Goal: Information Seeking & Learning: Check status

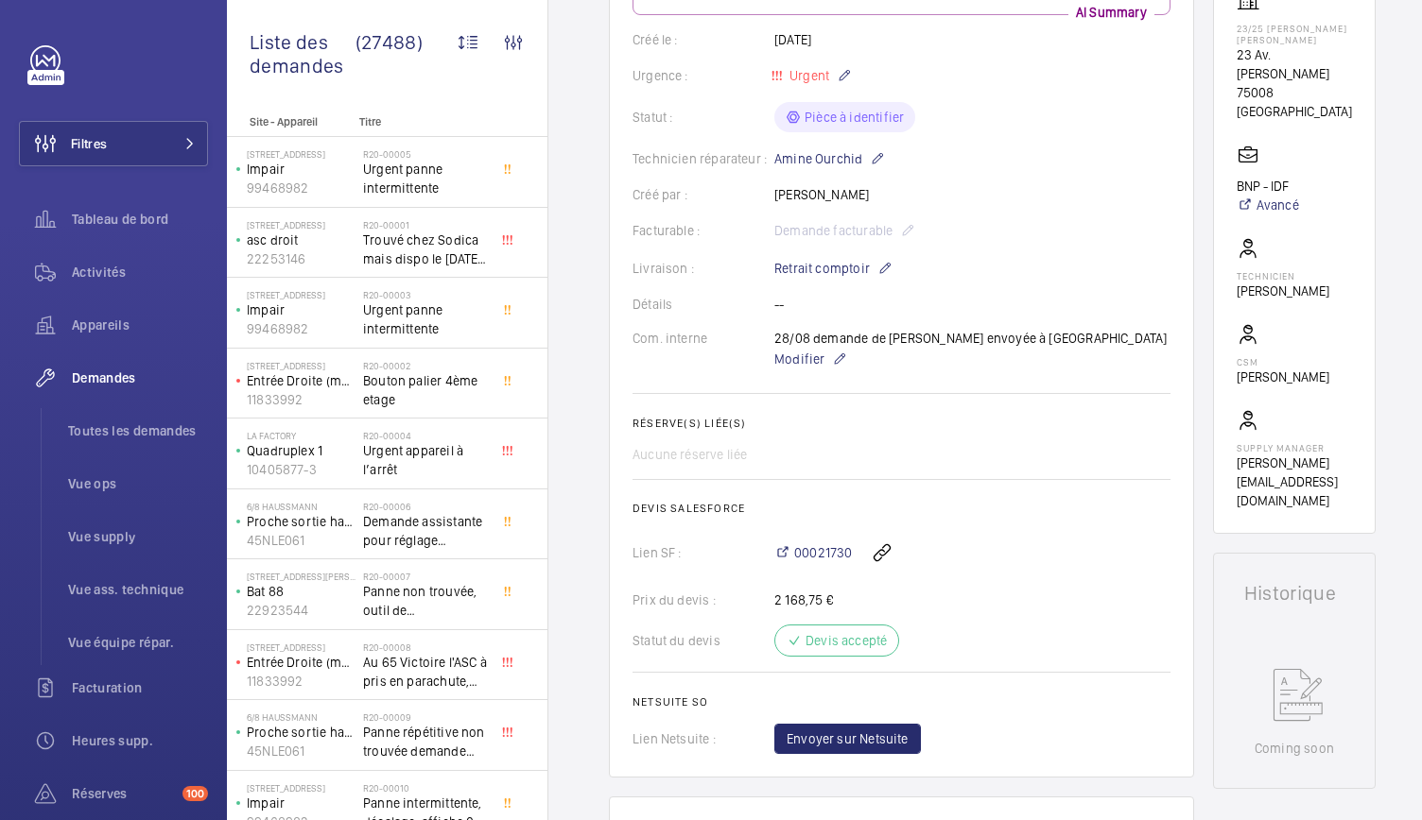
scroll to position [365, 0]
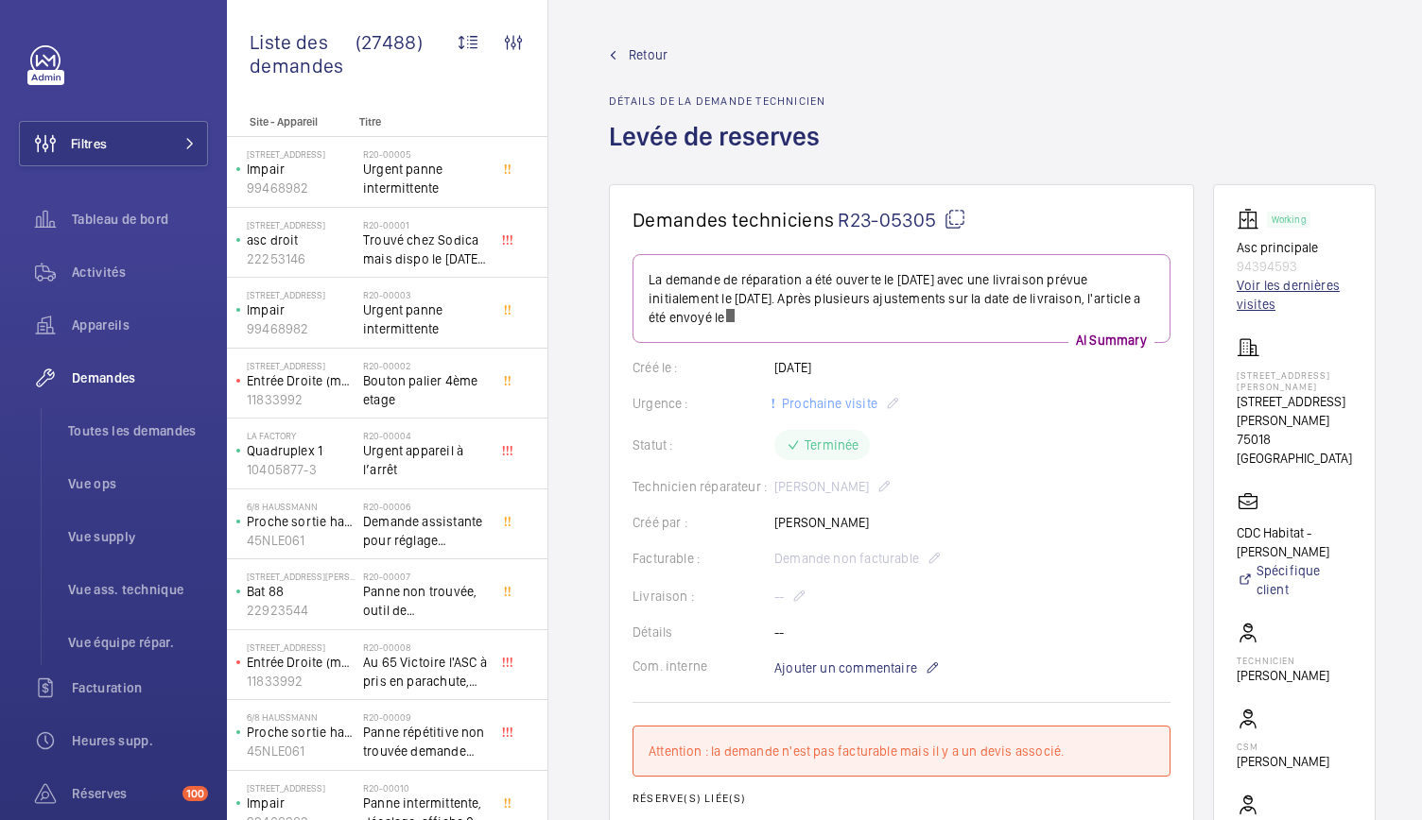
click at [1260, 305] on link "Voir les dernières visites" at bounding box center [1293, 295] width 115 height 38
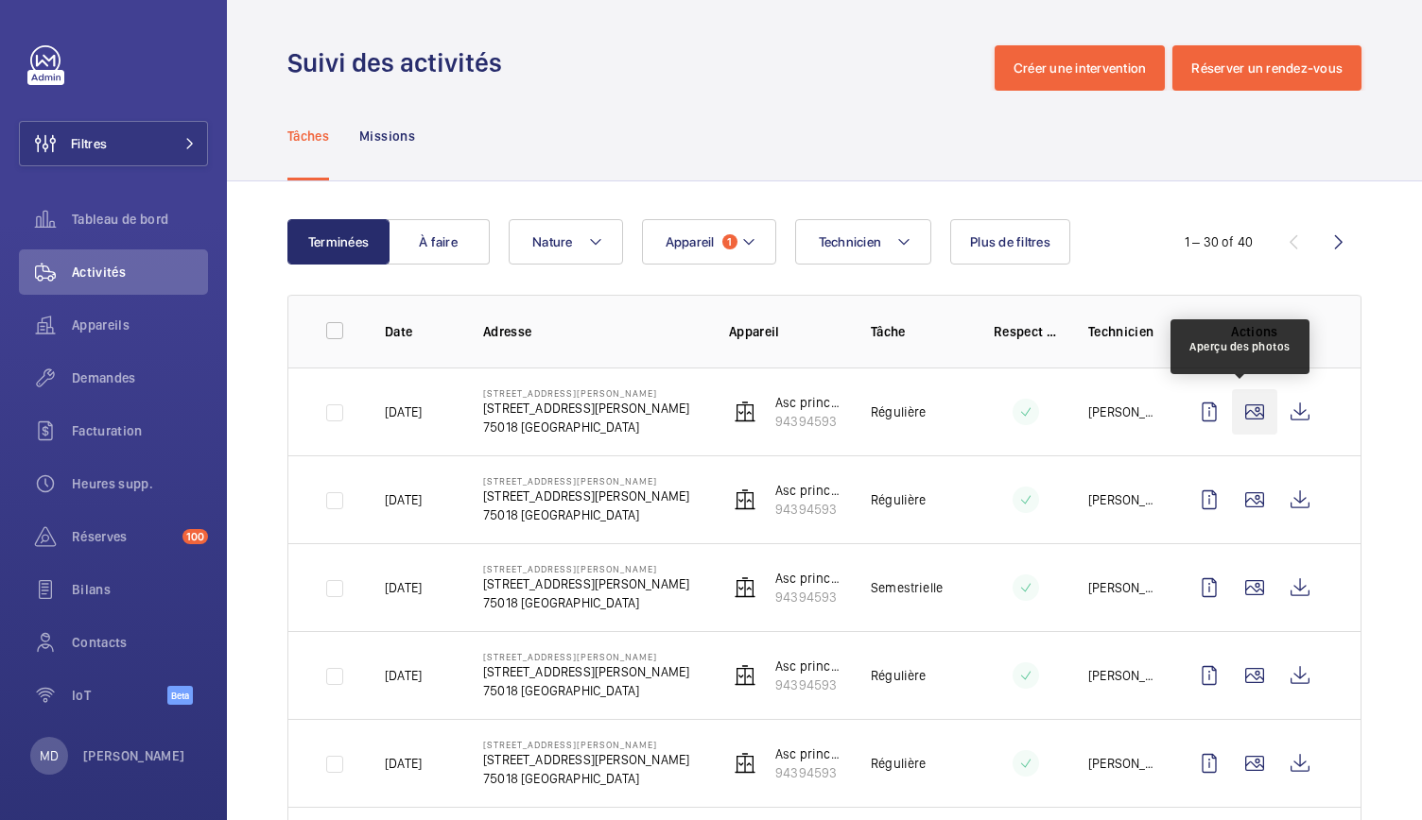
click at [1246, 414] on wm-front-icon-button at bounding box center [1254, 411] width 45 height 45
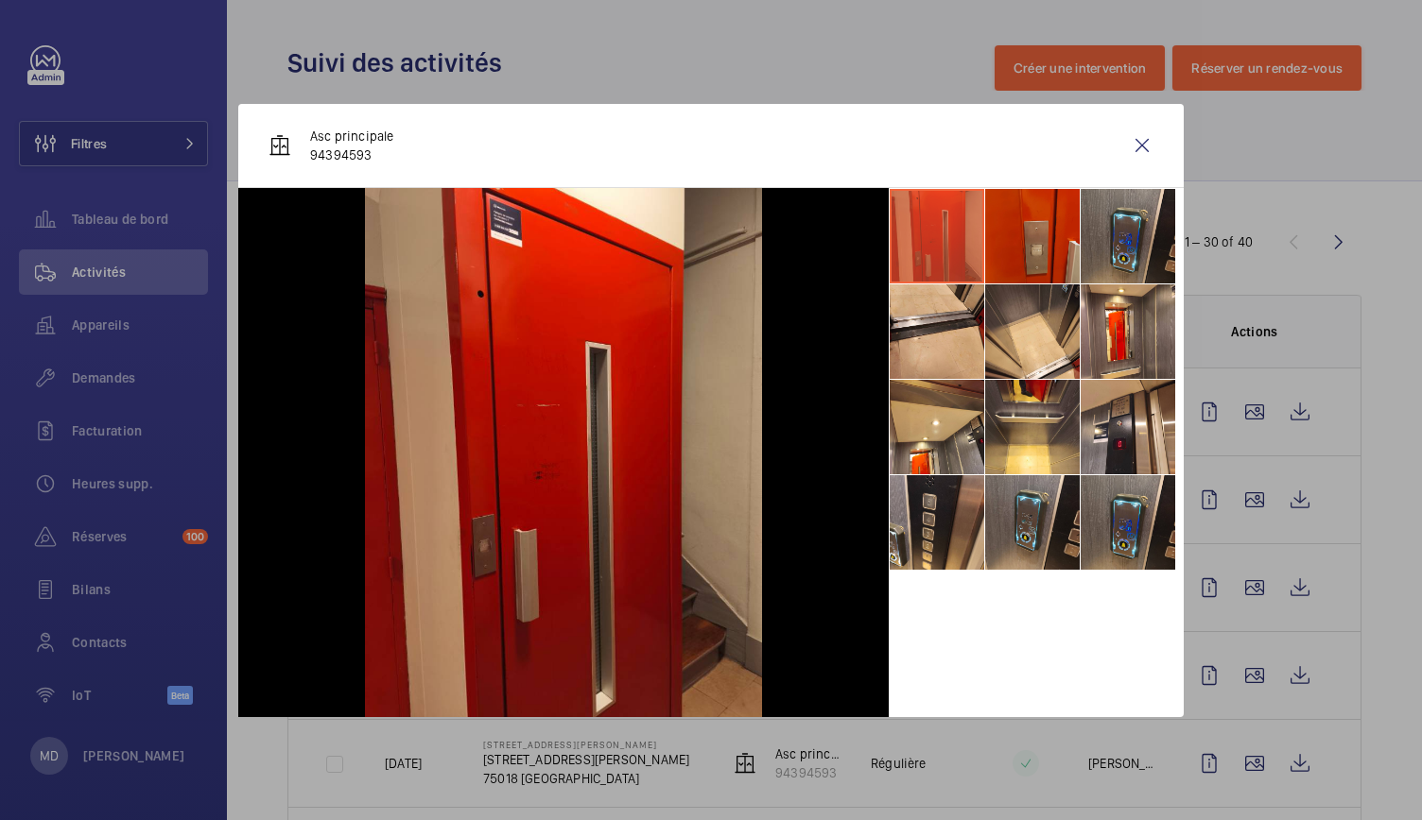
click at [1058, 255] on li at bounding box center [1032, 236] width 95 height 95
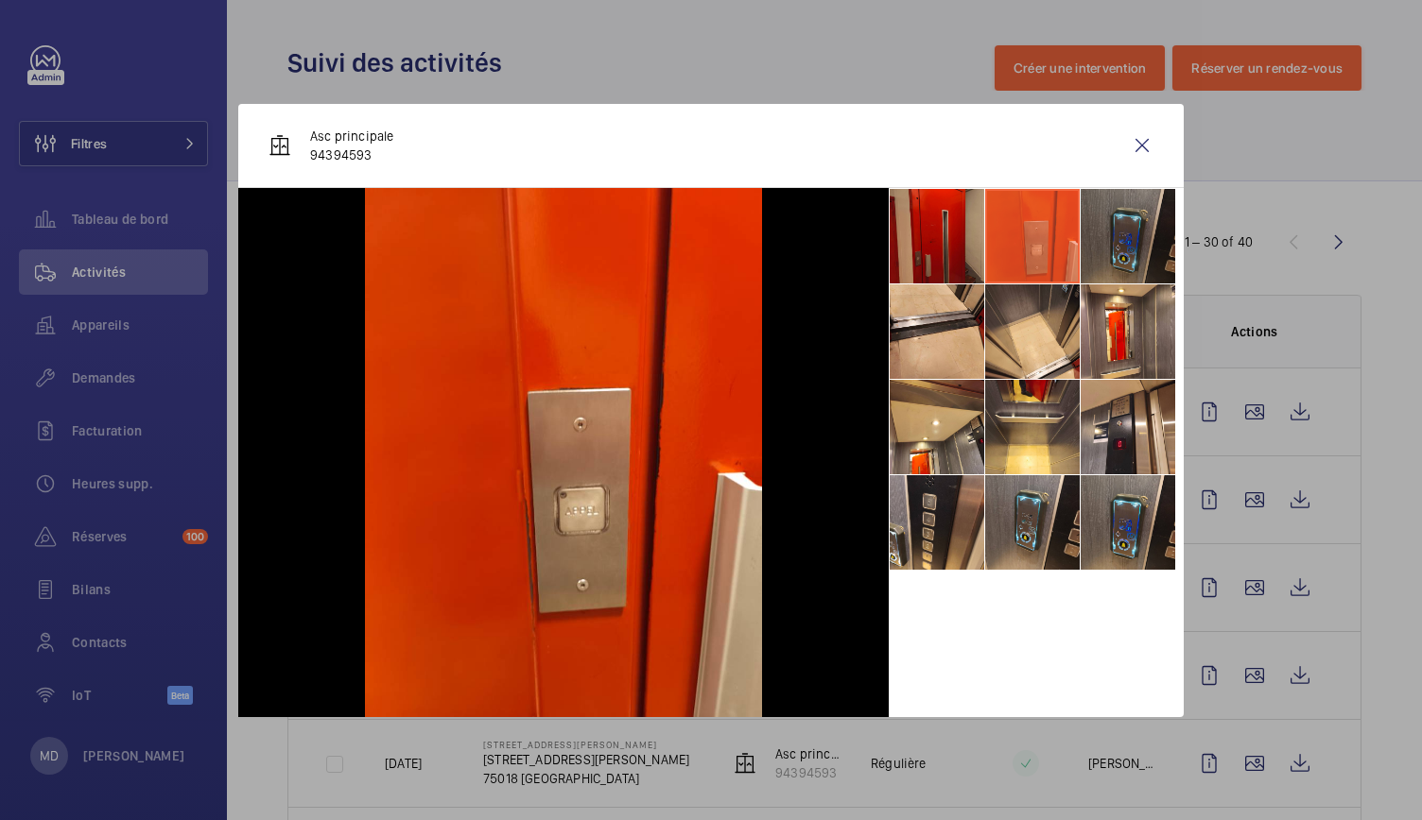
click at [1093, 250] on li at bounding box center [1127, 236] width 95 height 95
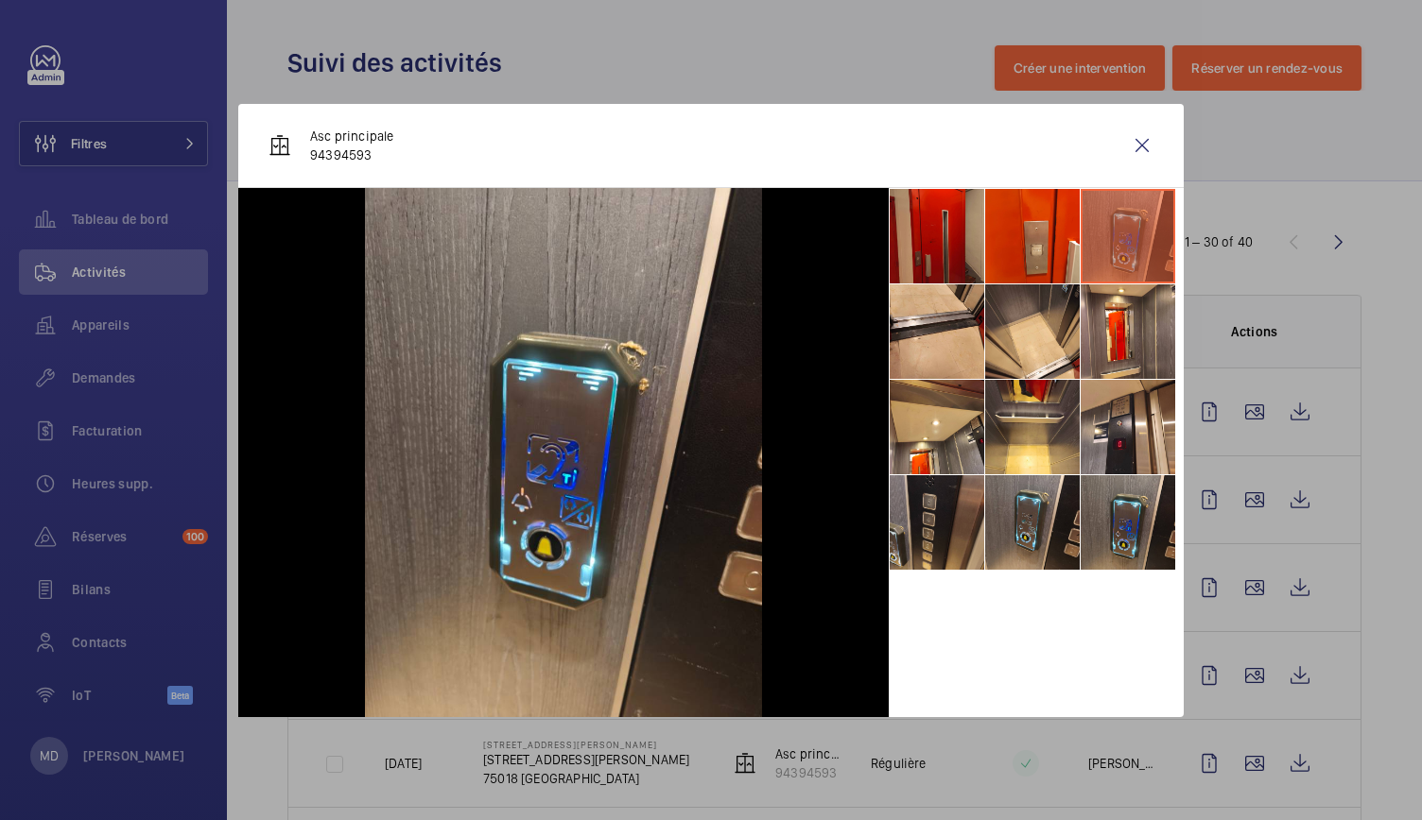
click at [960, 489] on li at bounding box center [936, 522] width 95 height 95
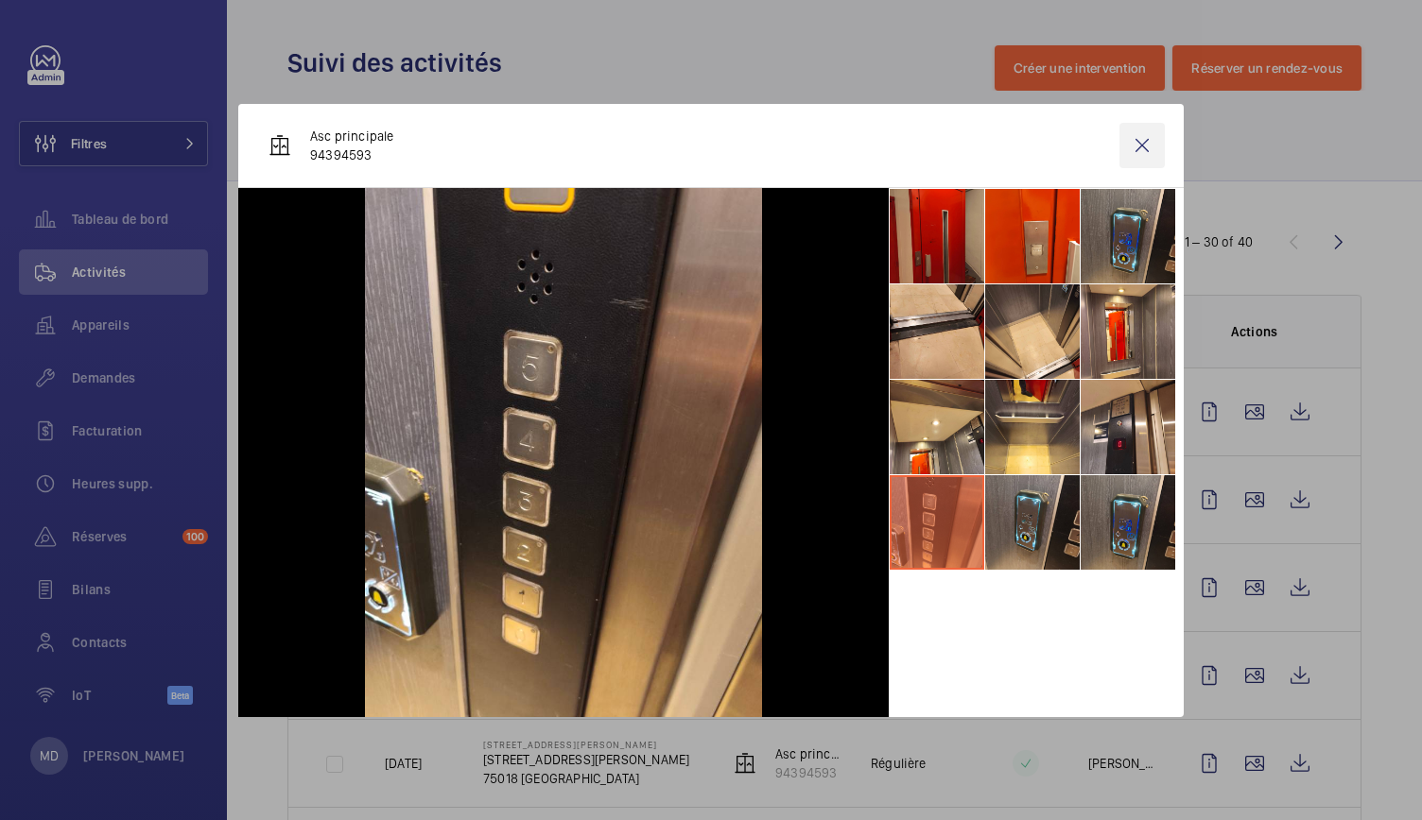
click at [1153, 133] on wm-front-icon-button at bounding box center [1141, 145] width 45 height 45
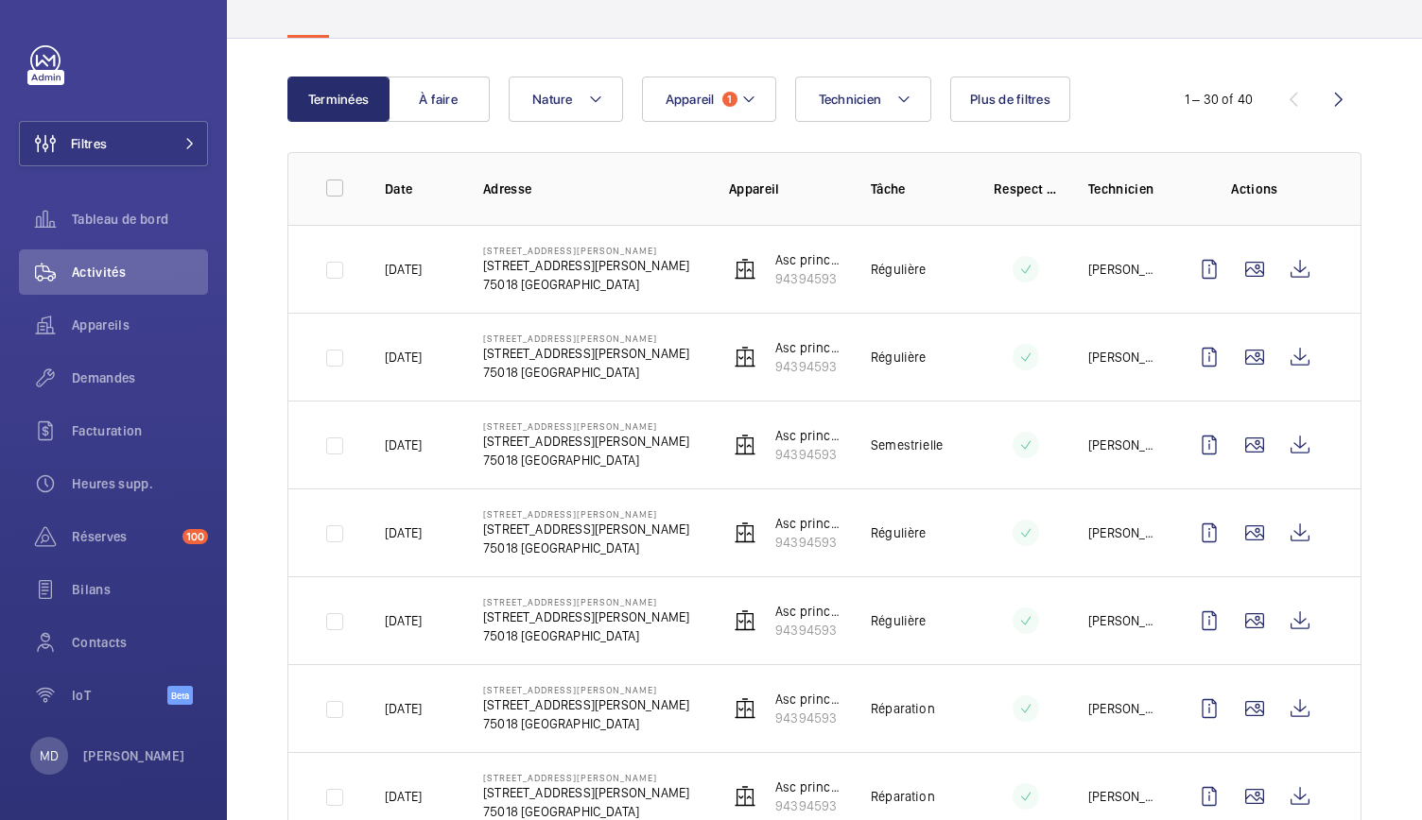
scroll to position [144, 0]
click at [1238, 455] on wm-front-icon-button at bounding box center [1254, 444] width 45 height 45
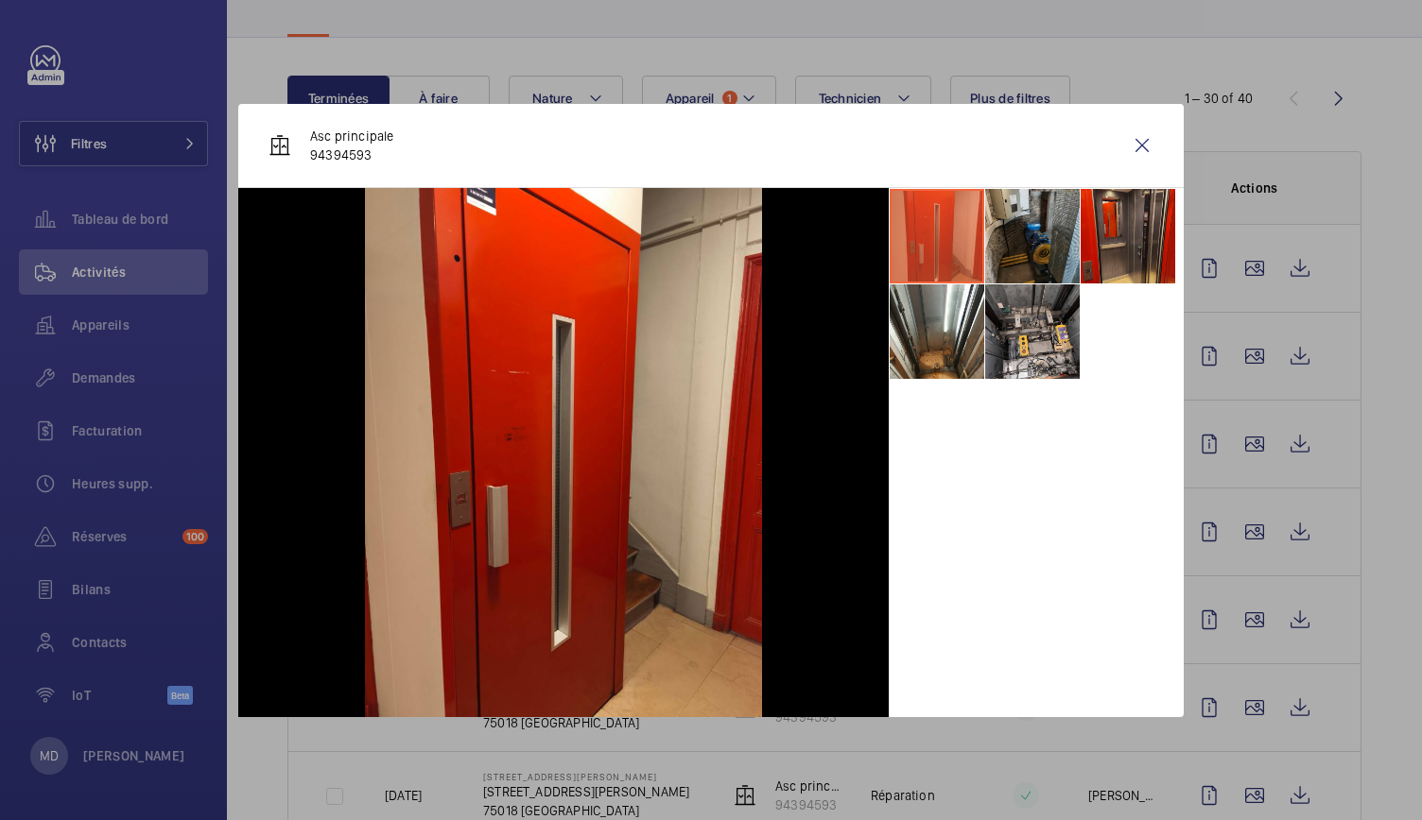
click at [1050, 265] on li at bounding box center [1032, 236] width 95 height 95
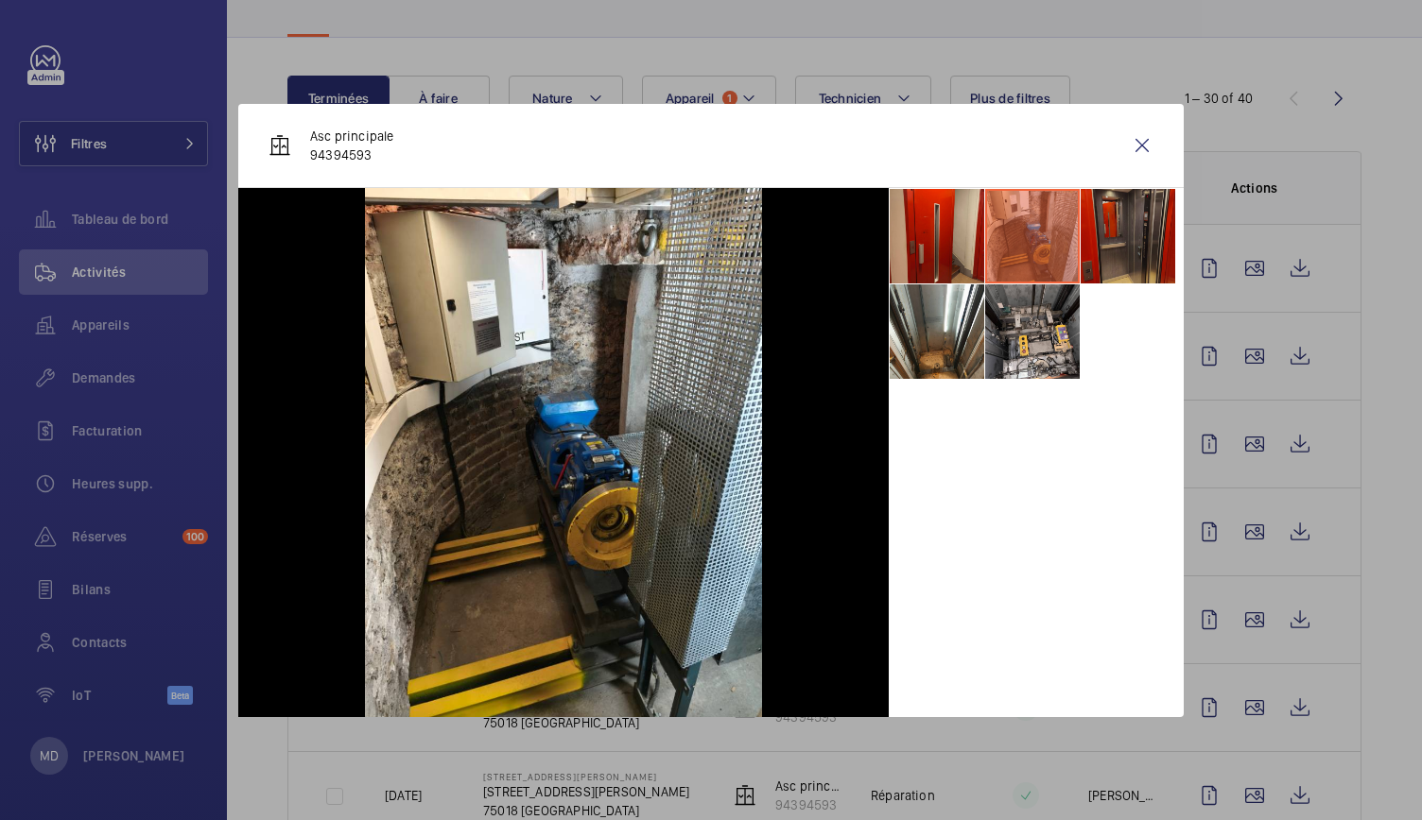
click at [1121, 244] on li at bounding box center [1127, 236] width 95 height 95
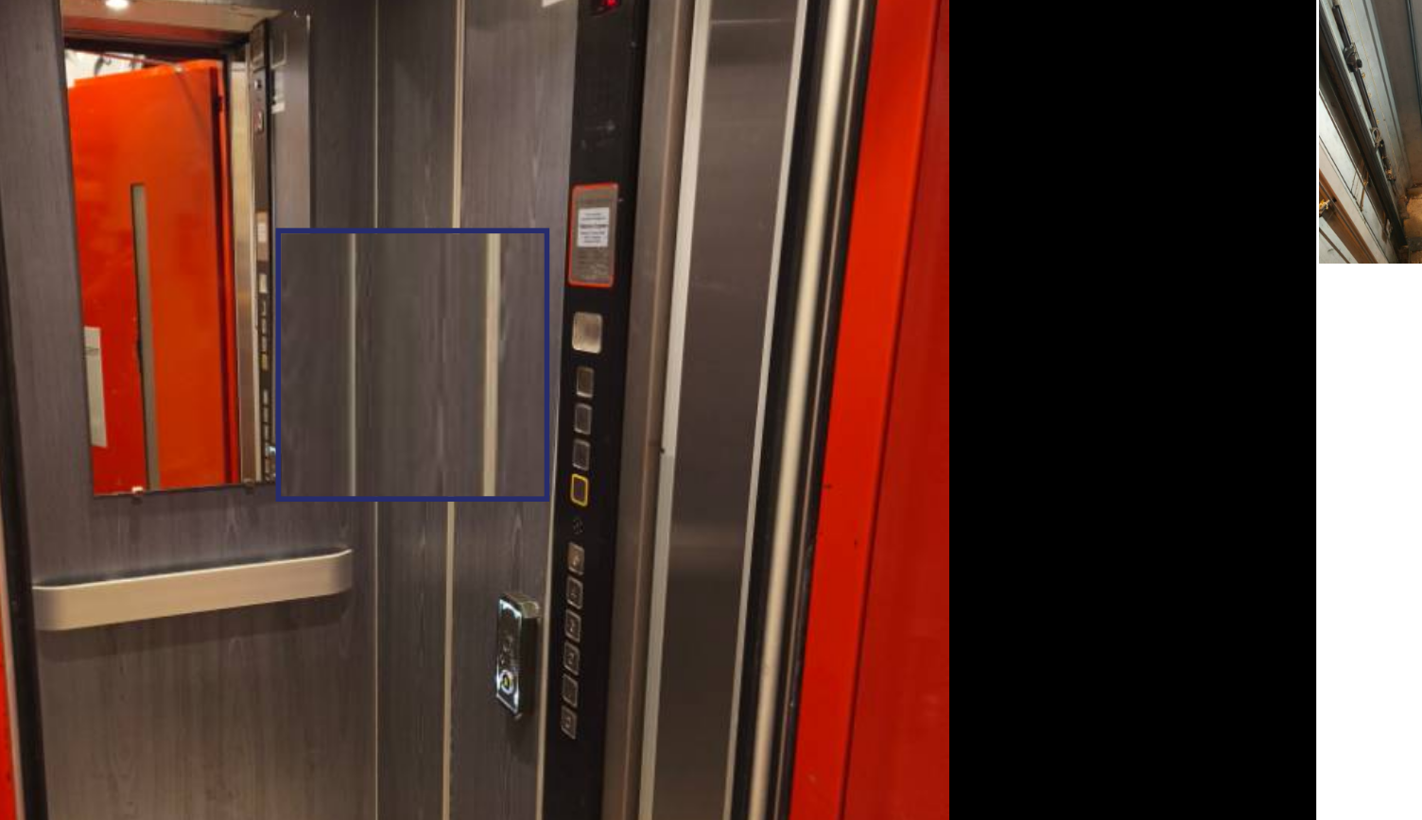
click at [576, 413] on img at bounding box center [563, 452] width 397 height 529
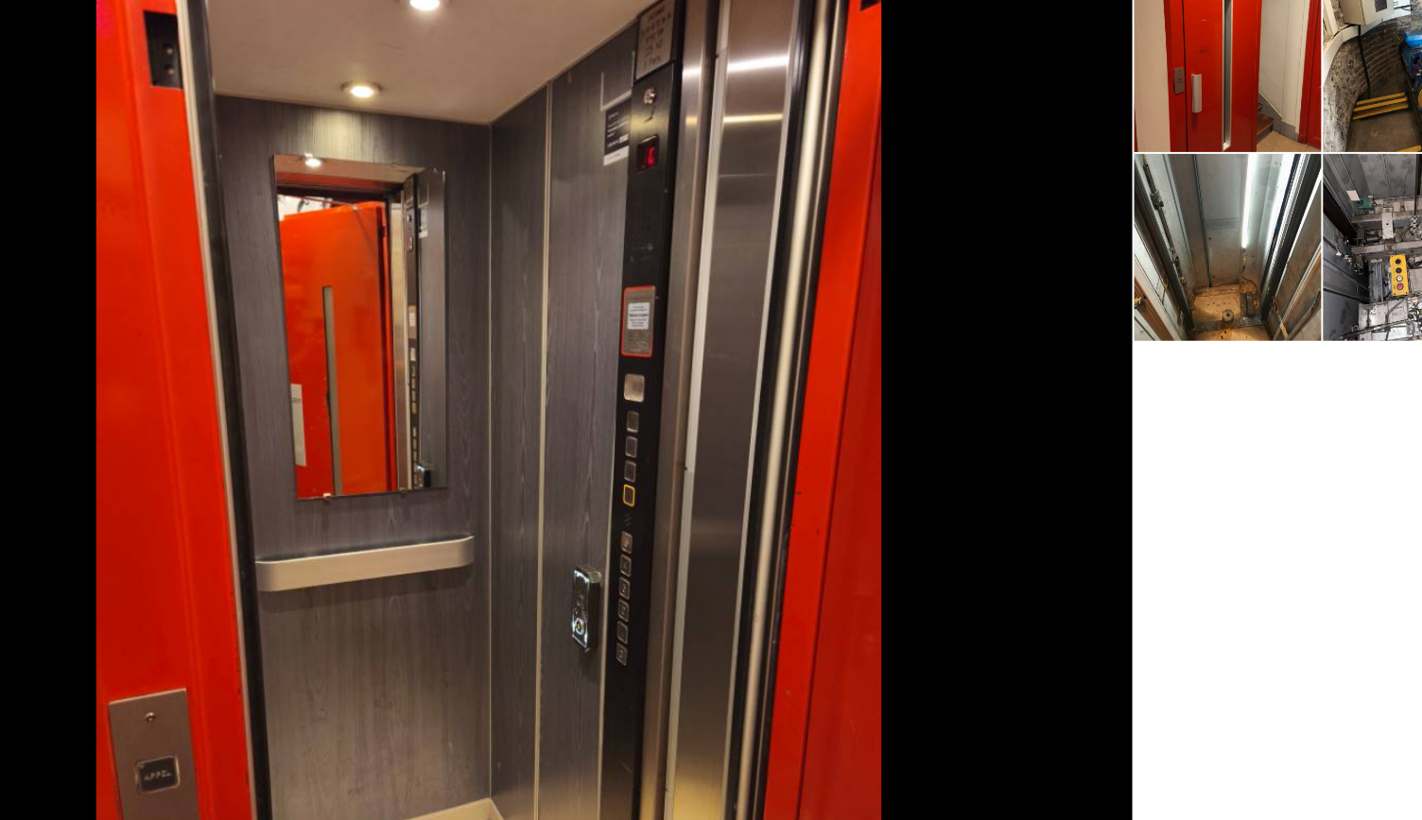
click at [991, 435] on div at bounding box center [1035, 452] width 295 height 529
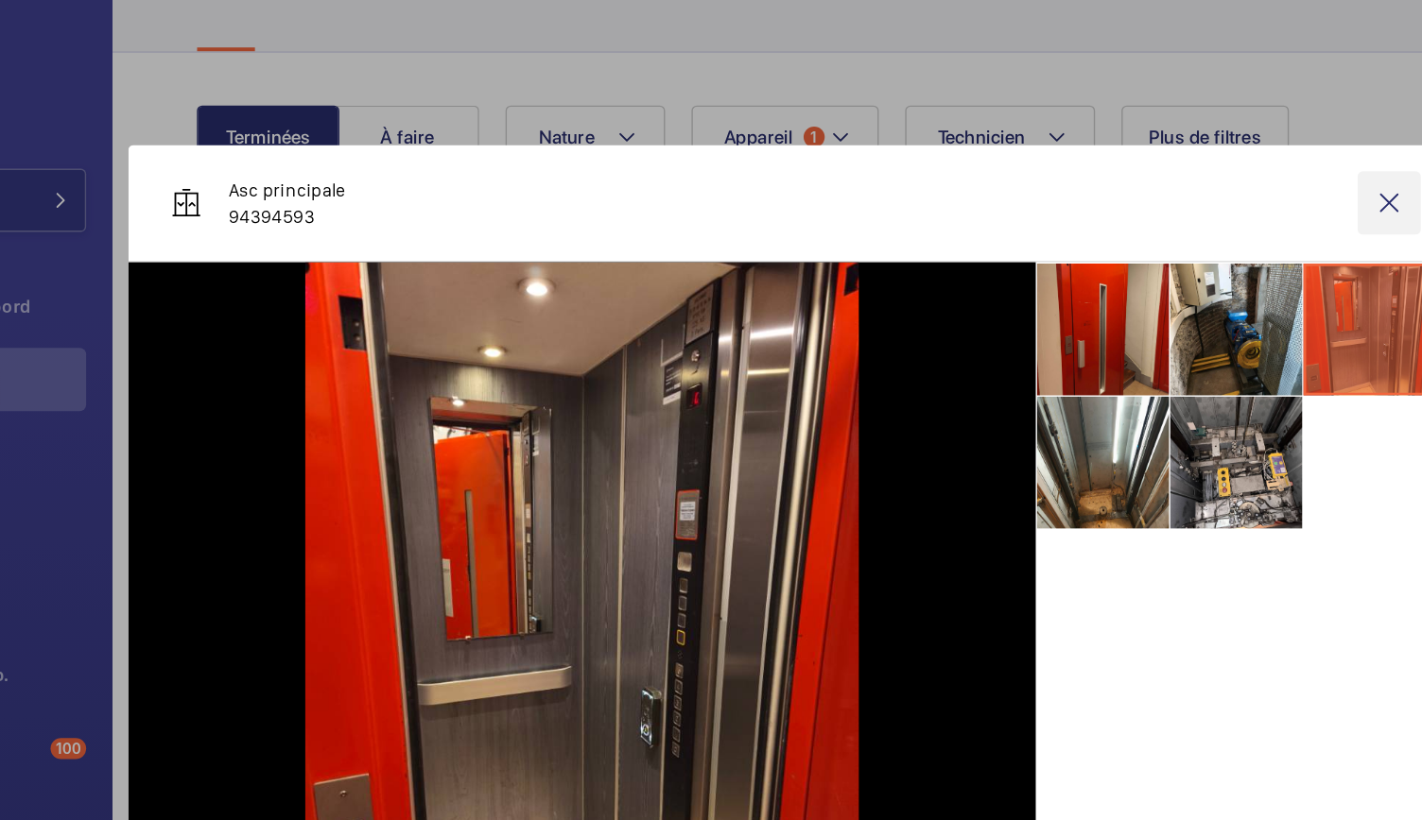
click at [1125, 145] on wm-front-icon-button at bounding box center [1141, 145] width 45 height 45
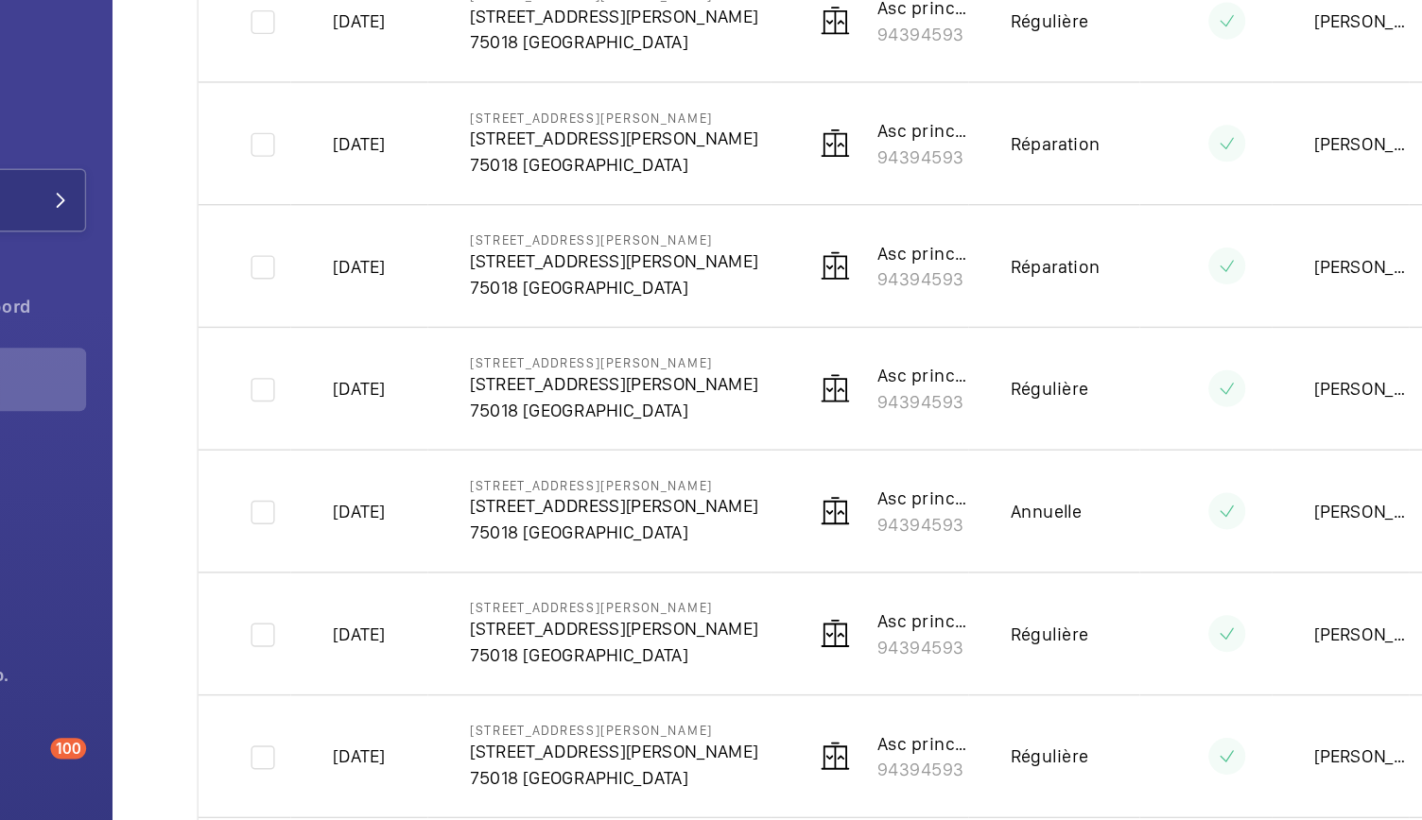
scroll to position [811, 0]
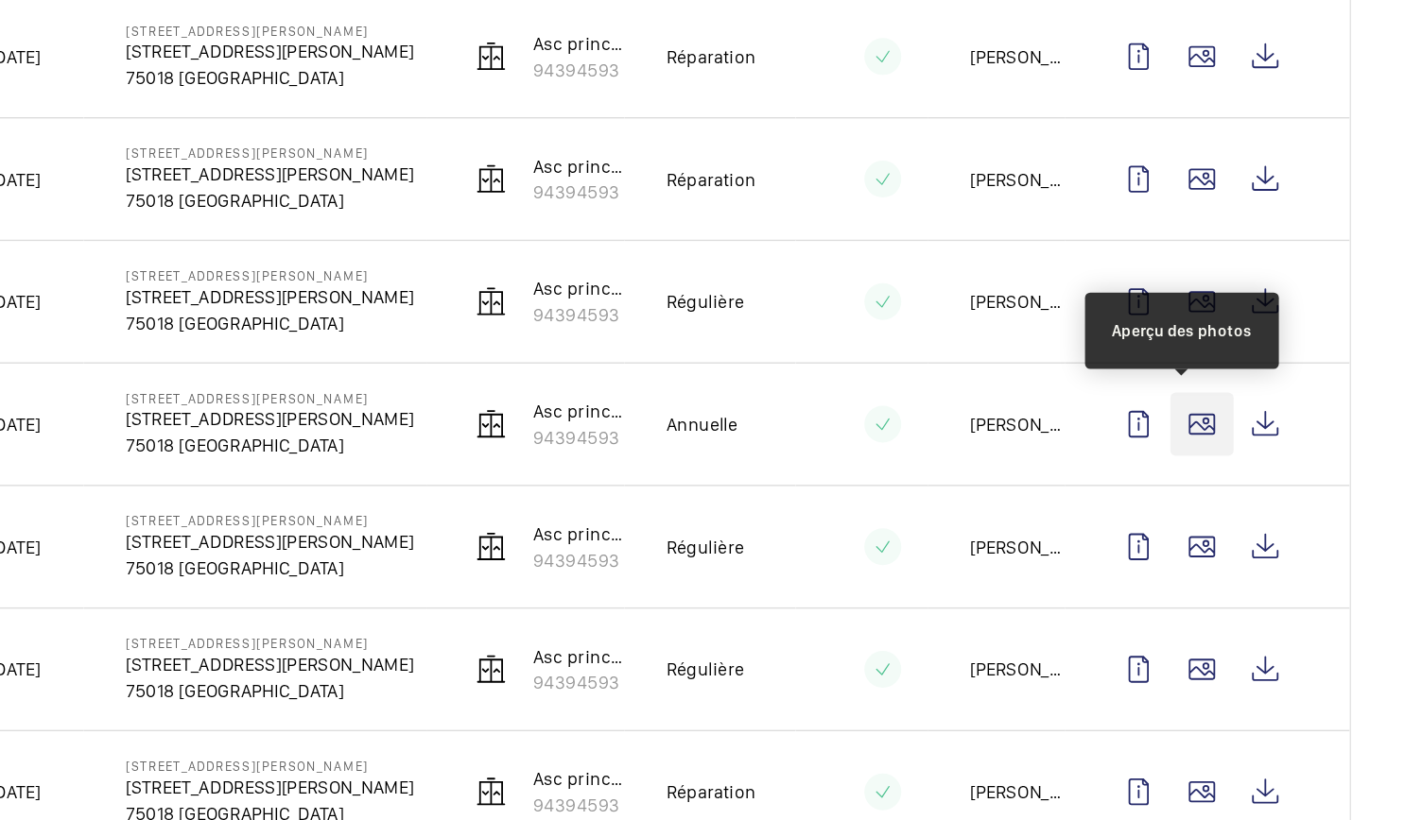
click at [1238, 297] on wm-front-icon-button at bounding box center [1254, 304] width 45 height 45
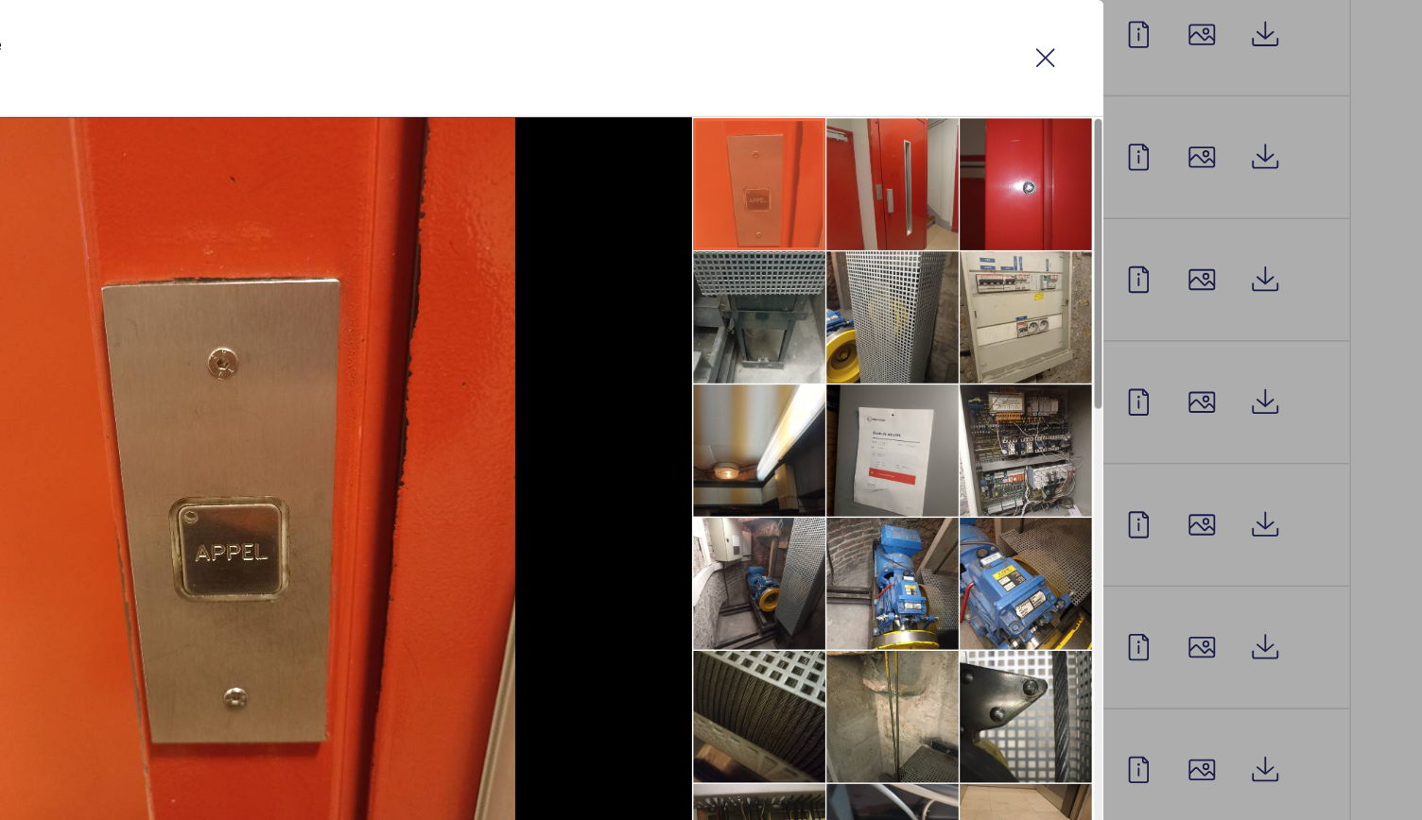
click at [1053, 242] on li at bounding box center [1032, 236] width 95 height 95
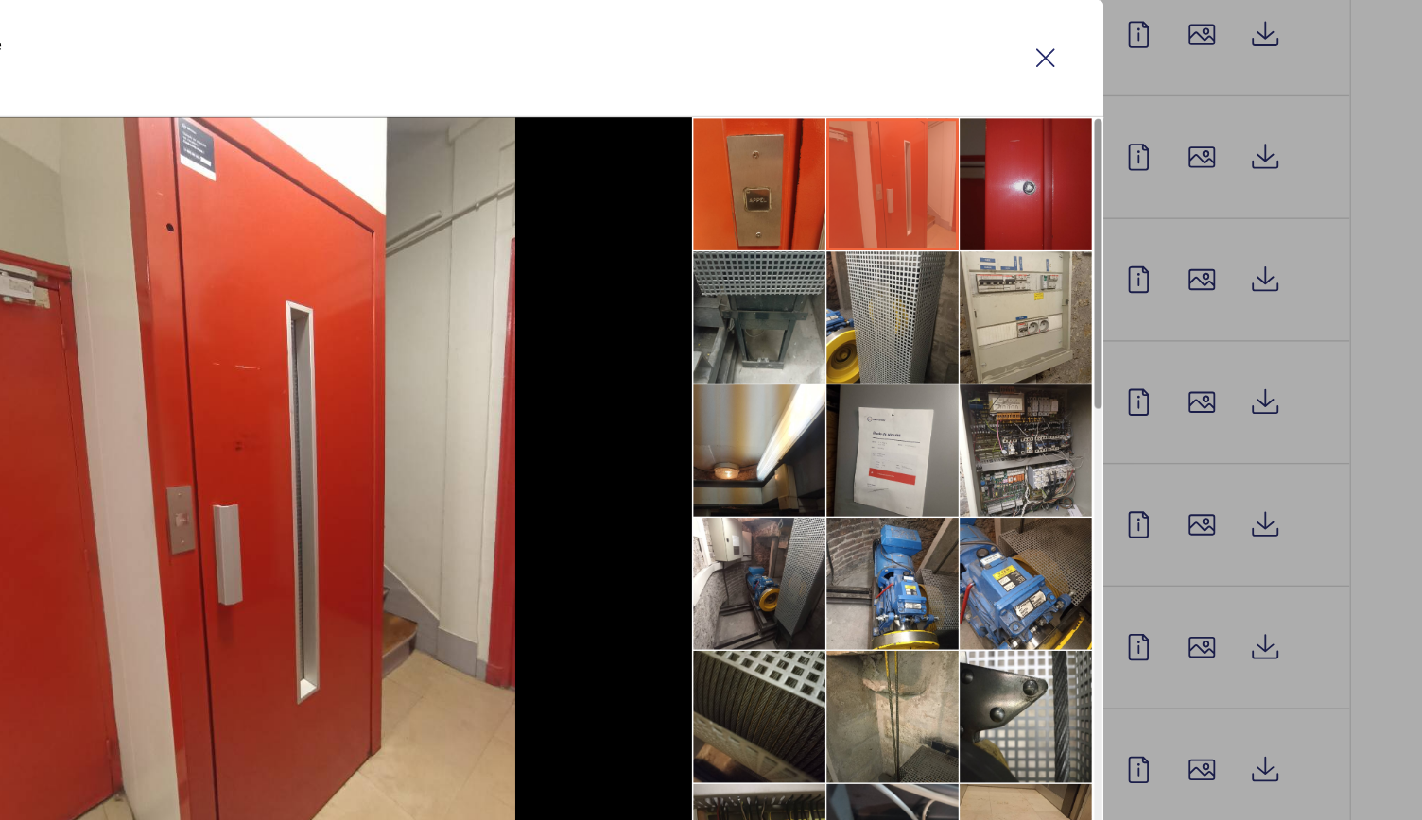
click at [1127, 240] on li at bounding box center [1127, 236] width 95 height 95
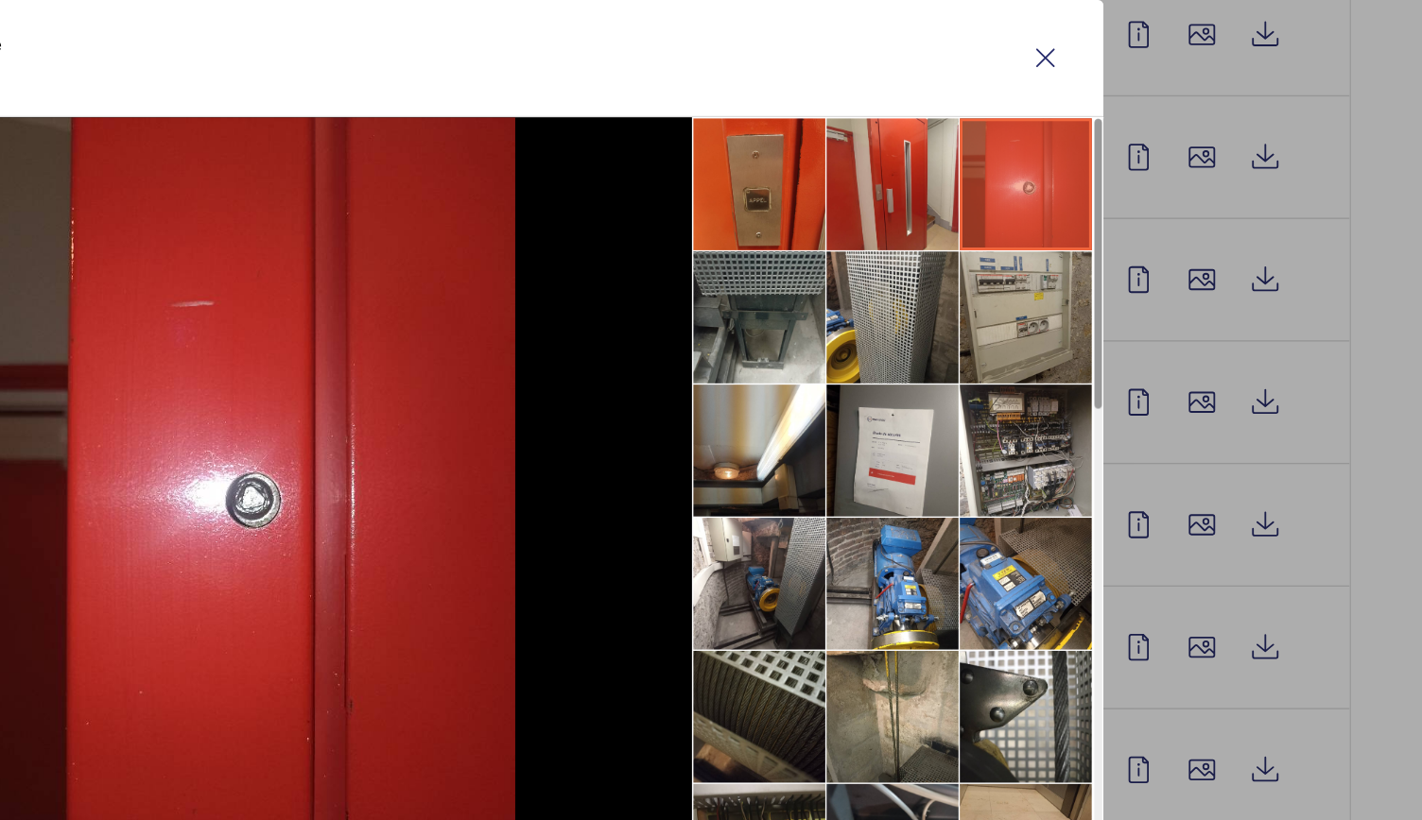
click at [1123, 315] on li at bounding box center [1127, 331] width 95 height 95
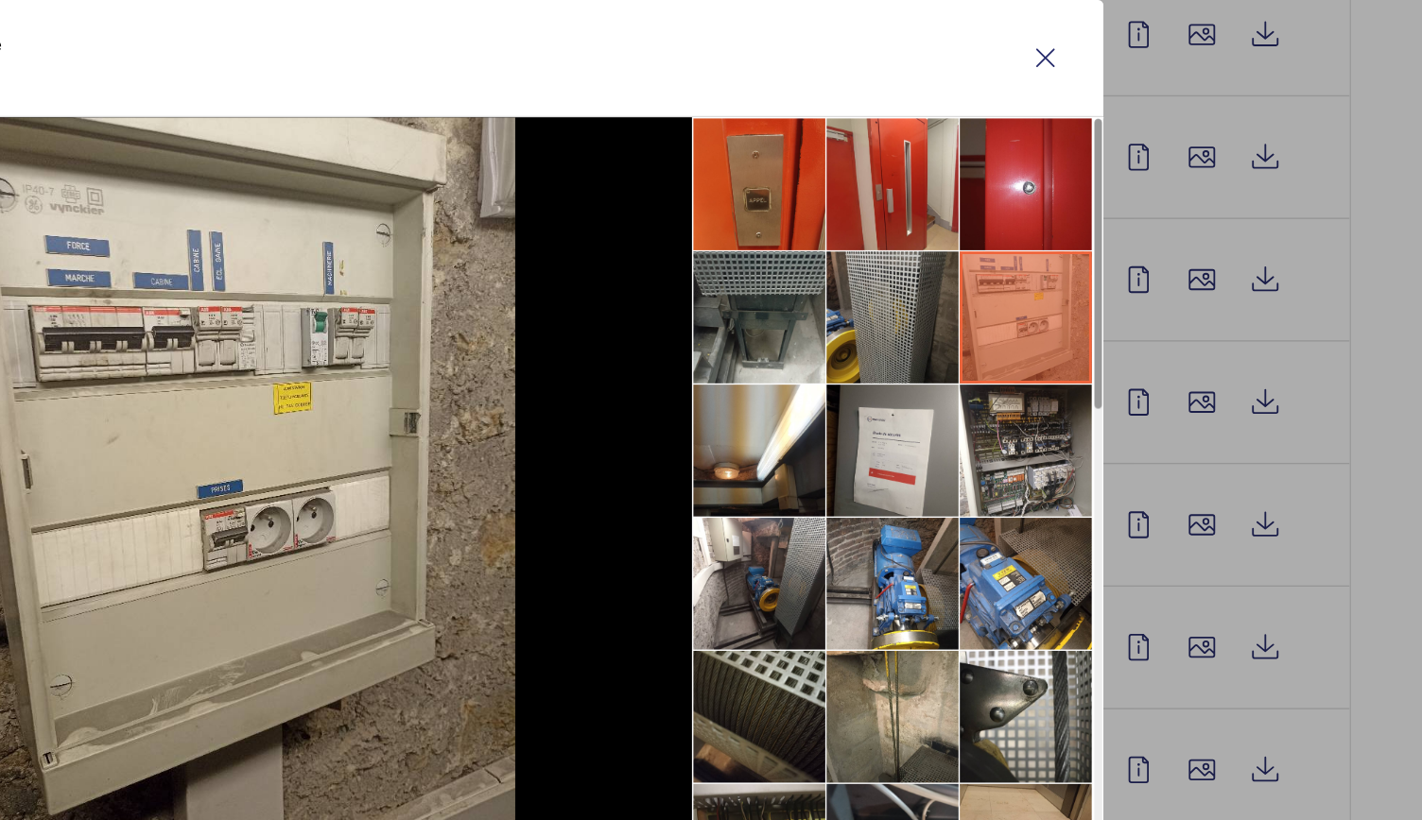
click at [1028, 310] on li at bounding box center [1032, 331] width 95 height 95
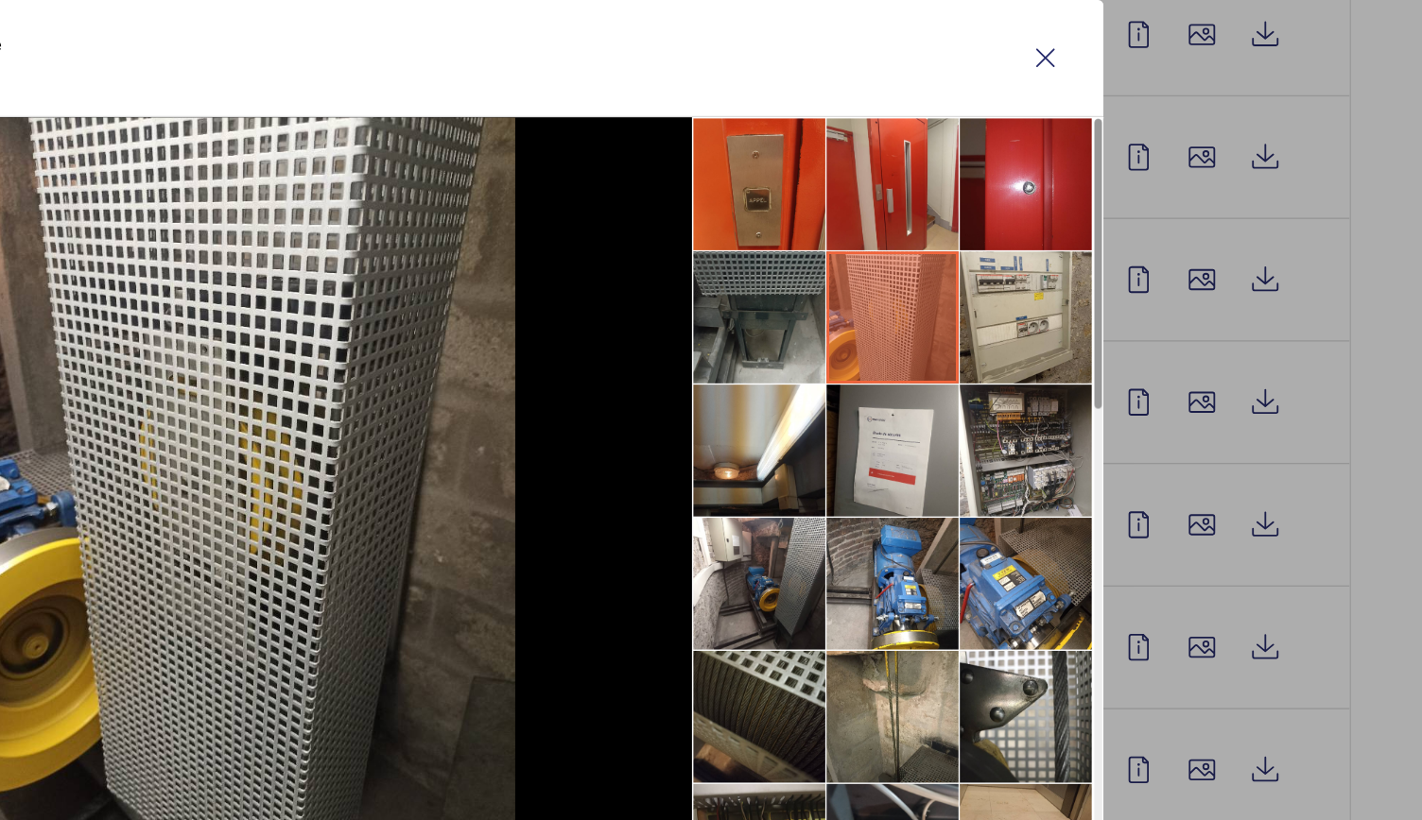
click at [941, 319] on li at bounding box center [936, 331] width 95 height 95
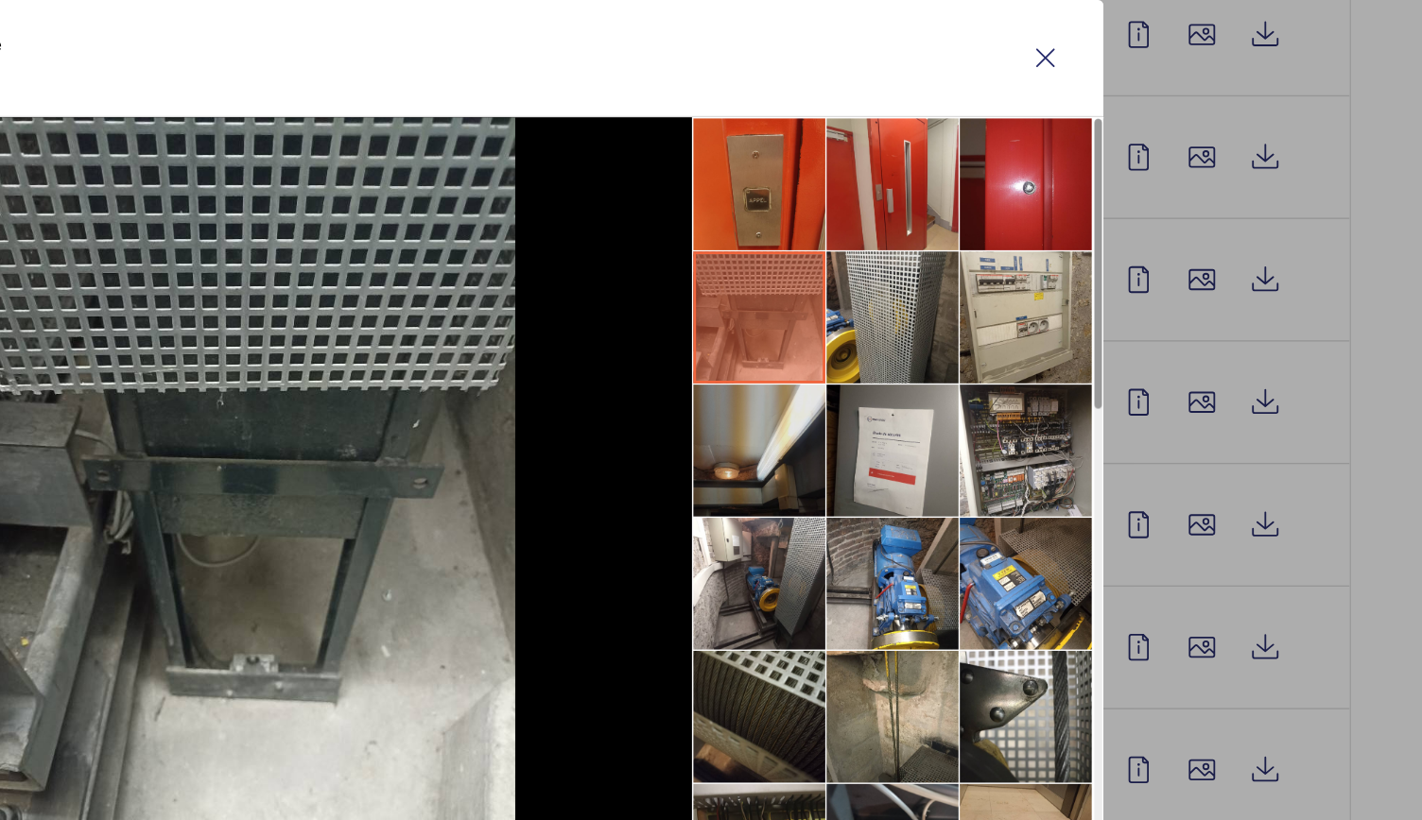
click at [942, 440] on li at bounding box center [936, 427] width 95 height 95
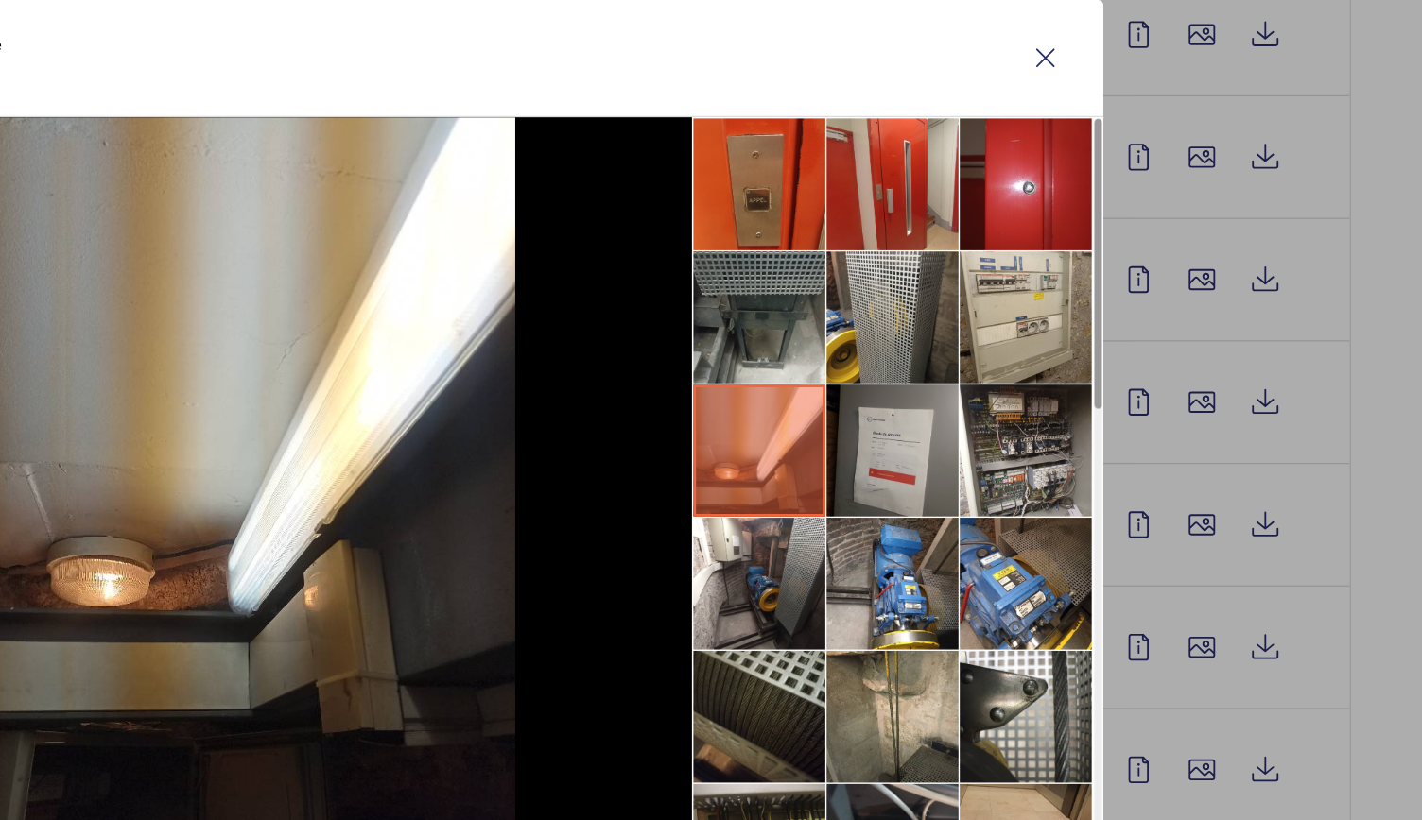
click at [1023, 432] on li at bounding box center [1032, 427] width 95 height 95
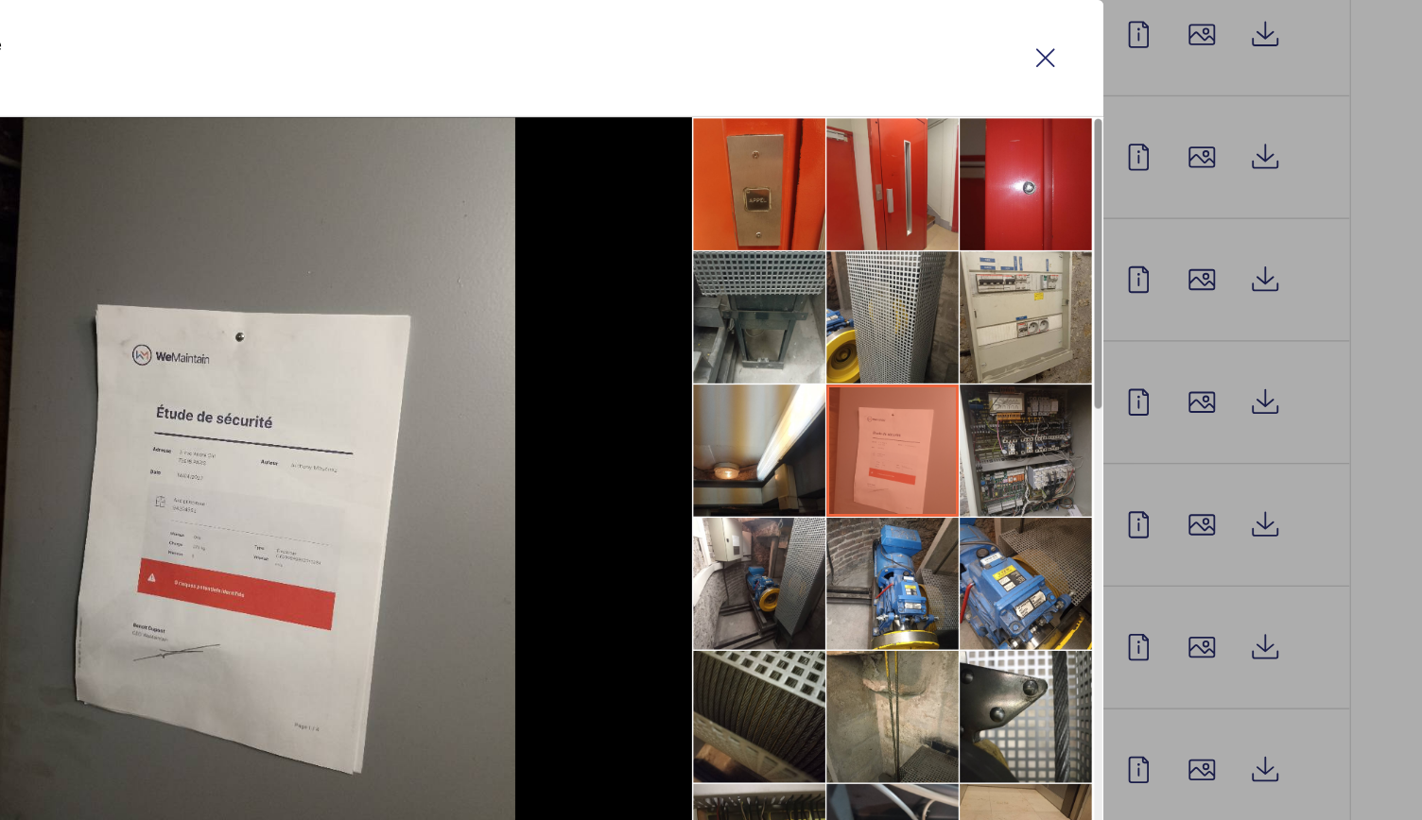
click at [1098, 439] on li at bounding box center [1127, 427] width 95 height 95
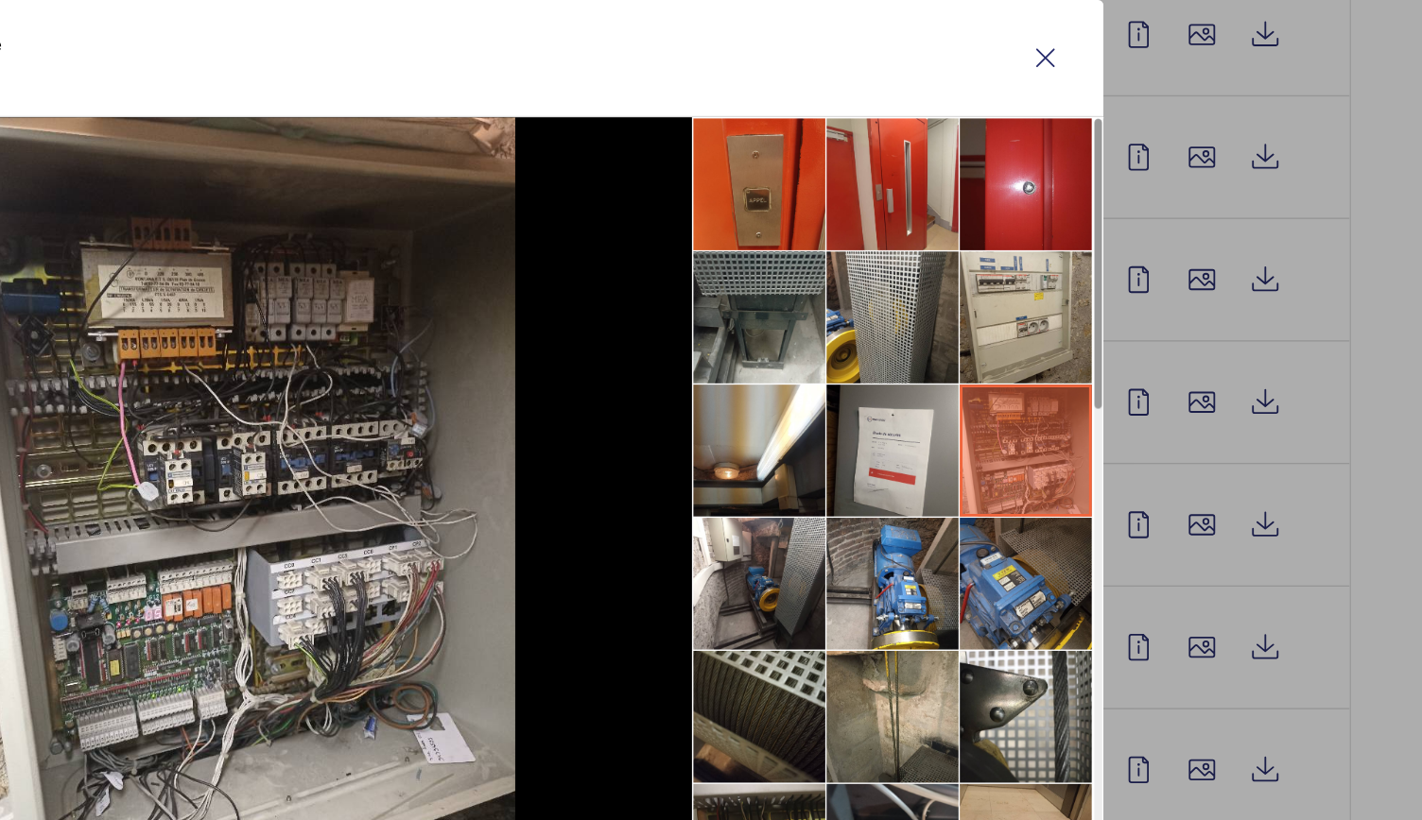
click at [1091, 510] on li at bounding box center [1127, 522] width 95 height 95
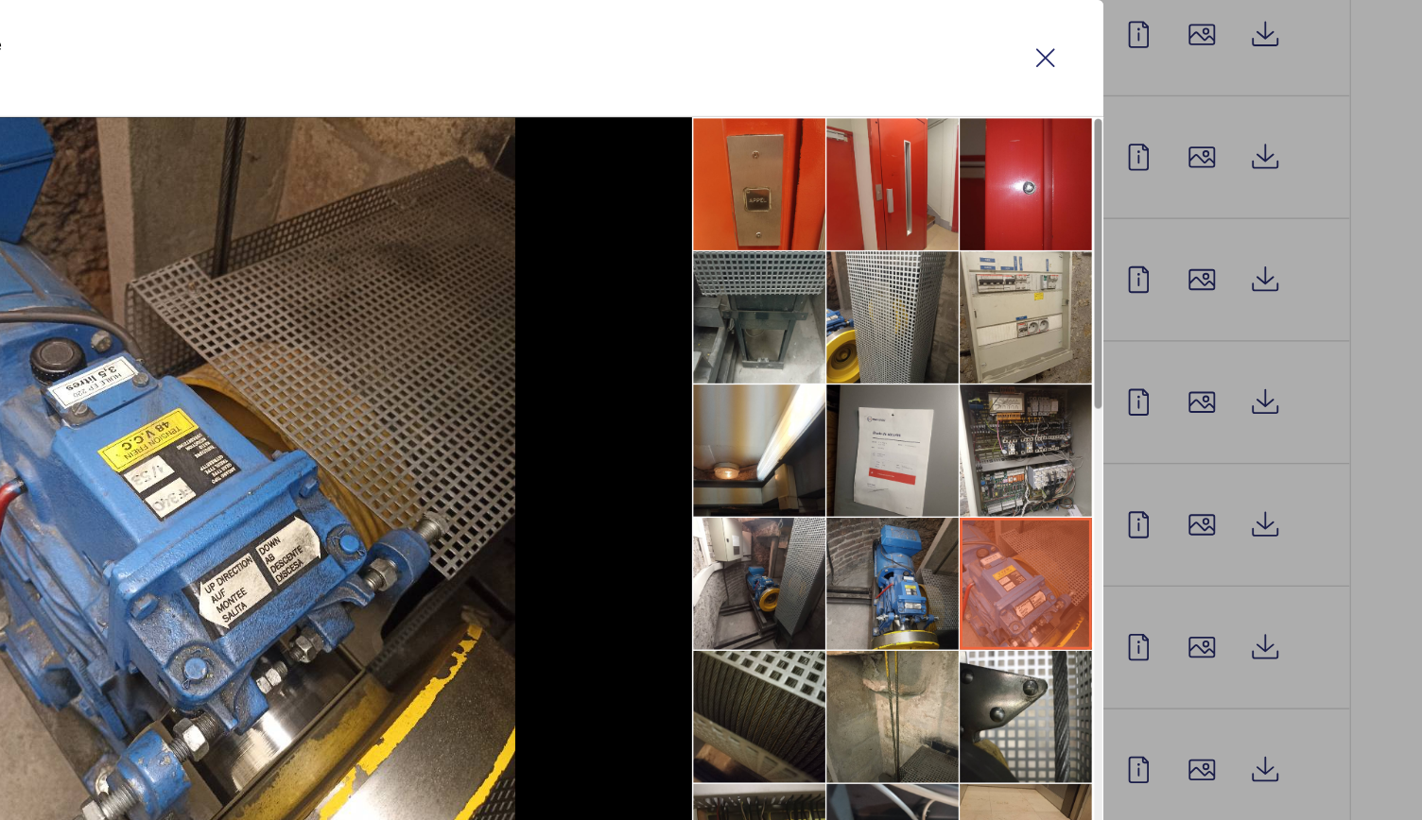
click at [1028, 519] on li at bounding box center [1032, 522] width 95 height 95
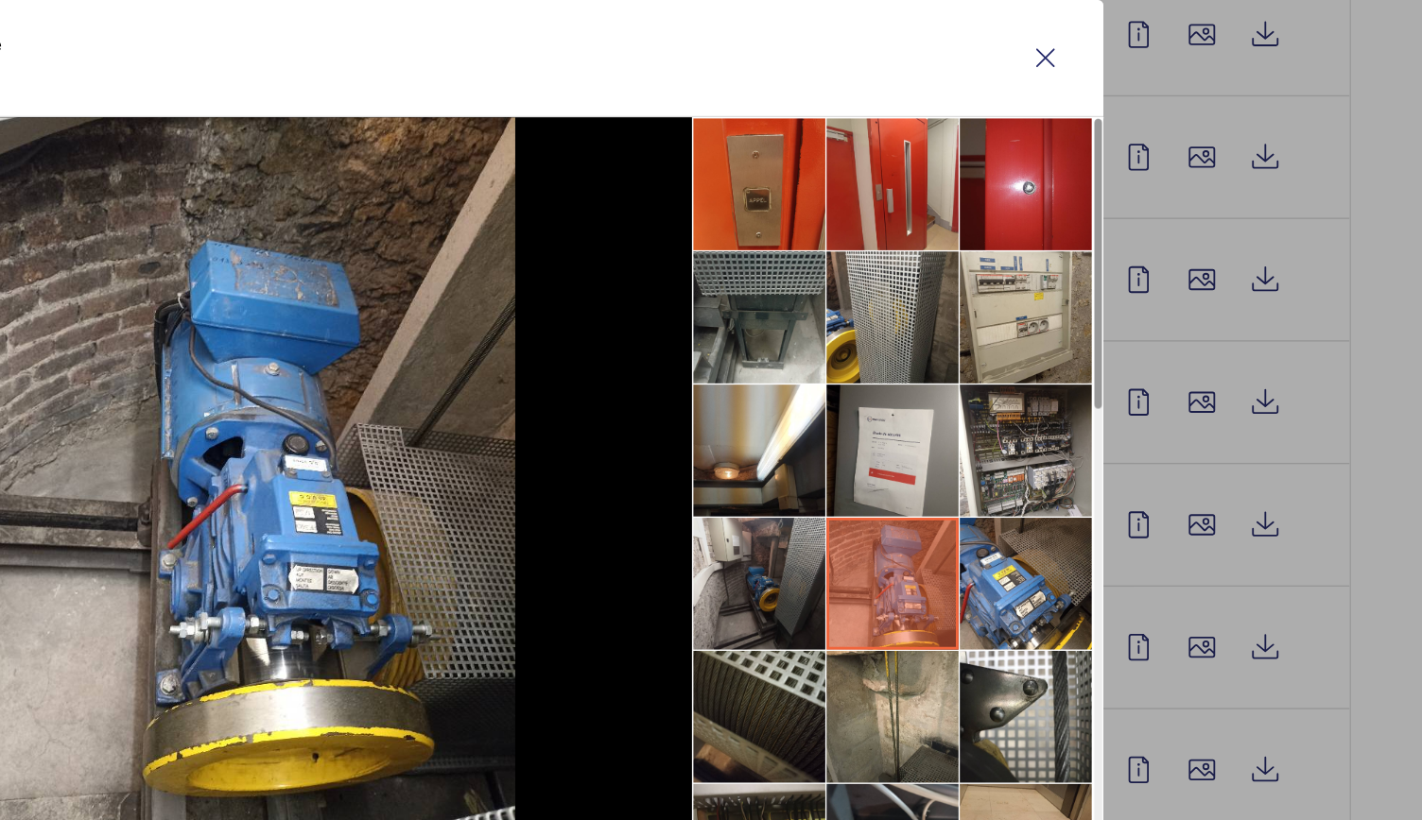
click at [967, 519] on li at bounding box center [936, 522] width 95 height 95
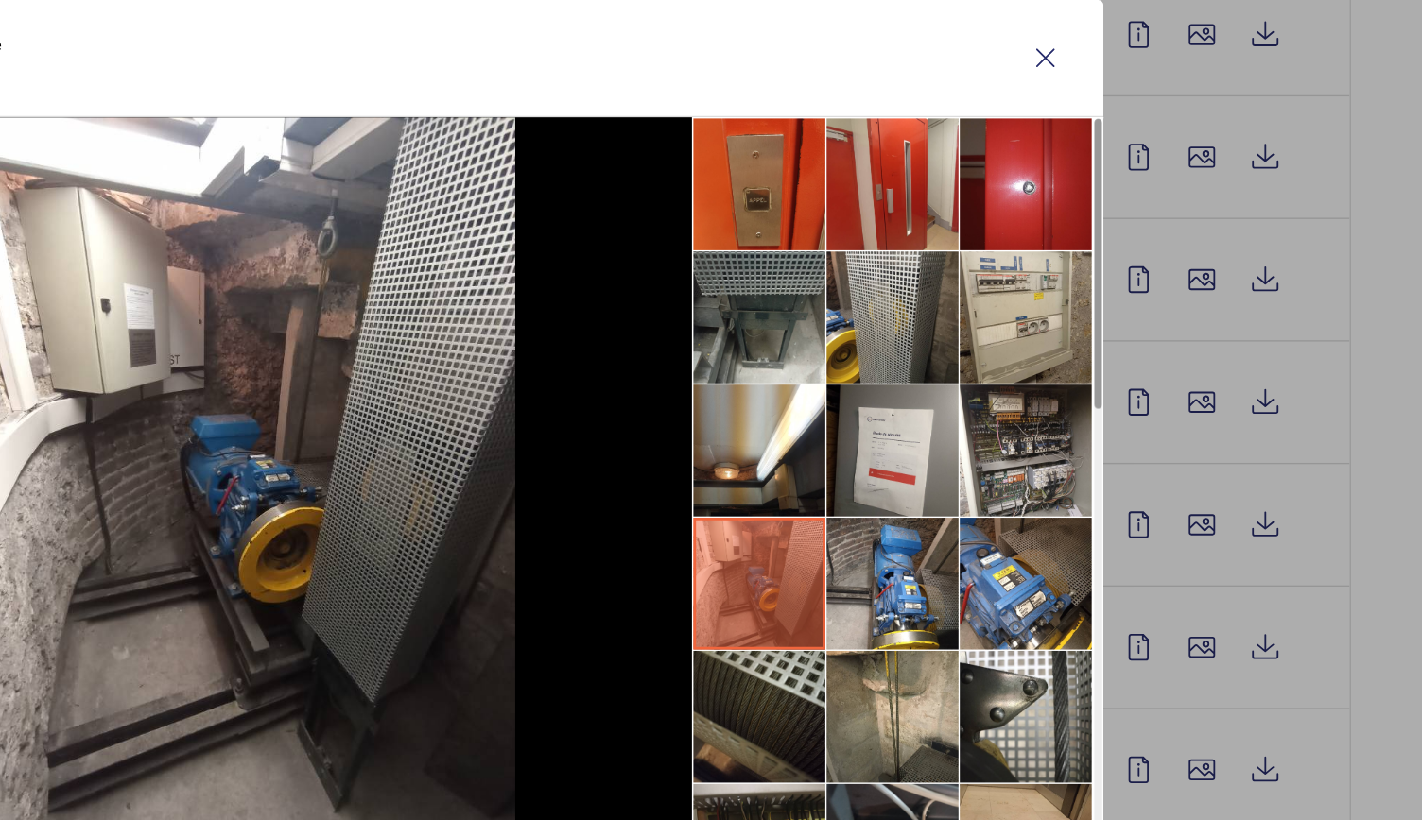
click at [957, 565] on li at bounding box center [936, 522] width 95 height 95
click at [962, 601] on li at bounding box center [936, 618] width 95 height 95
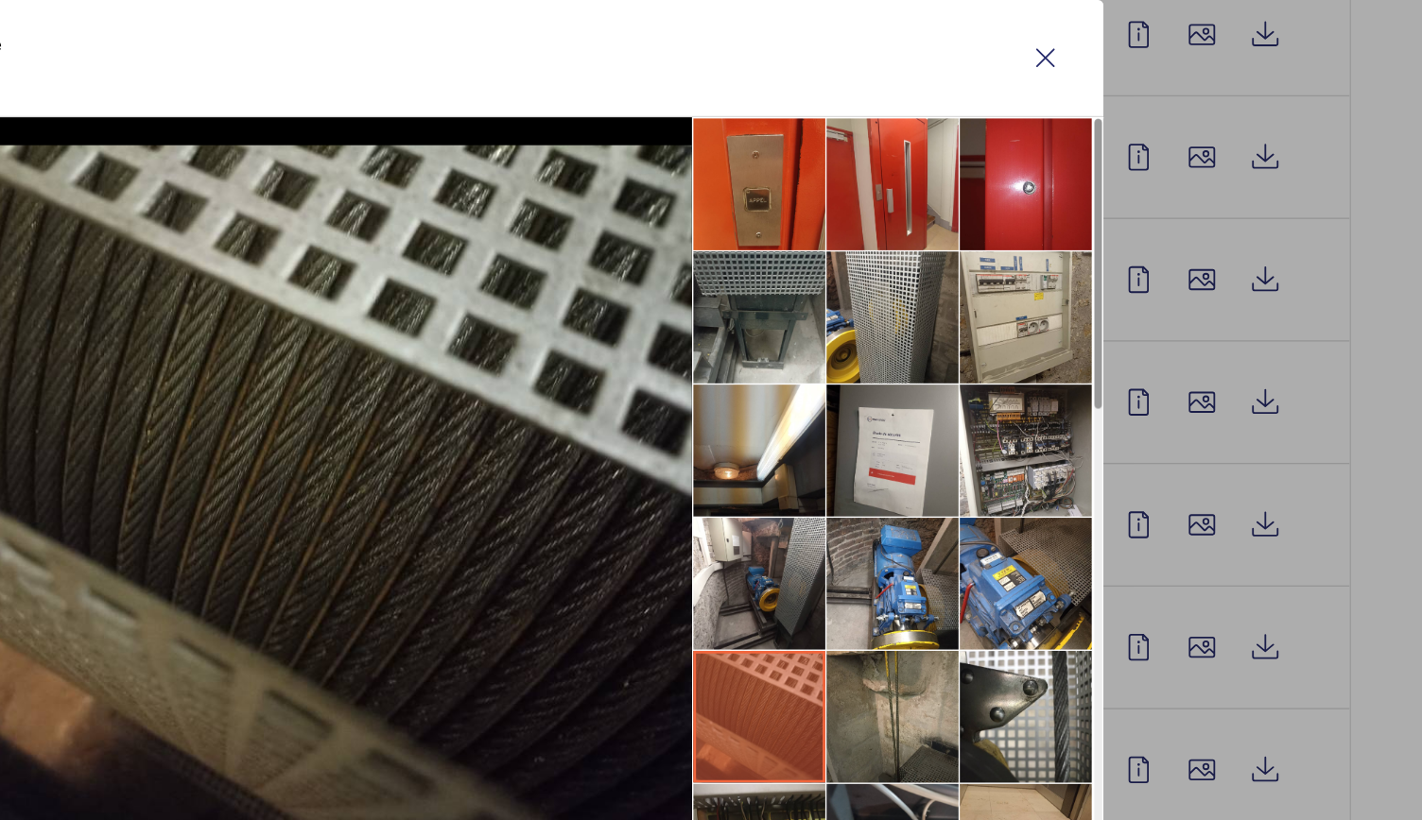
click at [1008, 599] on li at bounding box center [1032, 618] width 95 height 95
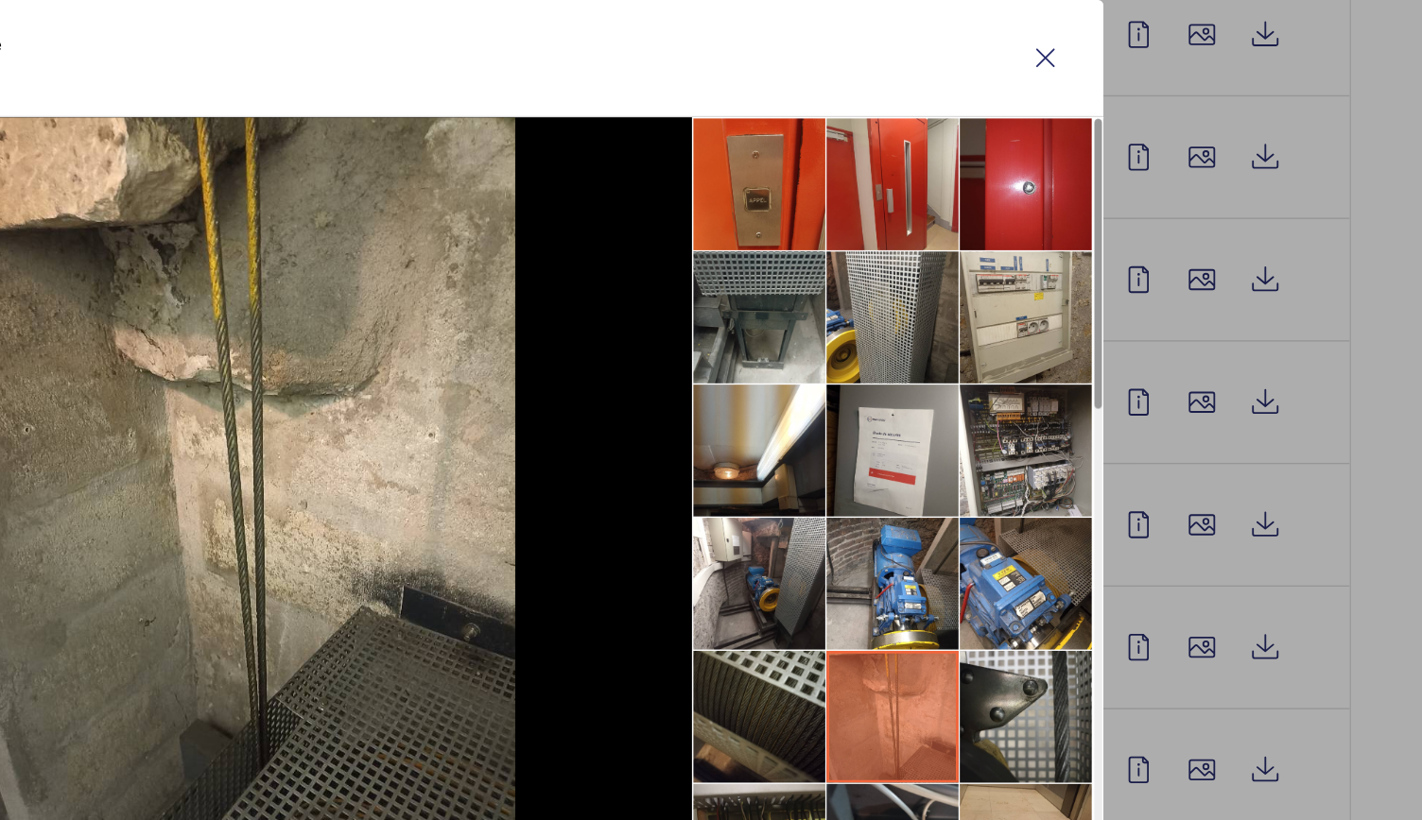
click at [1109, 592] on li at bounding box center [1127, 618] width 95 height 95
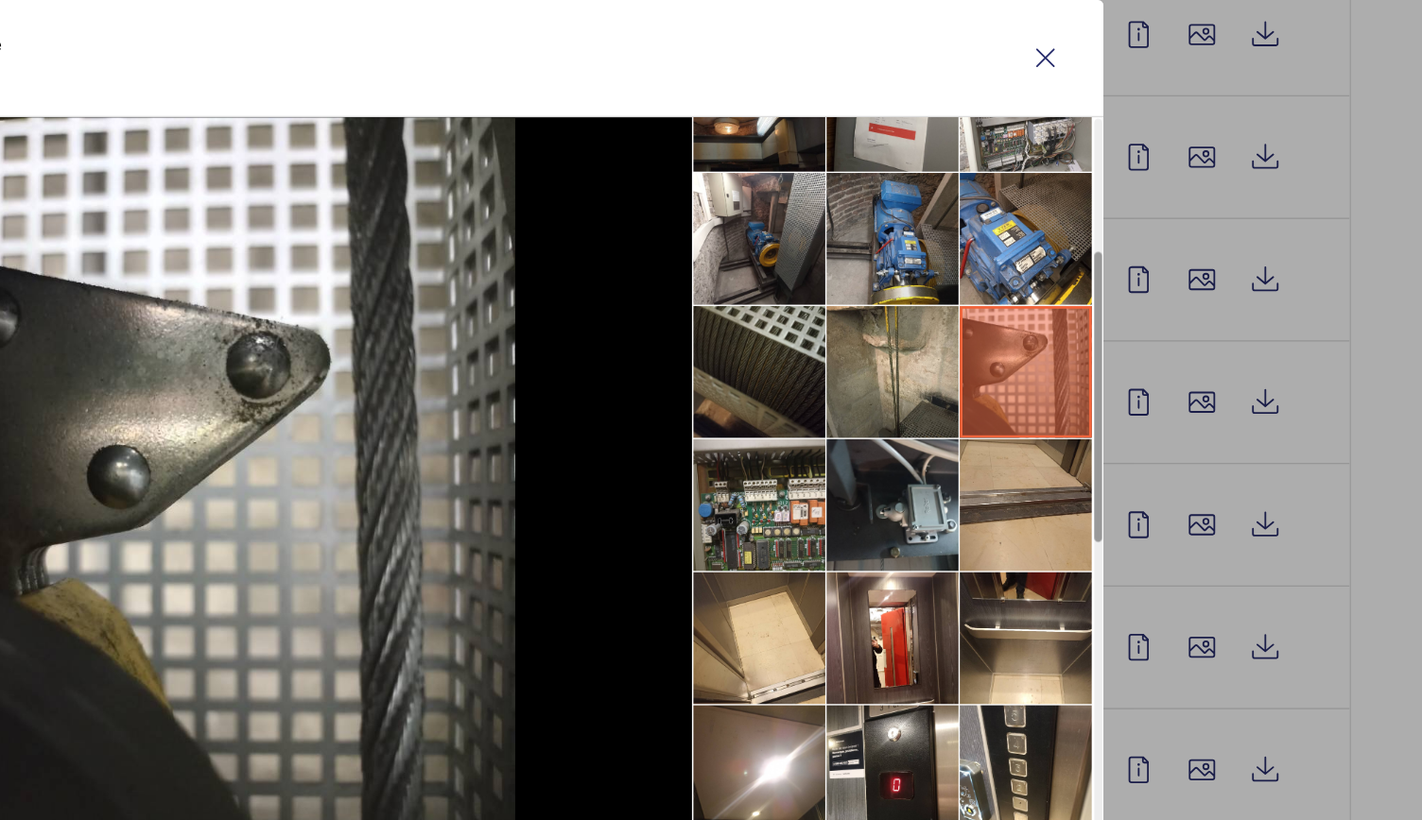
scroll to position [250, 0]
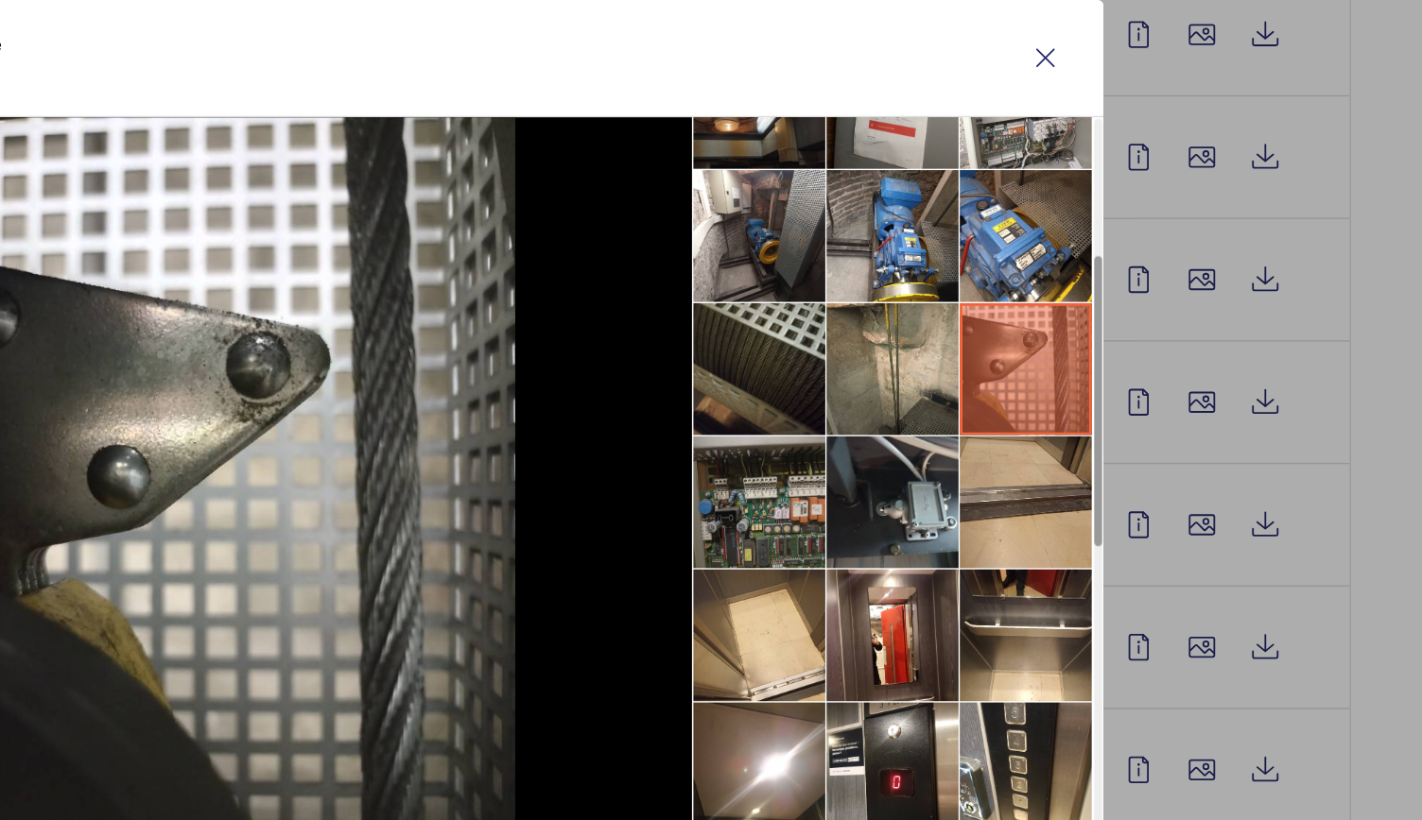
click at [972, 477] on li at bounding box center [936, 464] width 95 height 95
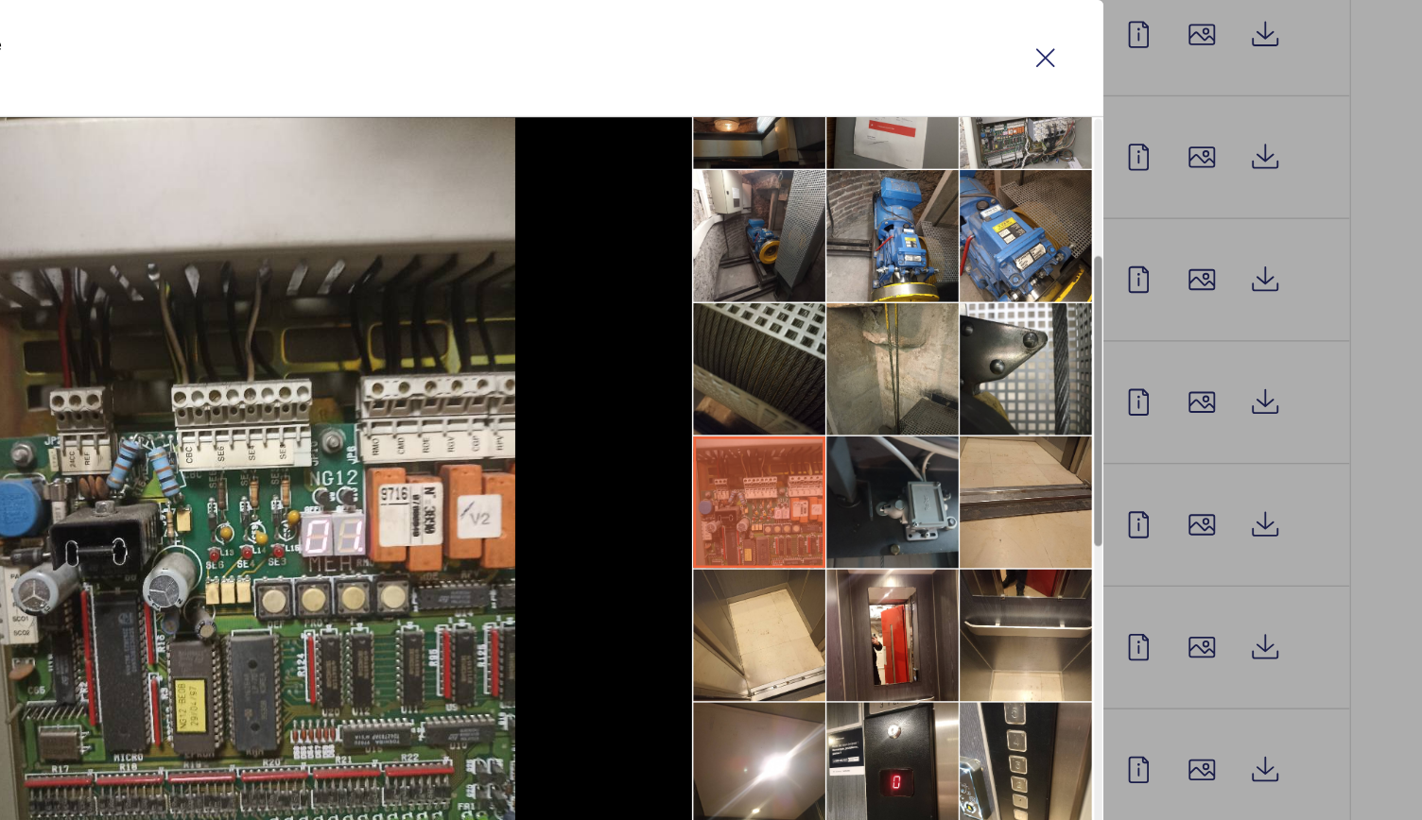
click at [1040, 474] on li at bounding box center [1032, 464] width 95 height 95
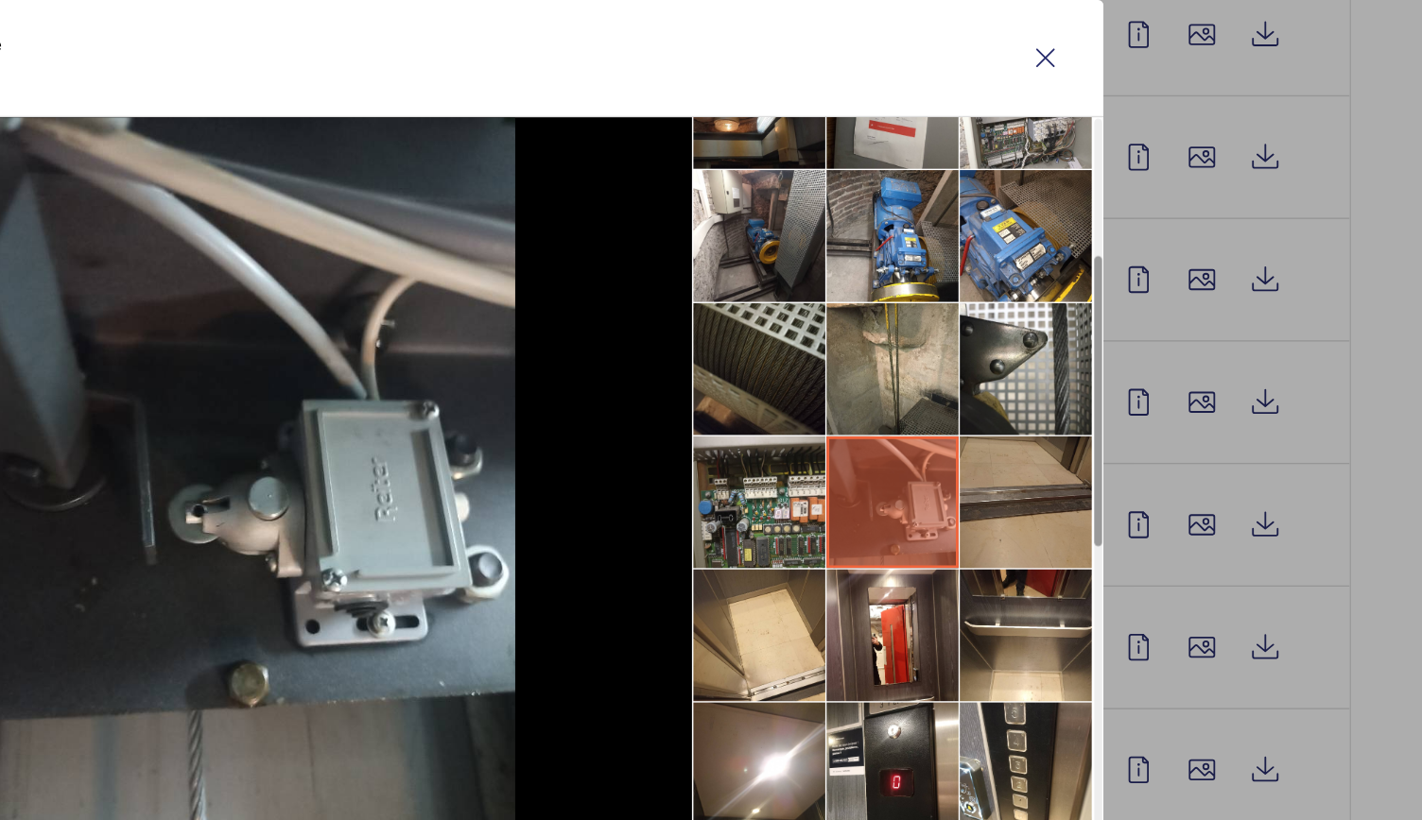
click at [1123, 481] on li at bounding box center [1127, 464] width 95 height 95
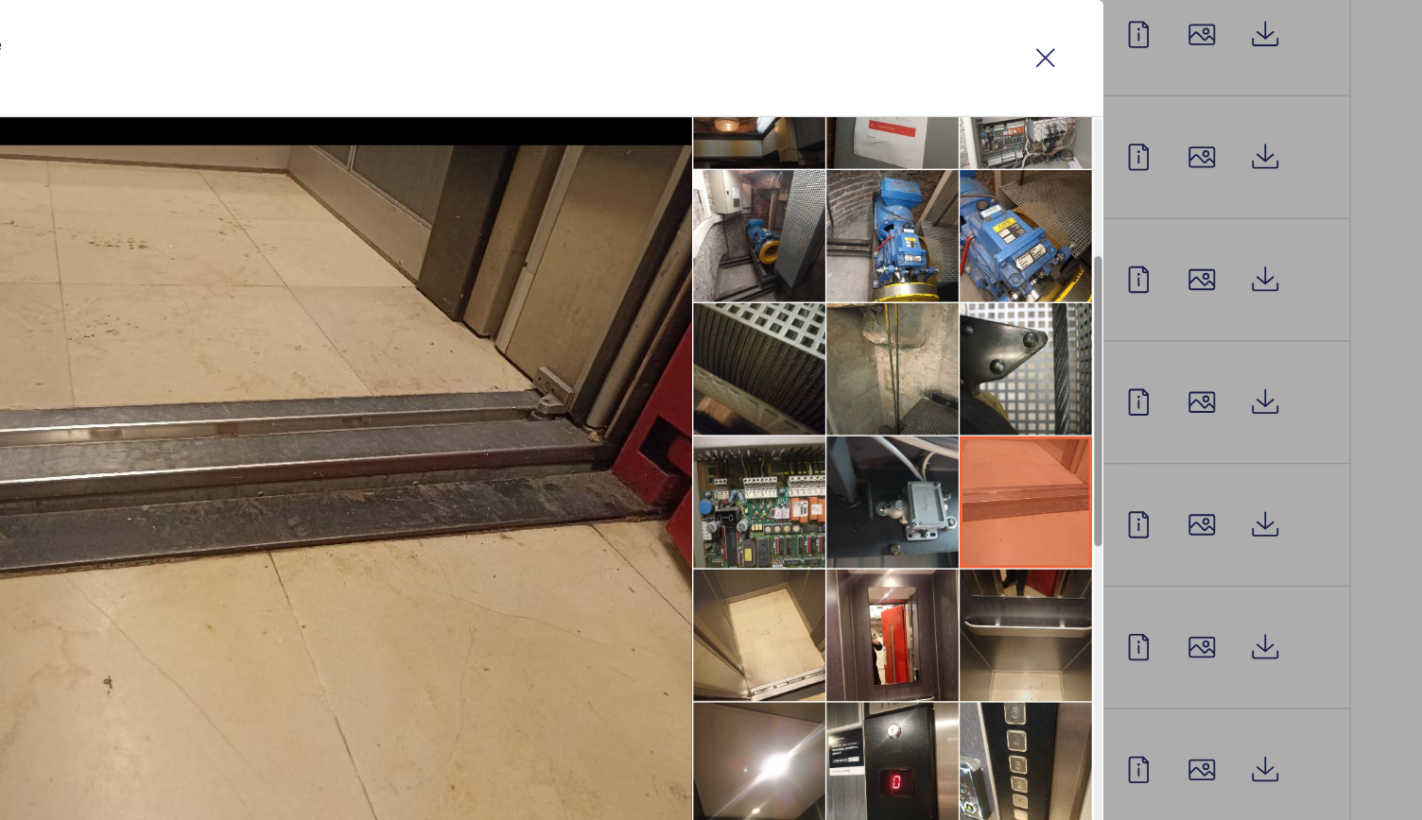
click at [1123, 528] on li at bounding box center [1127, 559] width 95 height 95
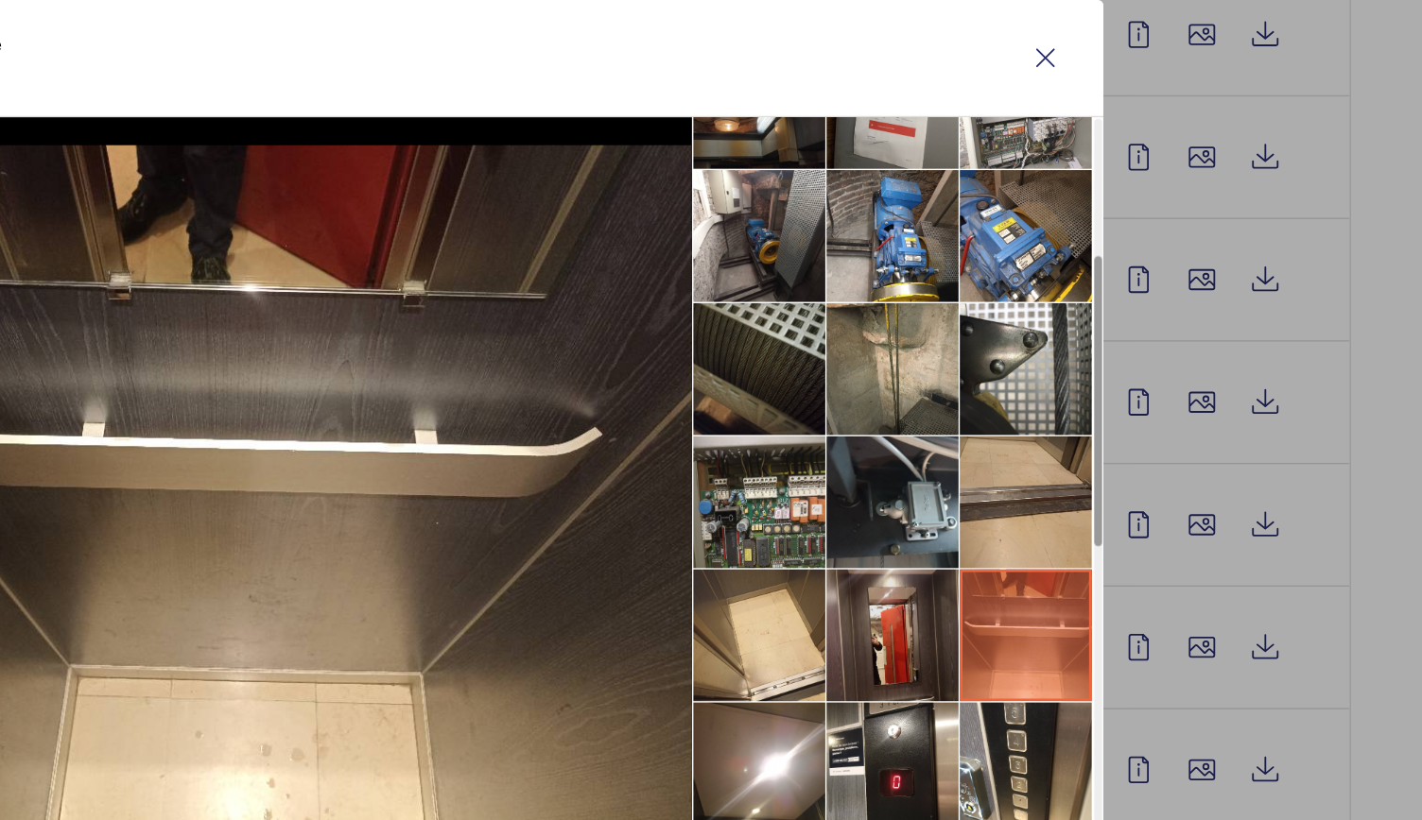
click at [1037, 535] on li at bounding box center [1032, 559] width 95 height 95
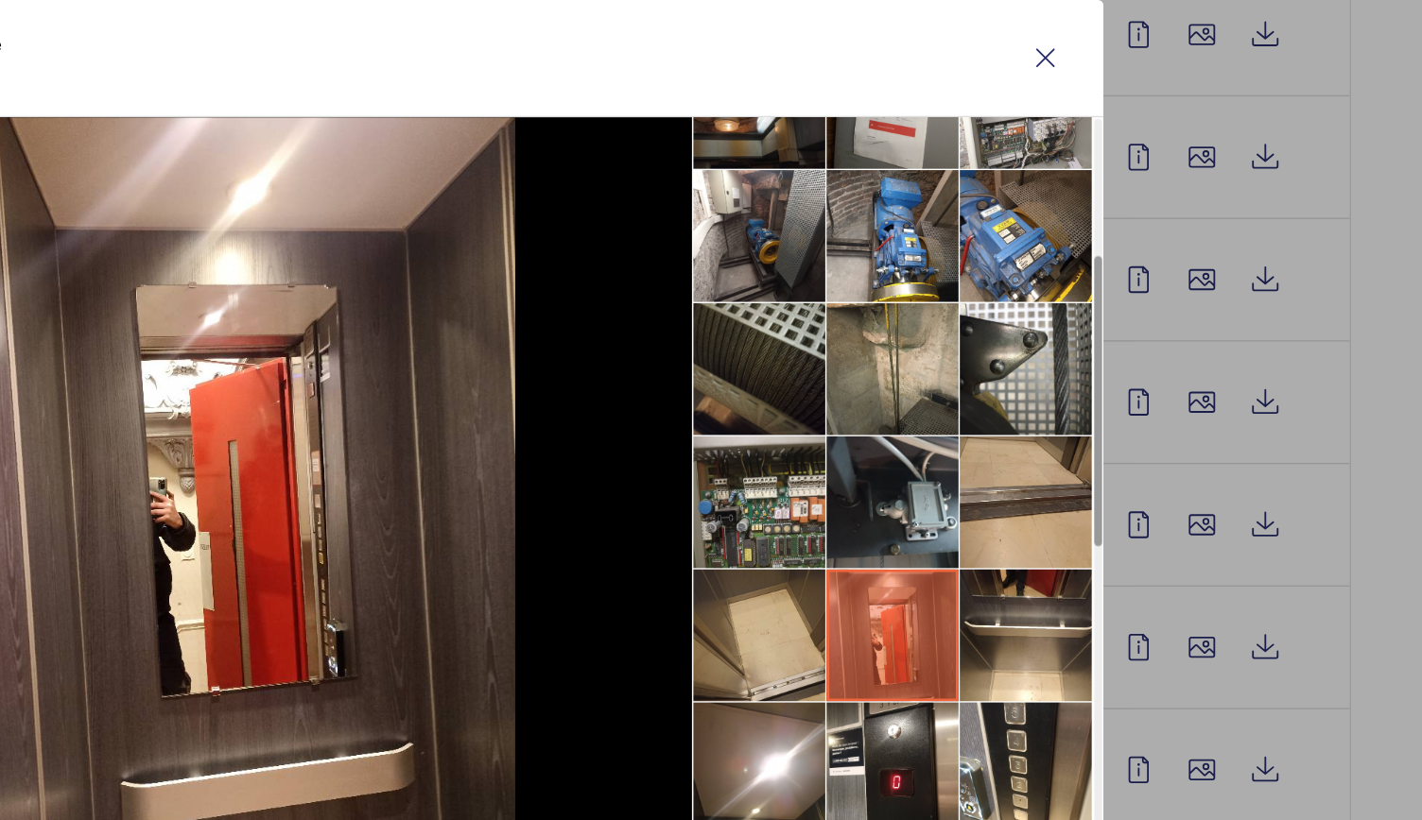
click at [961, 560] on li at bounding box center [936, 559] width 95 height 95
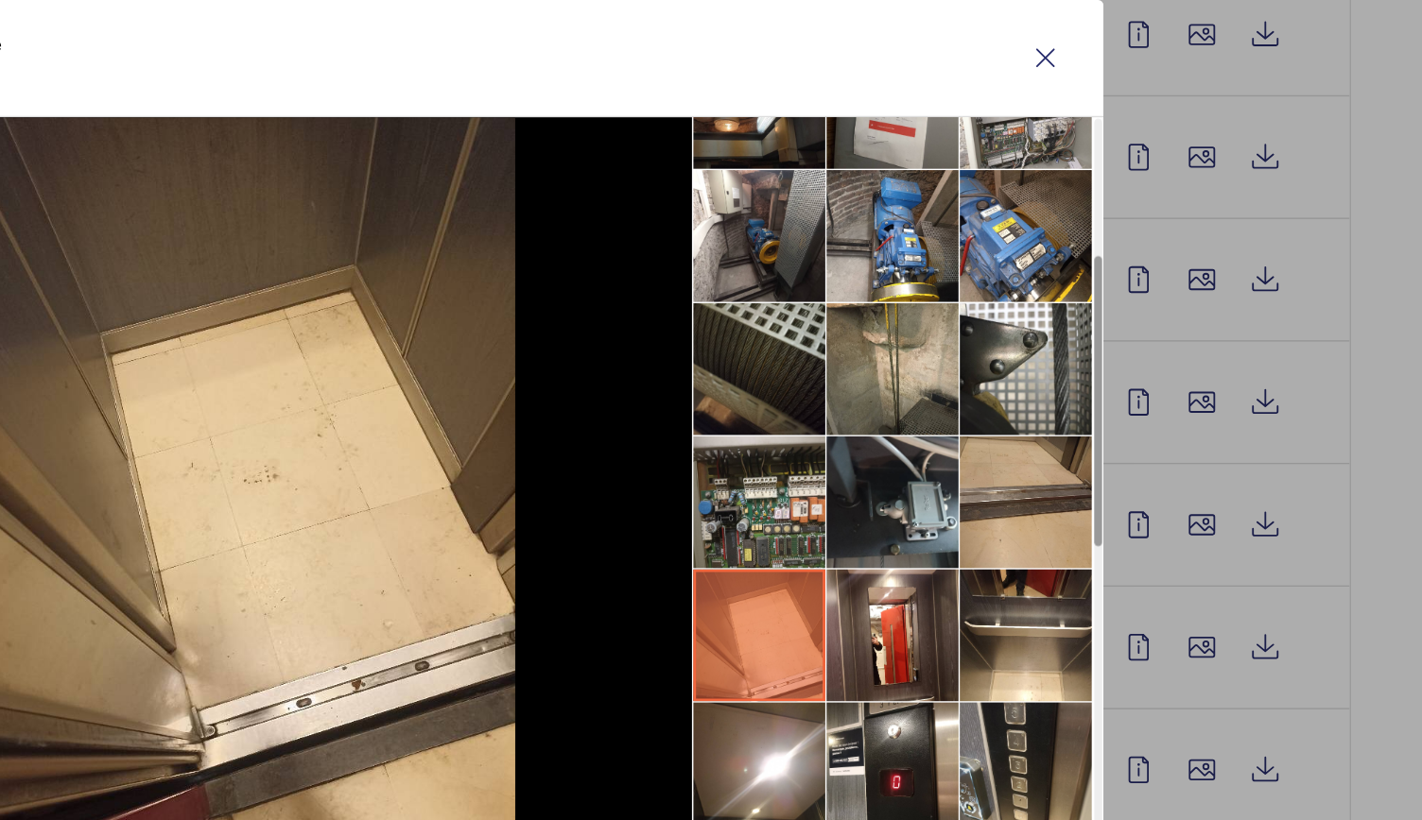
click at [1124, 618] on li at bounding box center [1127, 655] width 95 height 95
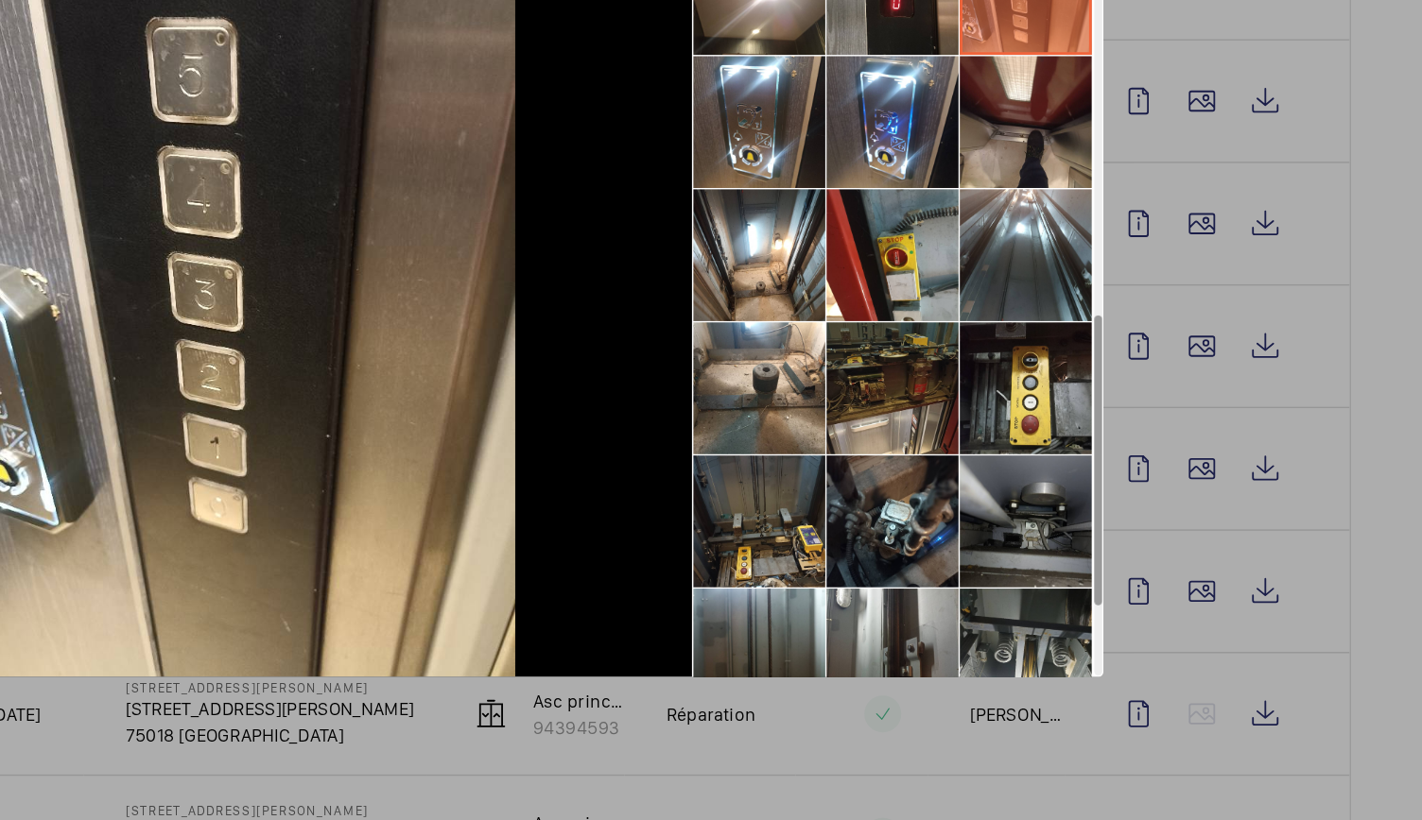
scroll to position [807, 0]
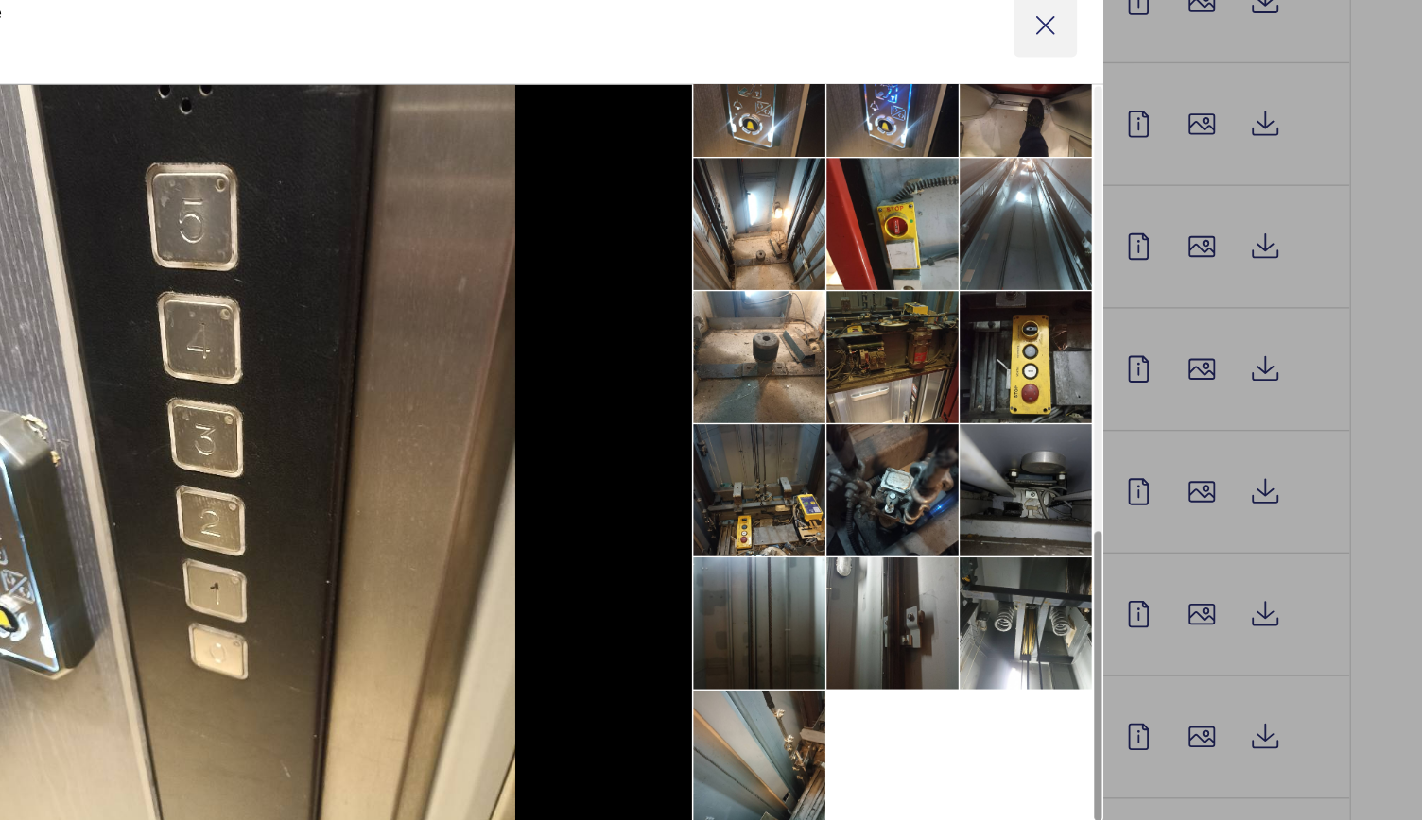
click at [1144, 160] on wm-front-icon-button at bounding box center [1141, 145] width 45 height 45
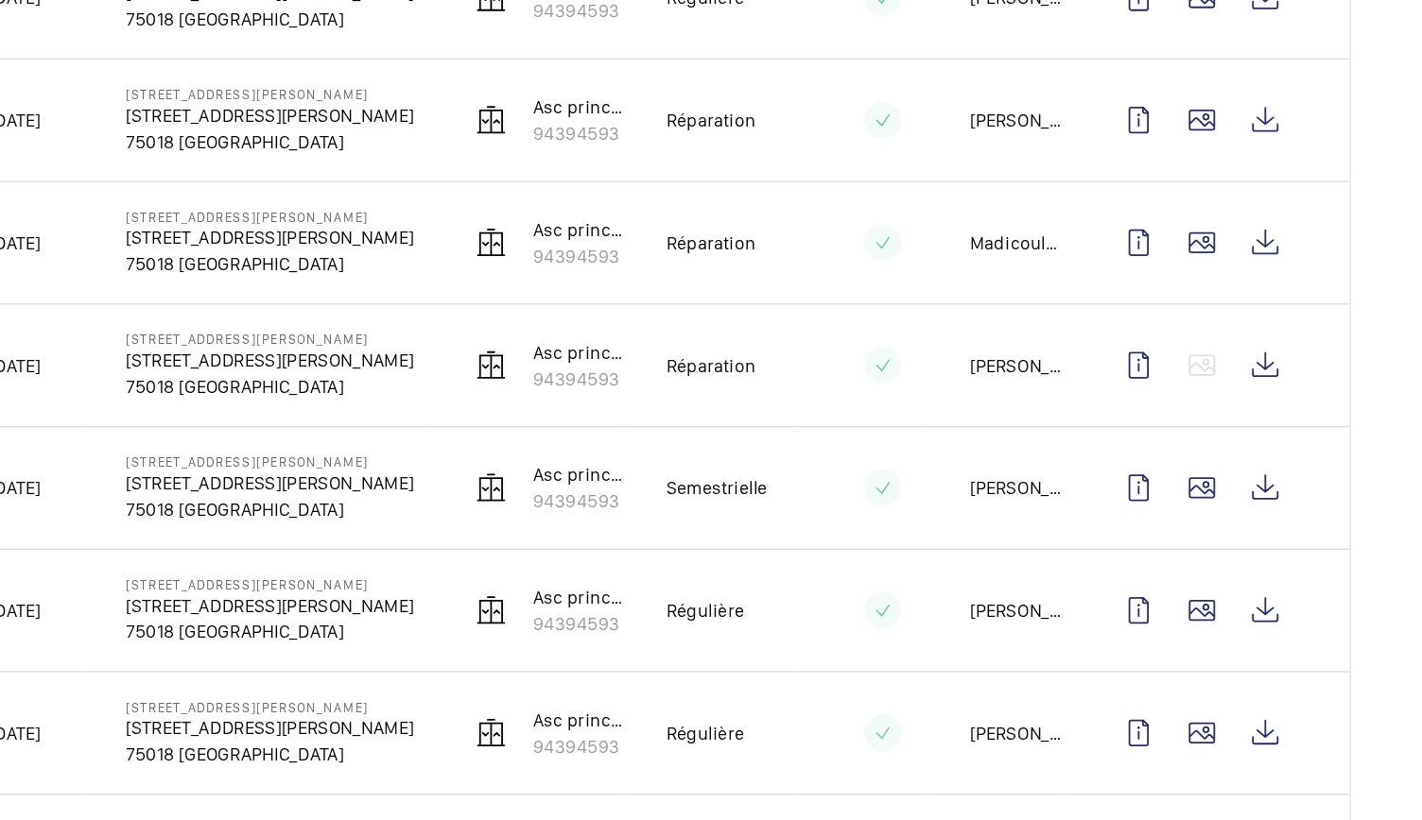
scroll to position [1166, 0]
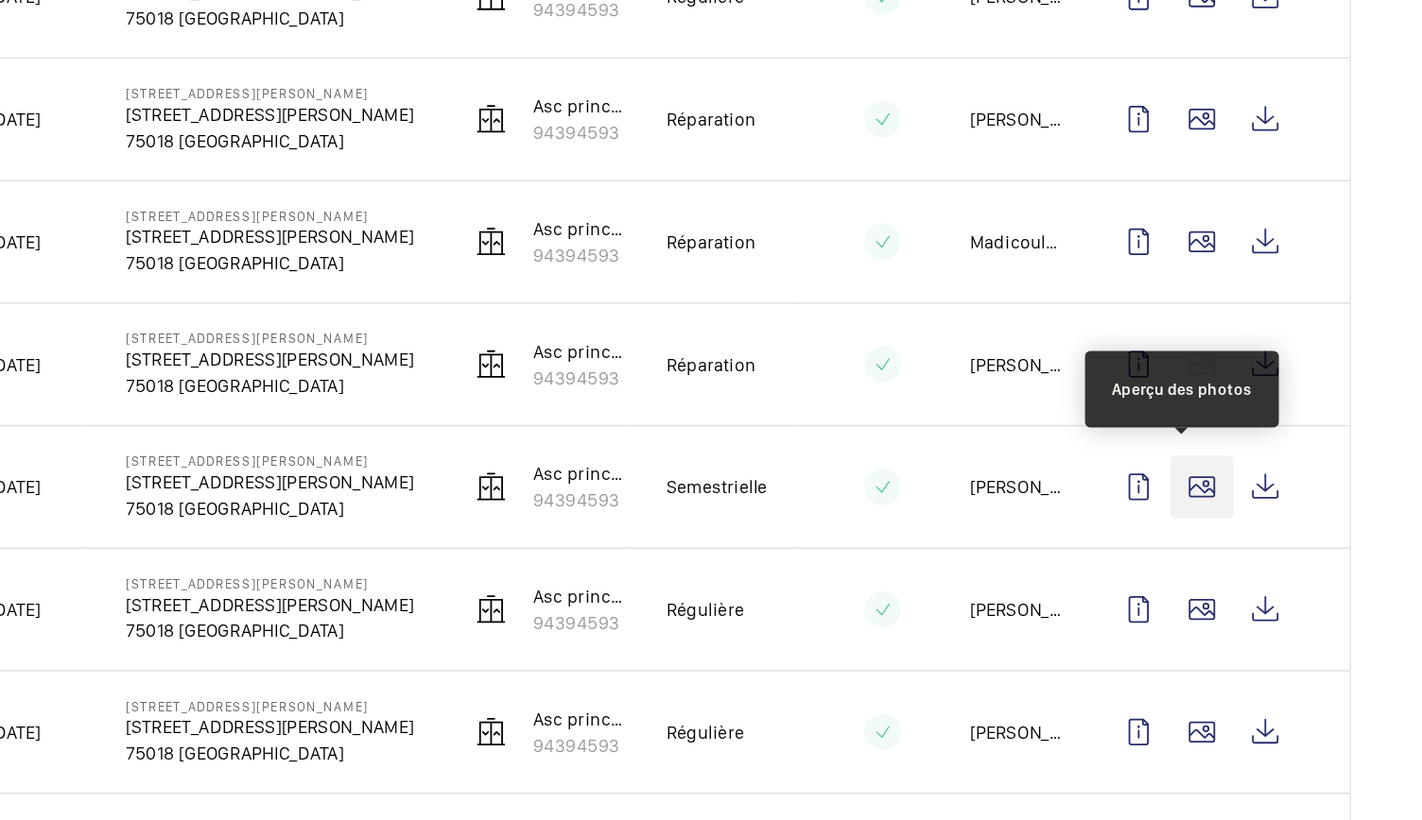
click at [1239, 470] on wm-front-icon-button at bounding box center [1254, 476] width 45 height 45
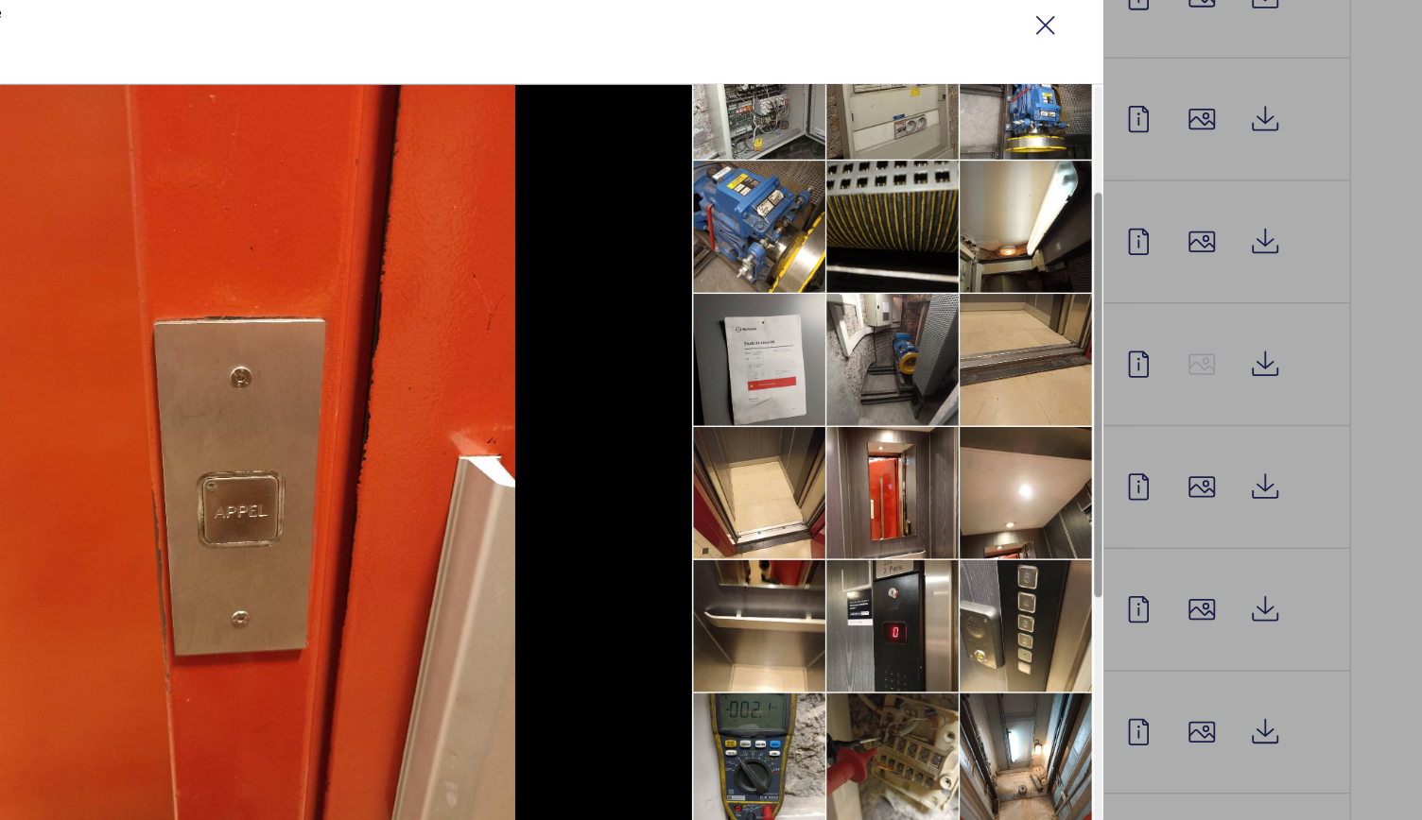
scroll to position [140, 0]
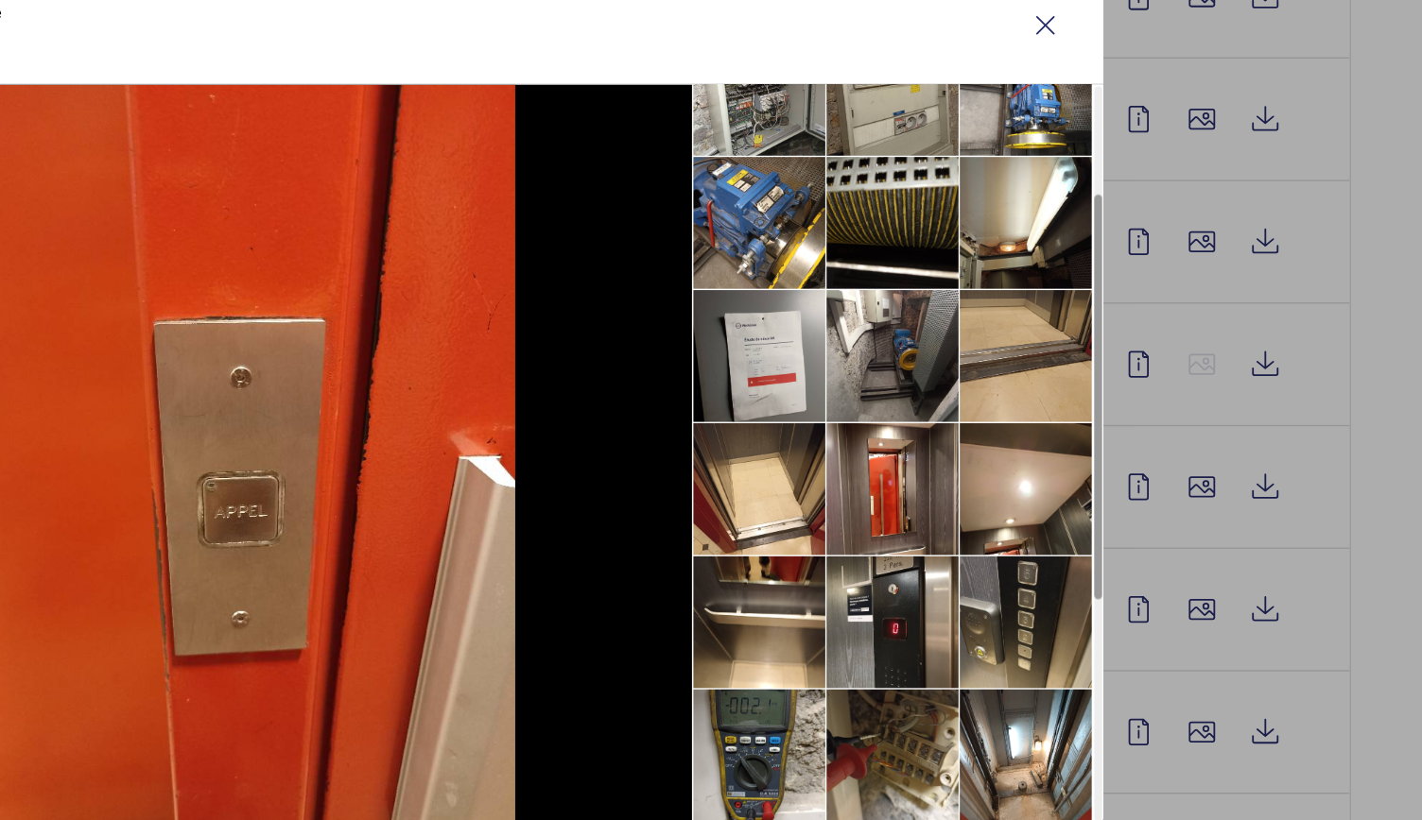
click at [1133, 555] on li at bounding box center [1127, 573] width 95 height 95
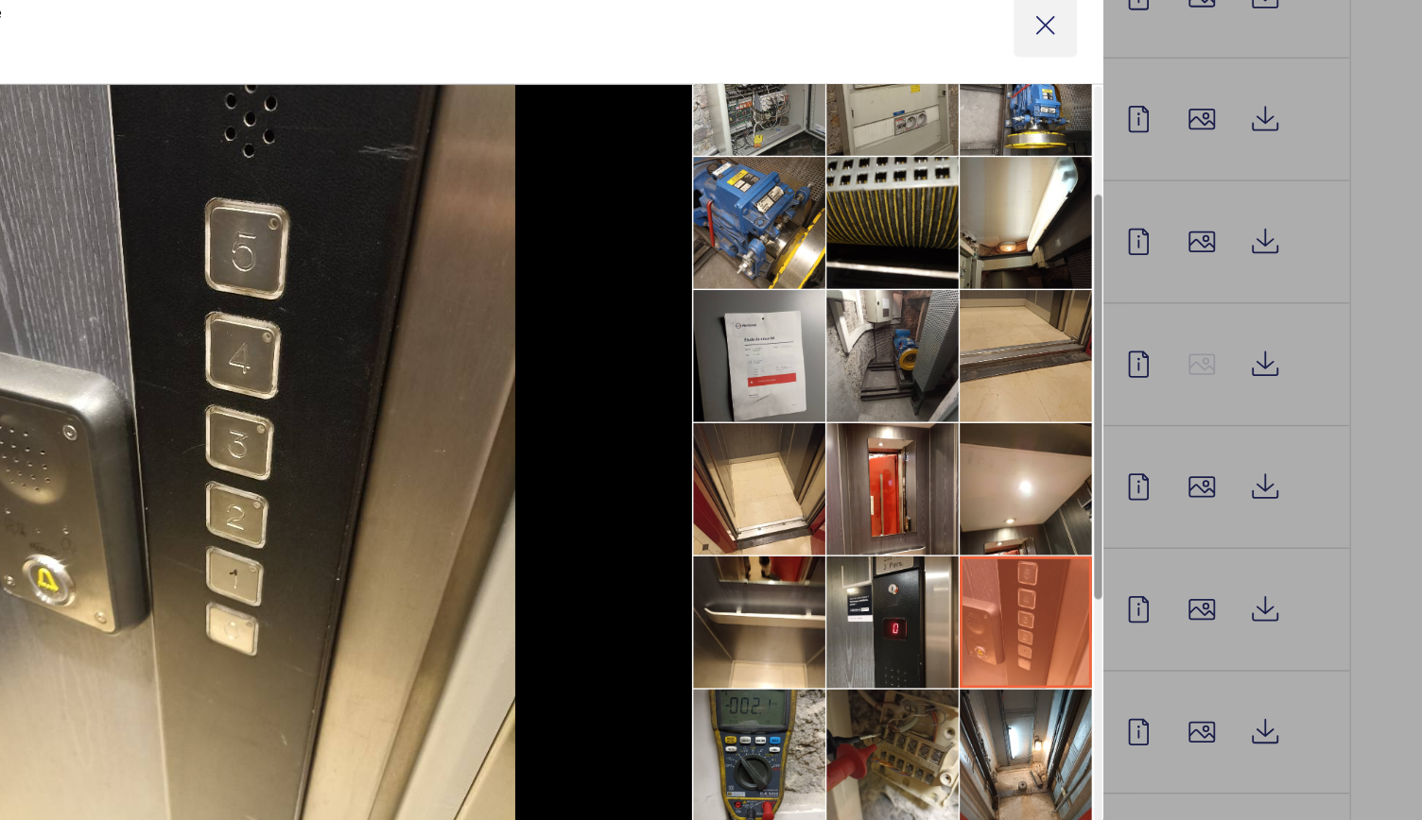
click at [1136, 140] on wm-front-icon-button at bounding box center [1141, 145] width 45 height 45
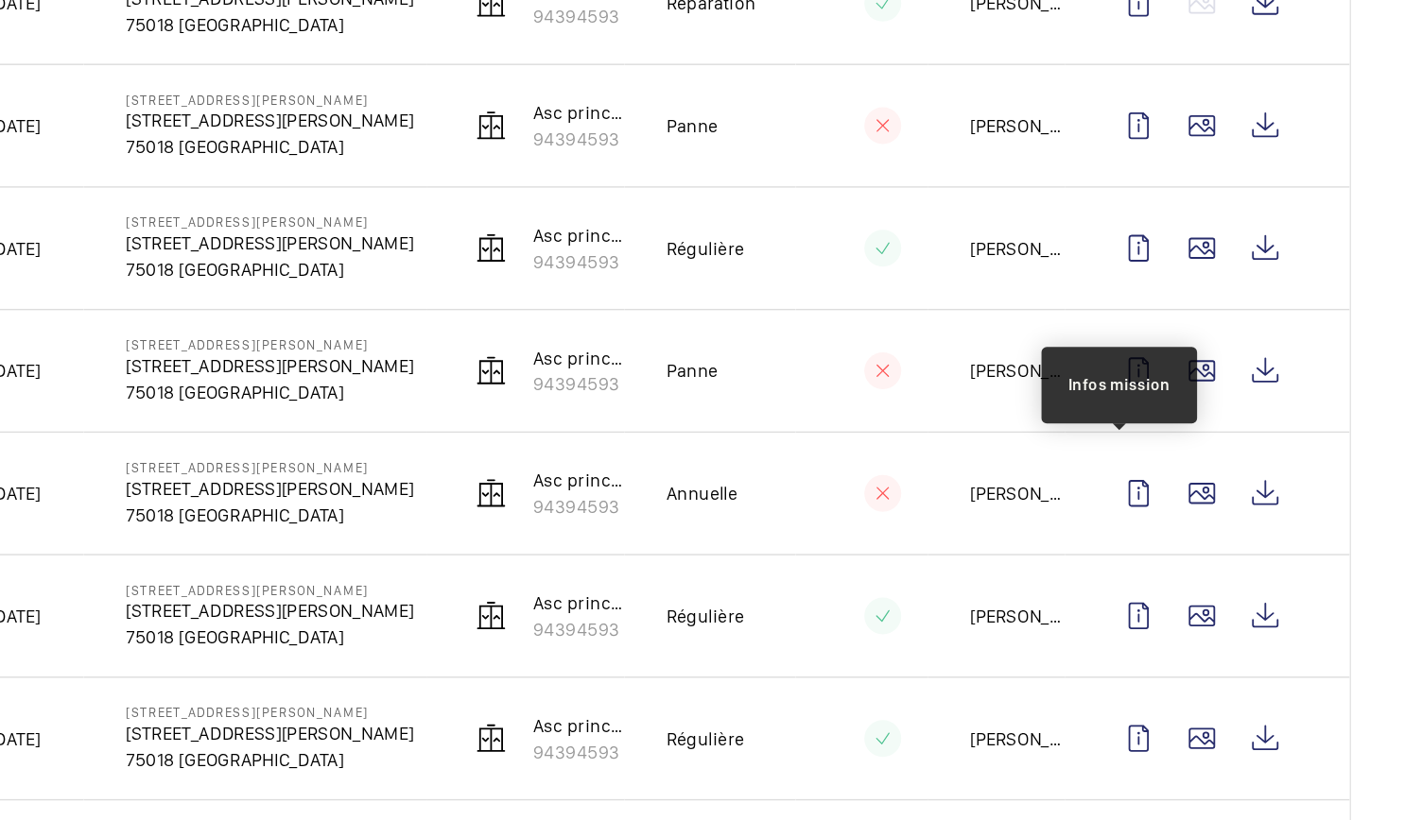
scroll to position [1868, 0]
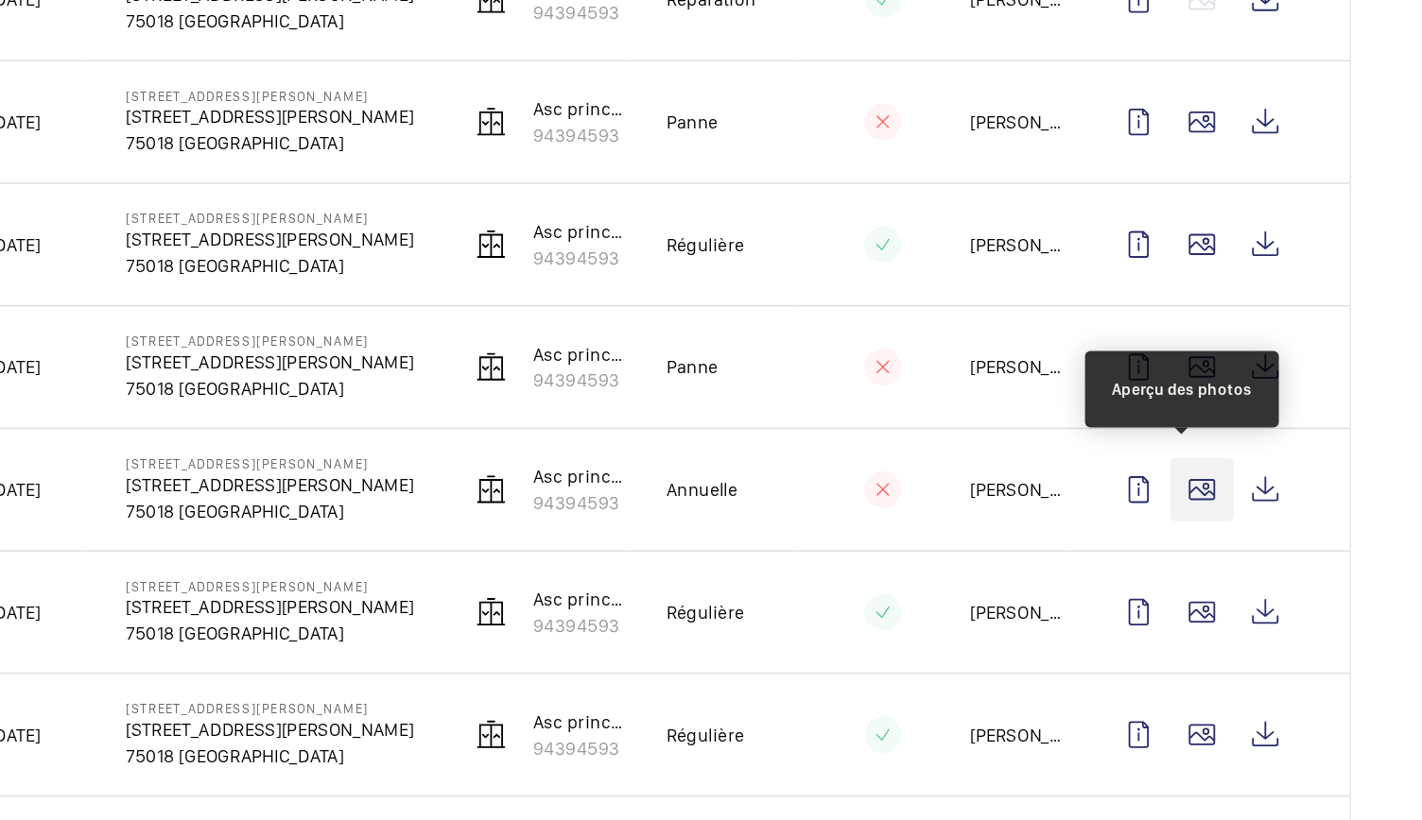
click at [1246, 473] on wm-front-icon-button at bounding box center [1254, 478] width 45 height 45
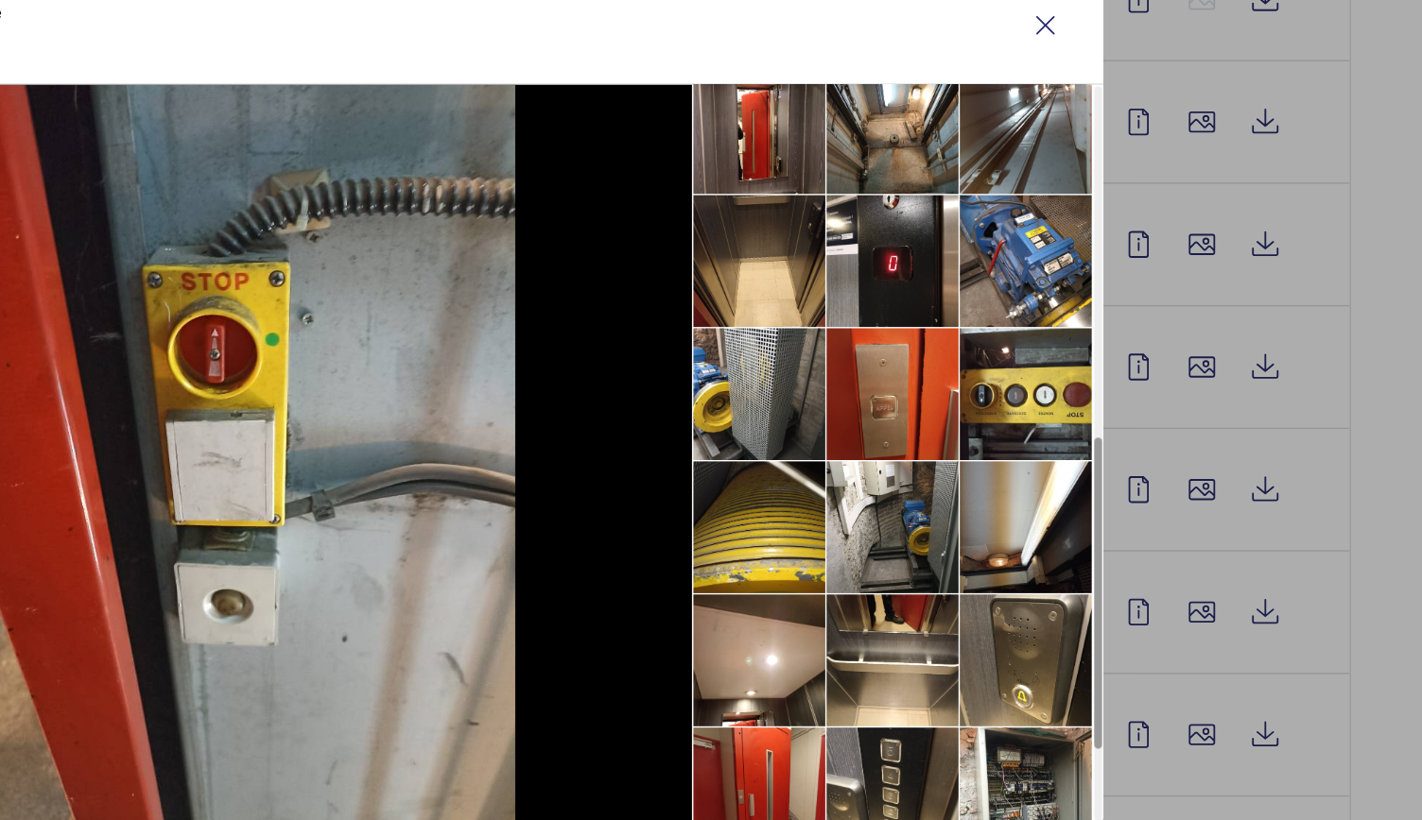
scroll to position [590, 0]
click at [1037, 409] on li at bounding box center [1032, 410] width 95 height 95
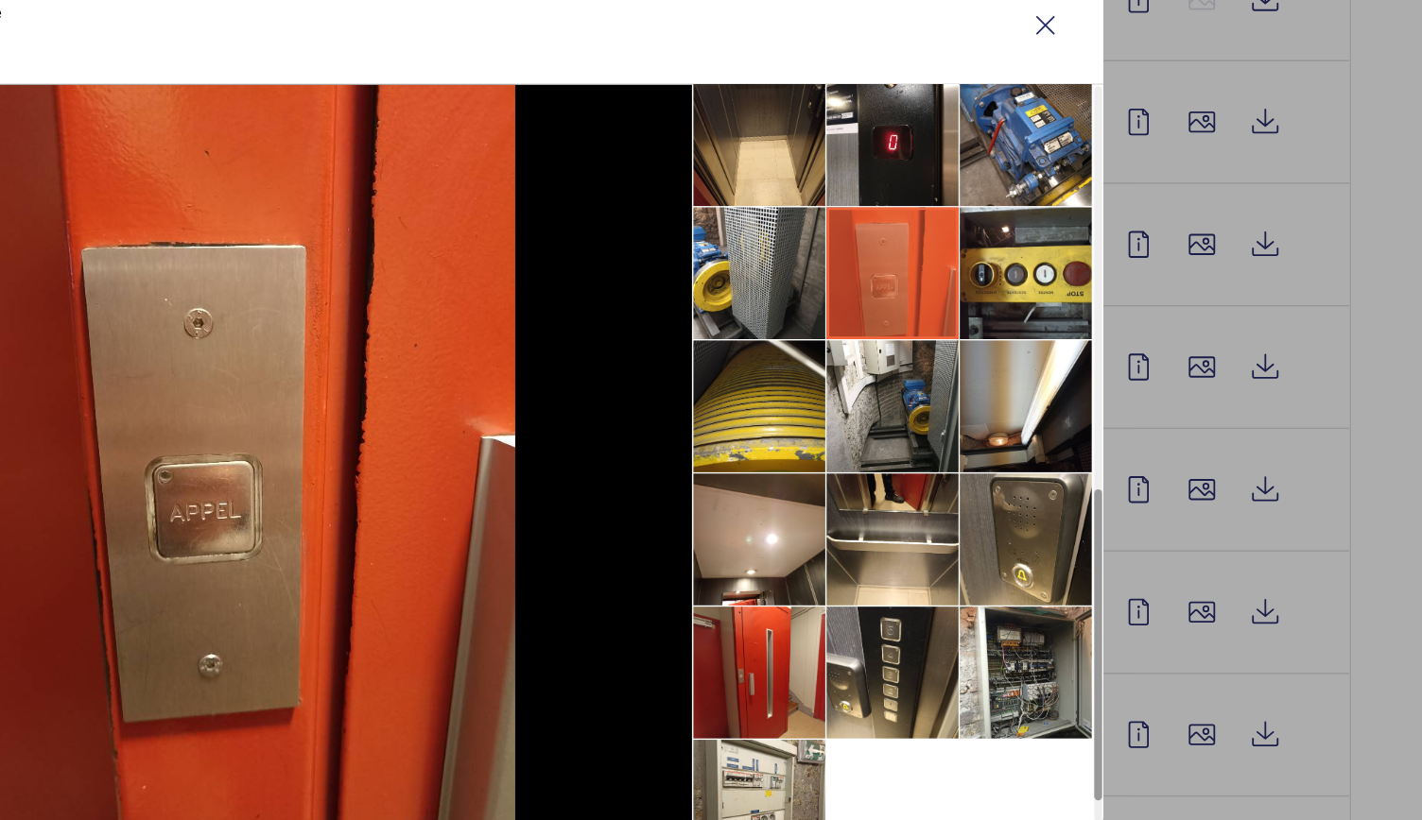
scroll to position [713, 0]
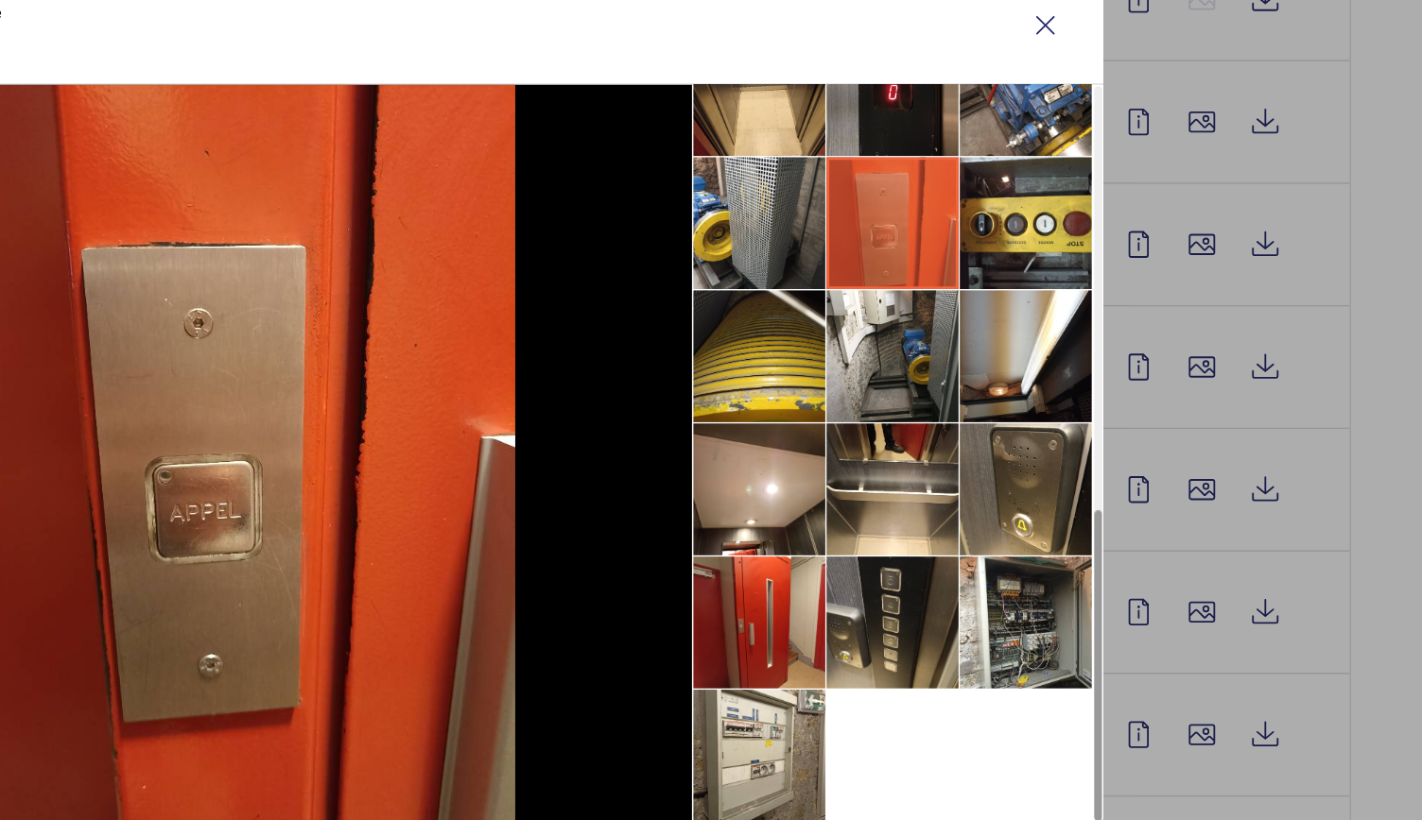
click at [1044, 553] on li at bounding box center [1032, 573] width 95 height 95
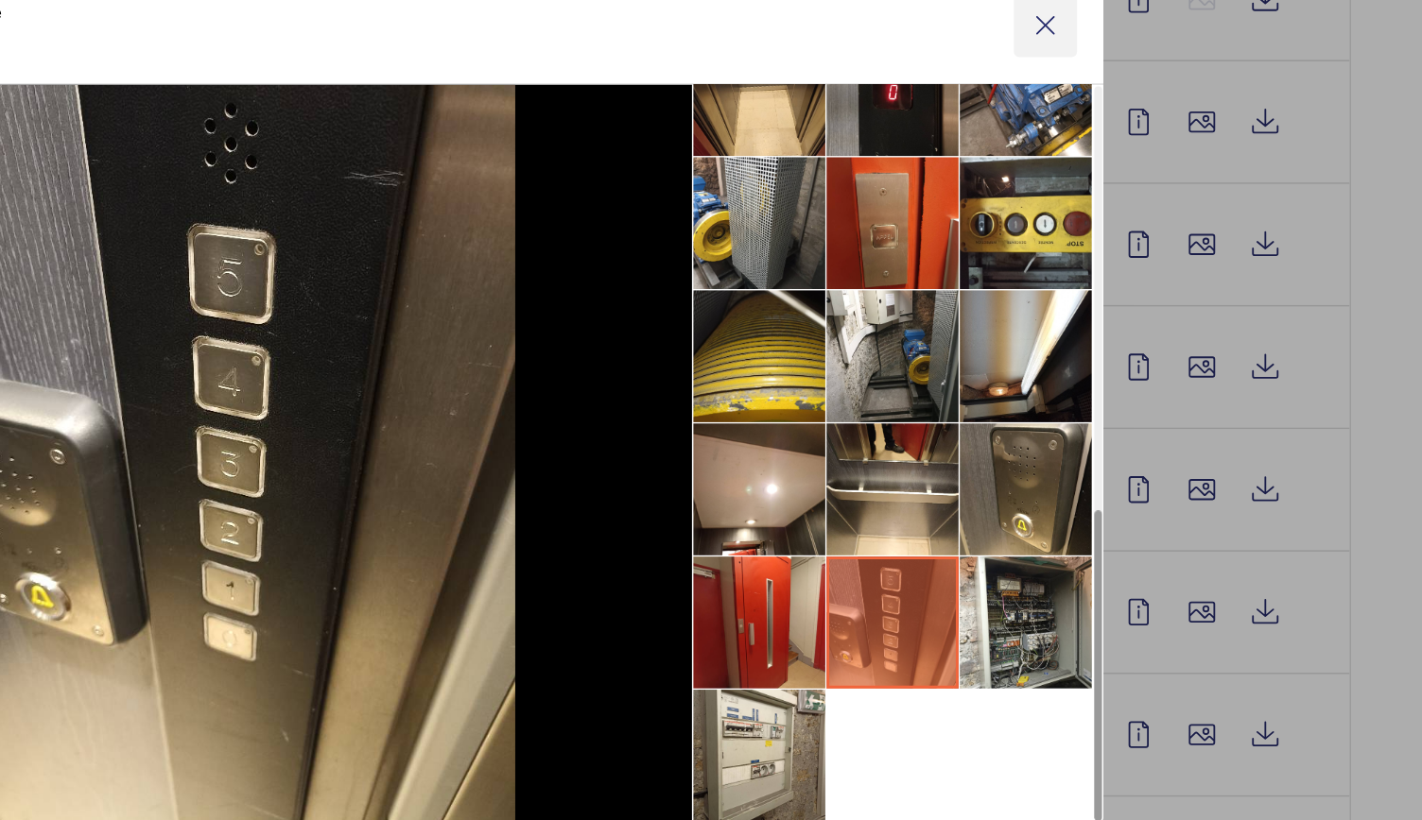
click at [1150, 142] on wm-front-icon-button at bounding box center [1141, 145] width 45 height 45
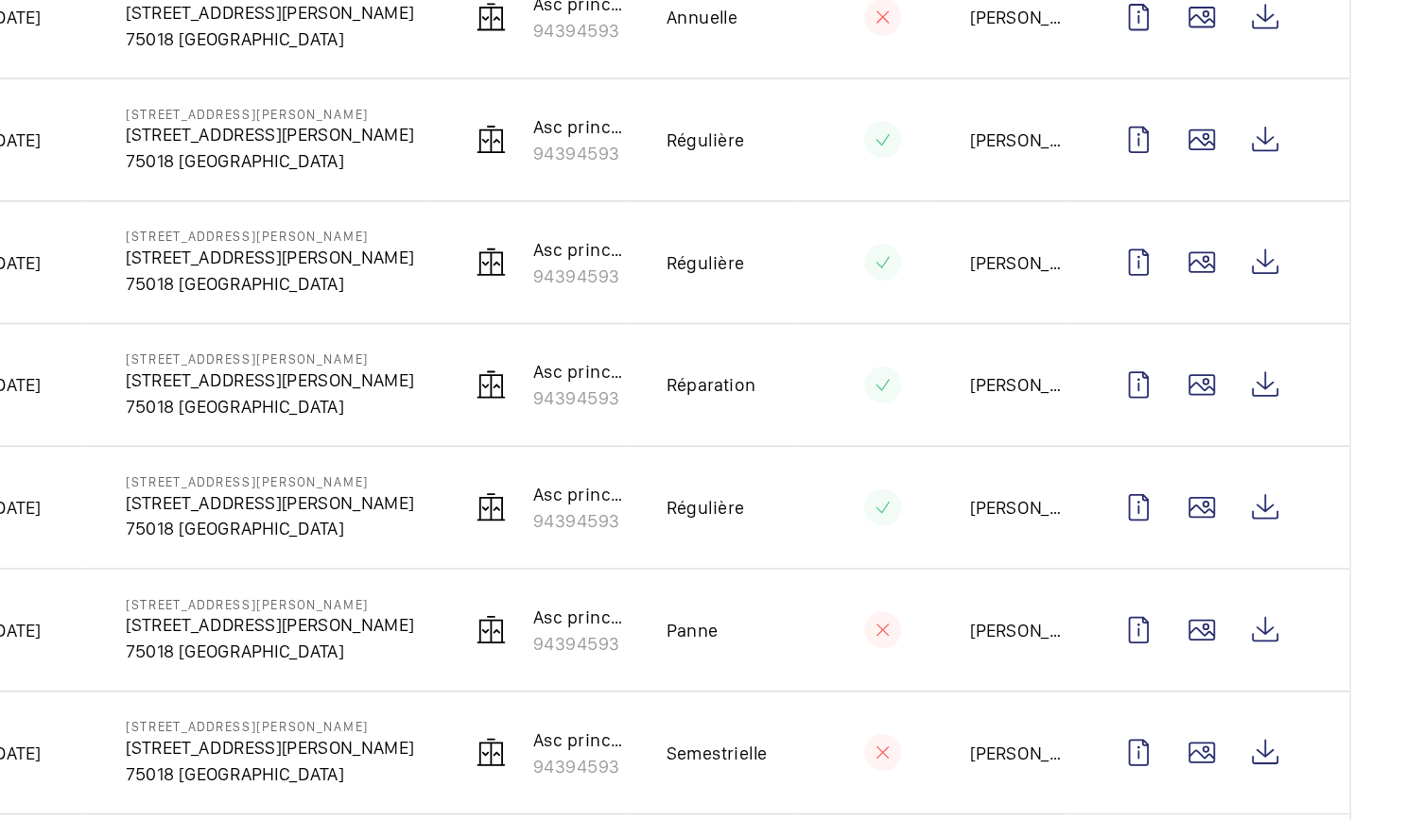
scroll to position [2220, 0]
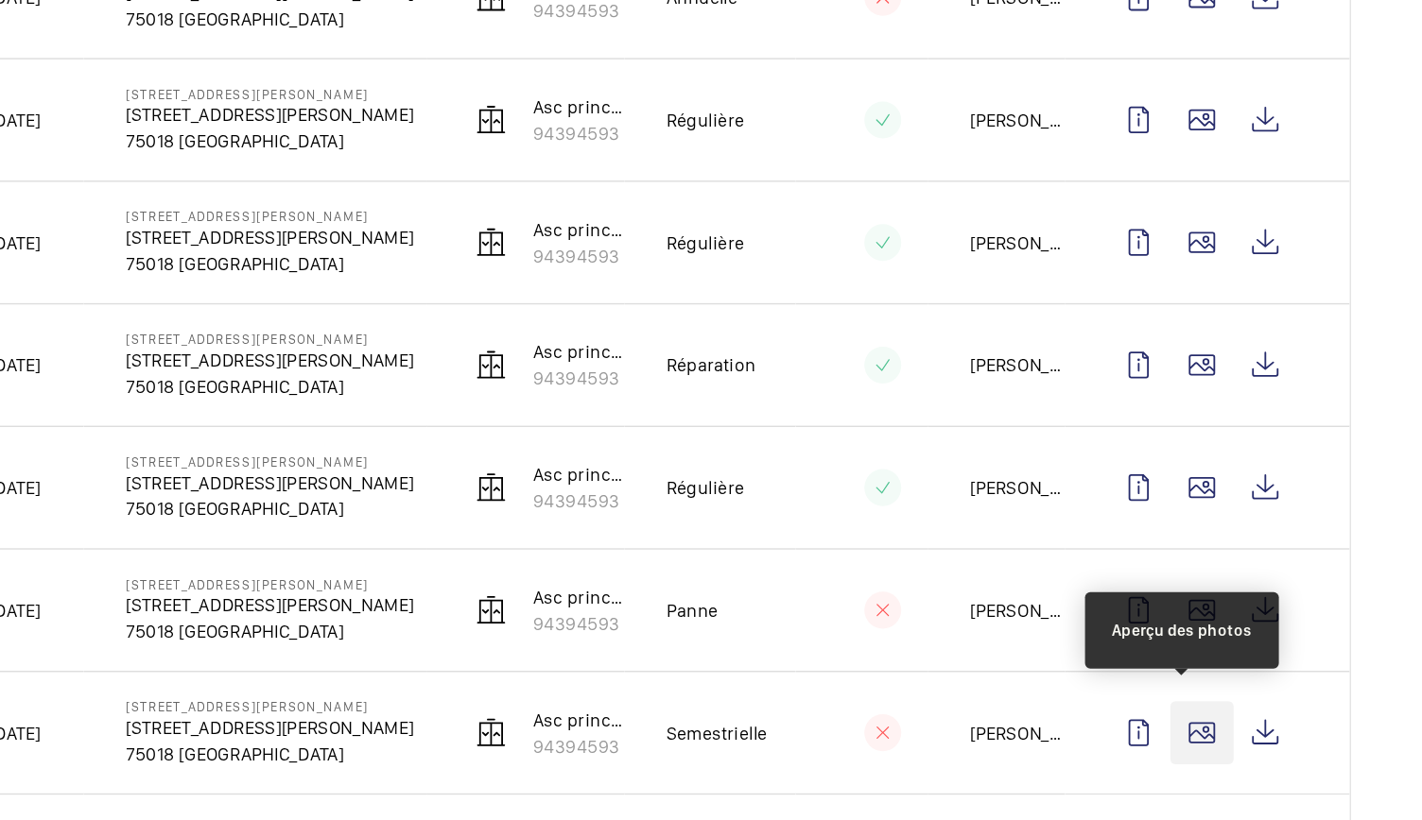
click at [1232, 647] on wm-front-icon-button at bounding box center [1254, 652] width 45 height 45
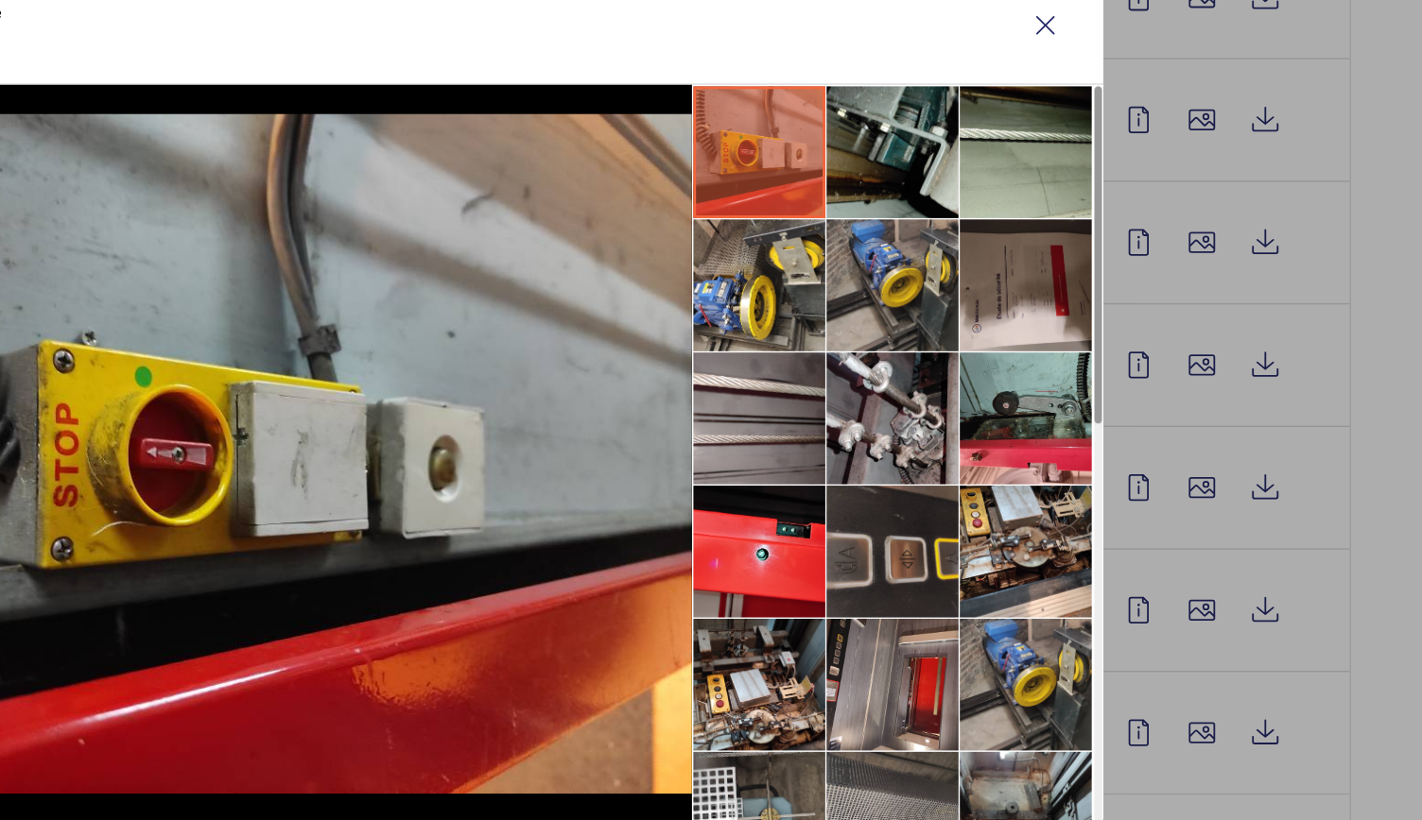
click at [1059, 537] on li at bounding box center [1032, 522] width 95 height 95
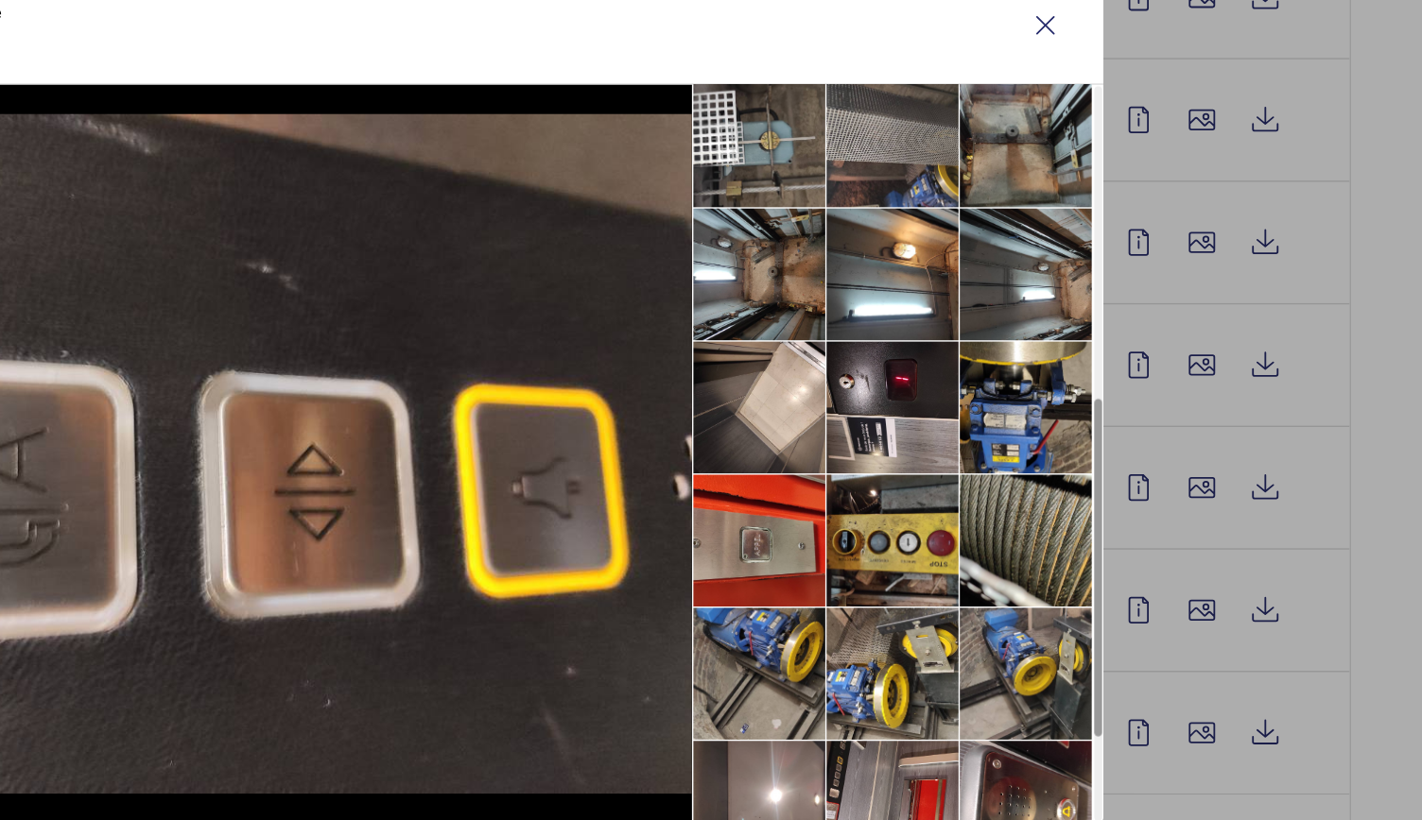
scroll to position [616, 0]
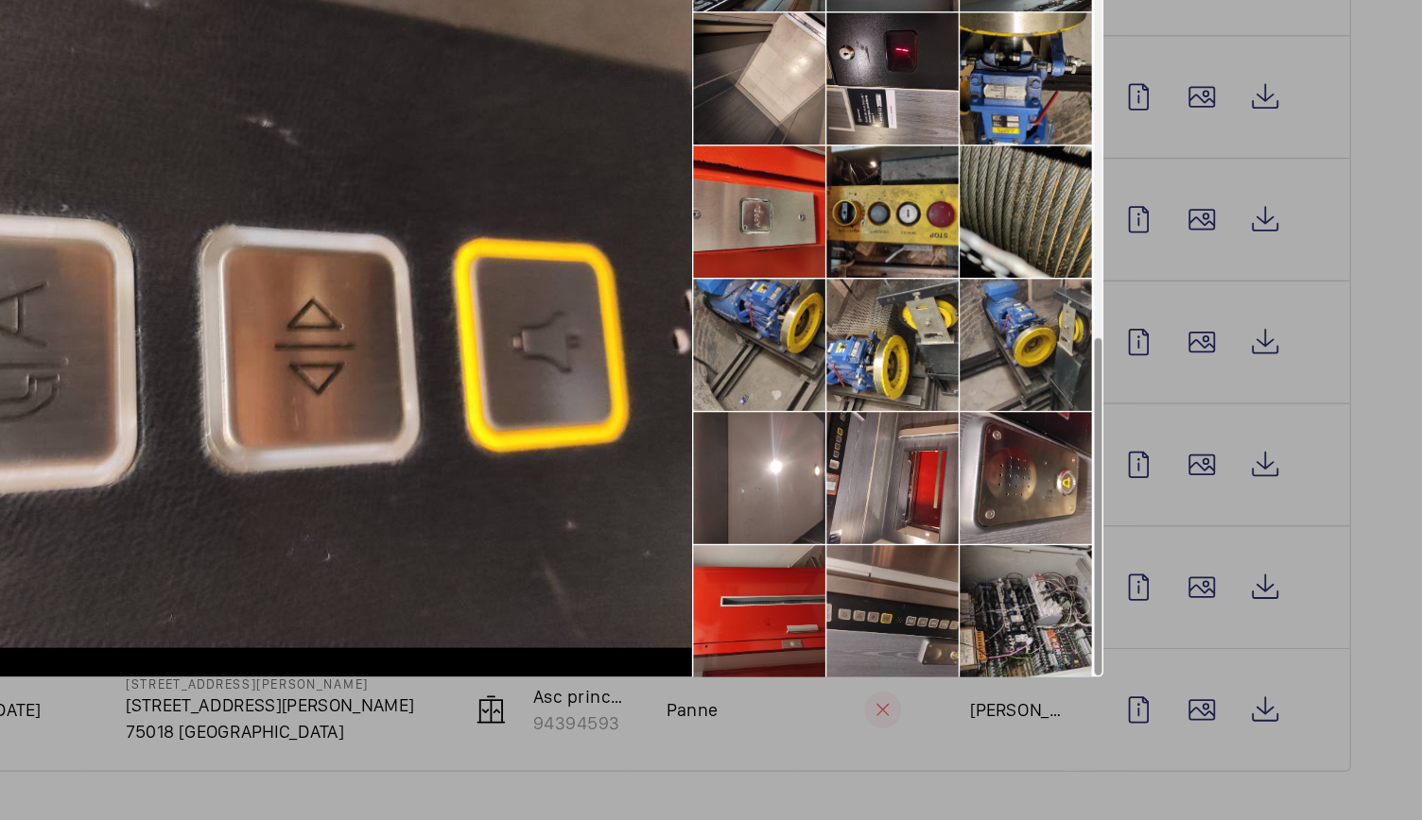
click at [1051, 659] on li at bounding box center [1032, 670] width 95 height 95
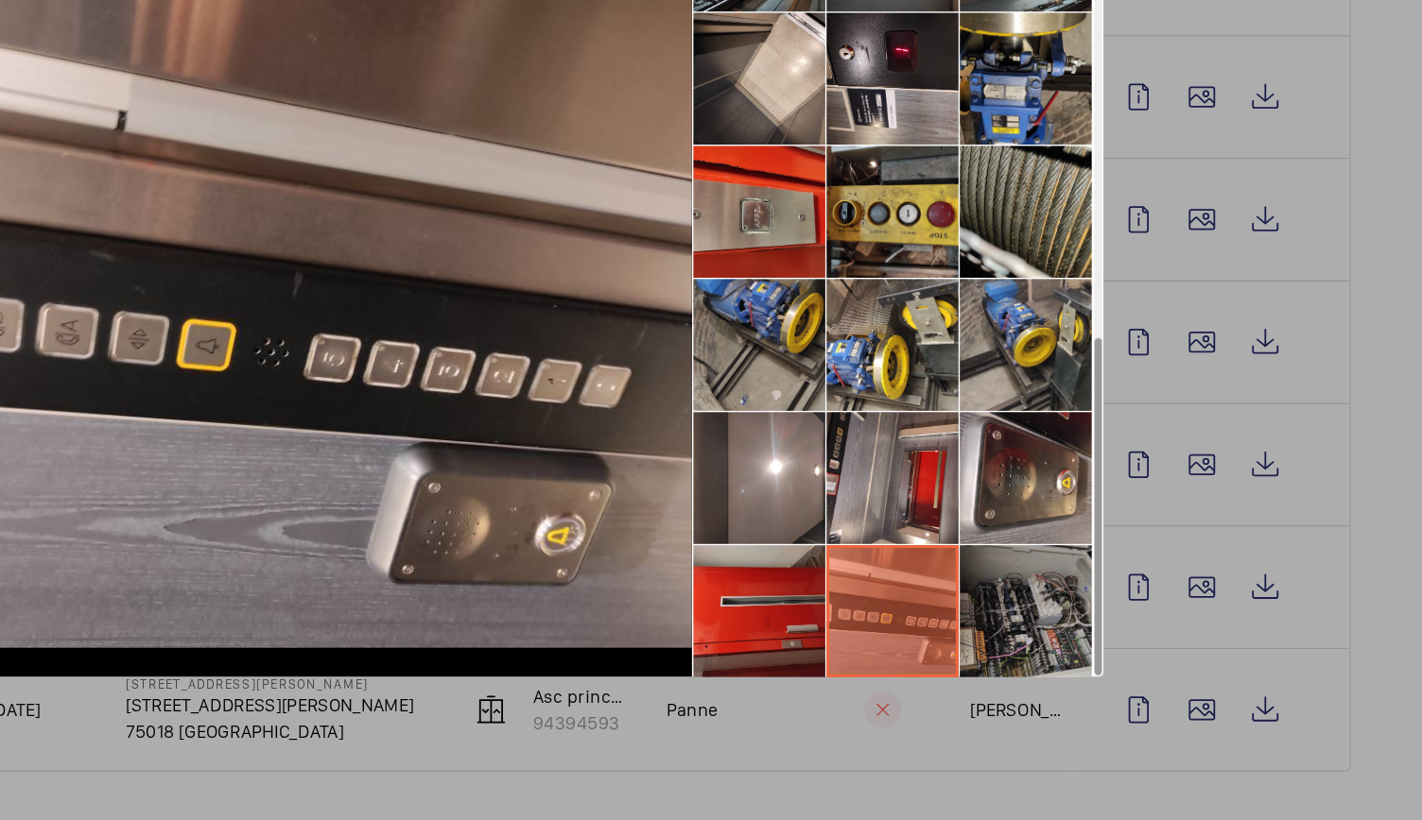
click at [1112, 681] on li at bounding box center [1127, 670] width 95 height 95
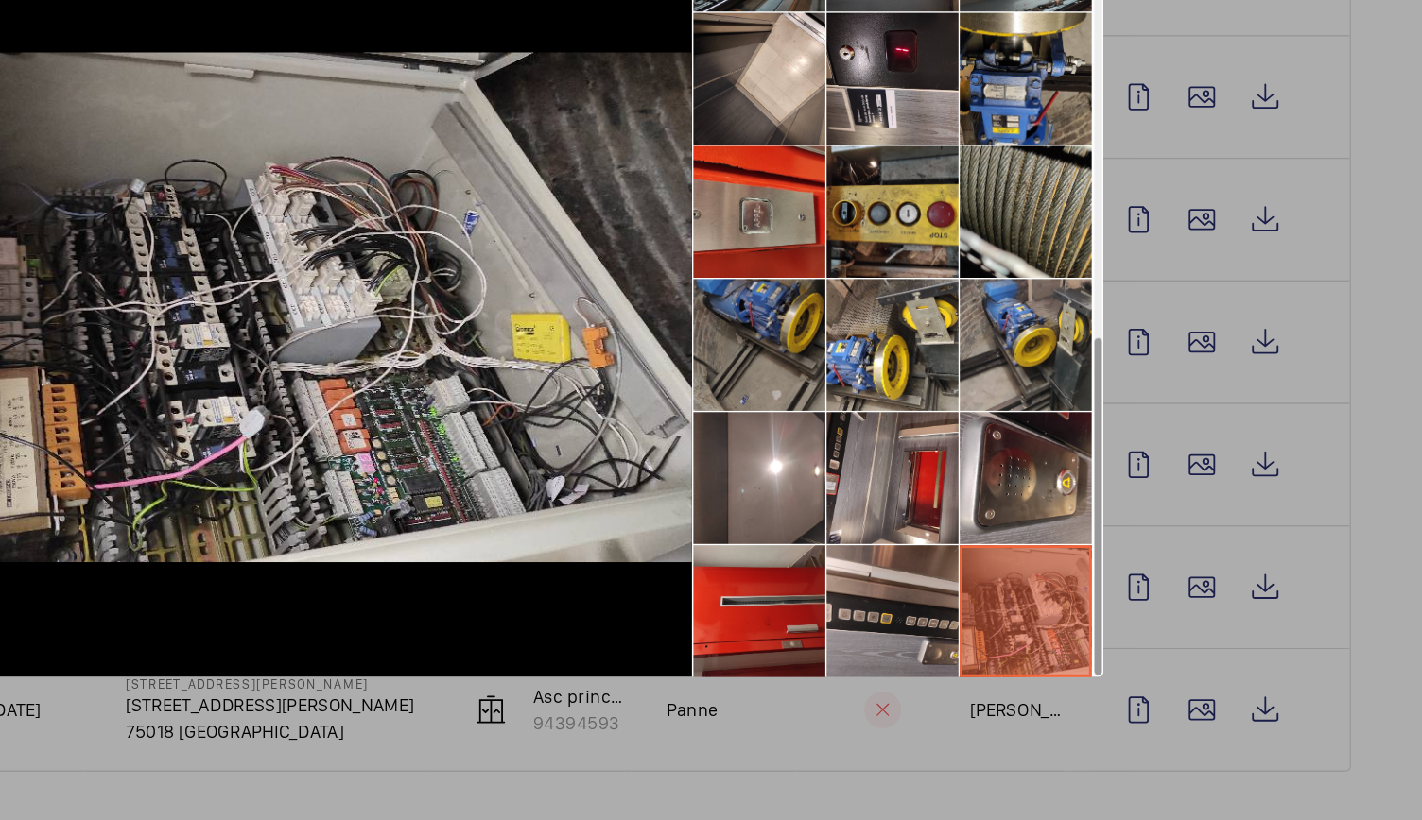
click at [966, 486] on li at bounding box center [936, 479] width 95 height 95
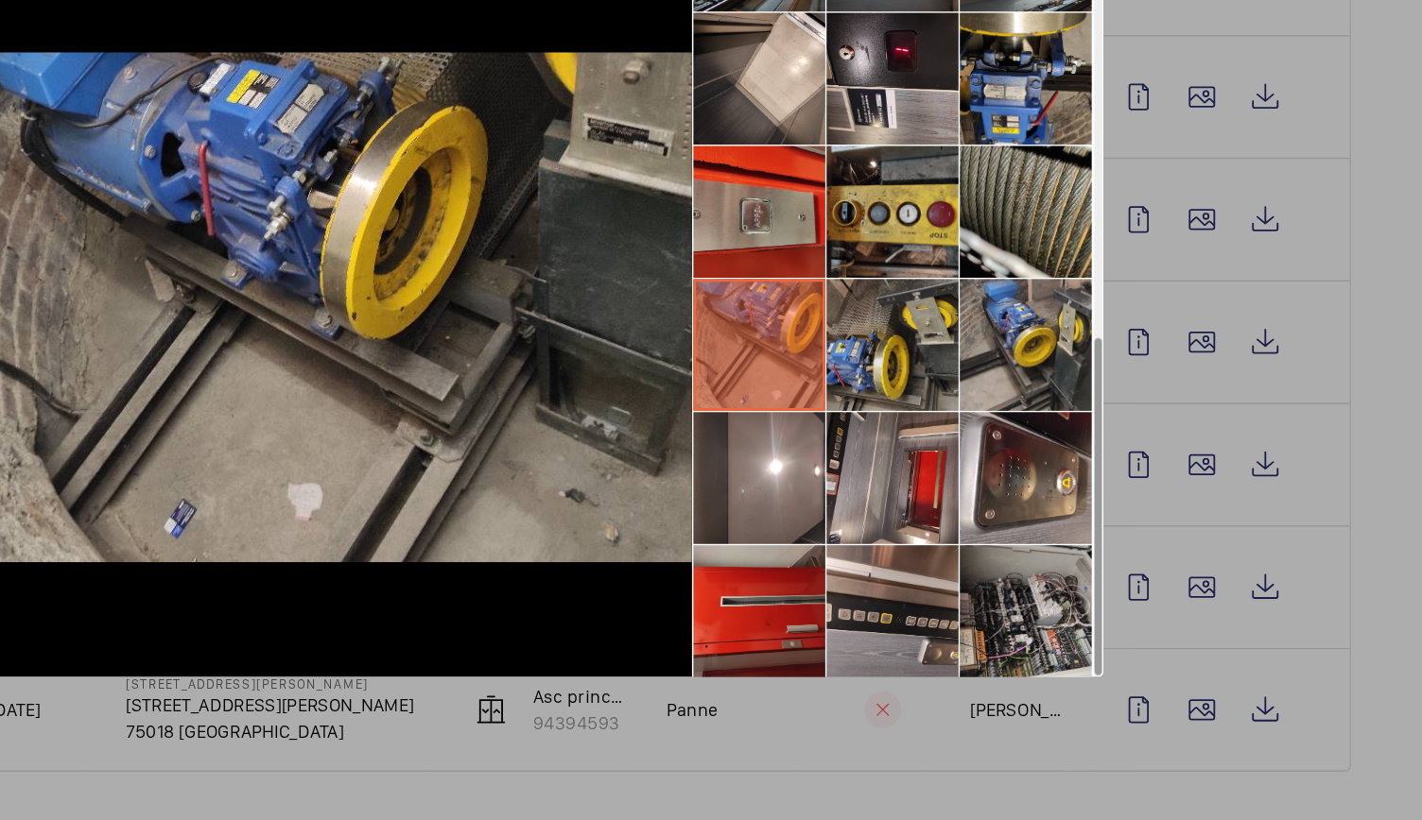
click at [1001, 481] on li at bounding box center [1032, 479] width 95 height 95
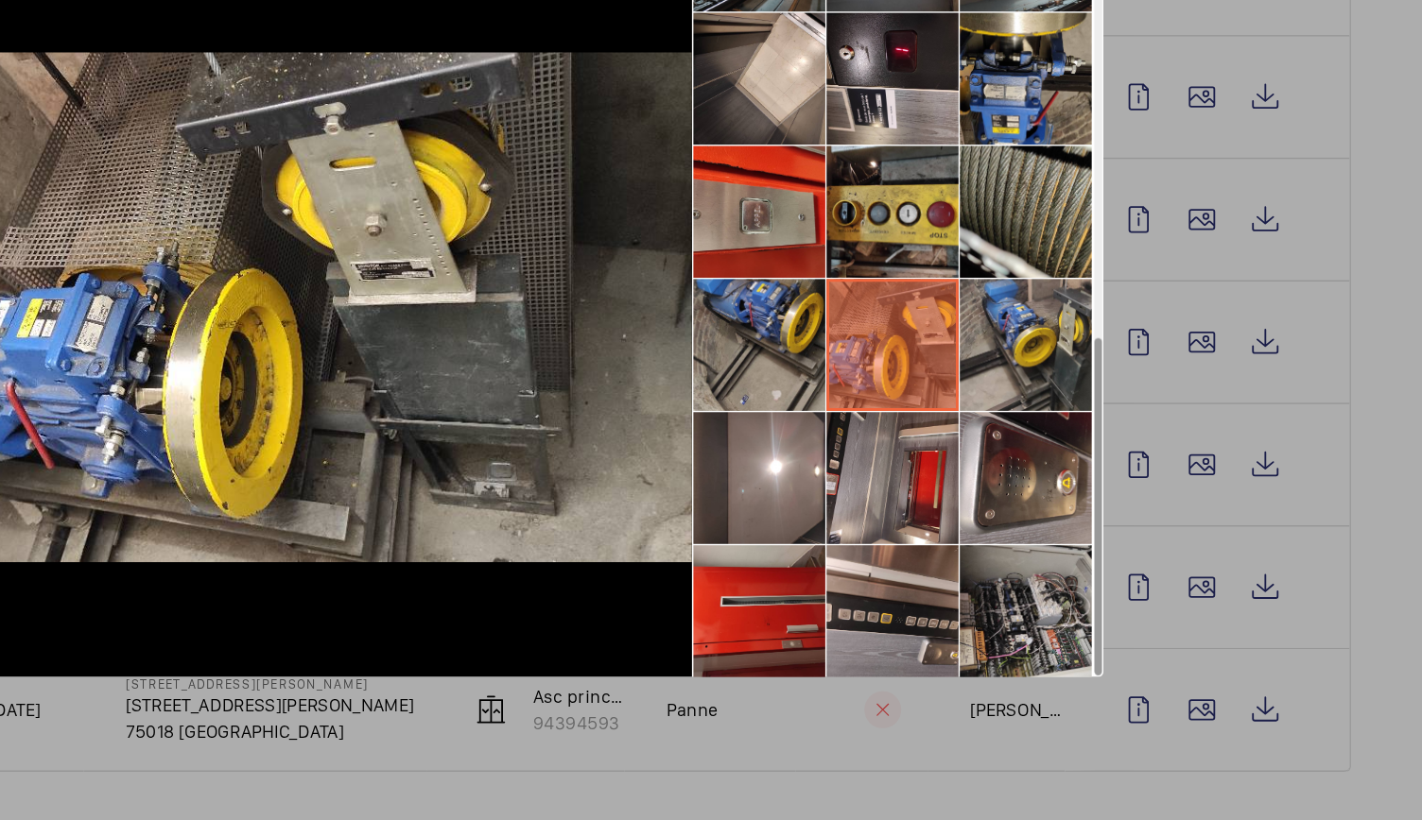
click at [1075, 477] on li at bounding box center [1032, 479] width 95 height 95
click at [1131, 477] on li at bounding box center [1127, 479] width 95 height 95
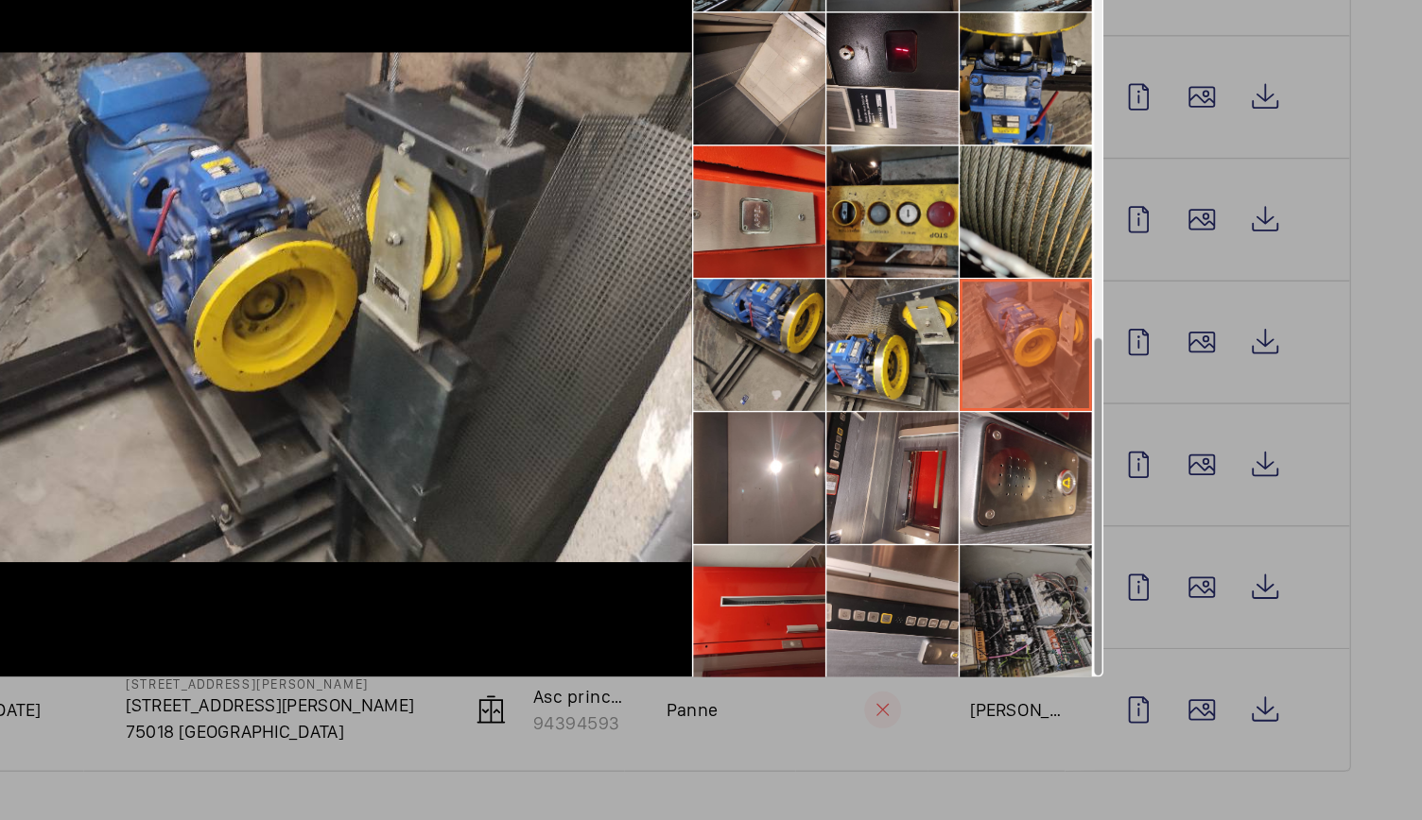
click at [1129, 647] on li at bounding box center [1127, 670] width 95 height 95
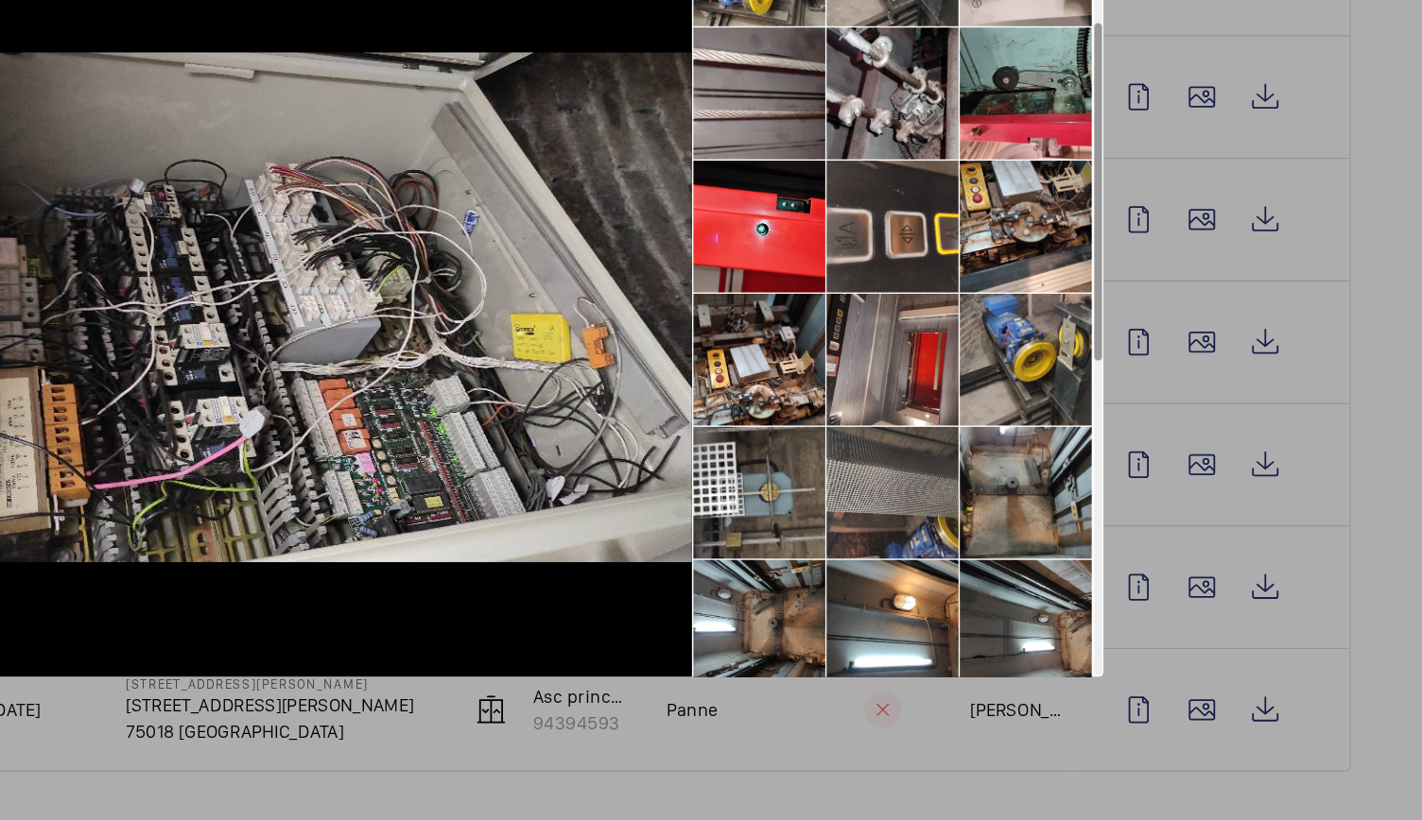
scroll to position [0, 0]
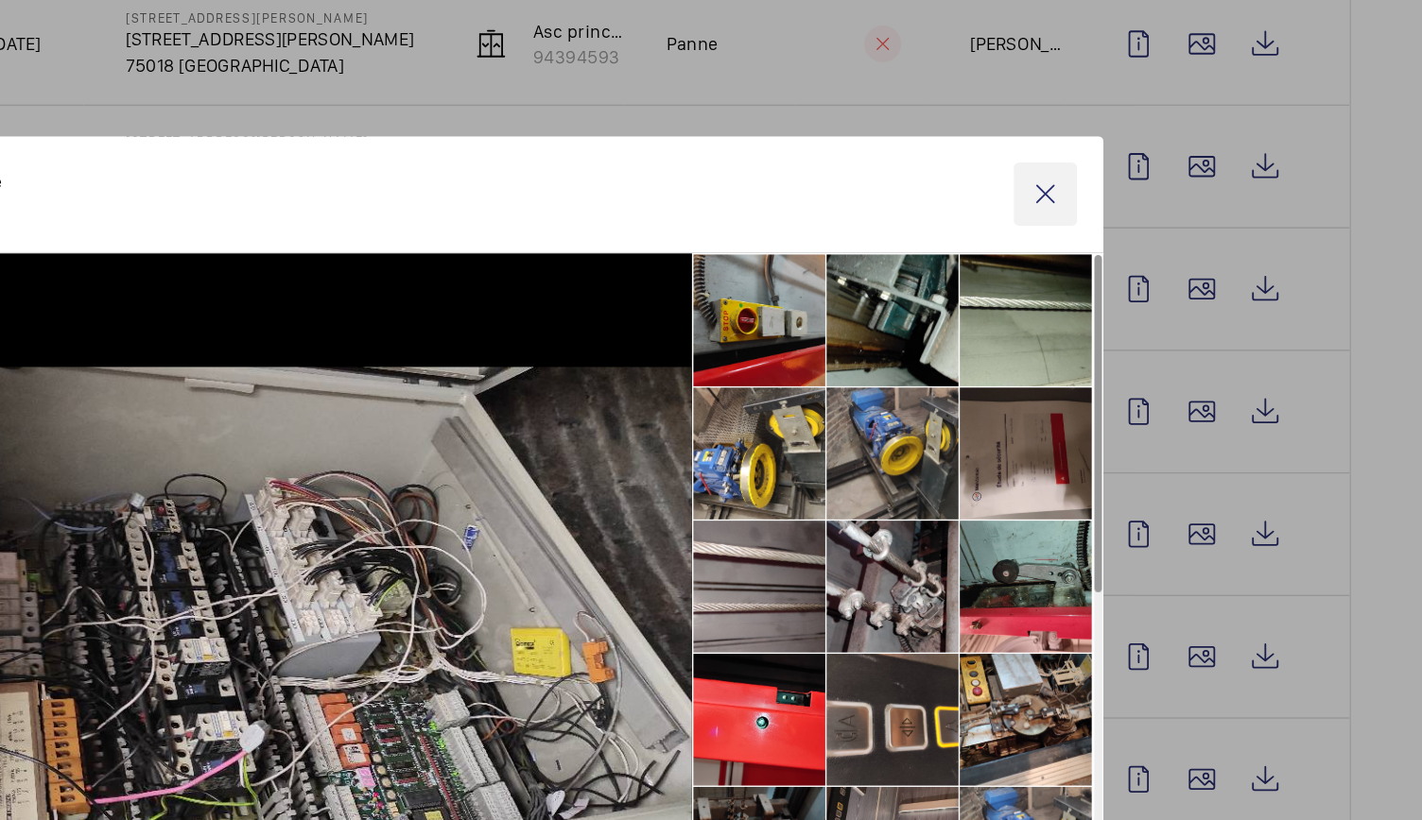
click at [1142, 145] on wm-front-icon-button at bounding box center [1141, 145] width 45 height 45
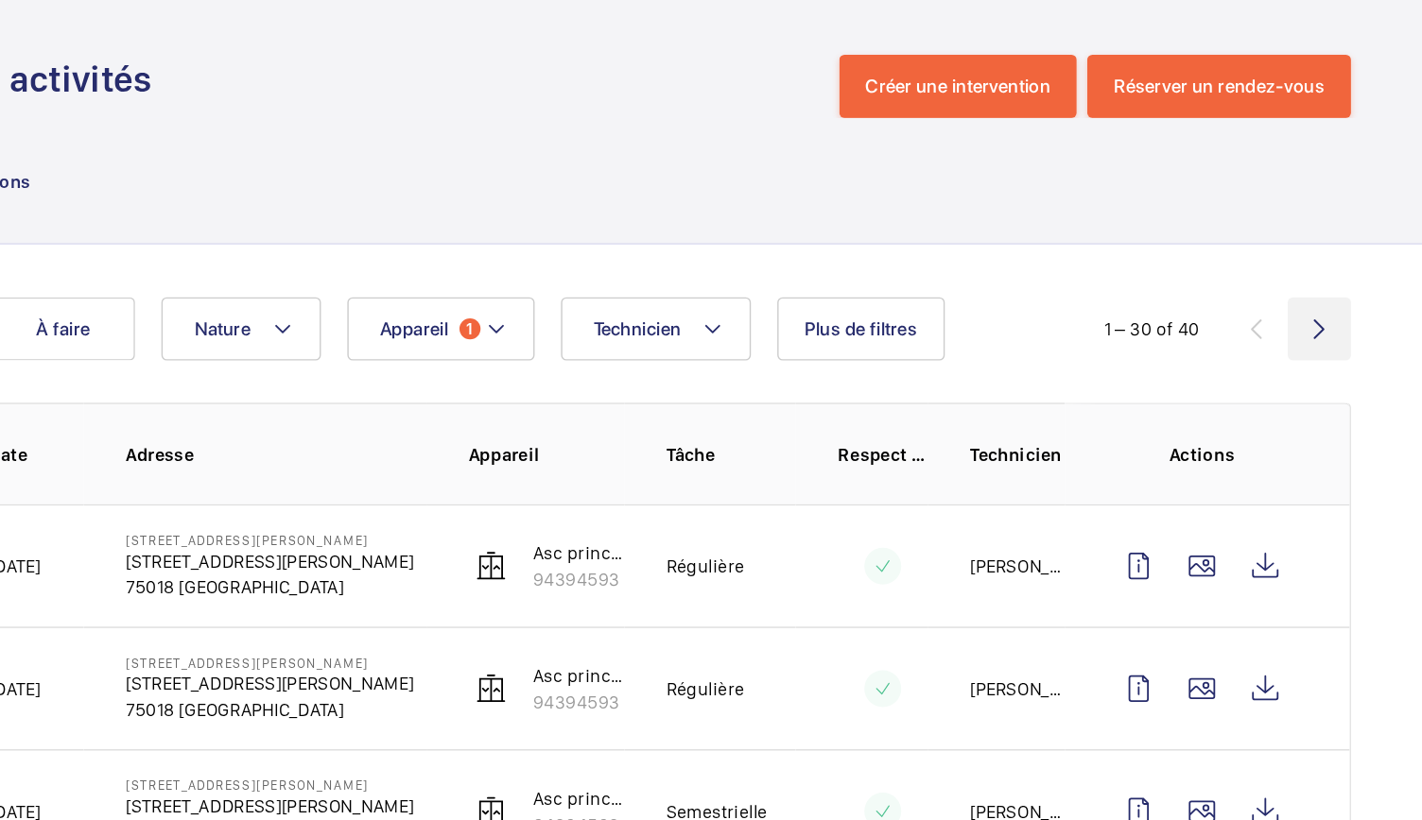
click at [1325, 244] on wm-front-icon-button at bounding box center [1338, 241] width 45 height 45
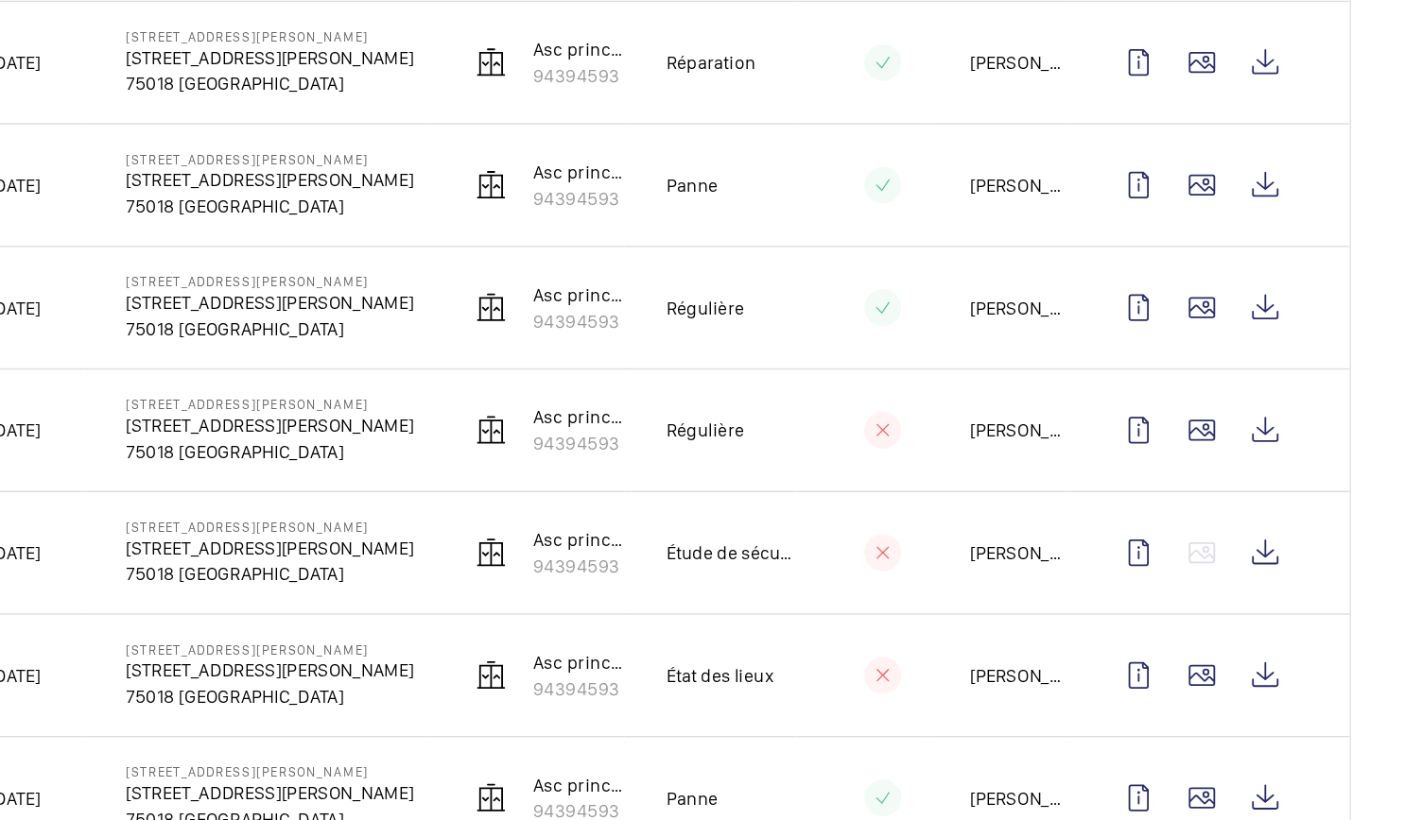
scroll to position [469, 0]
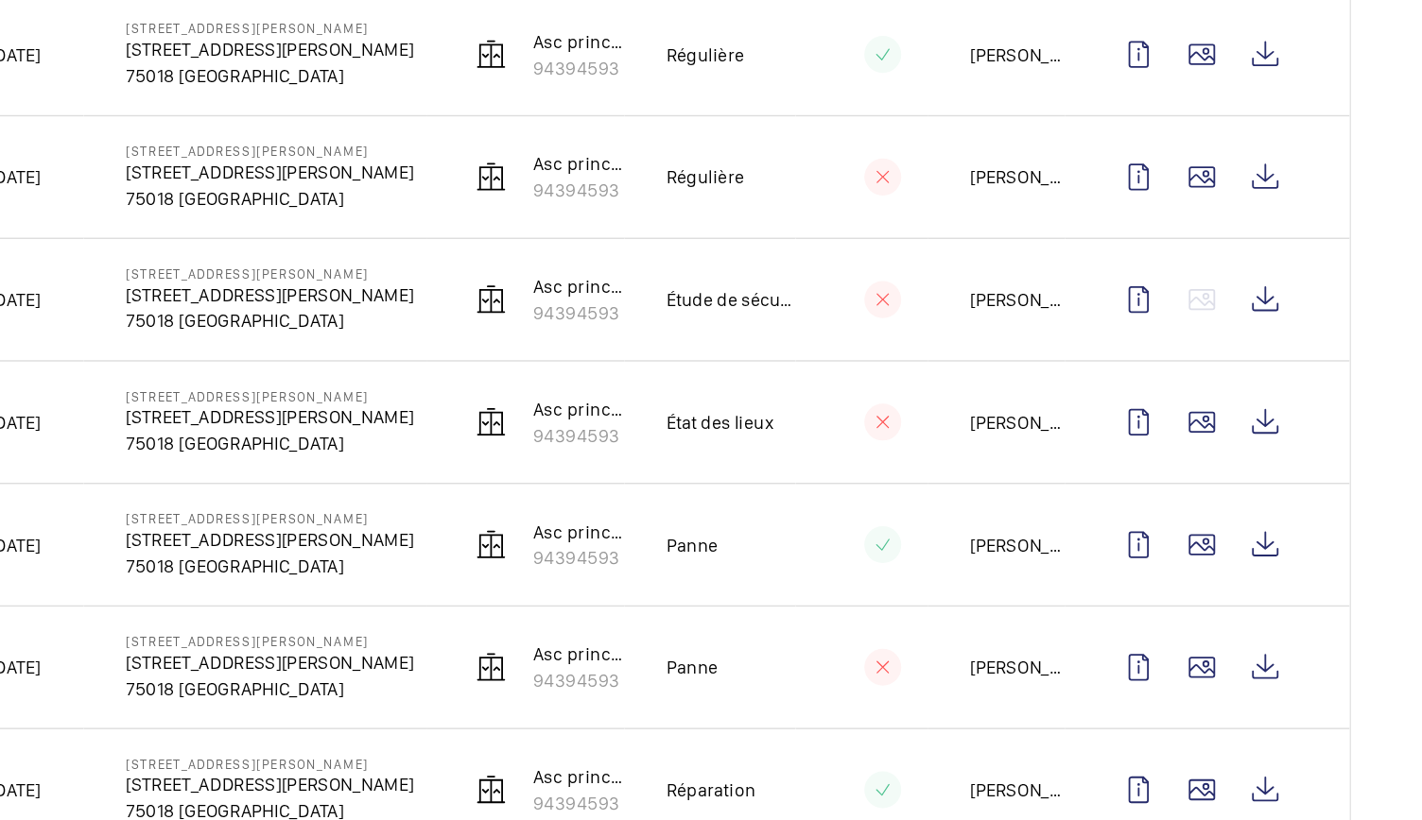
click at [1173, 444] on td at bounding box center [1258, 470] width 204 height 88
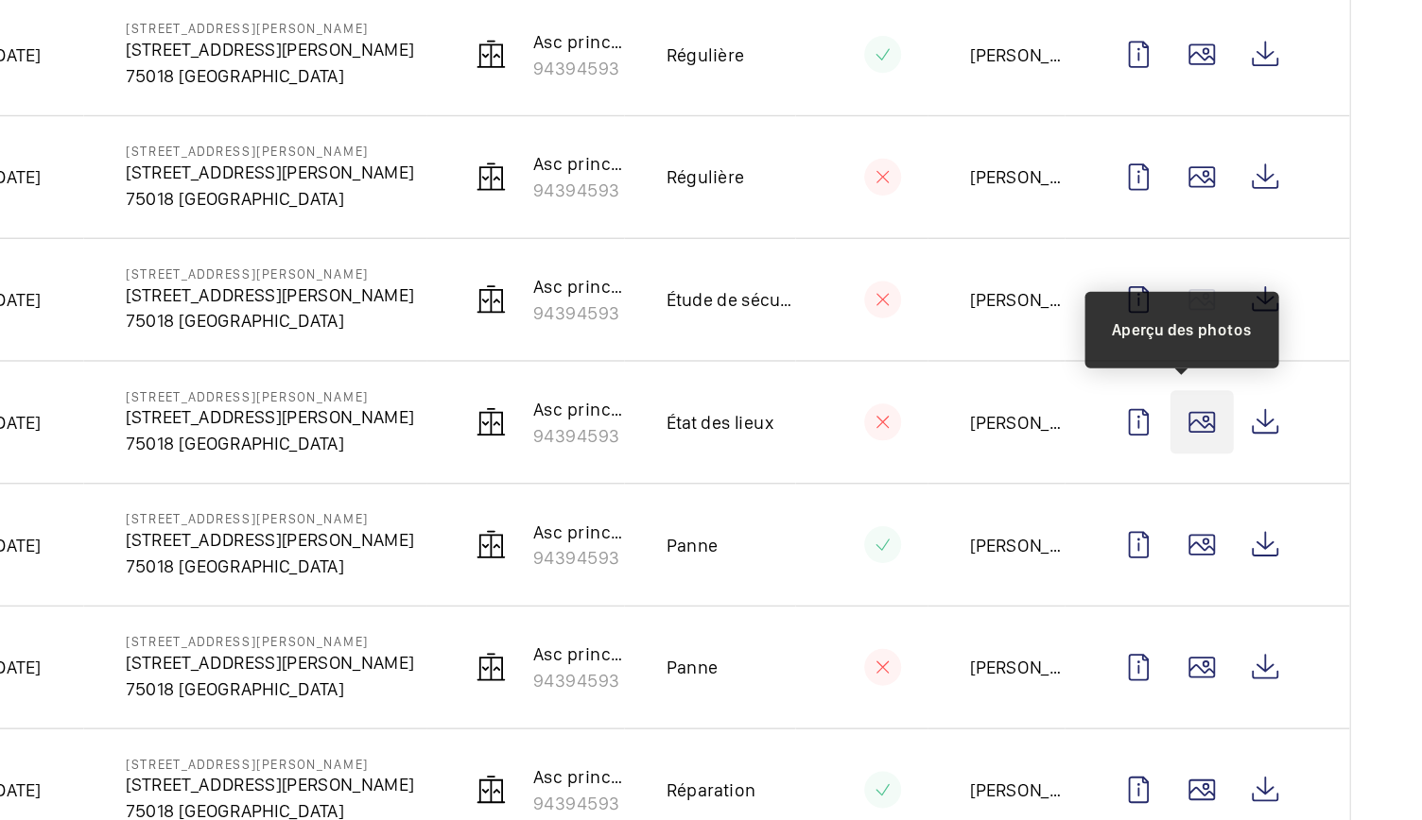
click at [1240, 375] on wm-front-icon-button at bounding box center [1254, 382] width 45 height 45
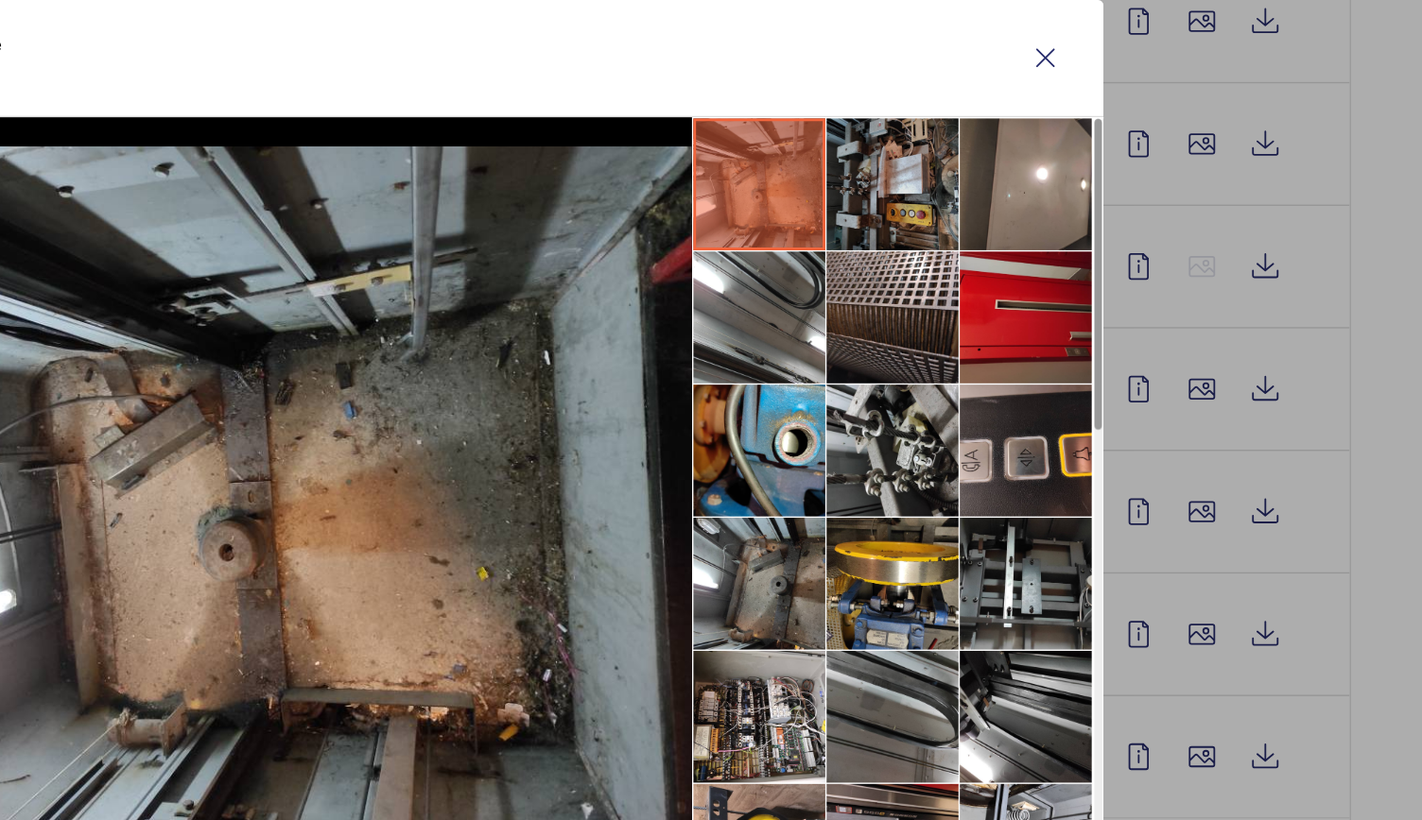
click at [1049, 259] on li at bounding box center [1032, 236] width 95 height 95
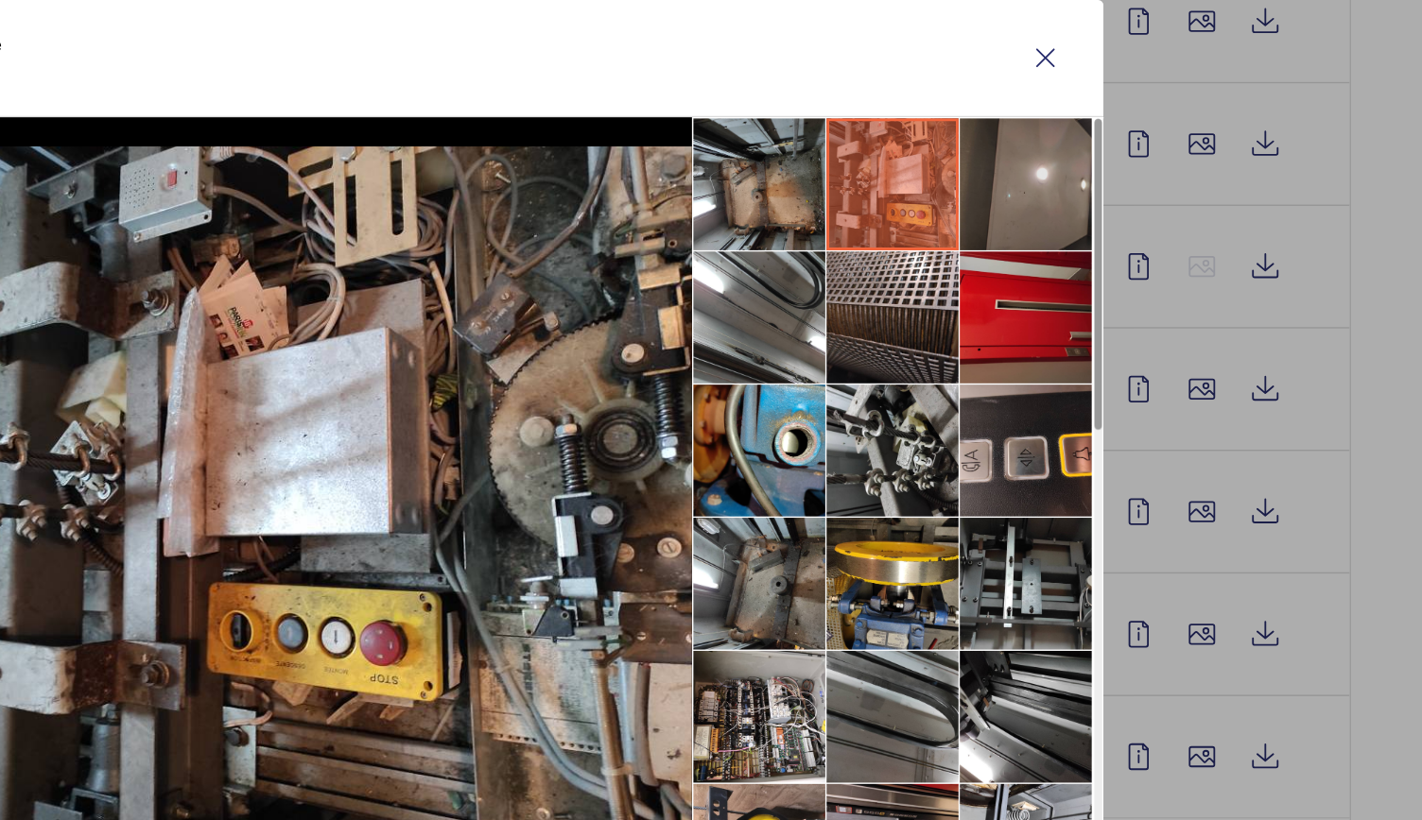
click at [1107, 260] on li at bounding box center [1127, 236] width 95 height 95
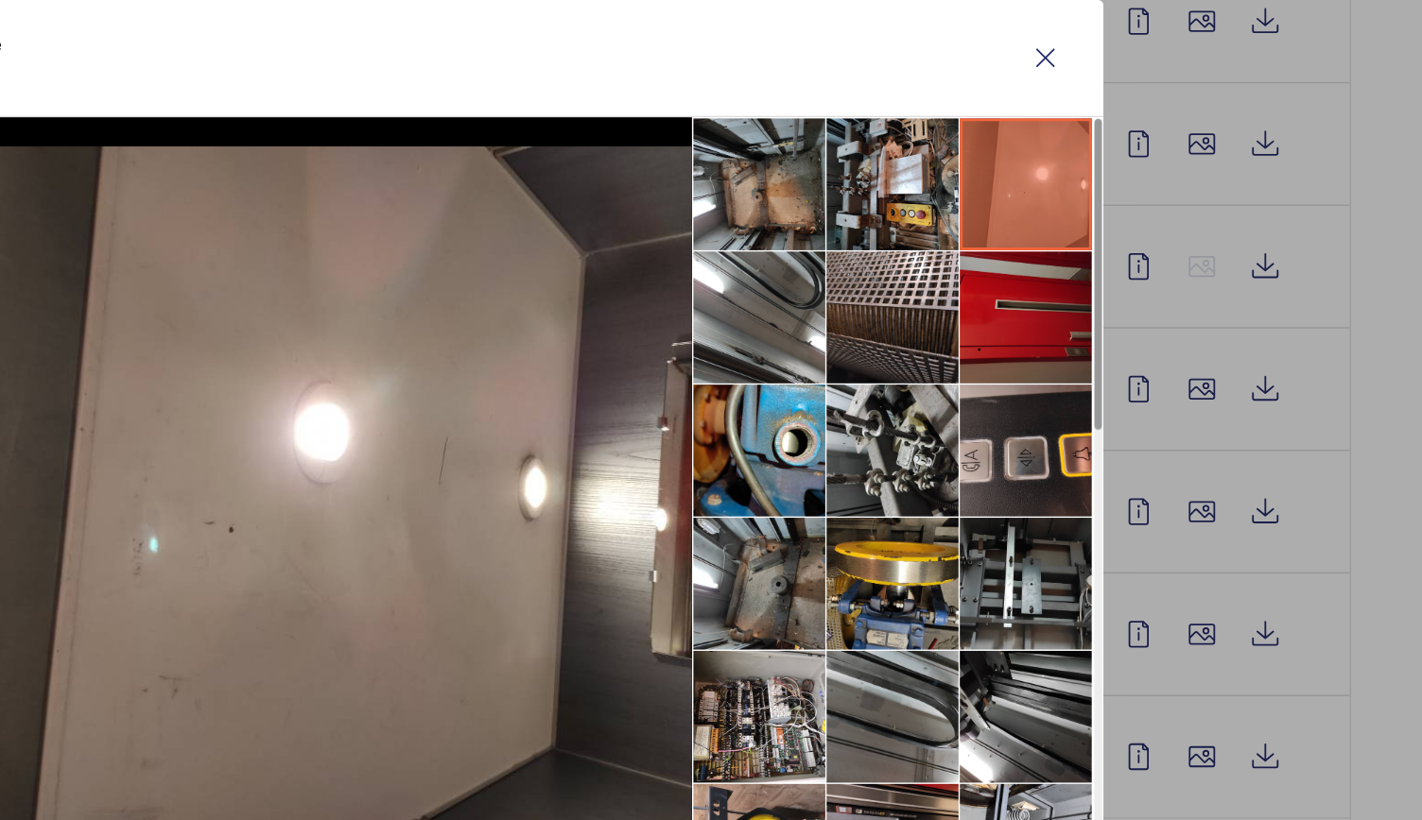
click at [1108, 322] on li at bounding box center [1127, 331] width 95 height 95
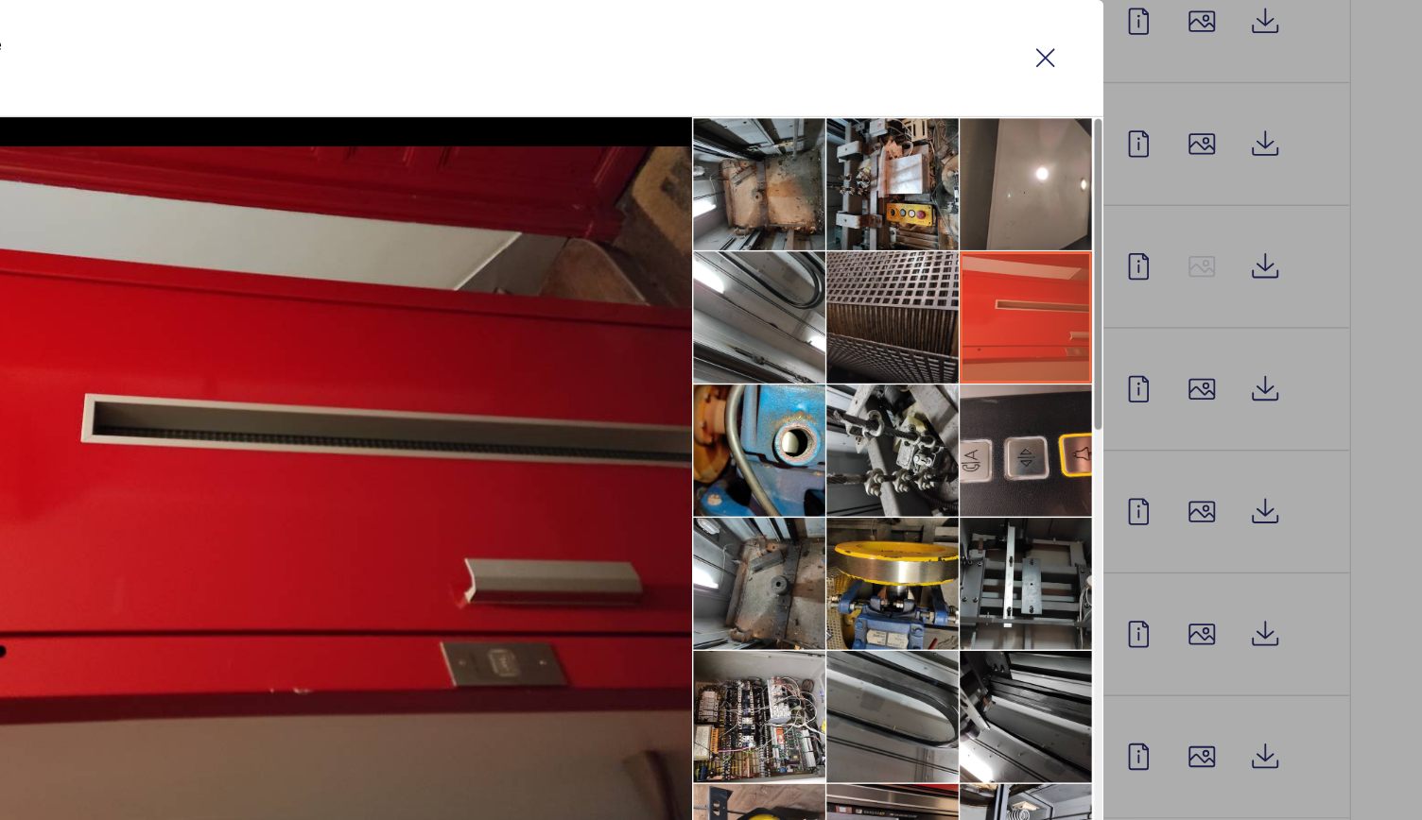
click at [1042, 314] on li at bounding box center [1032, 331] width 95 height 95
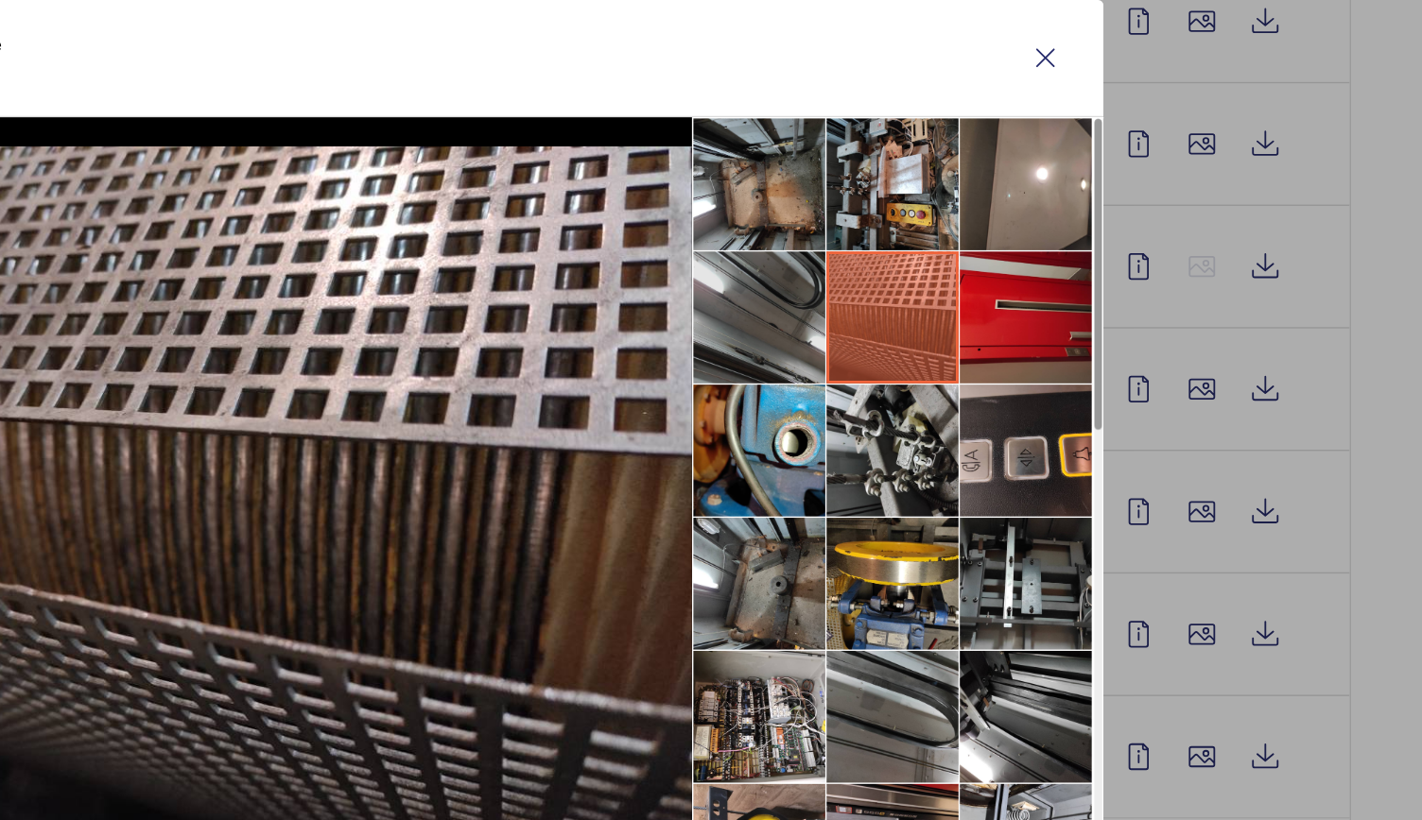
click at [957, 321] on li at bounding box center [936, 331] width 95 height 95
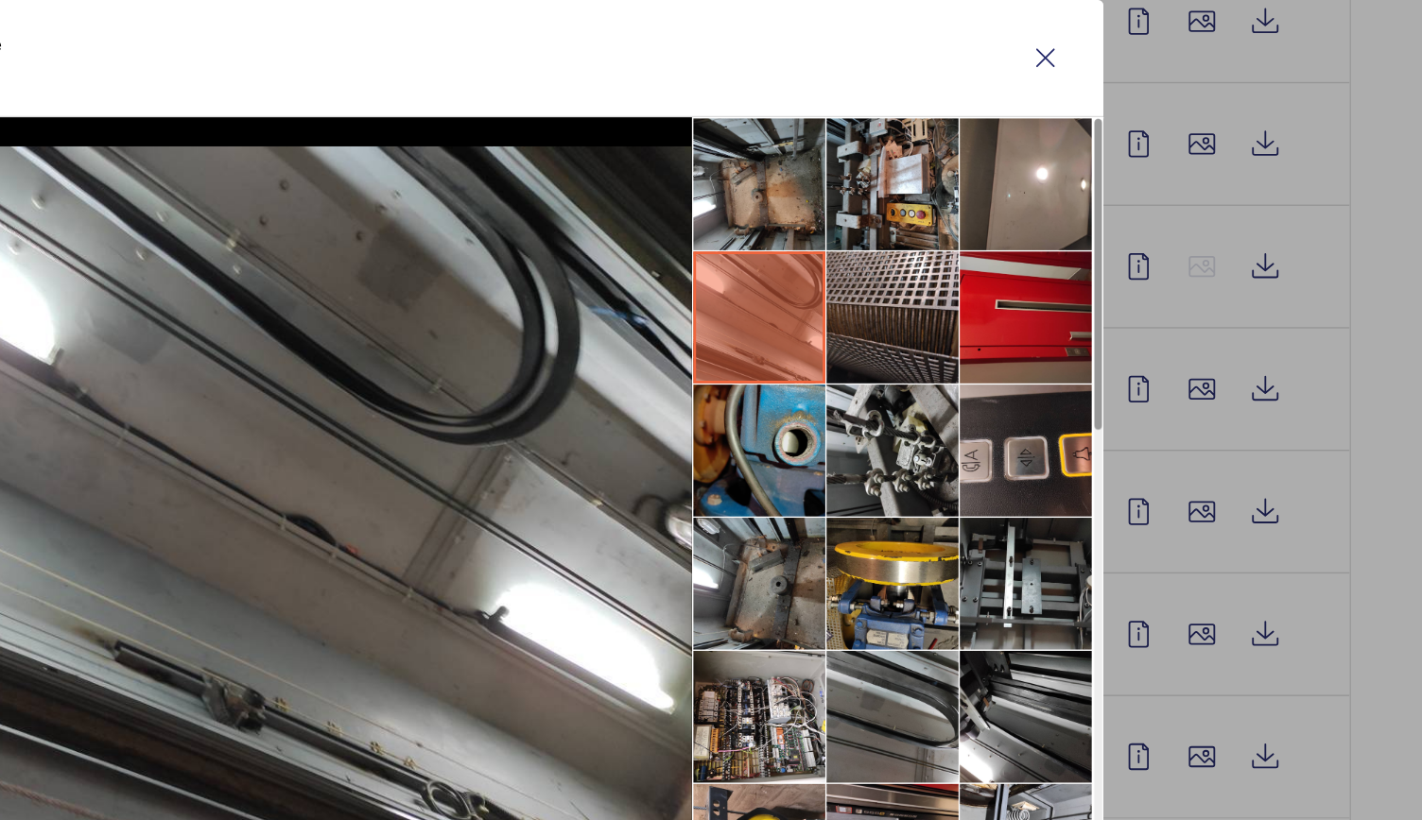
click at [960, 389] on li at bounding box center [936, 427] width 95 height 95
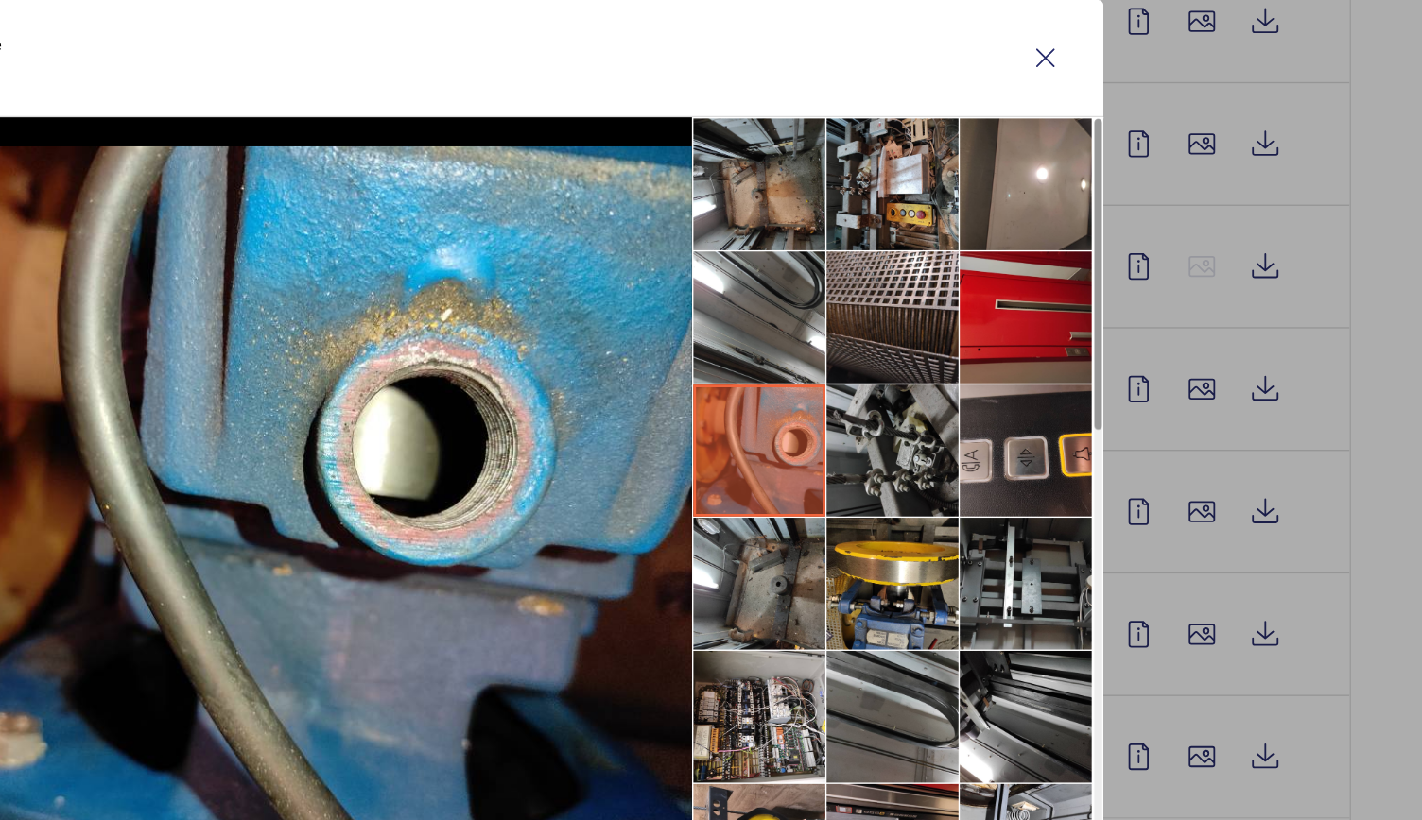
click at [1043, 419] on li at bounding box center [1032, 427] width 95 height 95
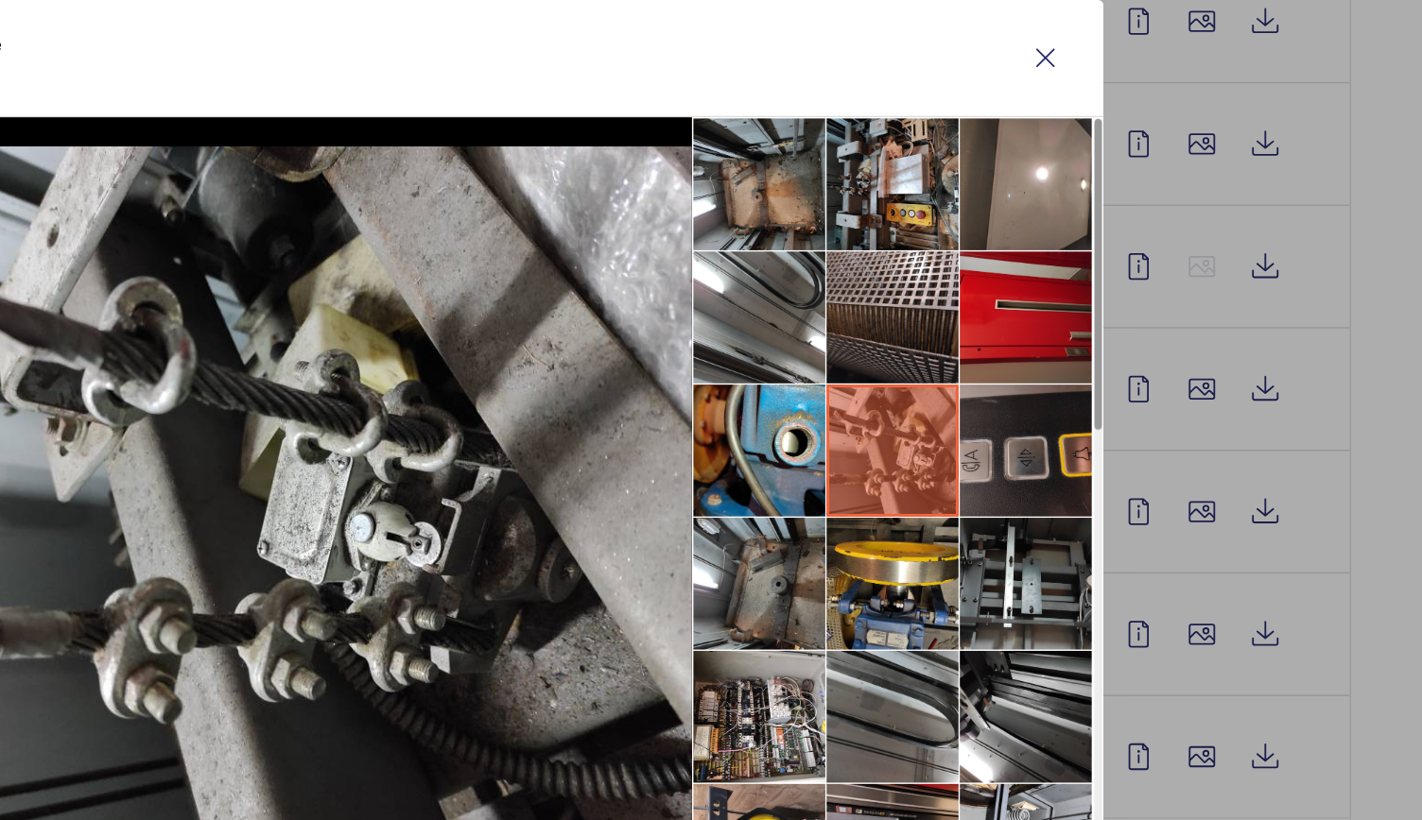
click at [1105, 418] on li at bounding box center [1127, 427] width 95 height 95
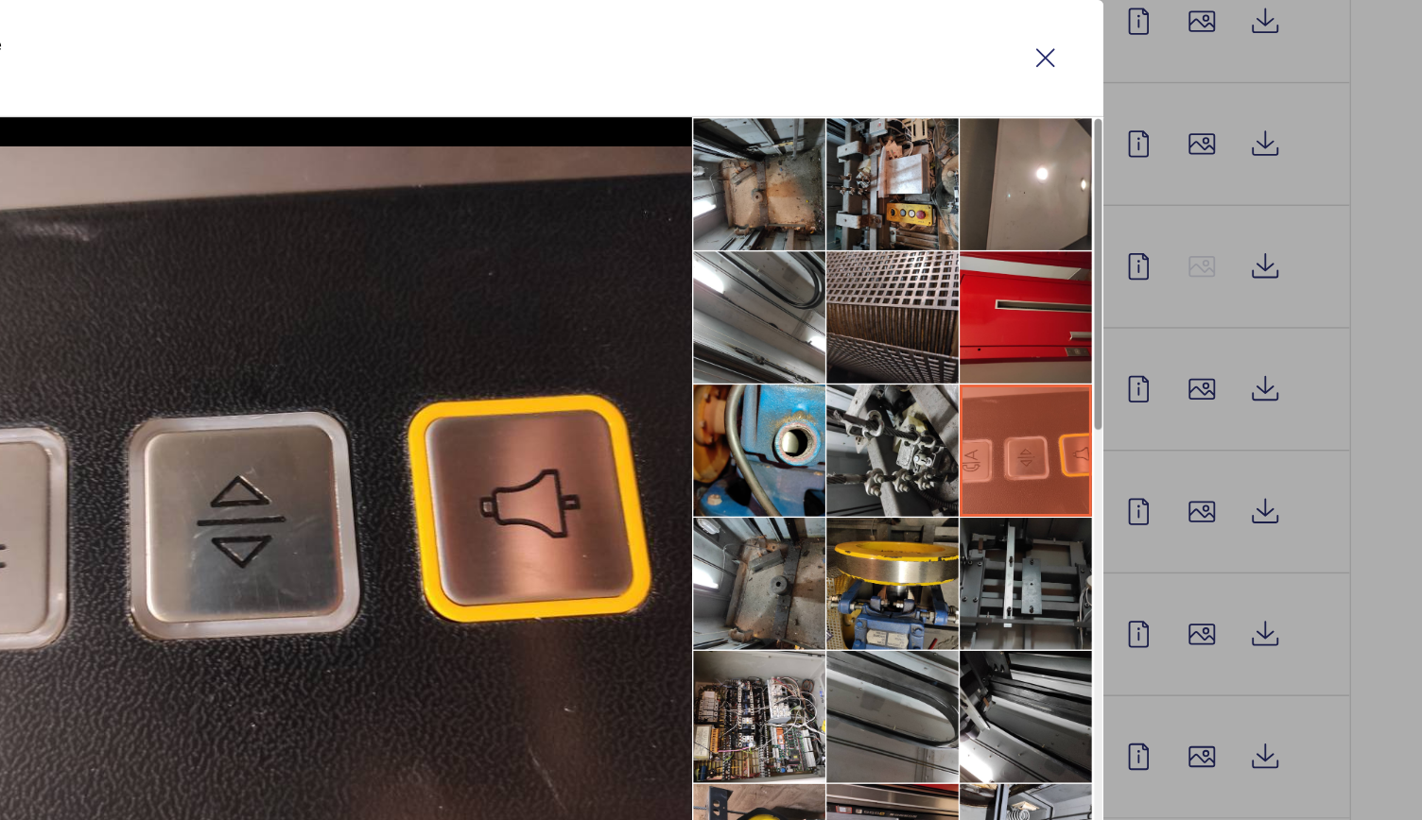
click at [1130, 506] on li at bounding box center [1127, 522] width 95 height 95
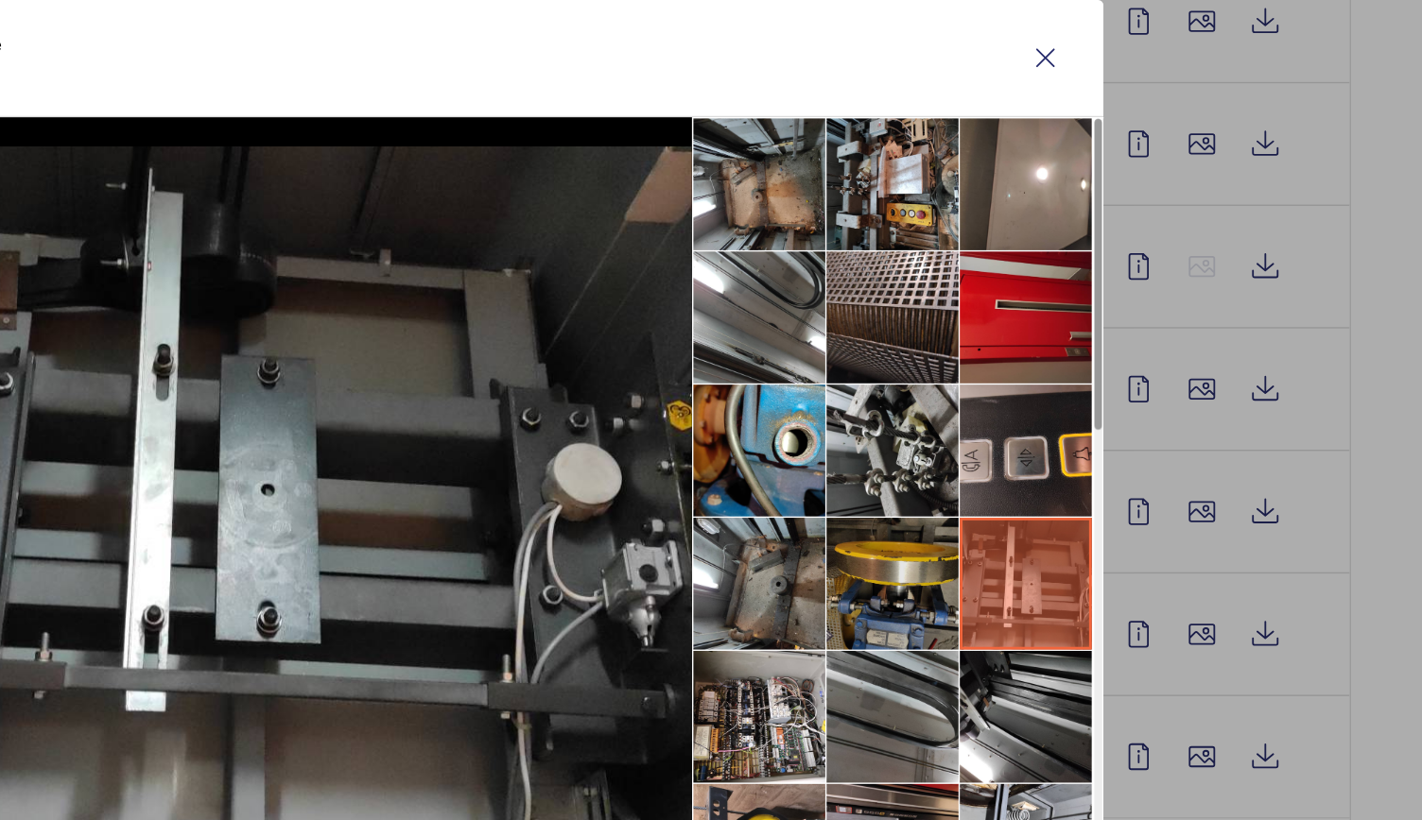
click at [1040, 518] on li at bounding box center [1032, 522] width 95 height 95
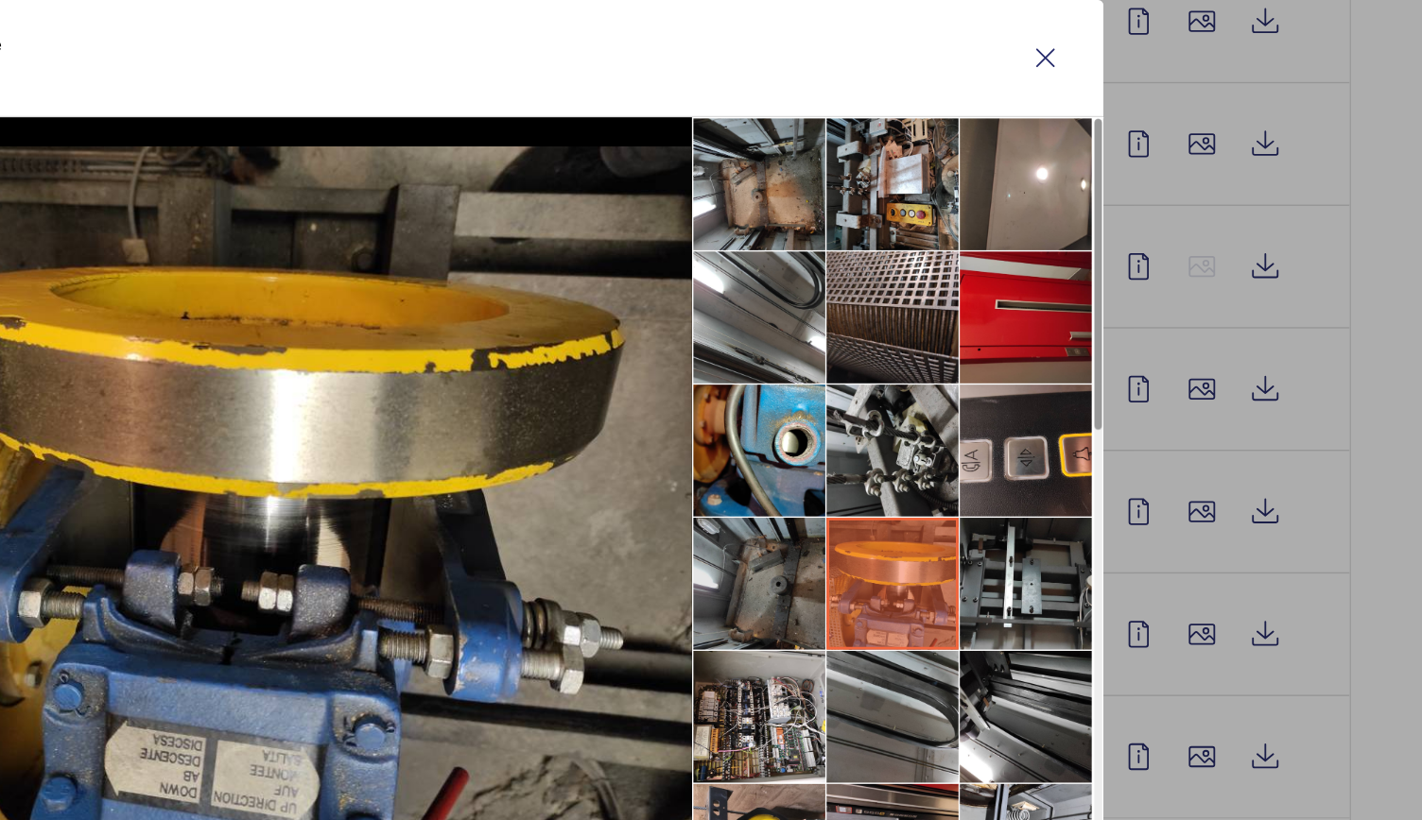
click at [926, 517] on li at bounding box center [936, 522] width 95 height 95
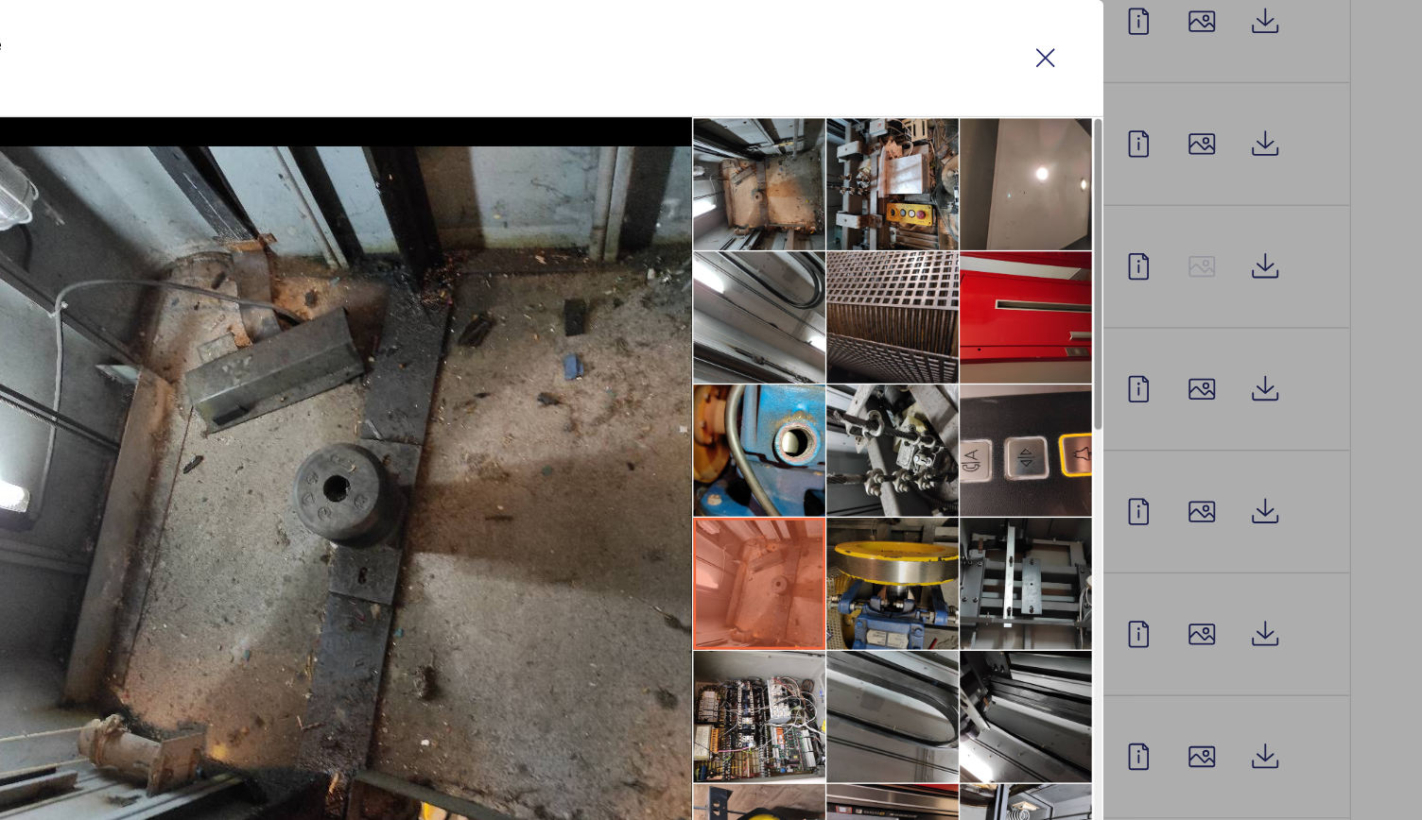
click at [992, 510] on li at bounding box center [1032, 522] width 95 height 95
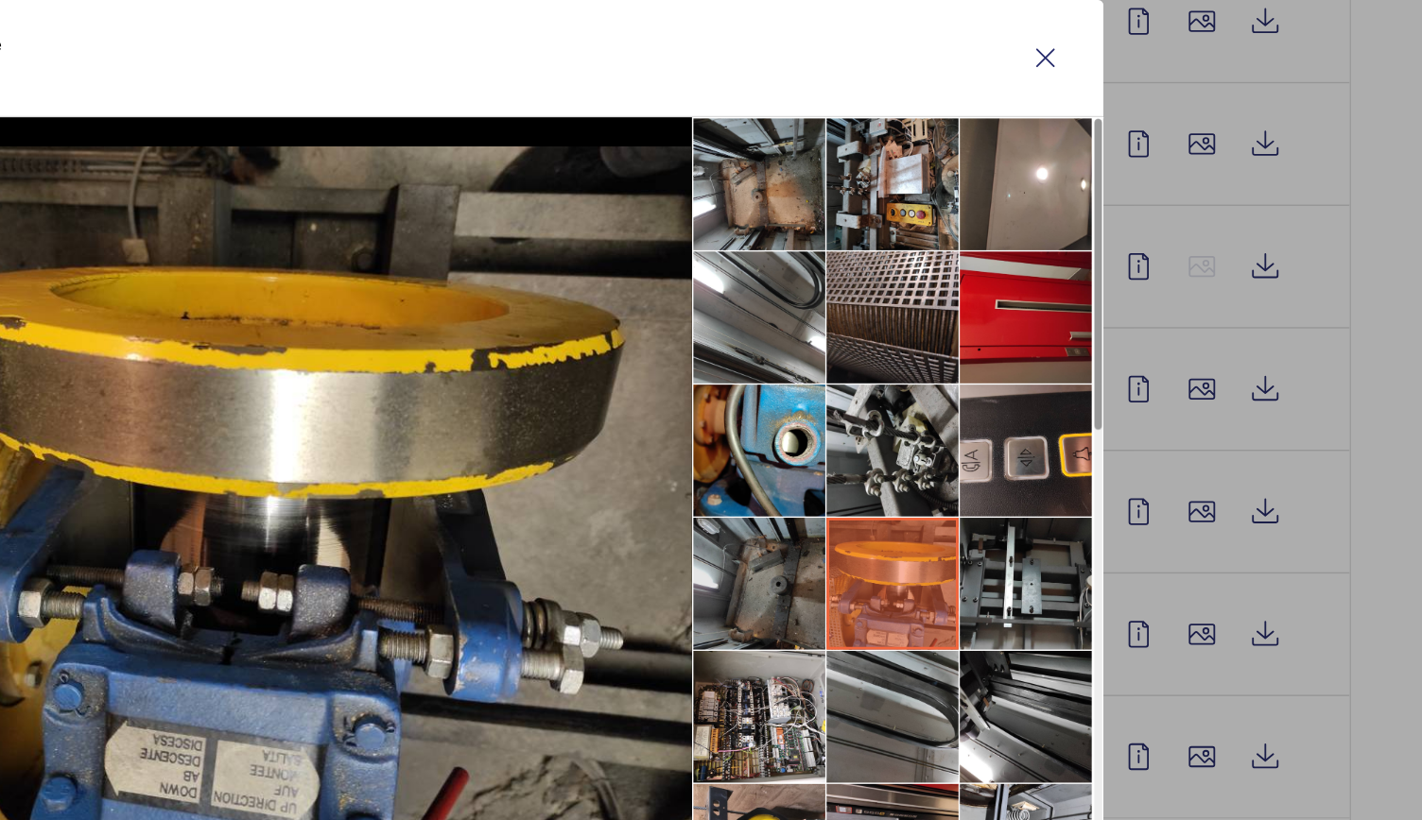
click at [926, 504] on li at bounding box center [936, 522] width 95 height 95
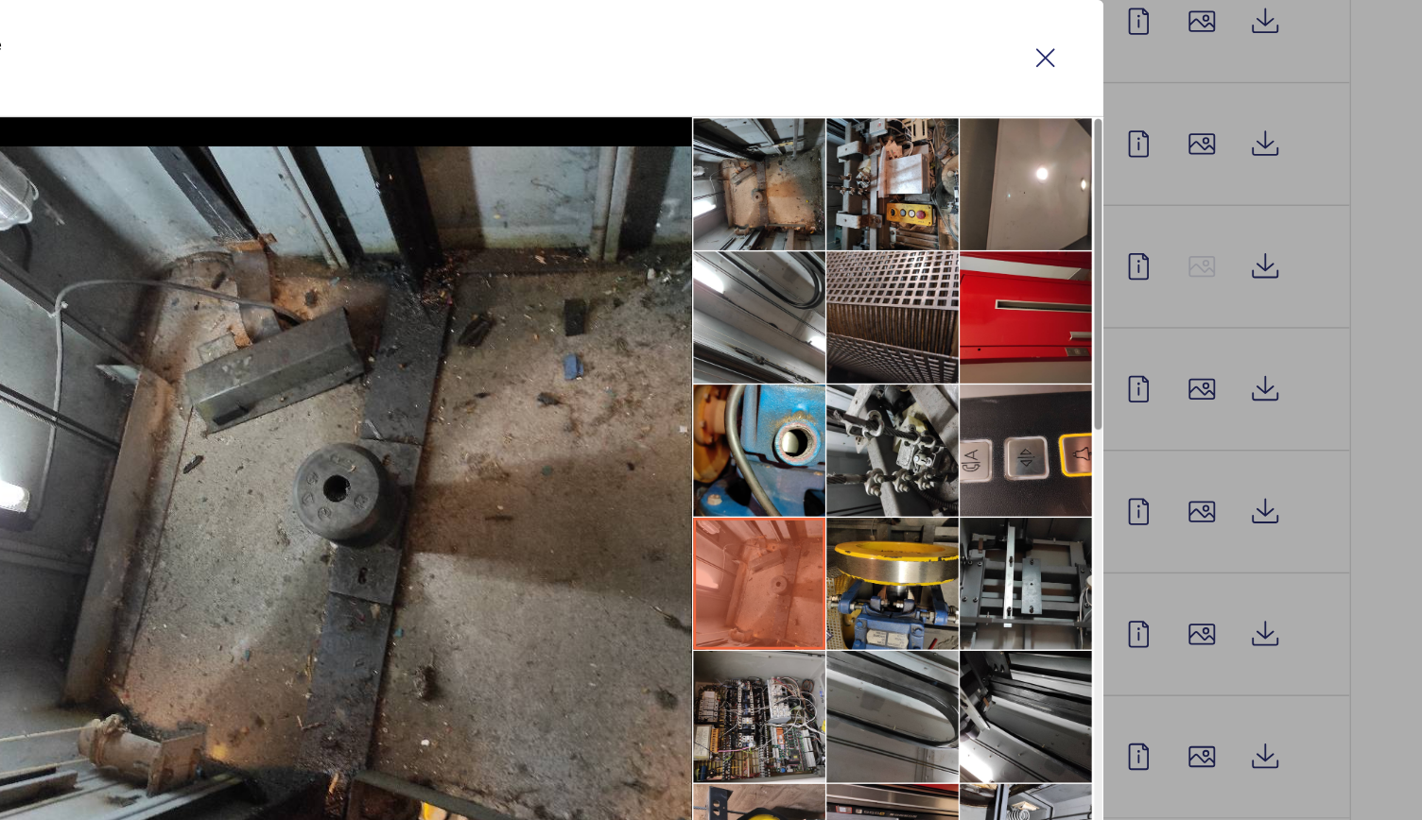
click at [928, 617] on li at bounding box center [936, 618] width 95 height 95
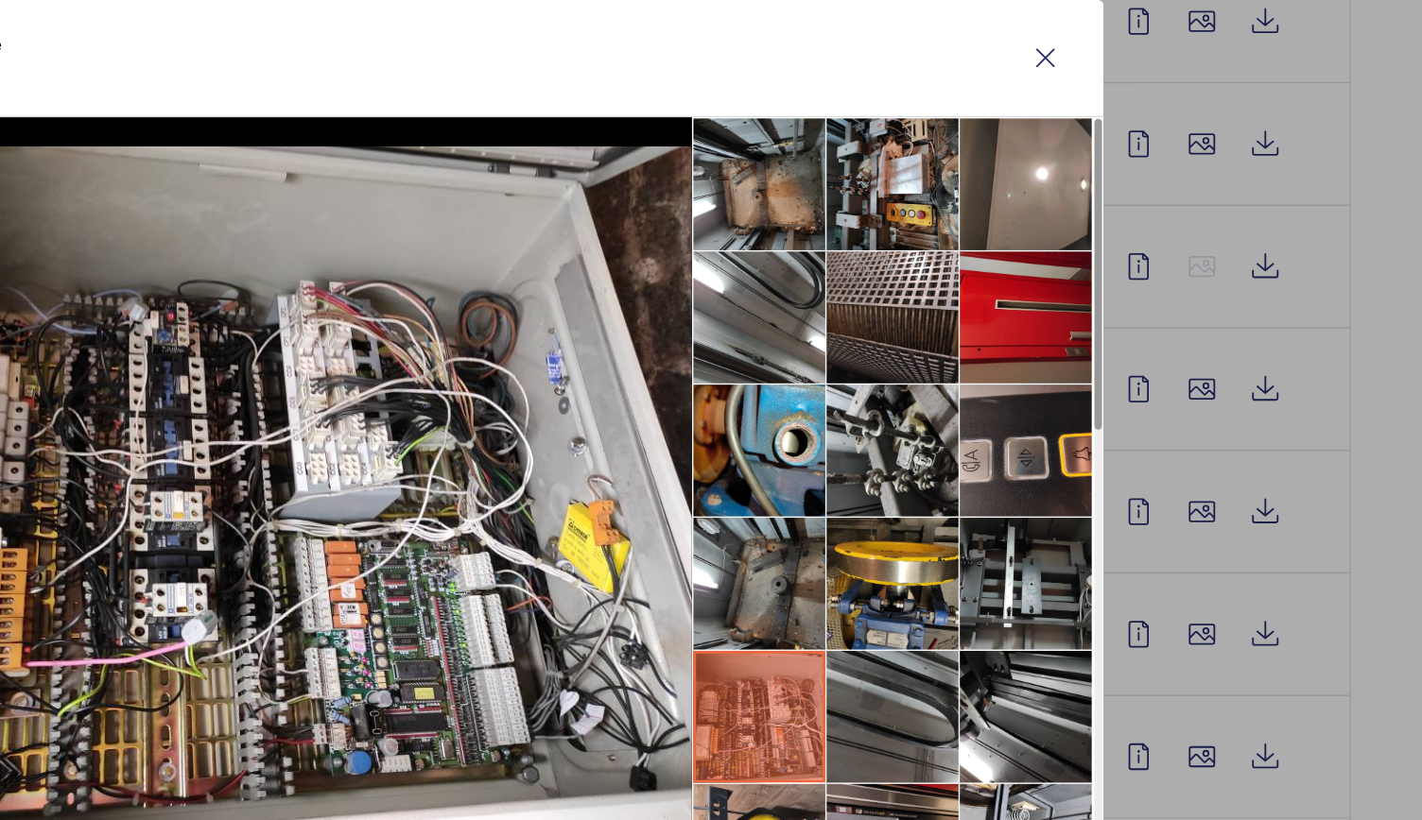
click at [1030, 622] on li at bounding box center [1032, 618] width 95 height 95
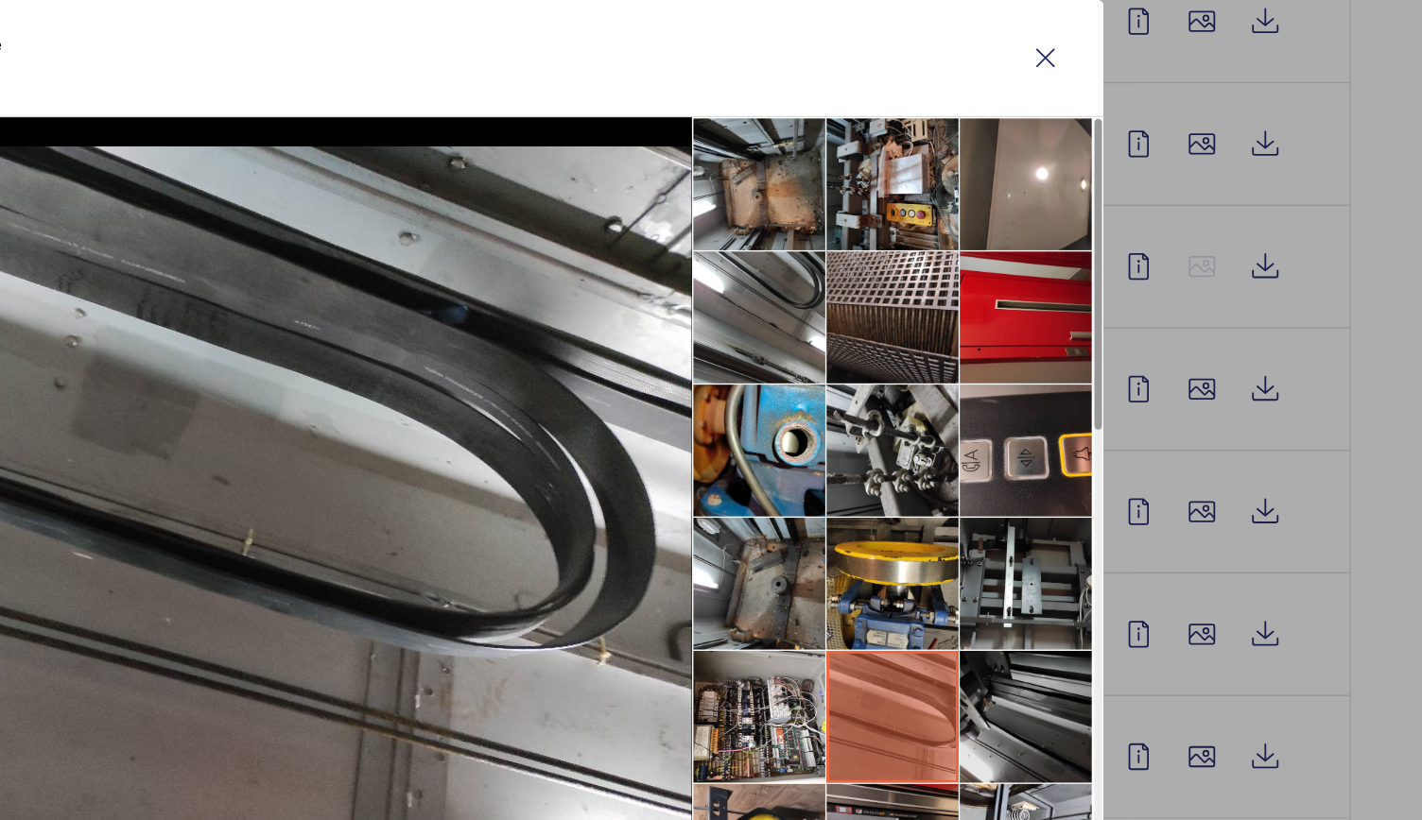
click at [1127, 631] on li at bounding box center [1127, 618] width 95 height 95
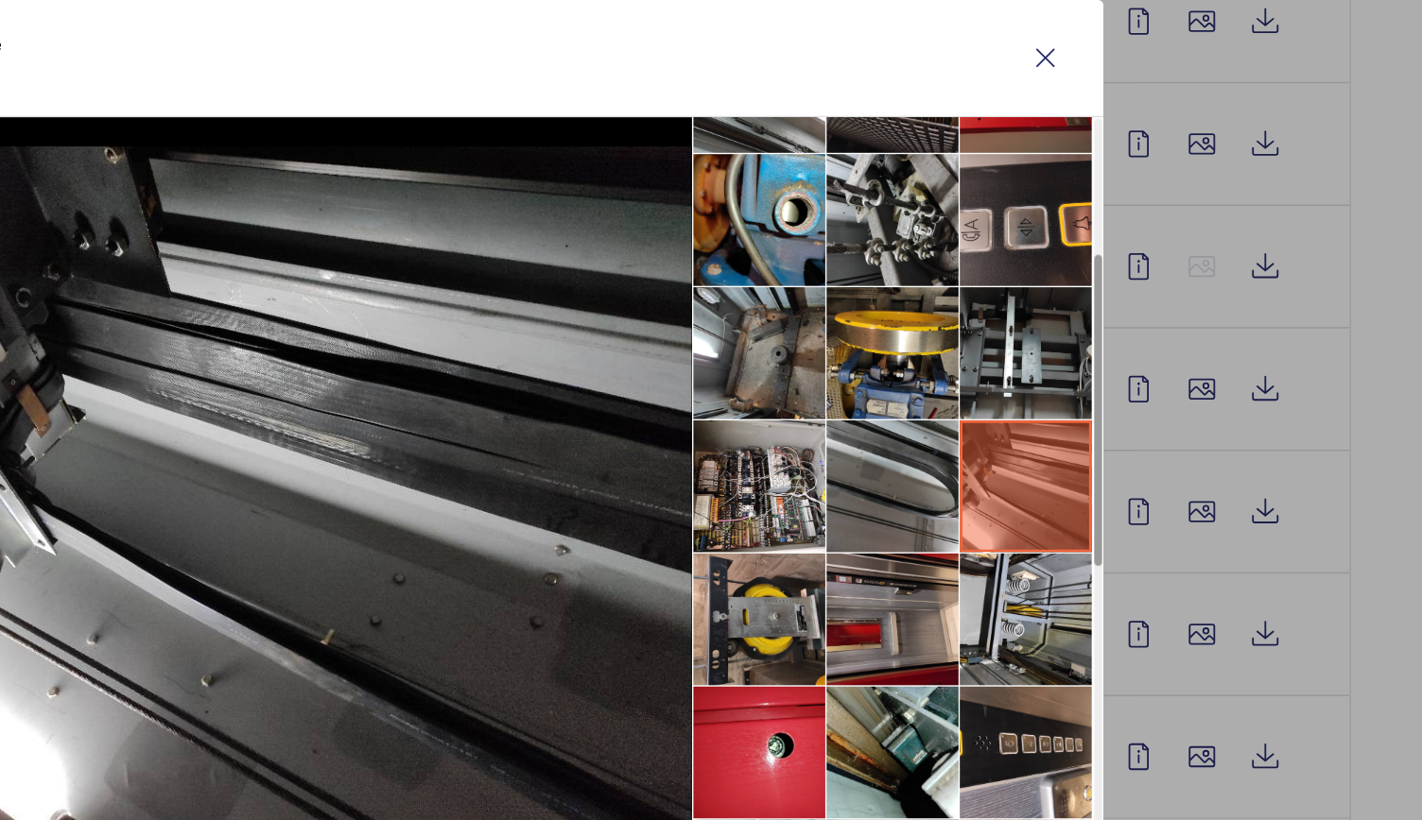
scroll to position [268, 0]
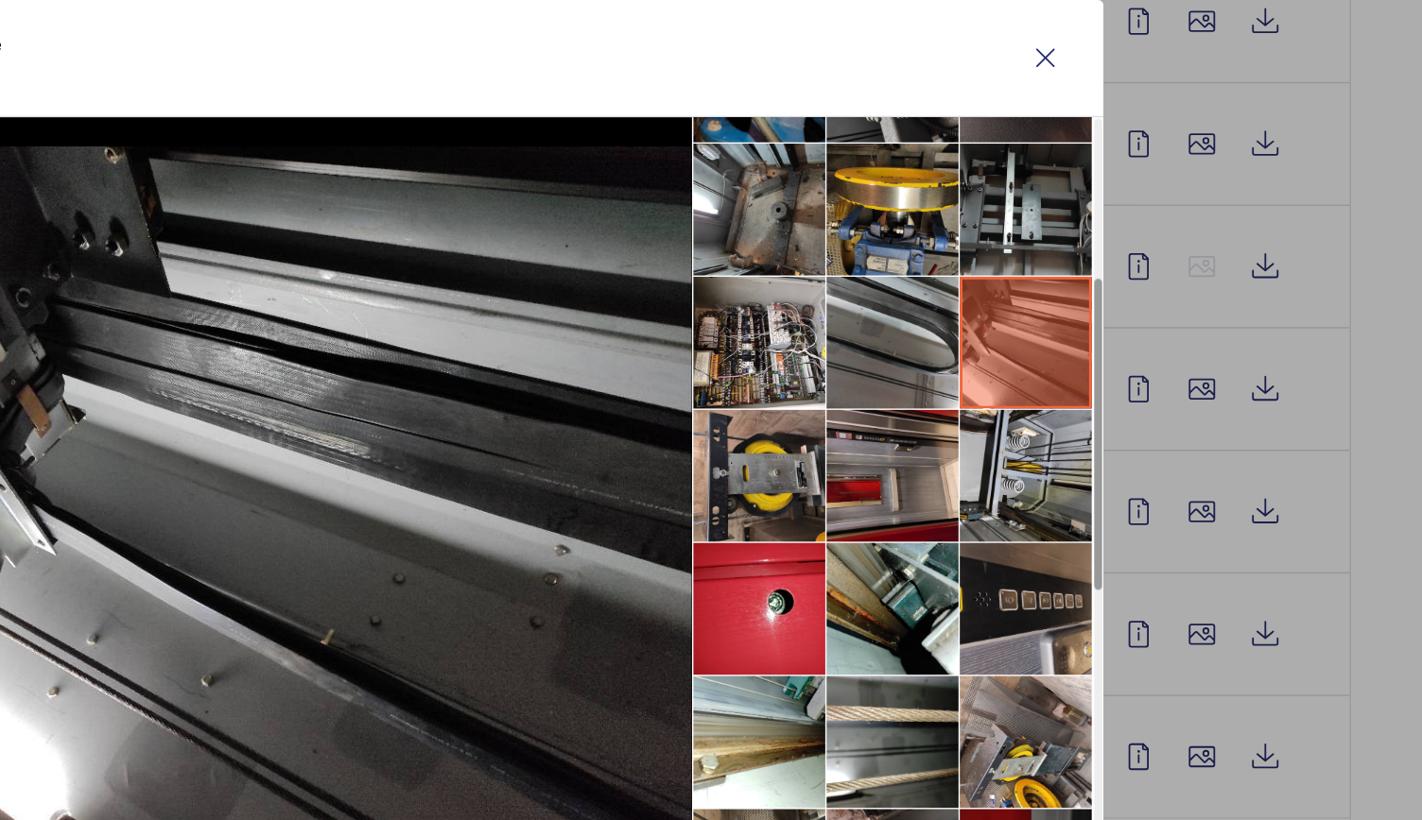
click at [1134, 555] on li at bounding box center [1127, 540] width 95 height 95
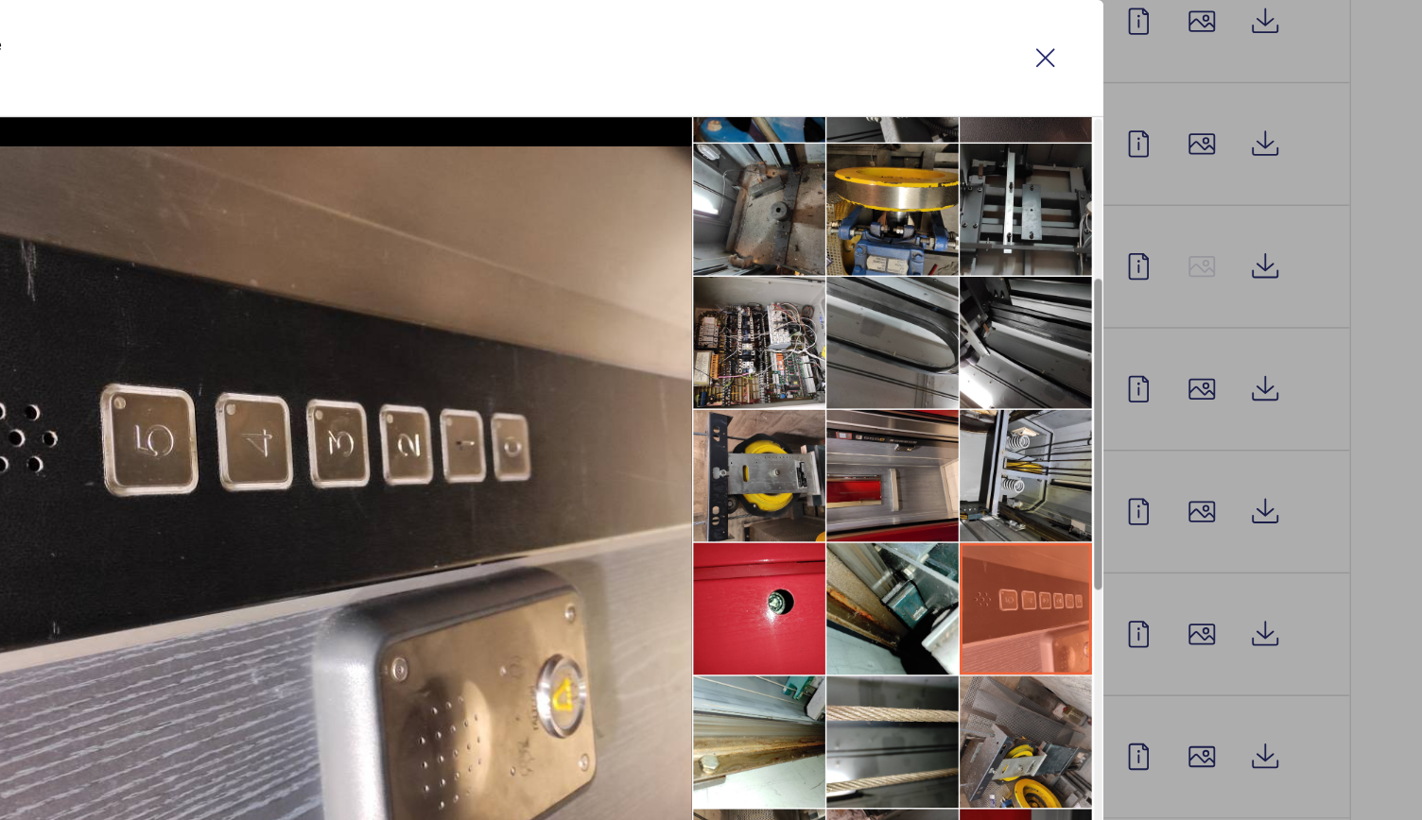
click at [1135, 613] on li at bounding box center [1127, 636] width 95 height 95
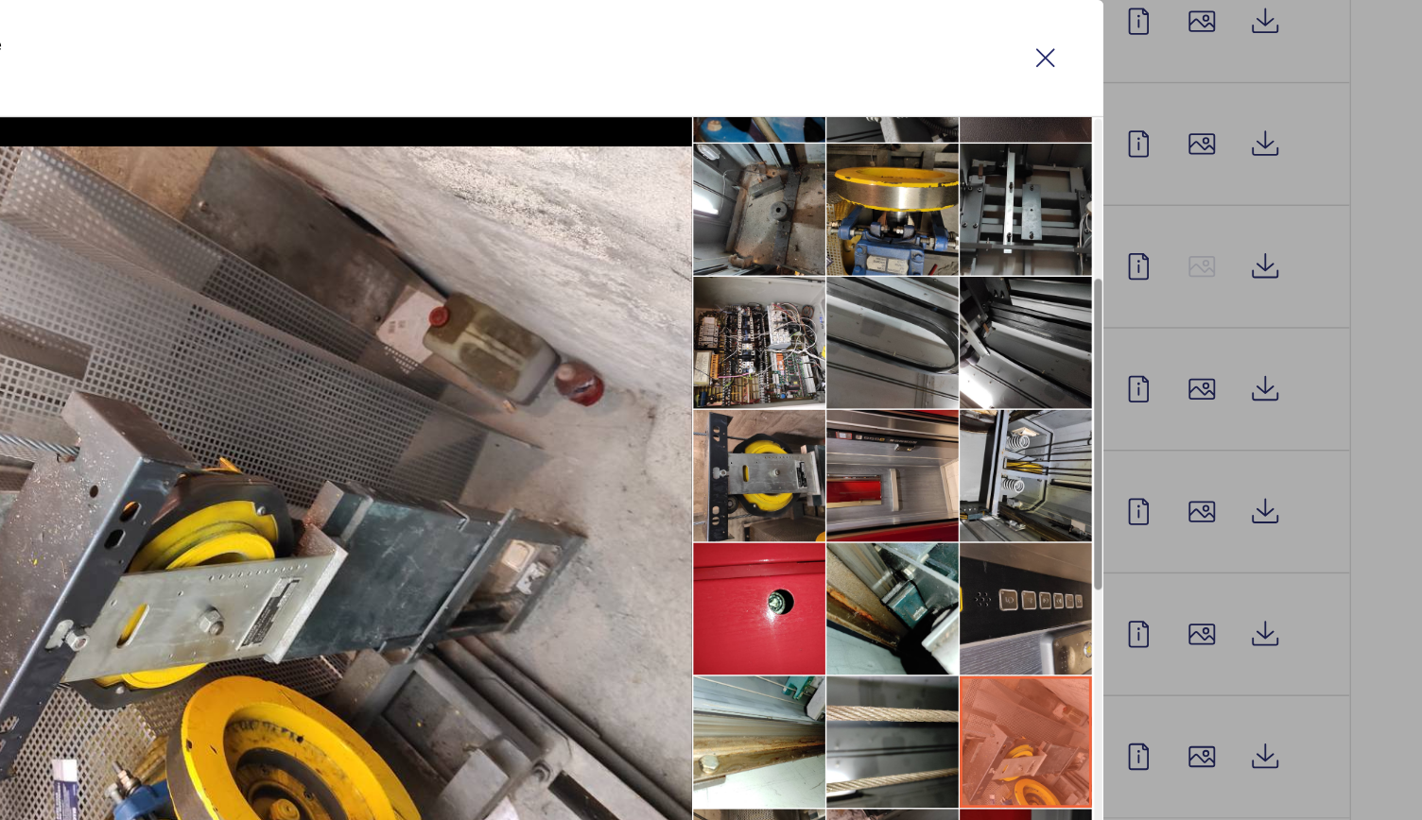
click at [1132, 560] on li at bounding box center [1127, 540] width 95 height 95
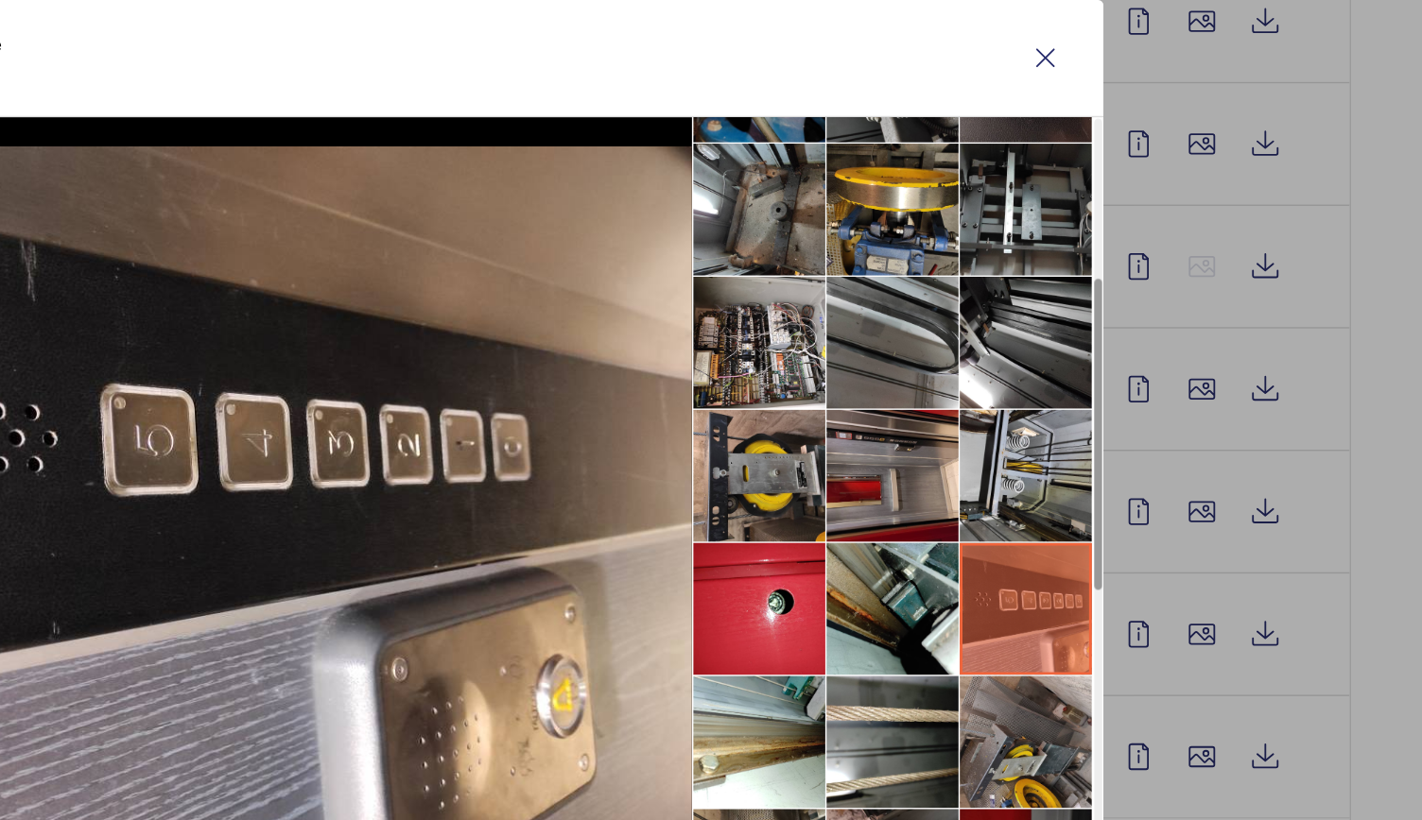
click at [1133, 611] on li at bounding box center [1127, 636] width 95 height 95
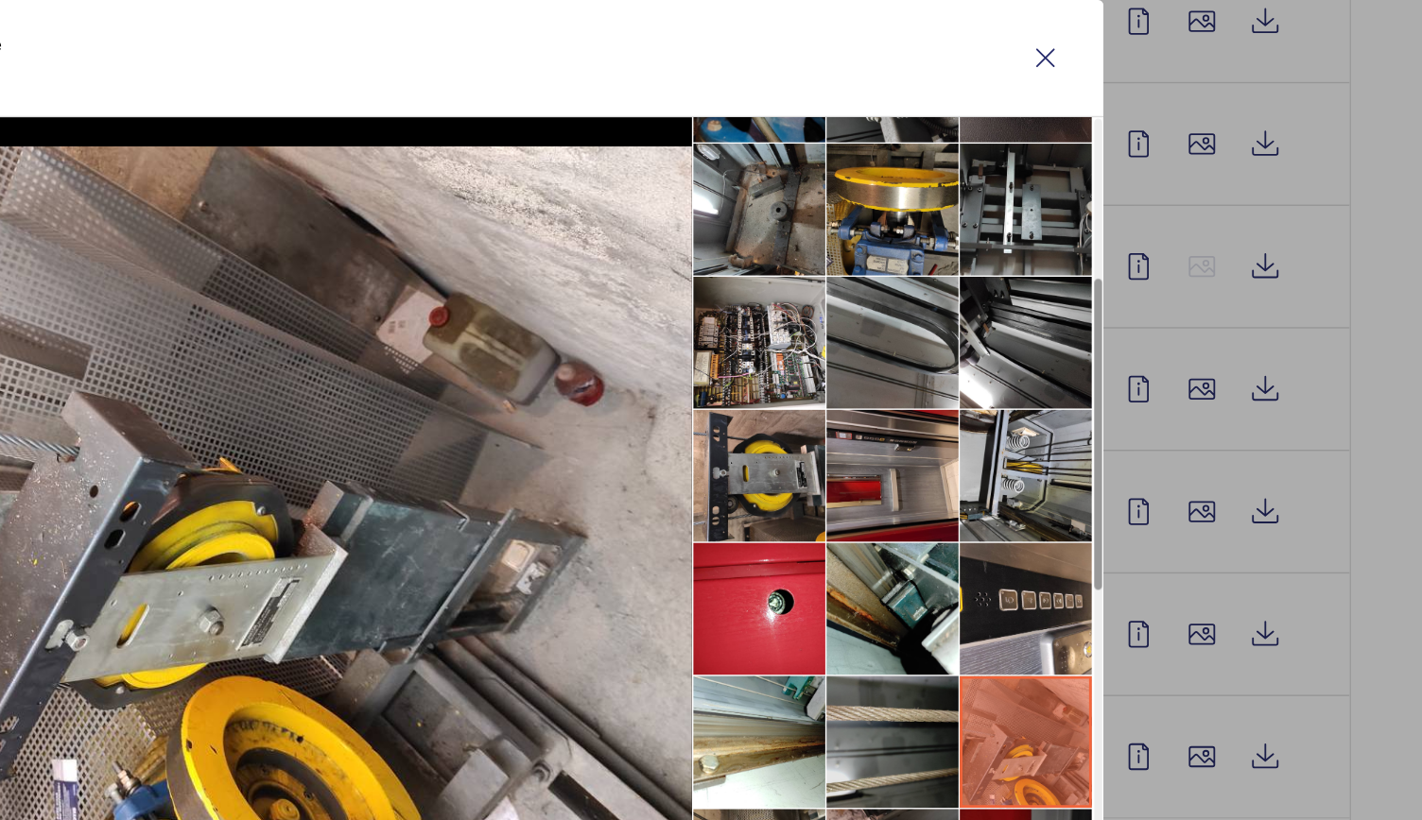
click at [1039, 607] on li at bounding box center [1032, 636] width 95 height 95
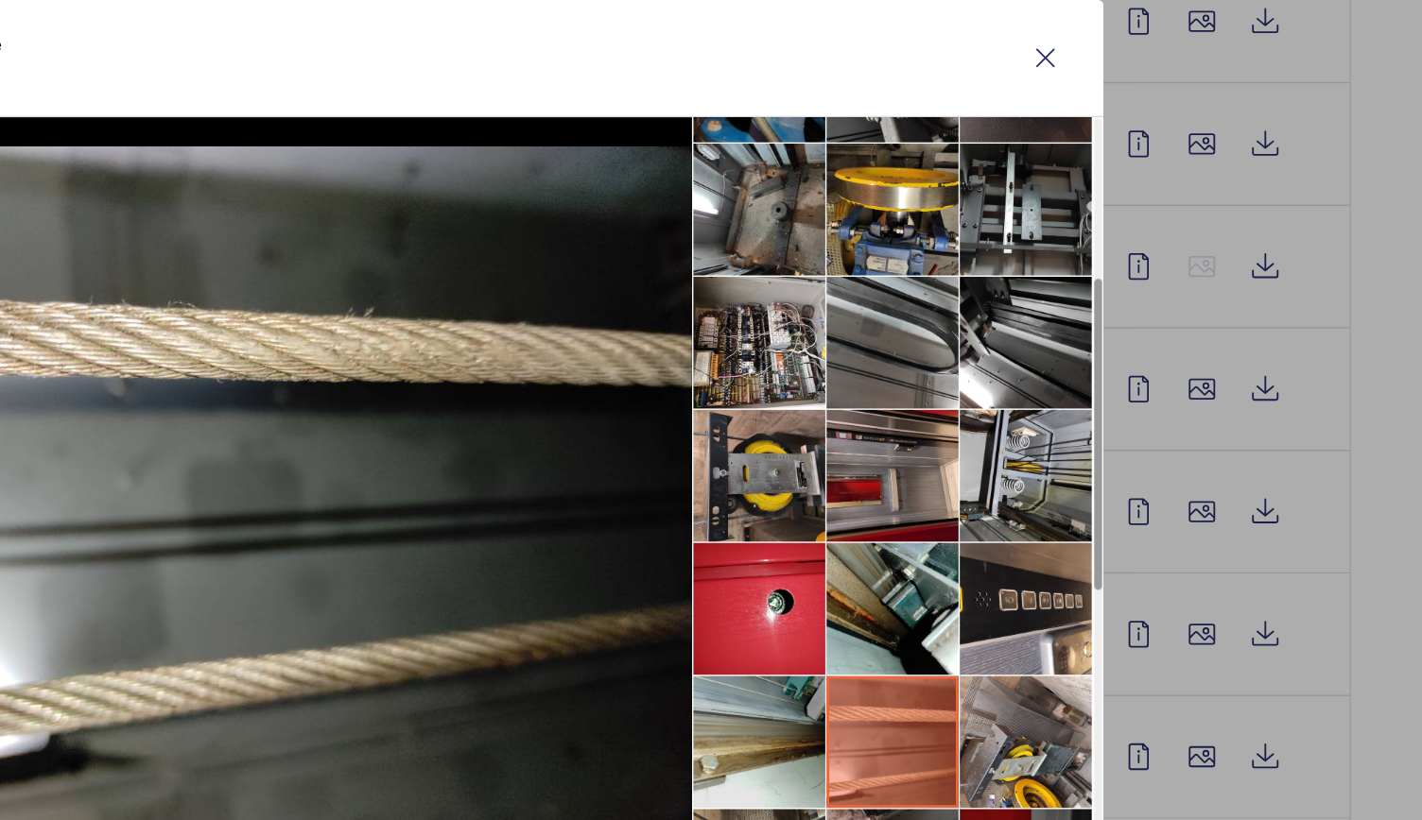
click at [972, 607] on li at bounding box center [936, 636] width 95 height 95
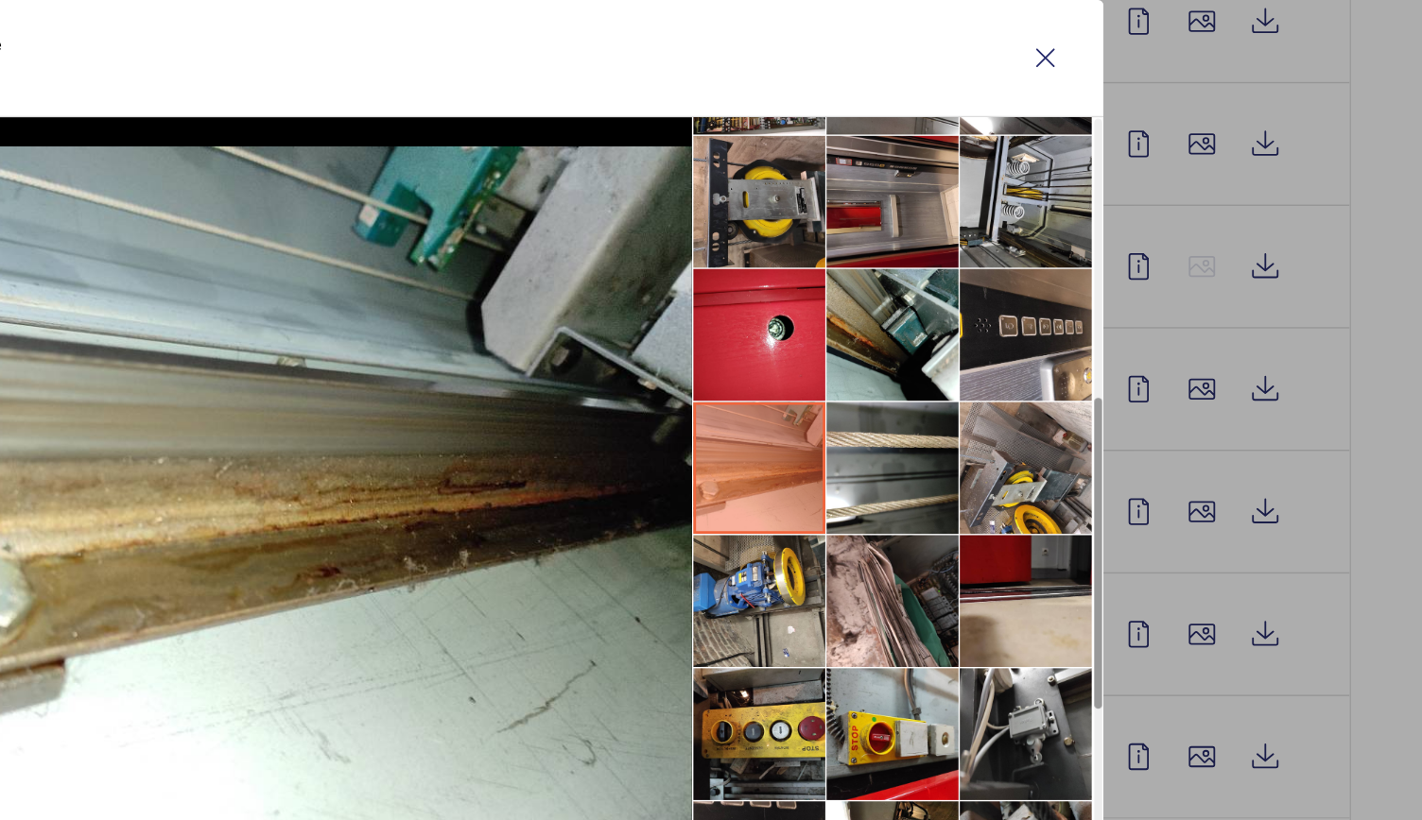
scroll to position [469, 0]
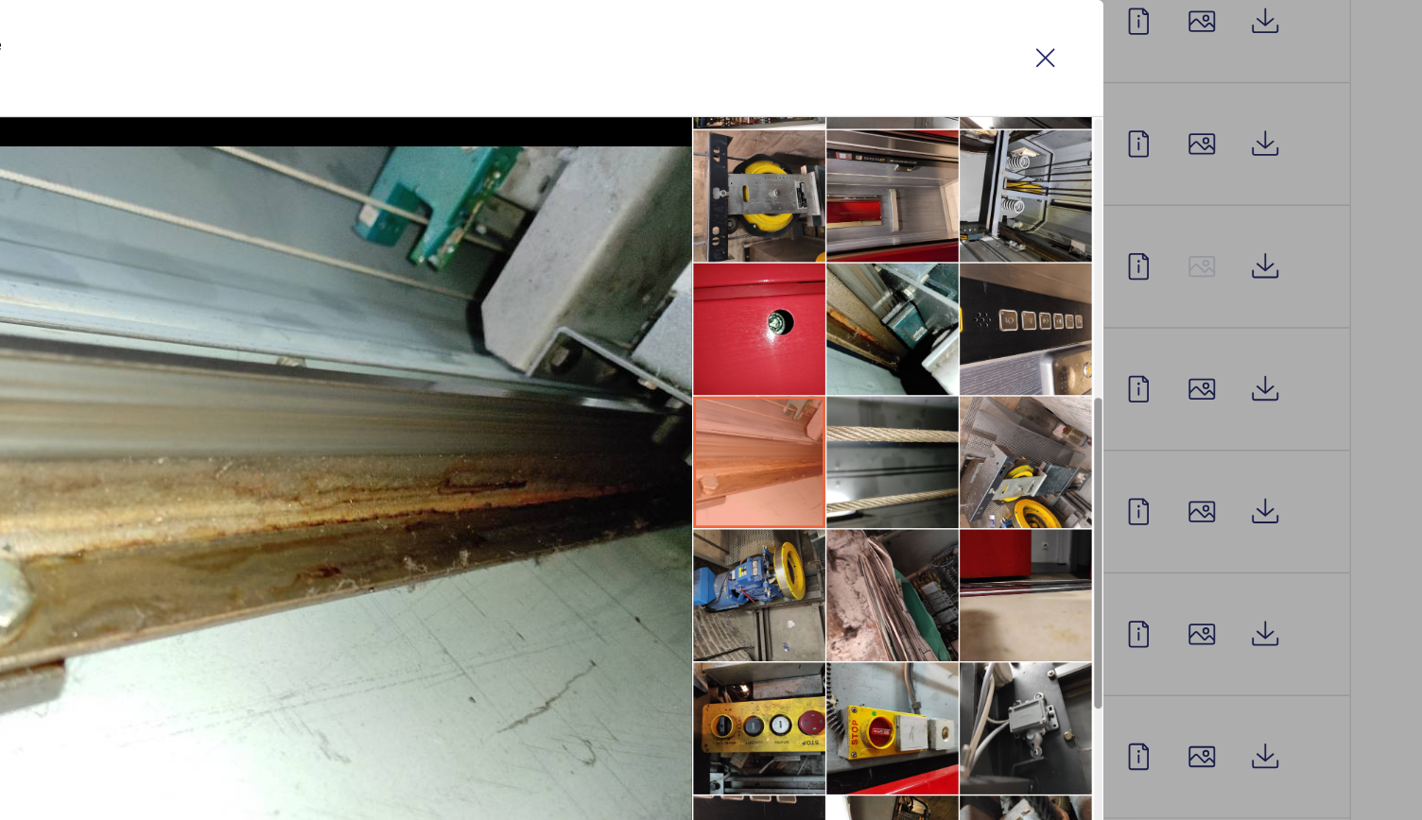
click at [960, 537] on li at bounding box center [936, 531] width 95 height 95
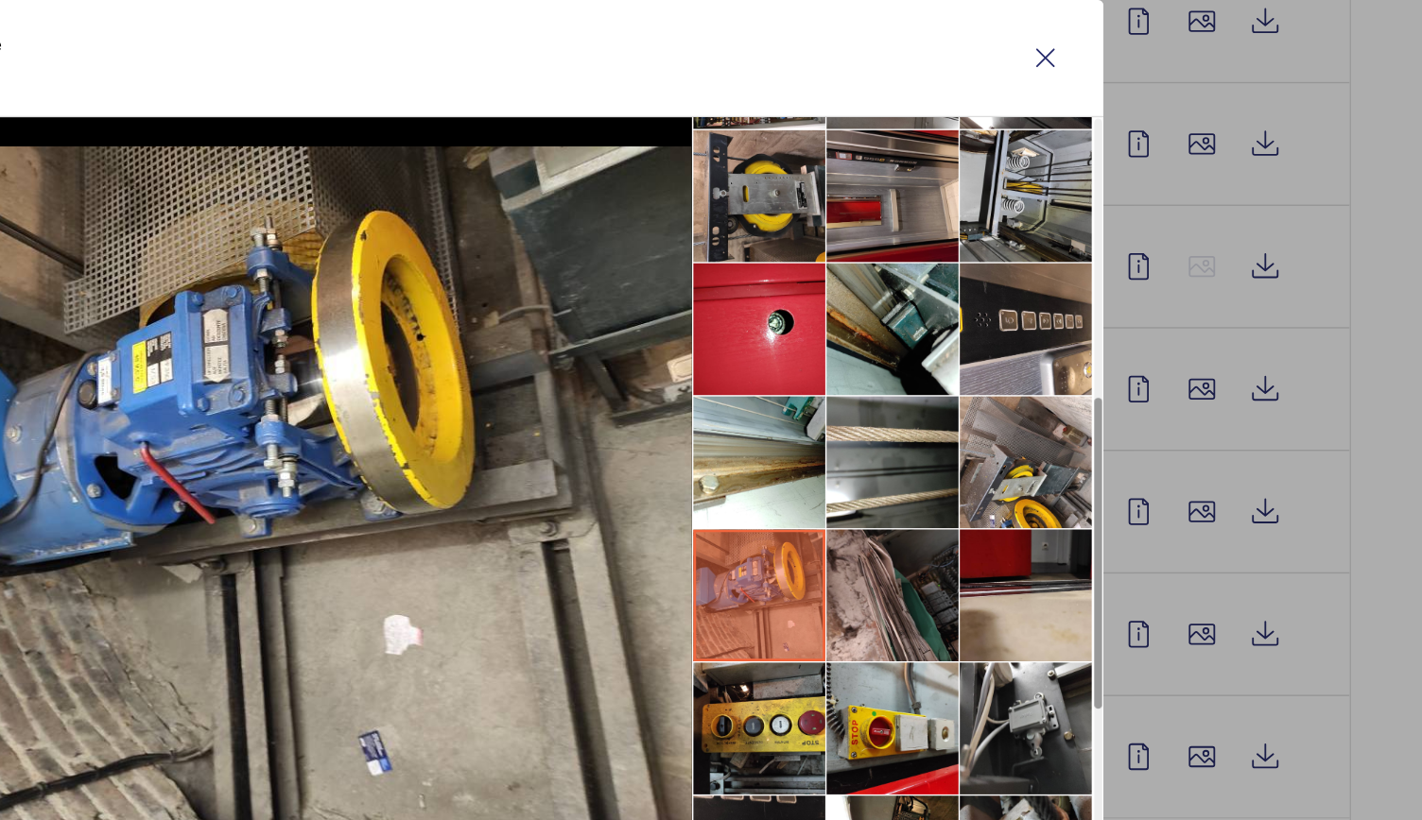
click at [1033, 531] on li at bounding box center [1032, 531] width 95 height 95
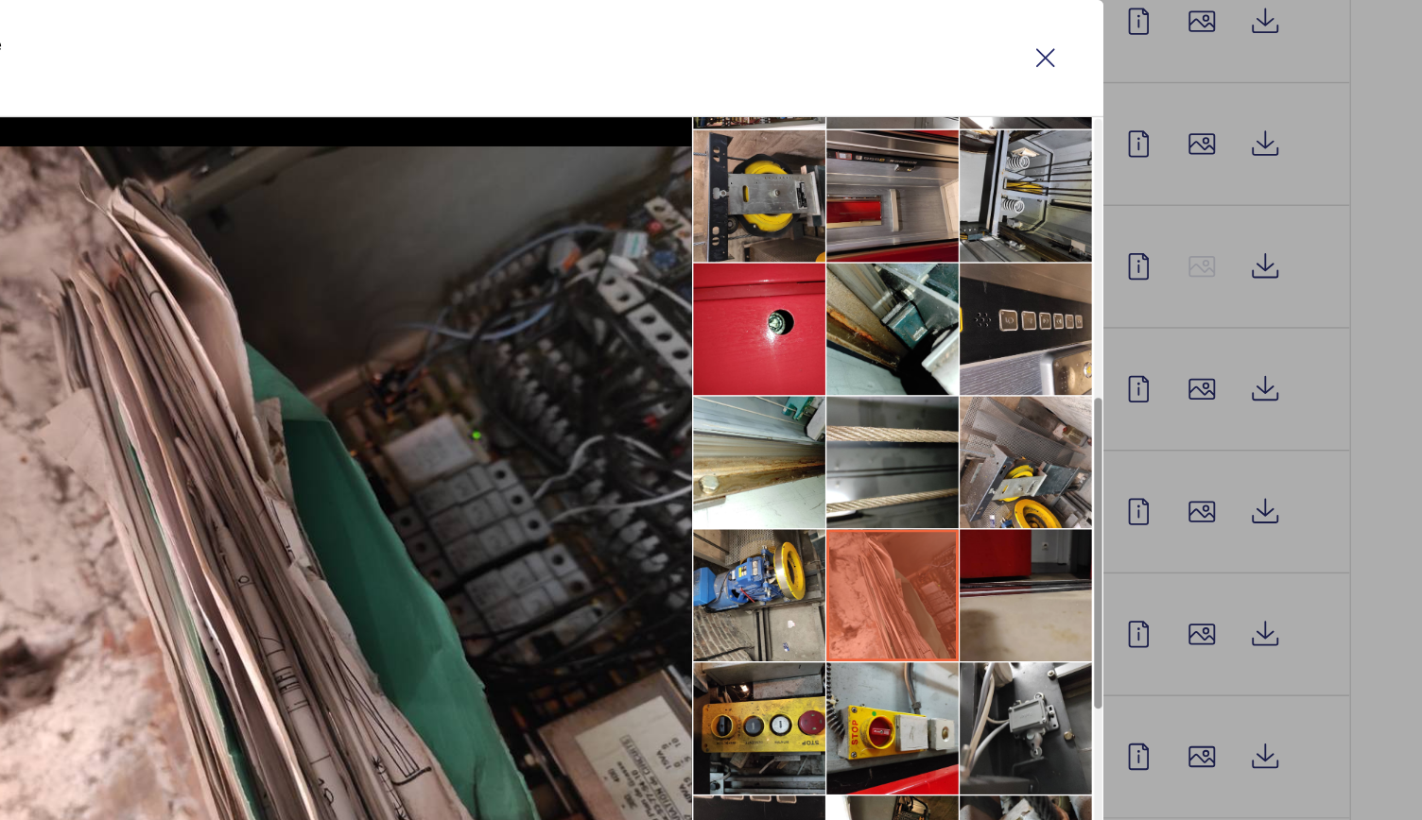
click at [1125, 526] on li at bounding box center [1127, 531] width 95 height 95
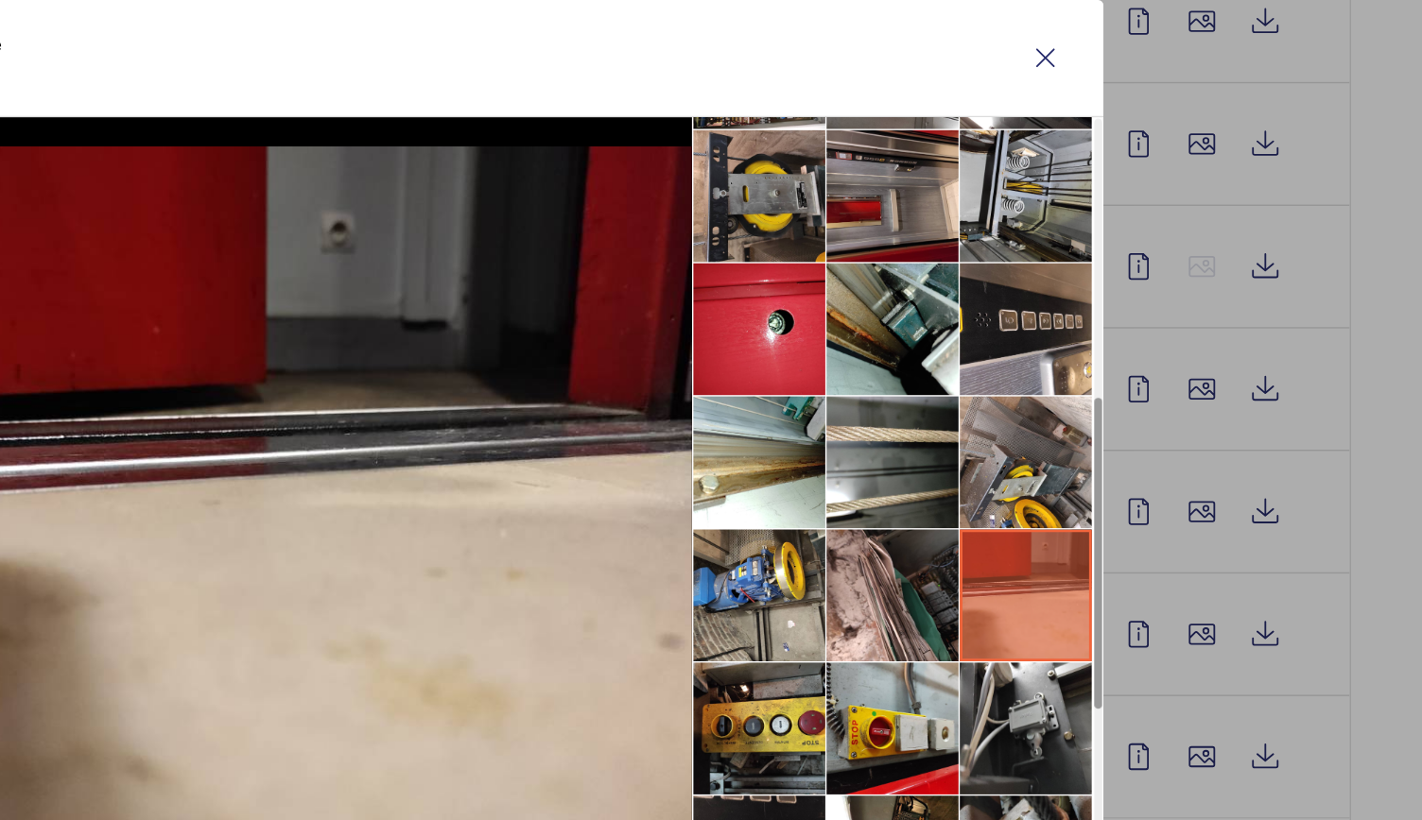
click at [1129, 575] on li at bounding box center [1127, 531] width 95 height 95
click at [1129, 599] on li at bounding box center [1127, 626] width 95 height 95
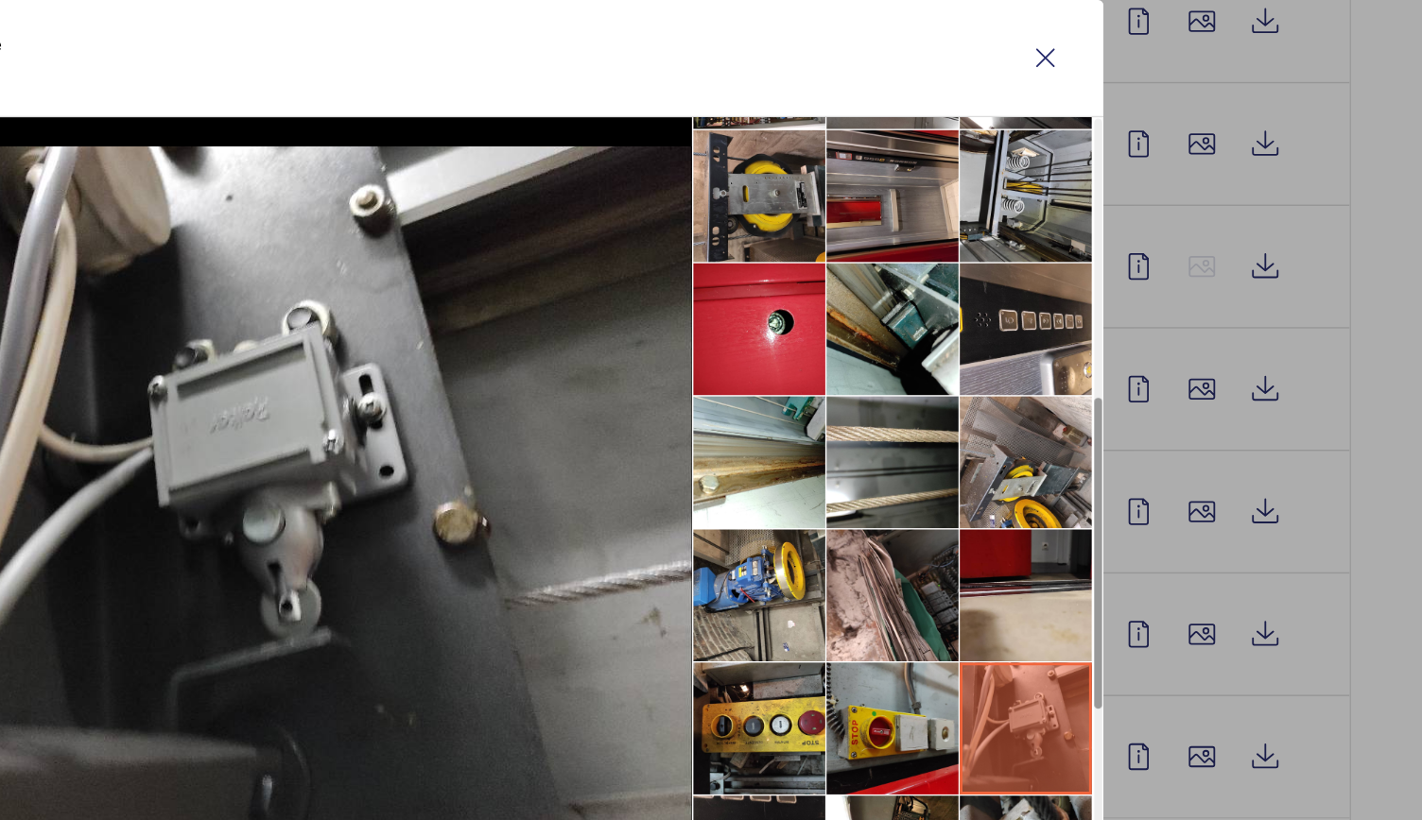
click at [1026, 596] on li at bounding box center [1032, 626] width 95 height 95
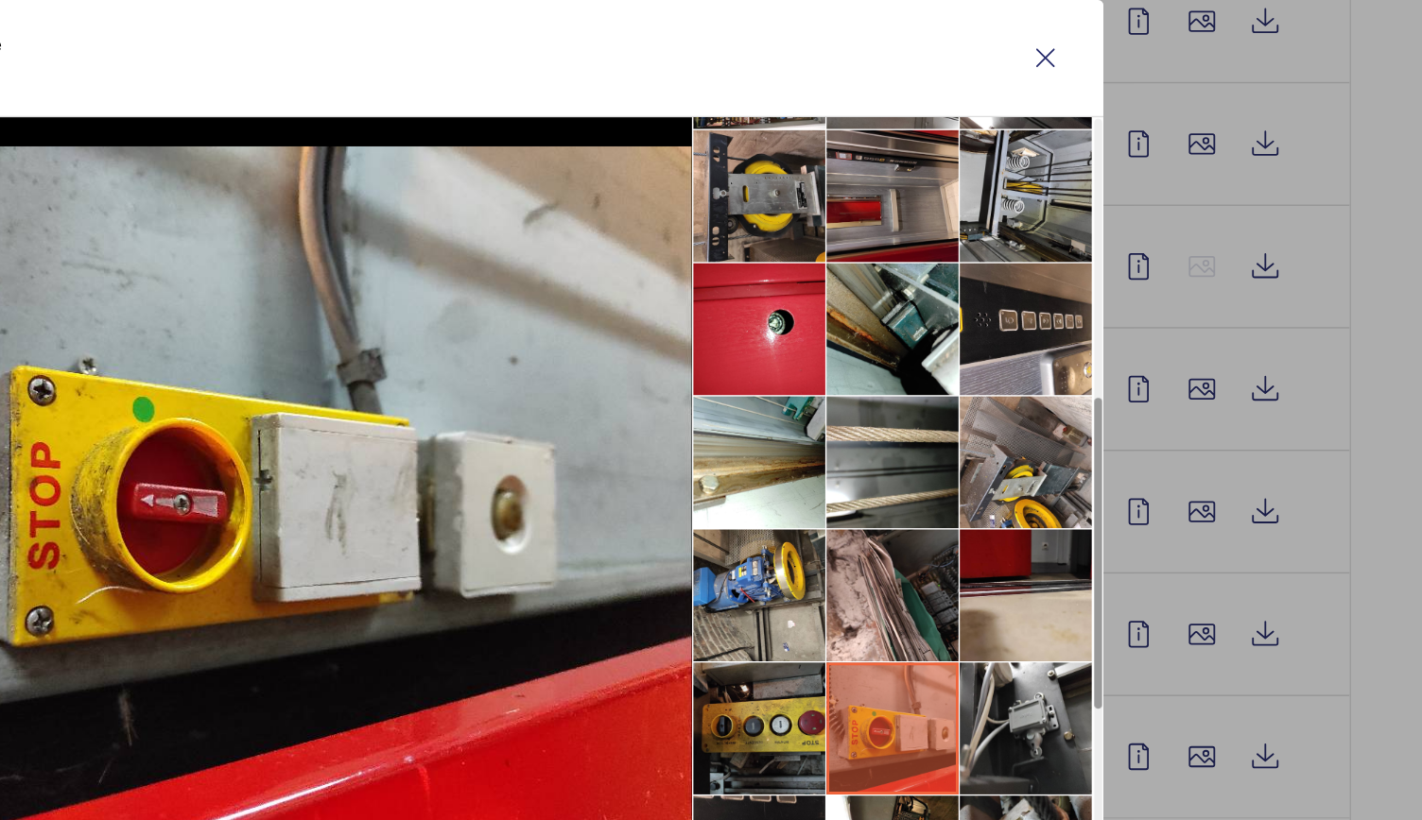
click at [960, 598] on li at bounding box center [936, 626] width 95 height 95
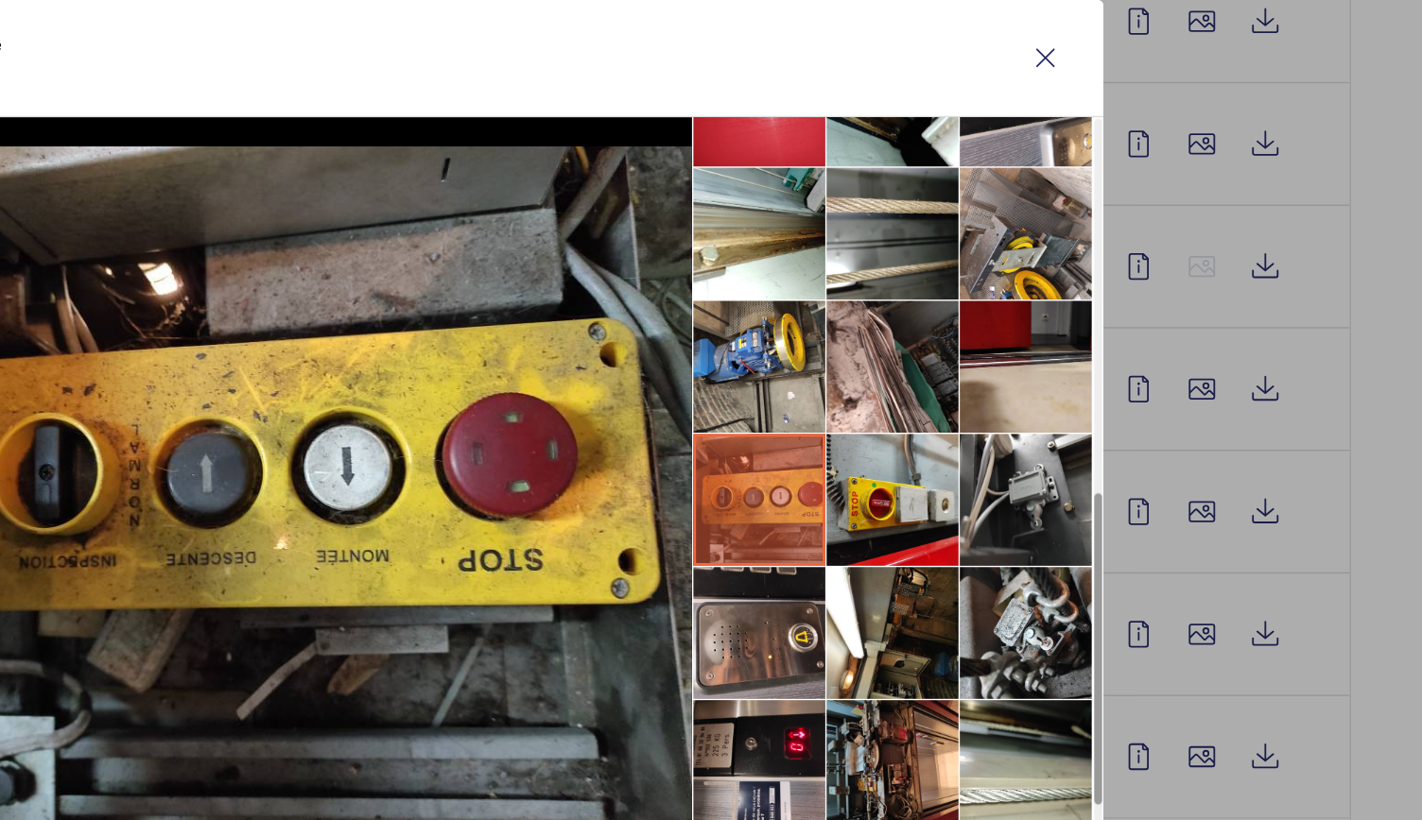
scroll to position [633, 0]
click at [956, 559] on li at bounding box center [936, 557] width 95 height 95
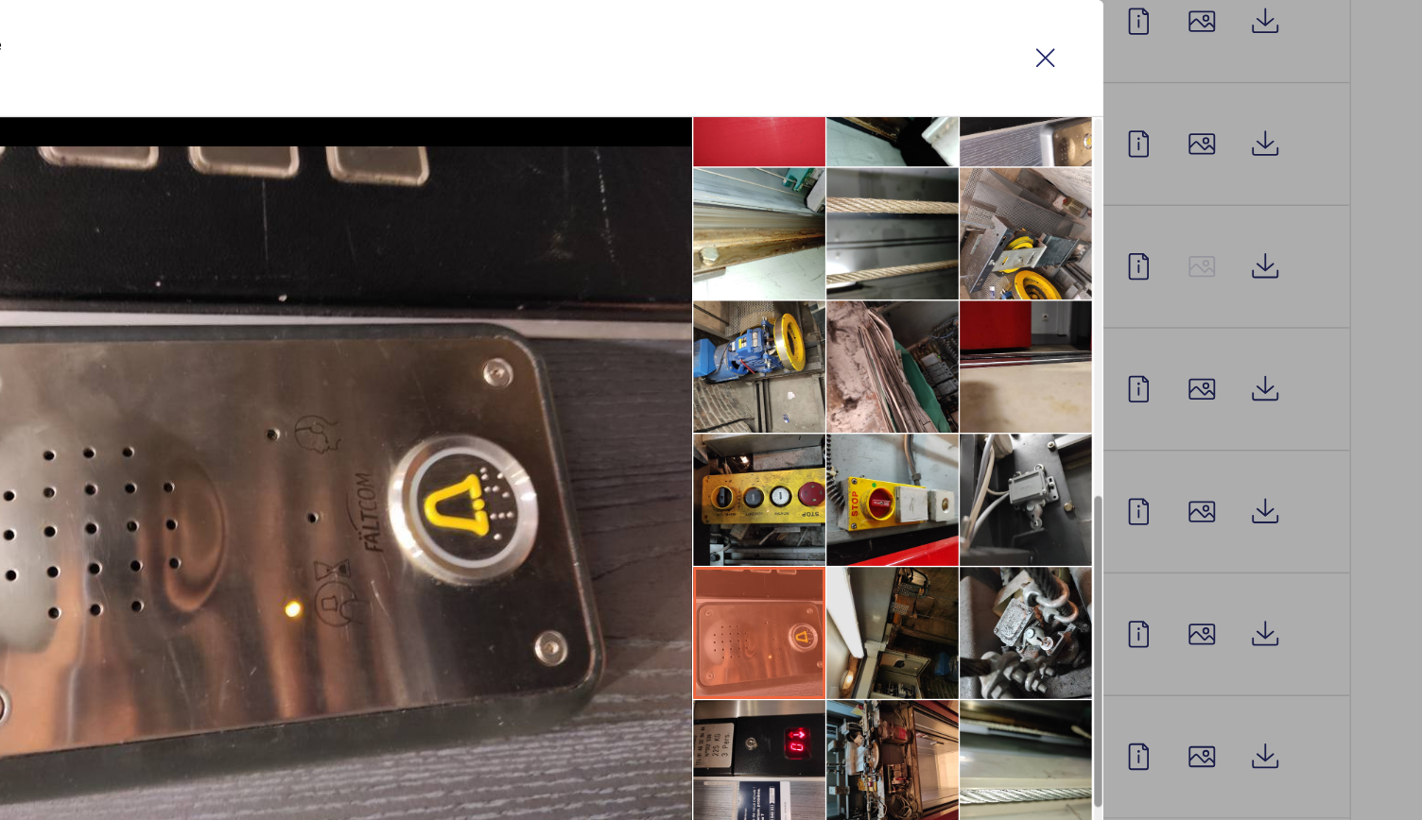
click at [1019, 561] on li at bounding box center [1032, 557] width 95 height 95
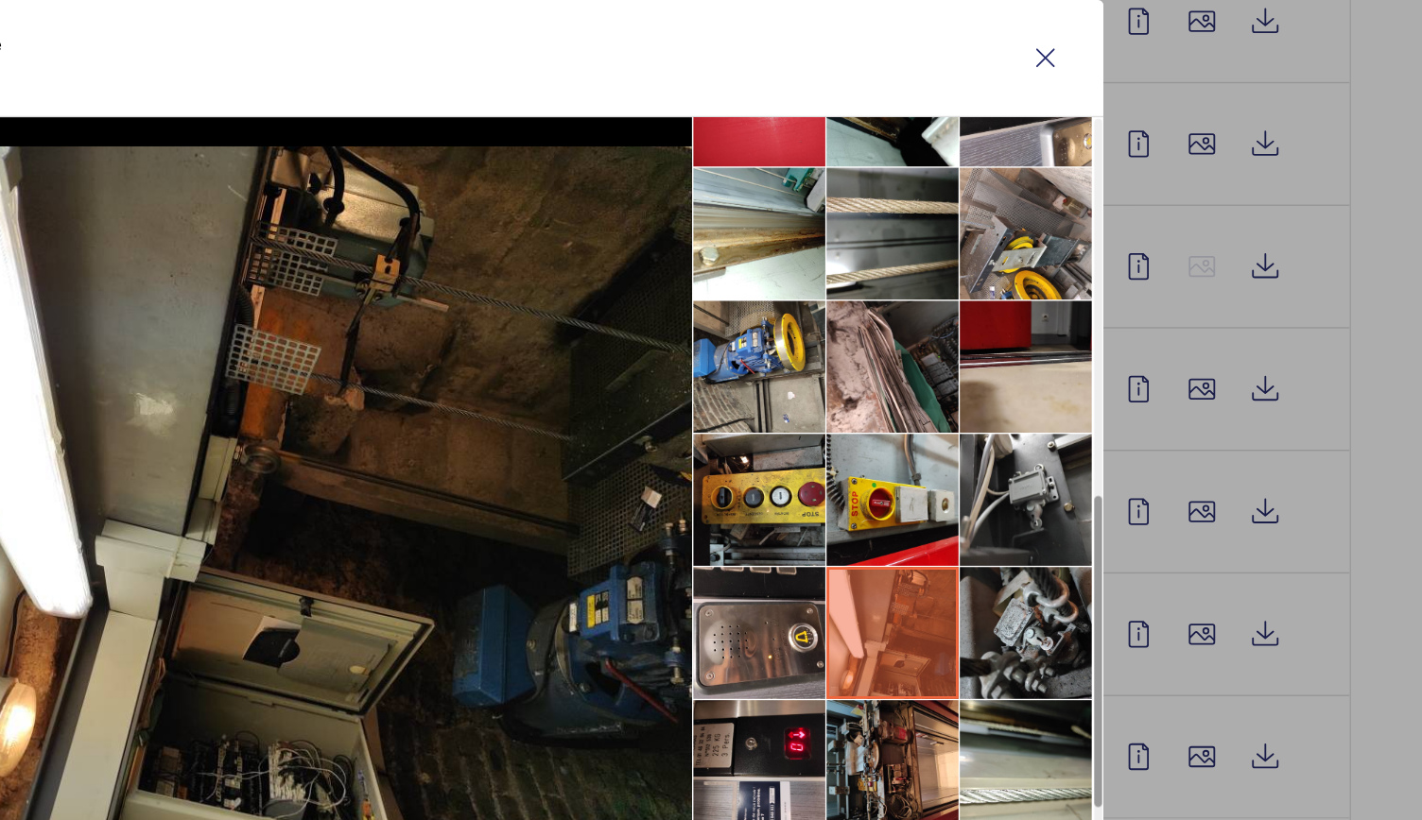
click at [1116, 559] on li at bounding box center [1127, 557] width 95 height 95
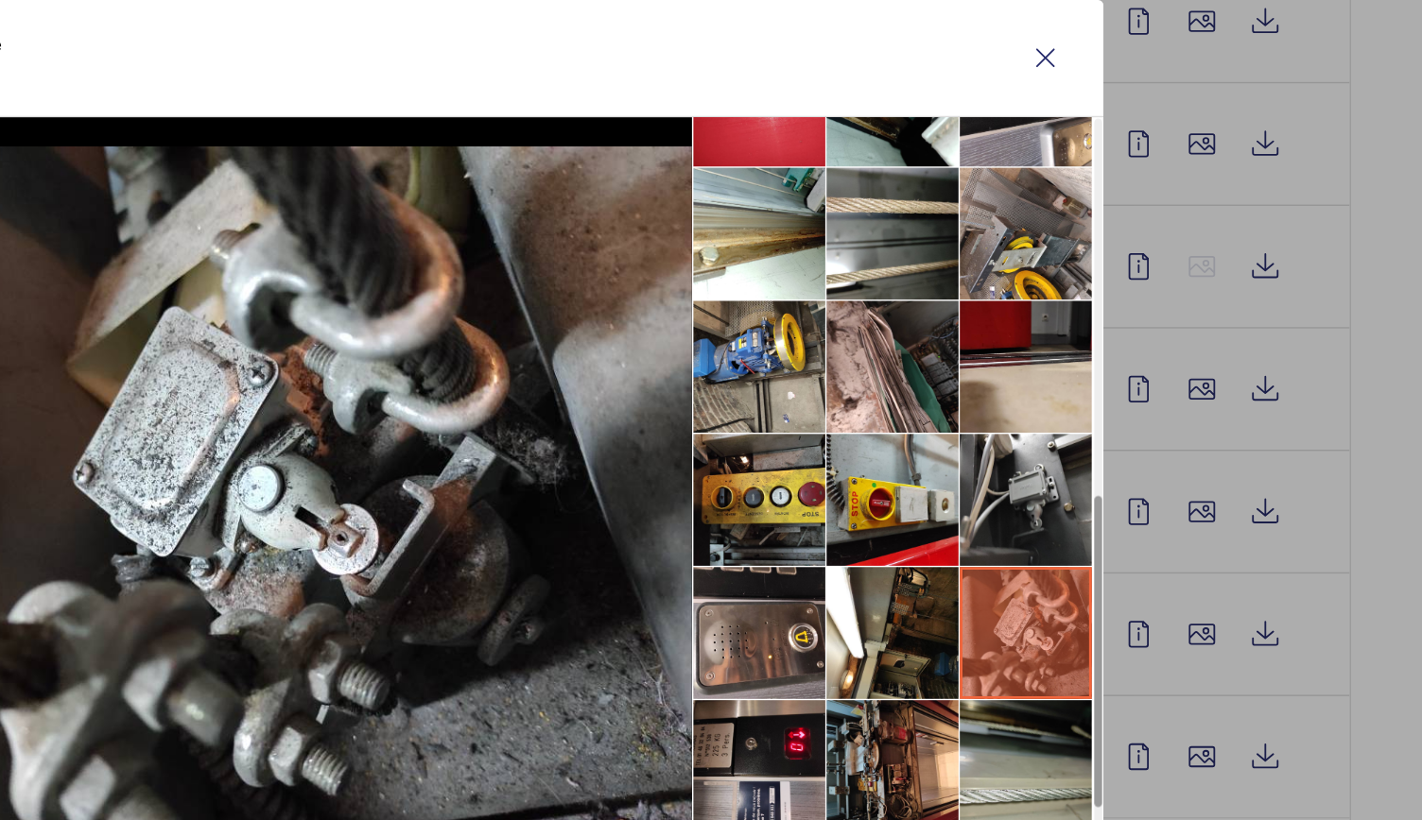
click at [1145, 642] on li at bounding box center [1127, 653] width 95 height 95
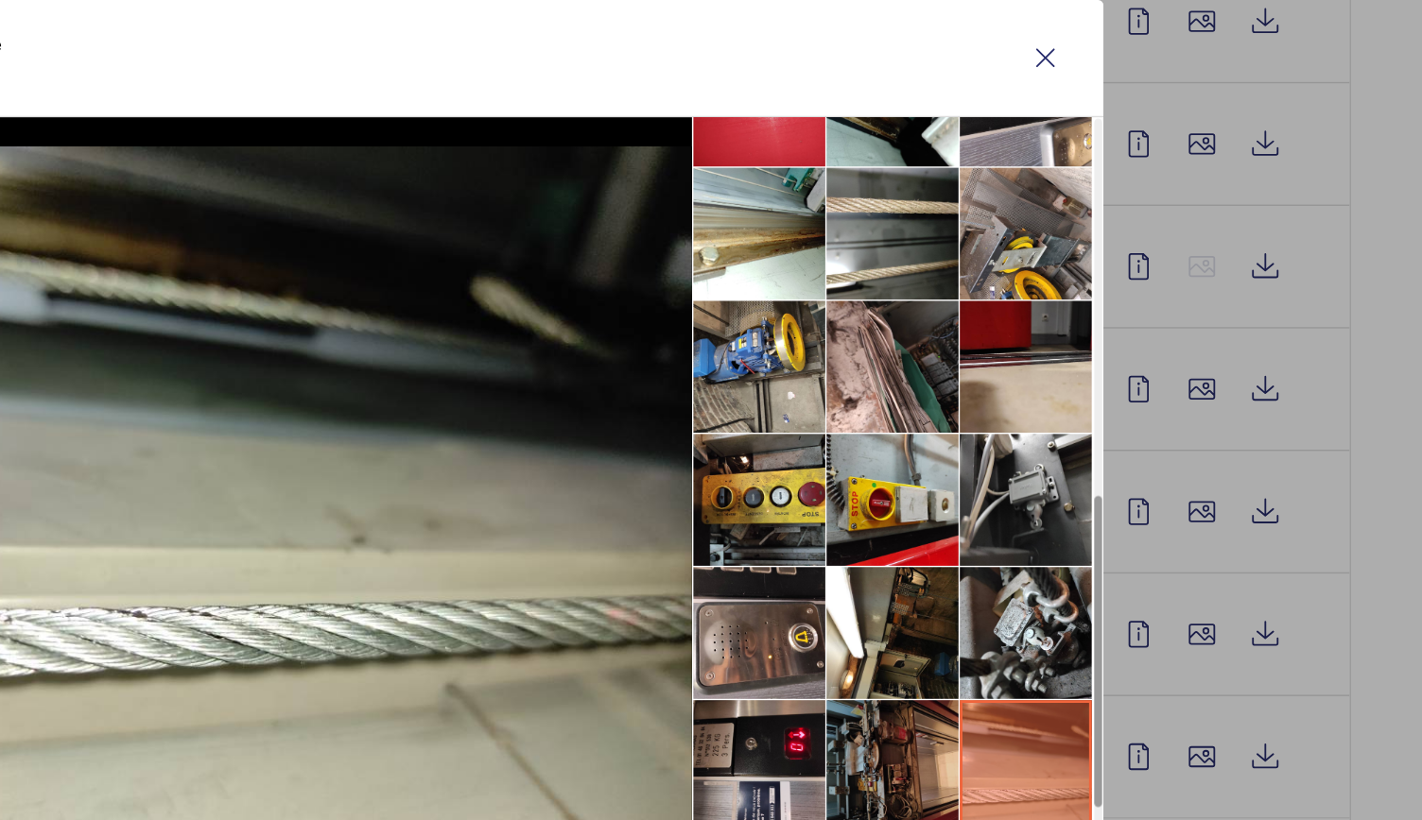
click at [1042, 646] on li at bounding box center [1032, 653] width 95 height 95
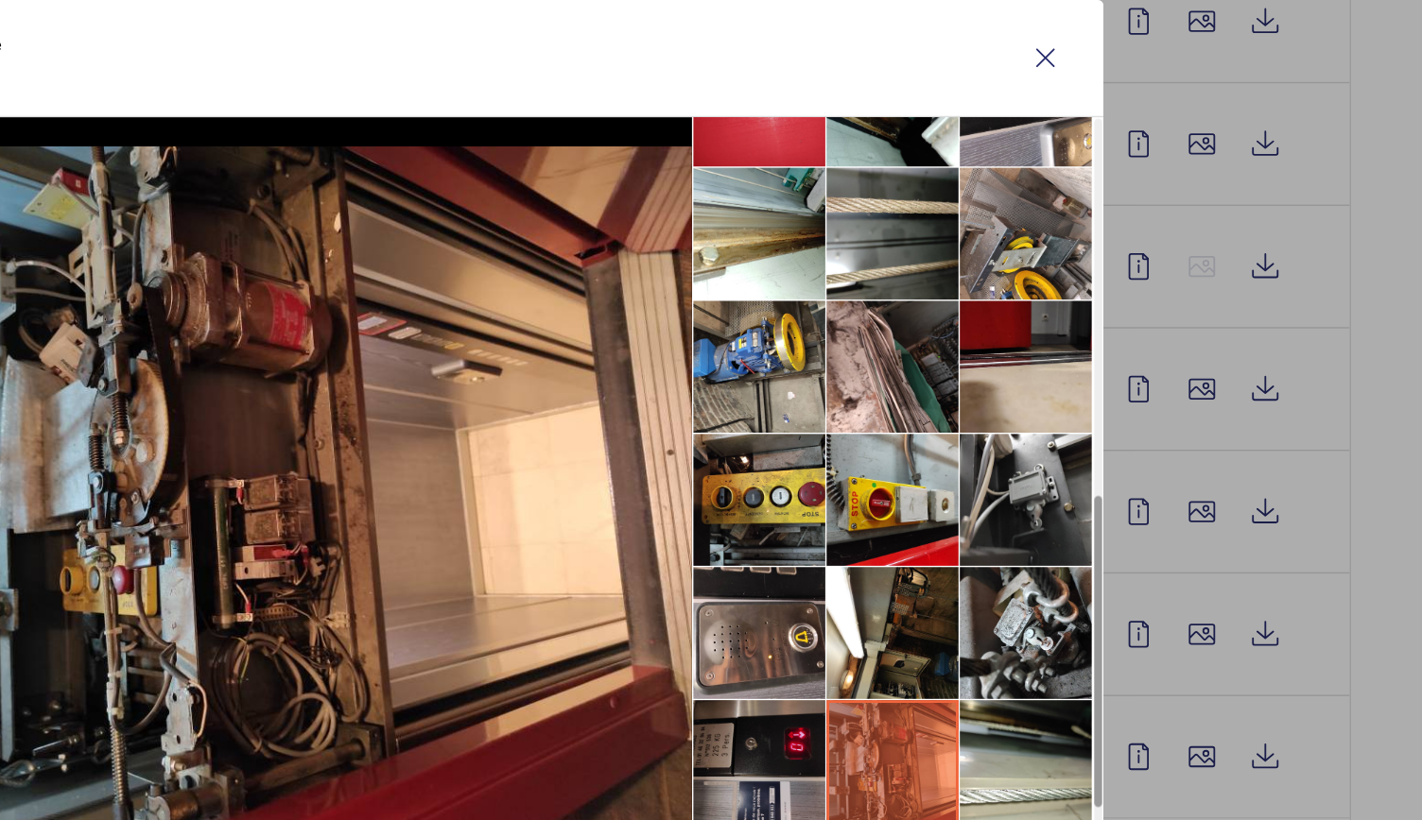
click at [958, 633] on li at bounding box center [936, 653] width 95 height 95
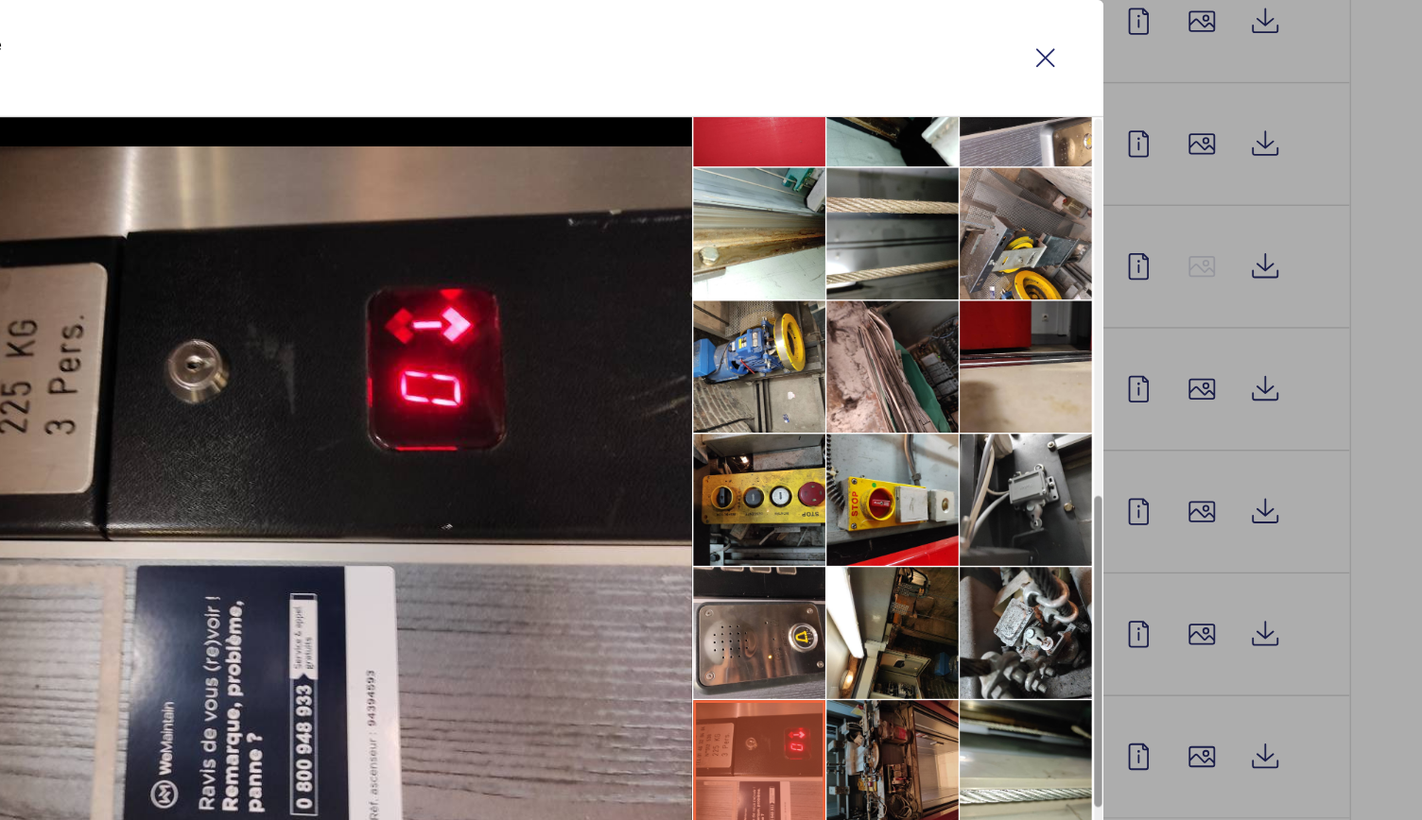
click at [1027, 613] on li at bounding box center [1032, 653] width 95 height 95
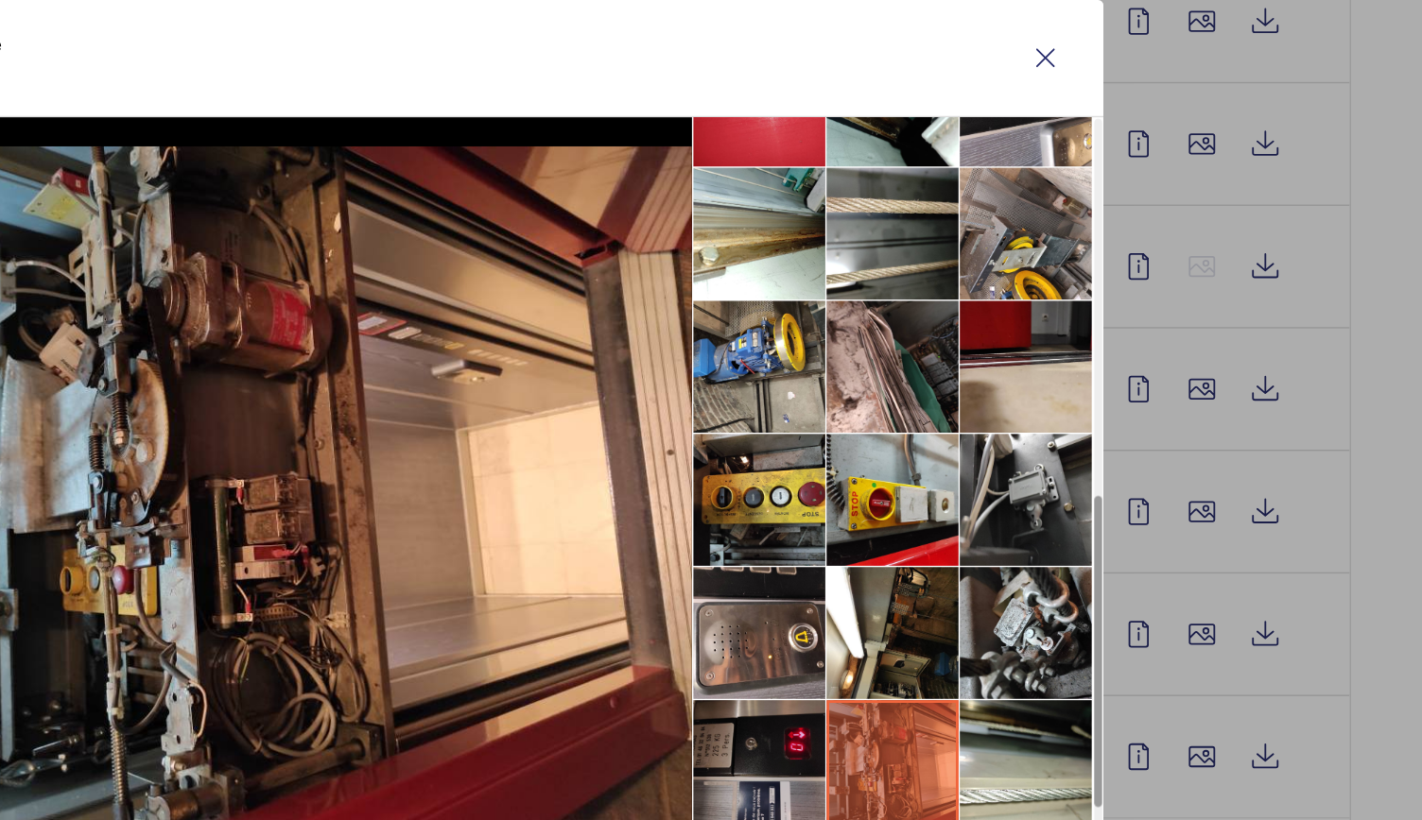
click at [971, 621] on li at bounding box center [936, 653] width 95 height 95
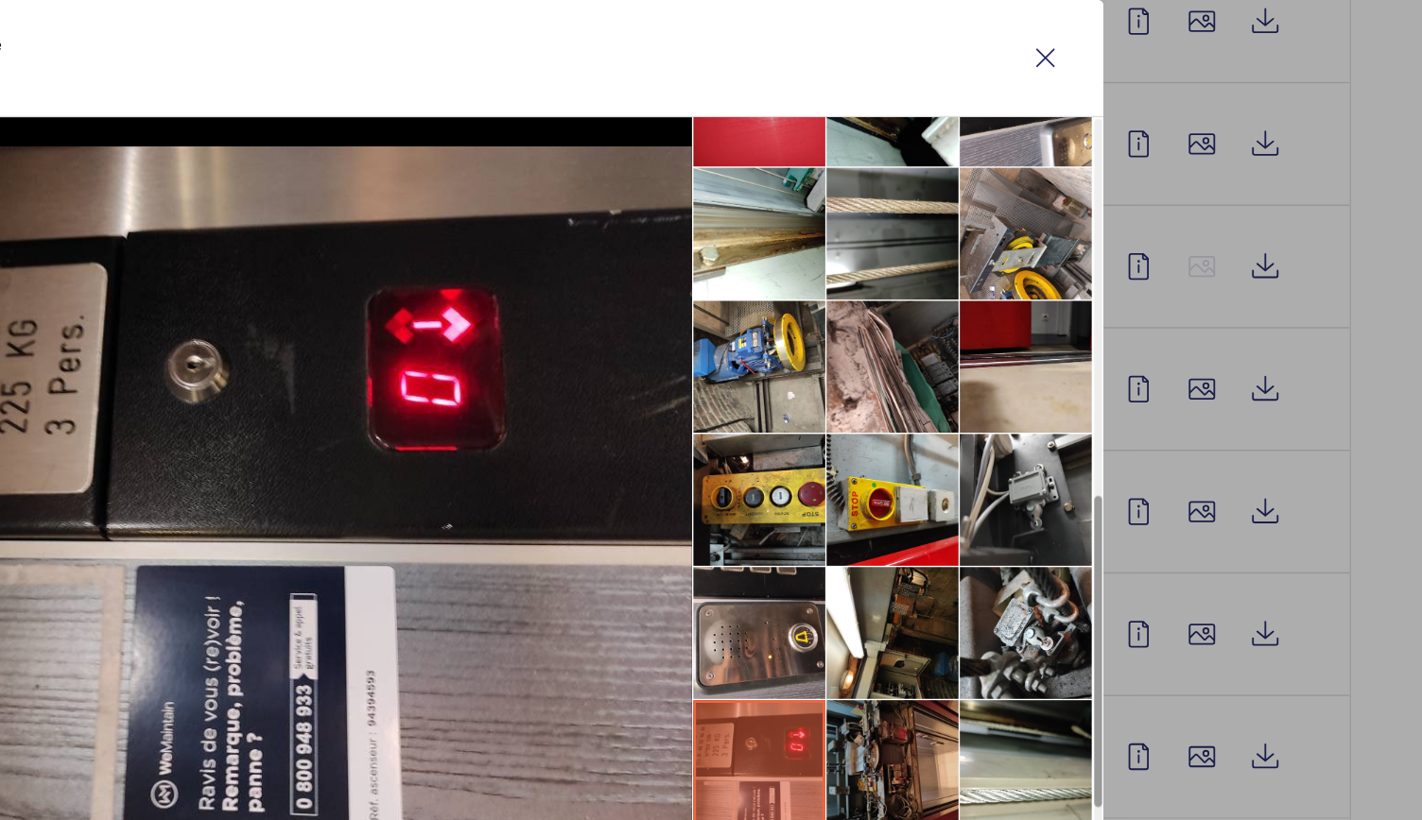
scroll to position [713, 0]
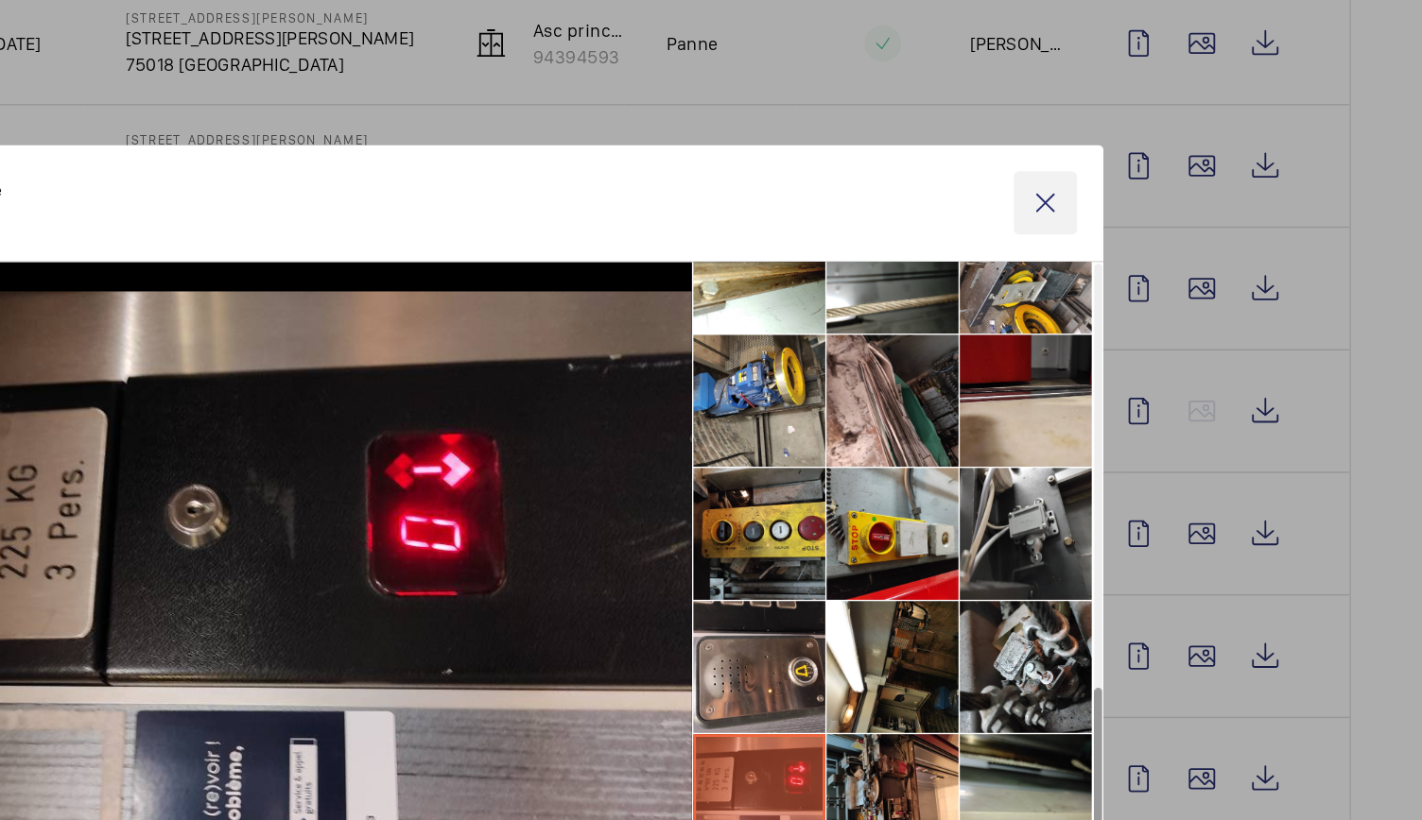
click at [1144, 146] on wm-front-icon-button at bounding box center [1141, 145] width 45 height 45
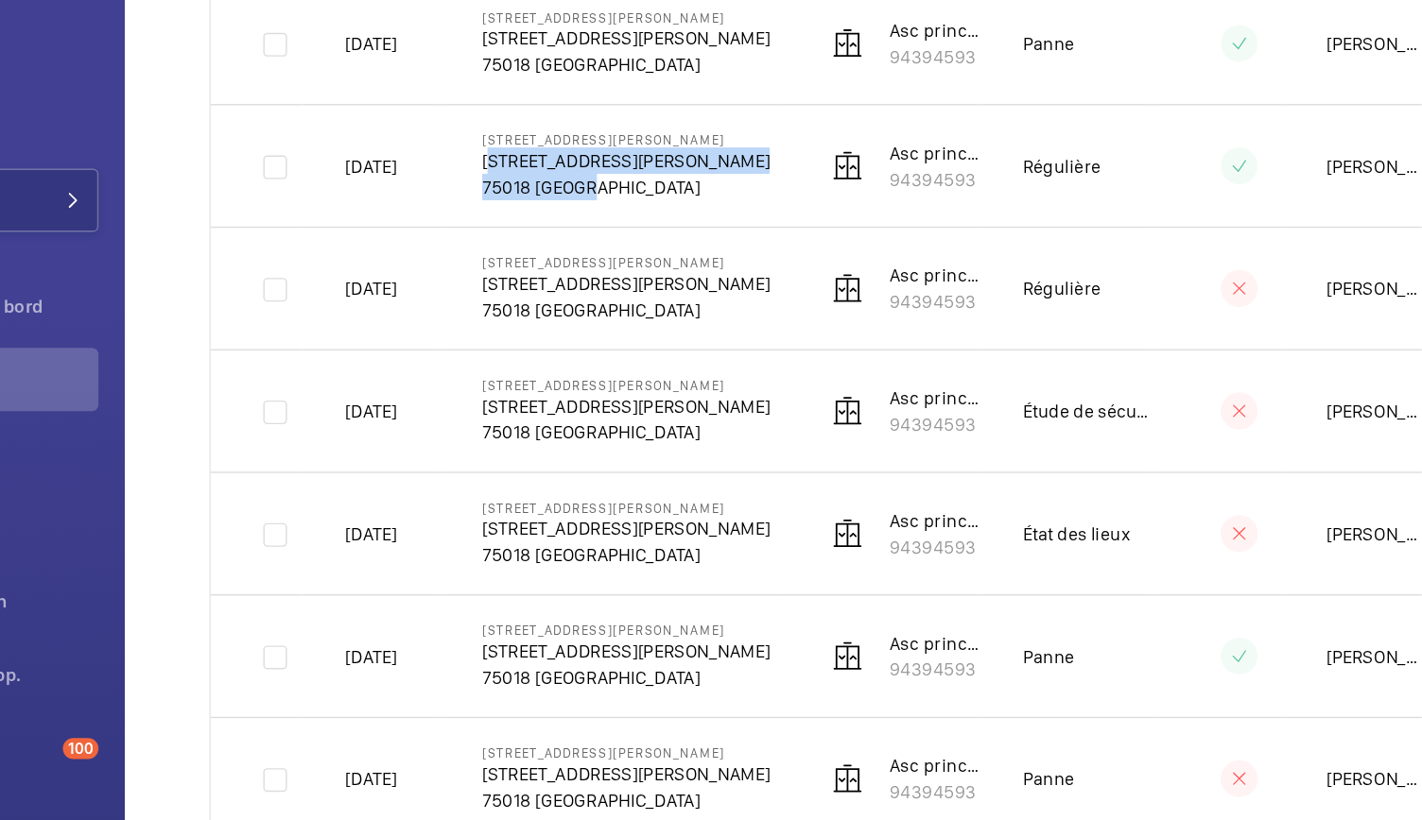
drag, startPoint x: 478, startPoint y: 117, endPoint x: 552, endPoint y: 141, distance: 77.4
click at [552, 141] on td "3, rue André Gill 3, rue André Gill 75018 PARIS" at bounding box center [576, 119] width 246 height 88
copy div "3, rue André Gill 75018 PARIS"
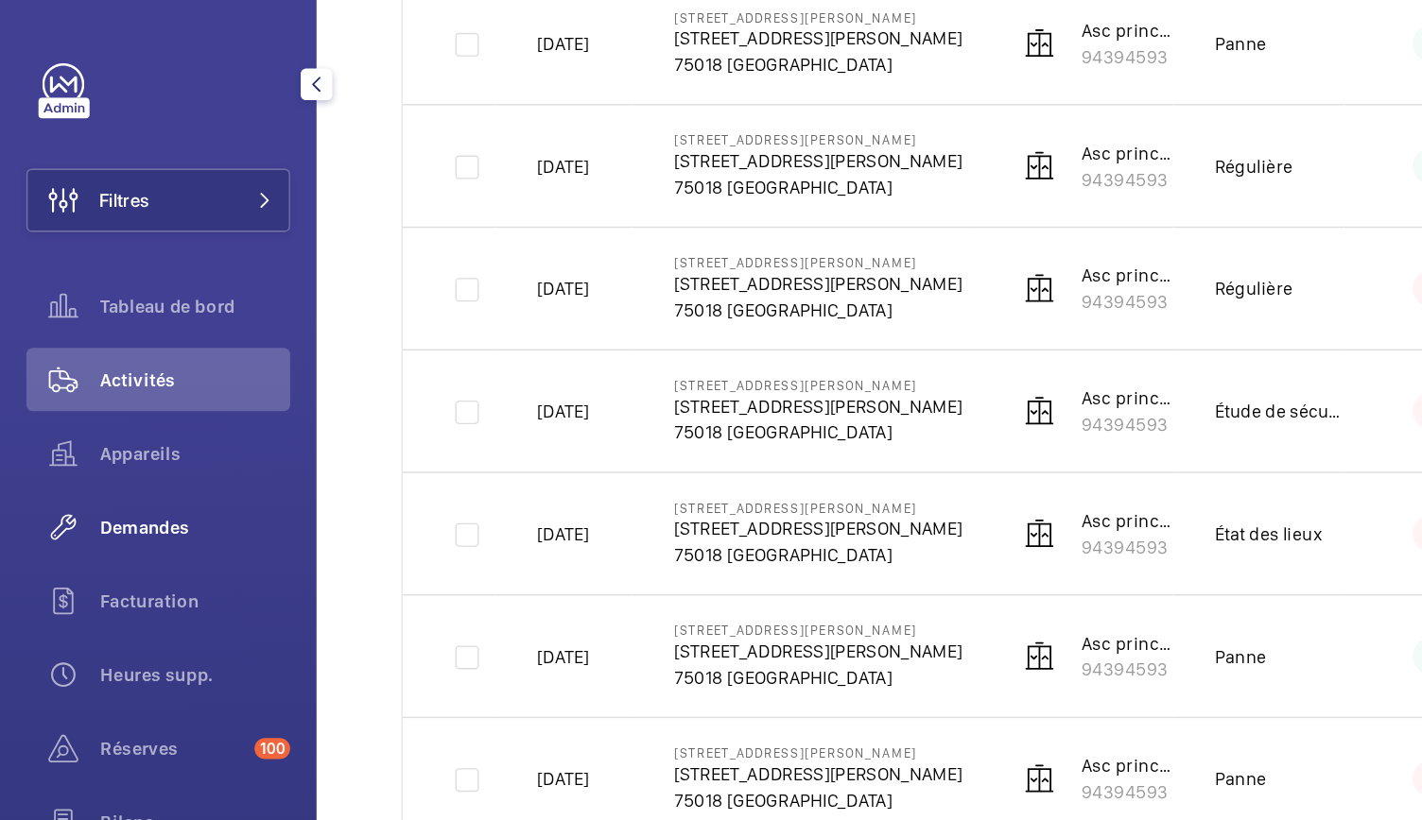
click at [93, 374] on span "Demandes" at bounding box center [140, 378] width 136 height 19
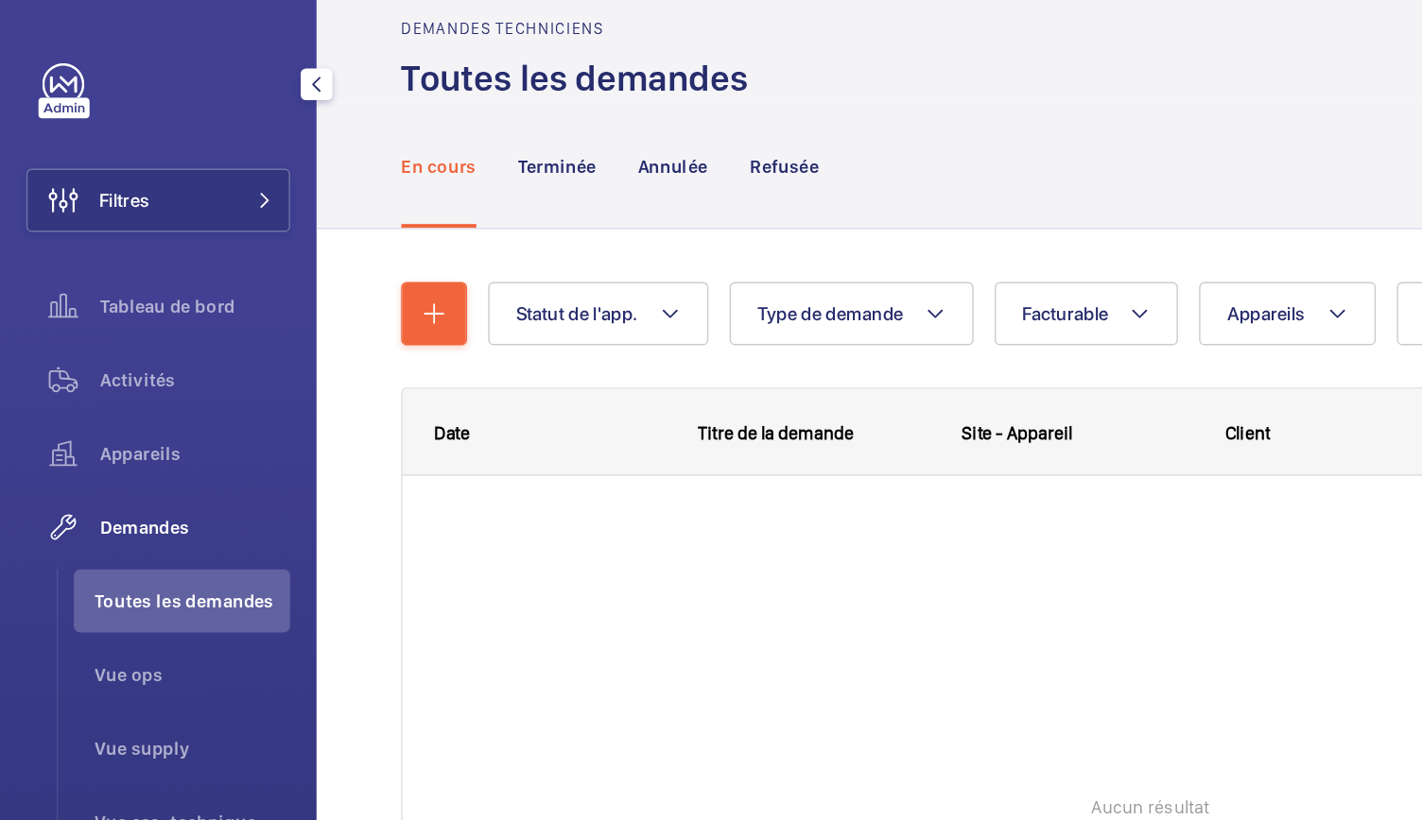
scroll to position [31, 0]
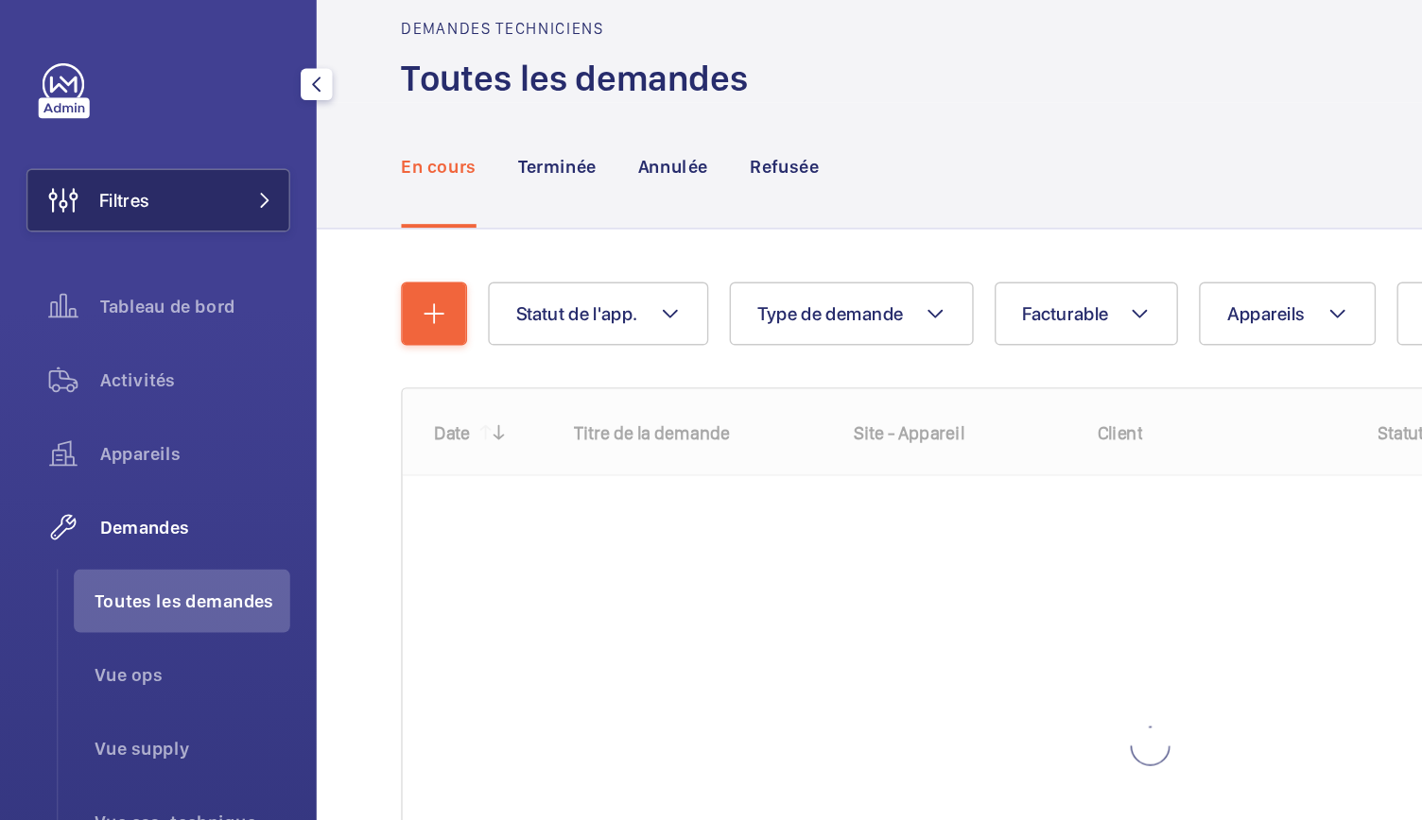
click at [193, 139] on button "Filtres" at bounding box center [113, 143] width 189 height 45
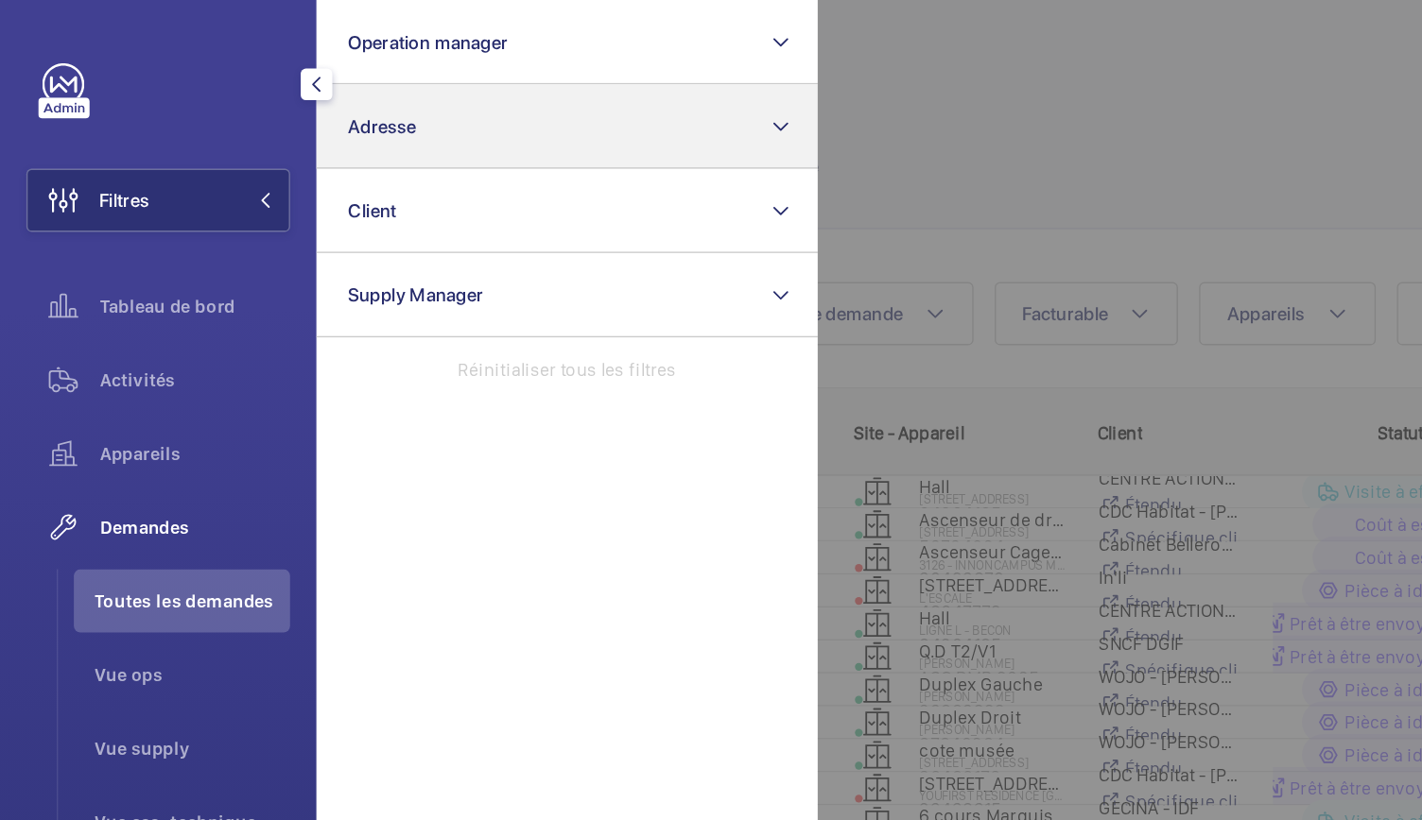
scroll to position [45, 0]
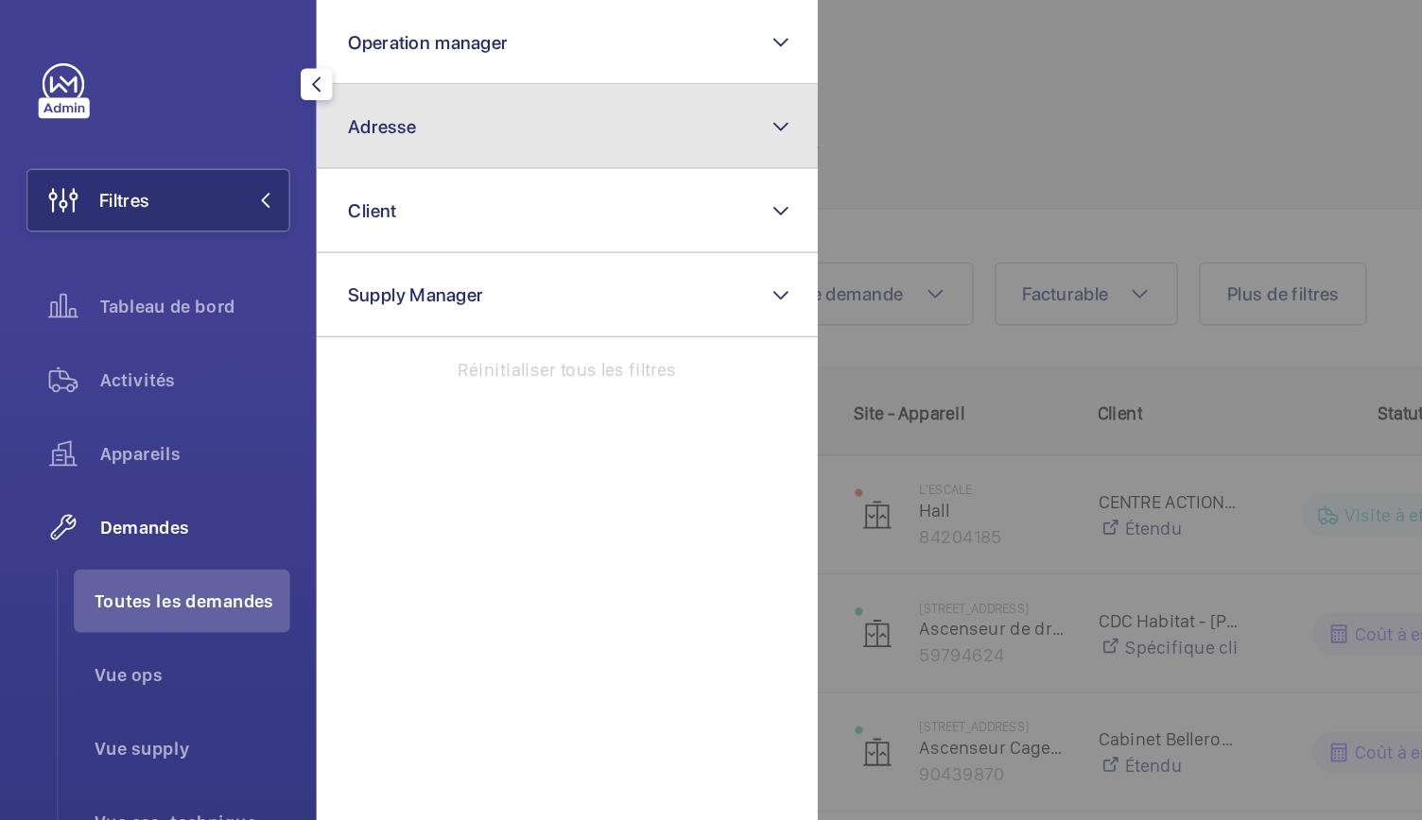
click at [334, 78] on button "Adresse" at bounding box center [406, 90] width 359 height 60
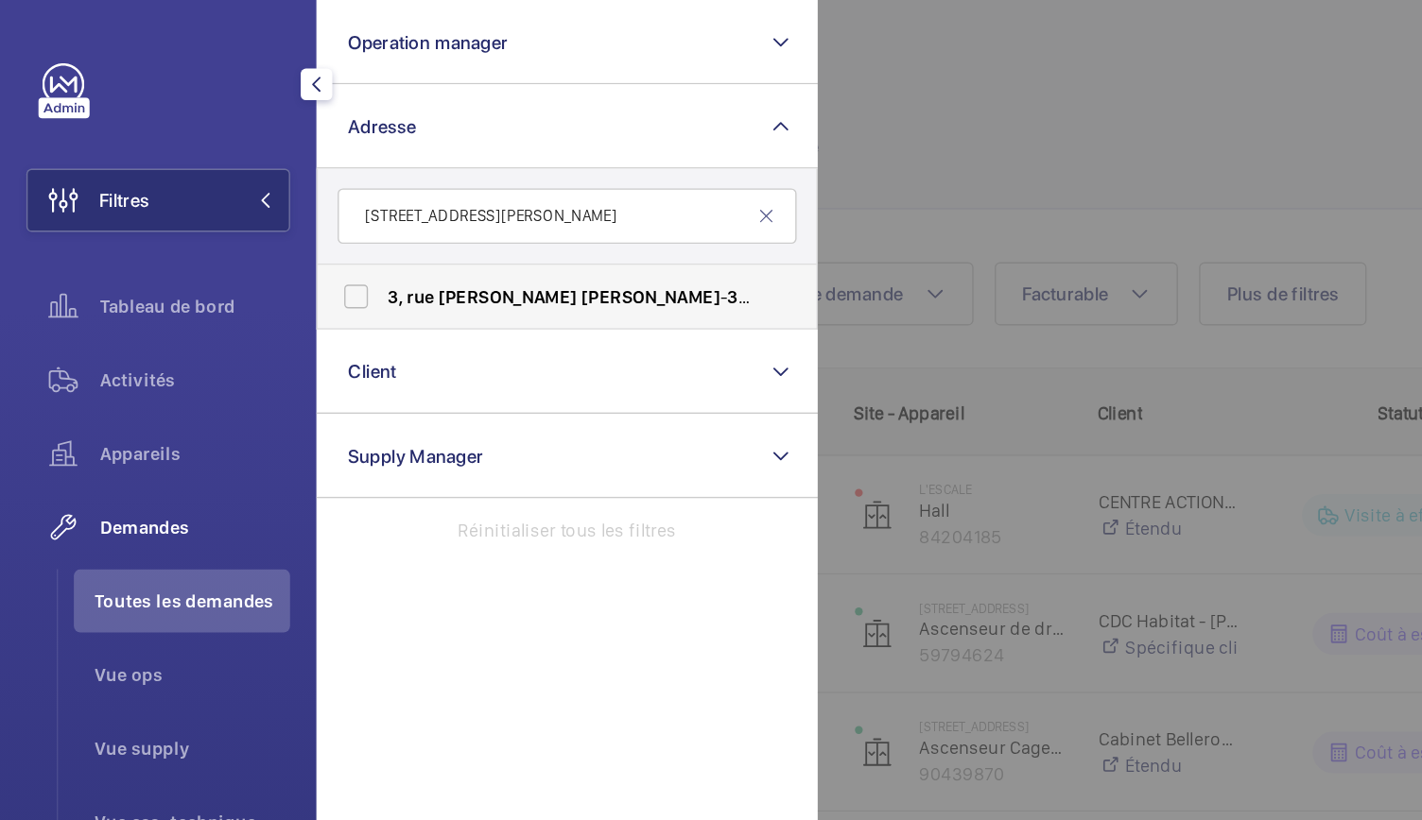
type input "3, rue André Gill"
click at [258, 218] on label "3, rue André Gill - 3, rue André Gill , PARIS 75018" at bounding box center [392, 212] width 329 height 45
click at [258, 218] on input "3, rue André Gill - 3, rue André Gill , PARIS 75018" at bounding box center [255, 213] width 38 height 38
checkbox input "true"
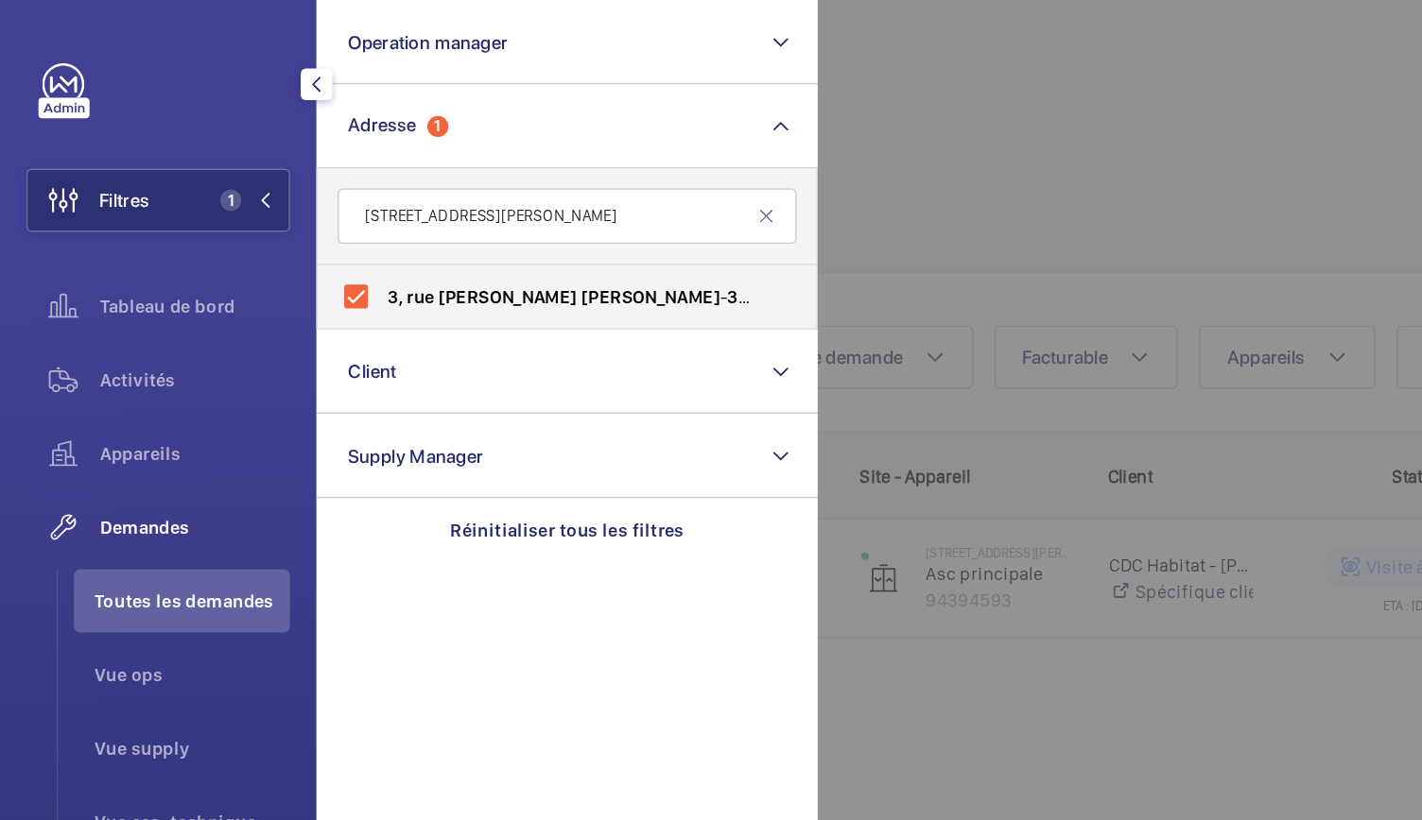
click at [686, 146] on div at bounding box center [1297, 410] width 1422 height 820
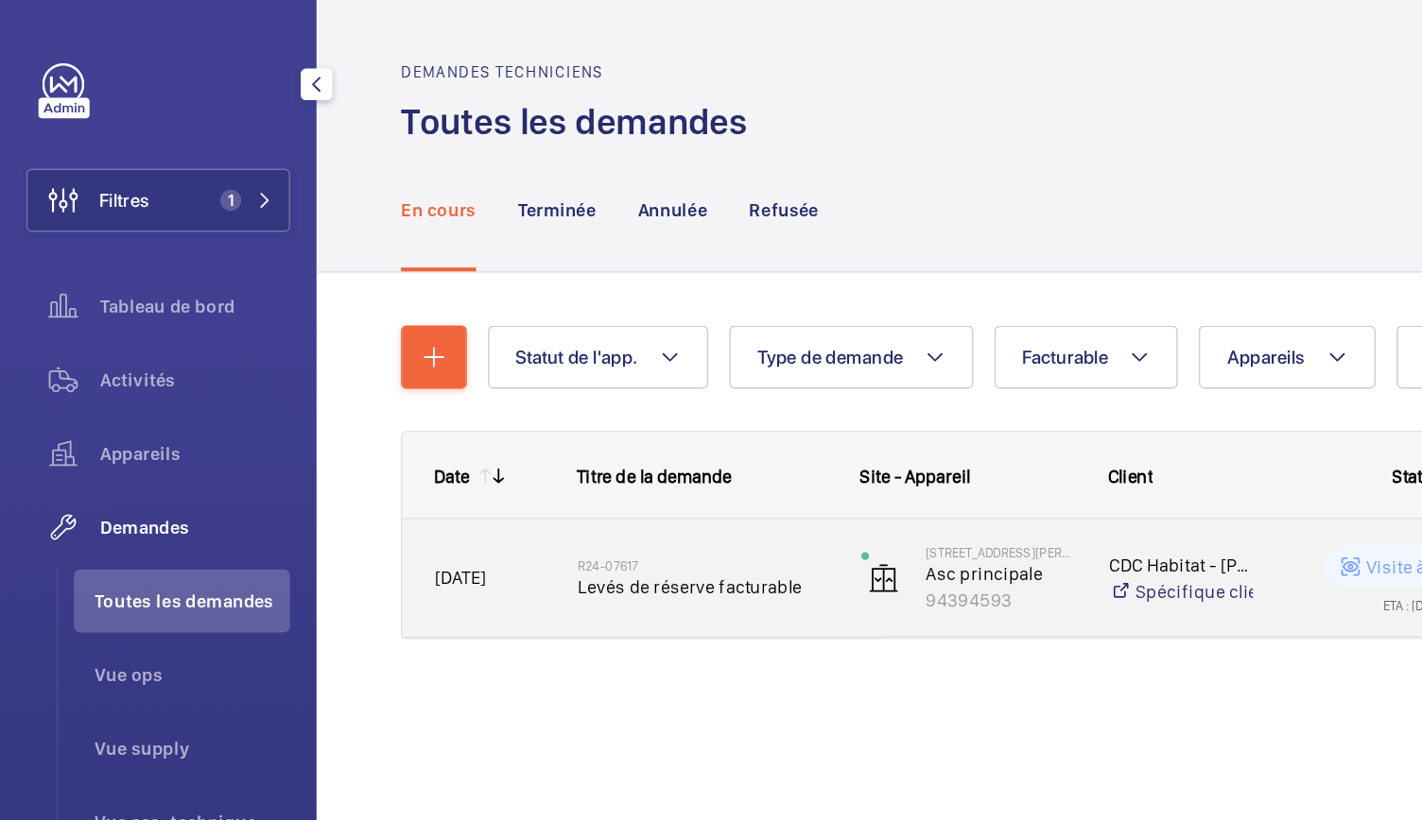
click at [654, 385] on div "3, rue André Gill Asc principale 94394593" at bounding box center [683, 415] width 176 height 78
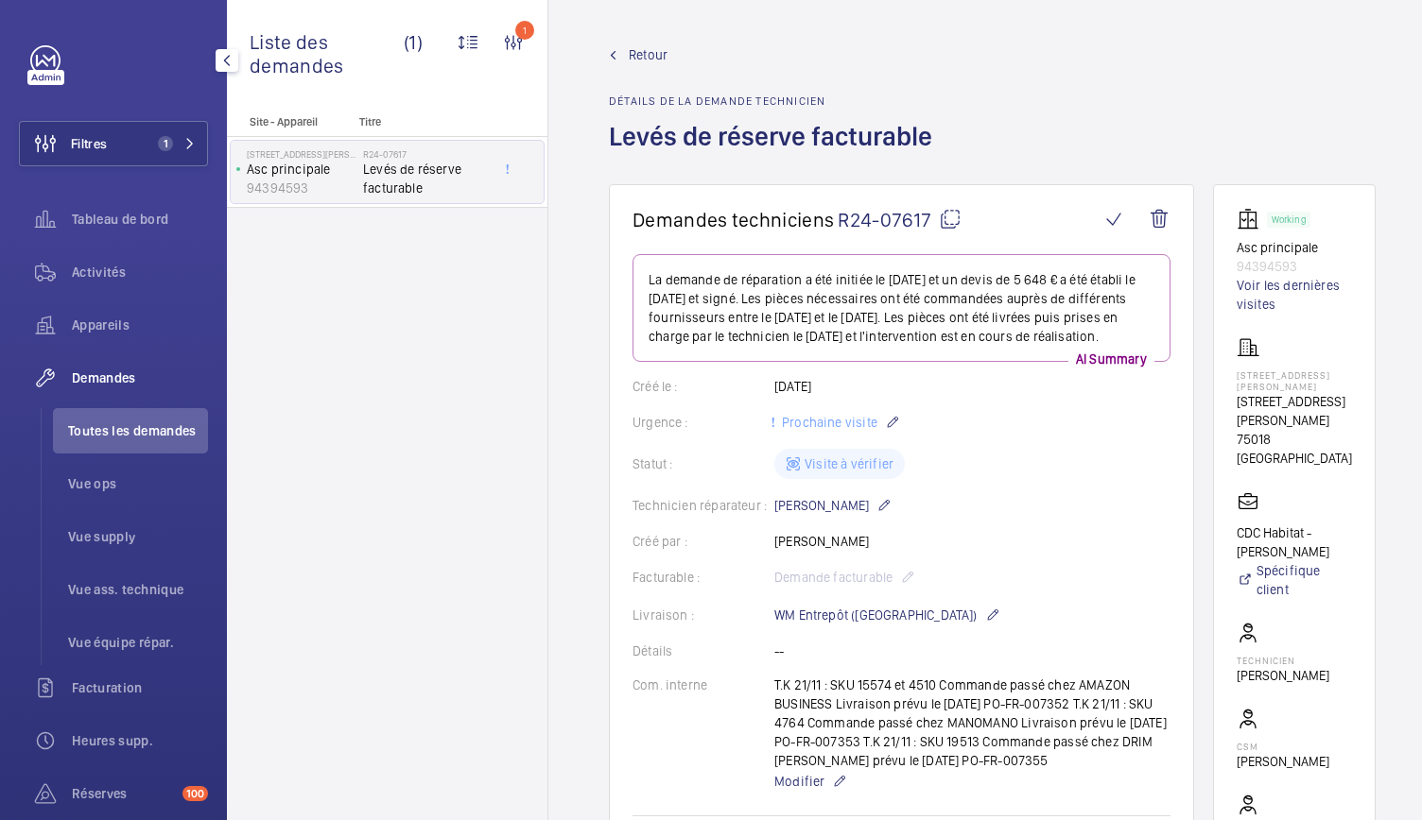
click at [643, 63] on span "Retour" at bounding box center [648, 54] width 39 height 19
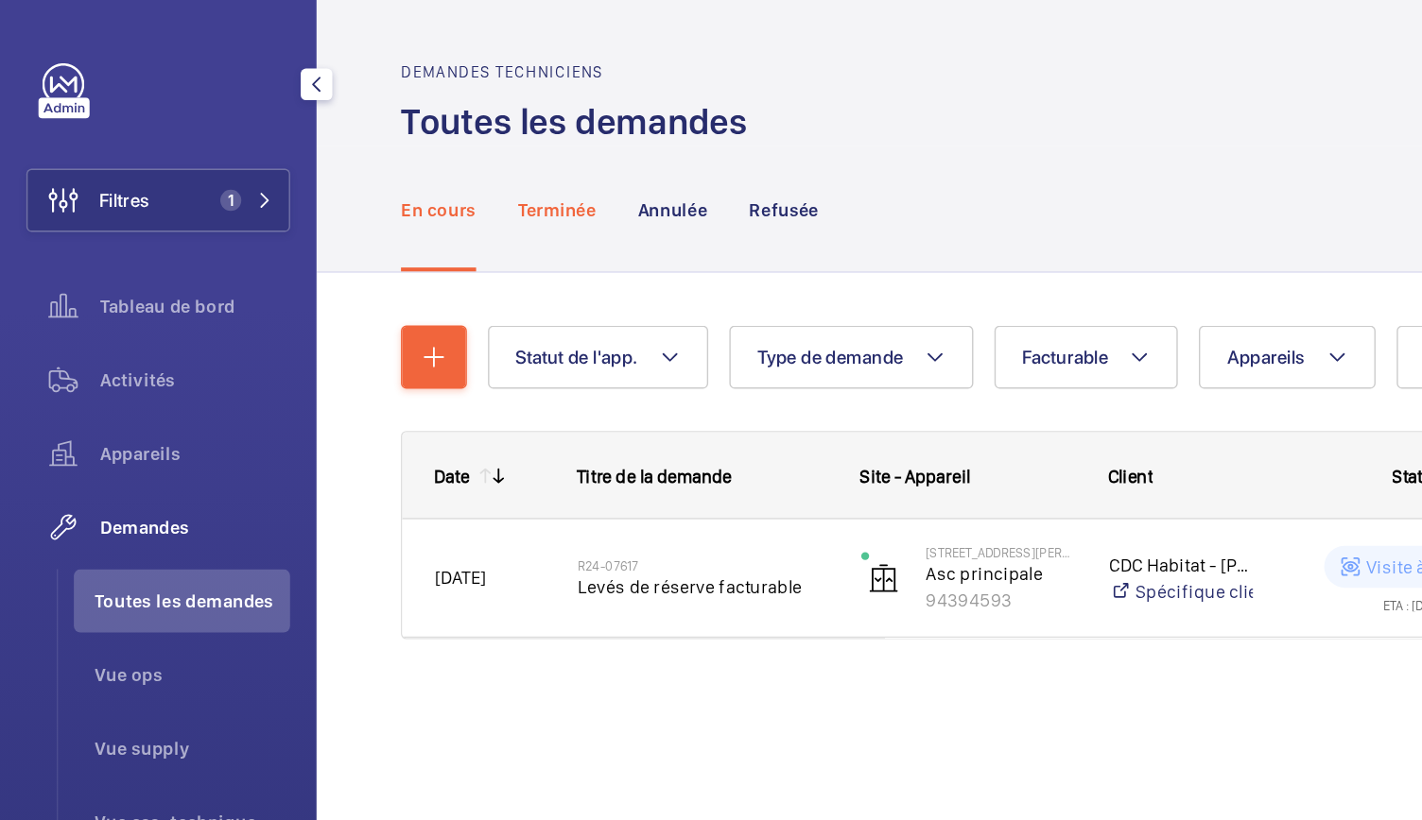
click at [417, 151] on p "Terminée" at bounding box center [399, 150] width 56 height 19
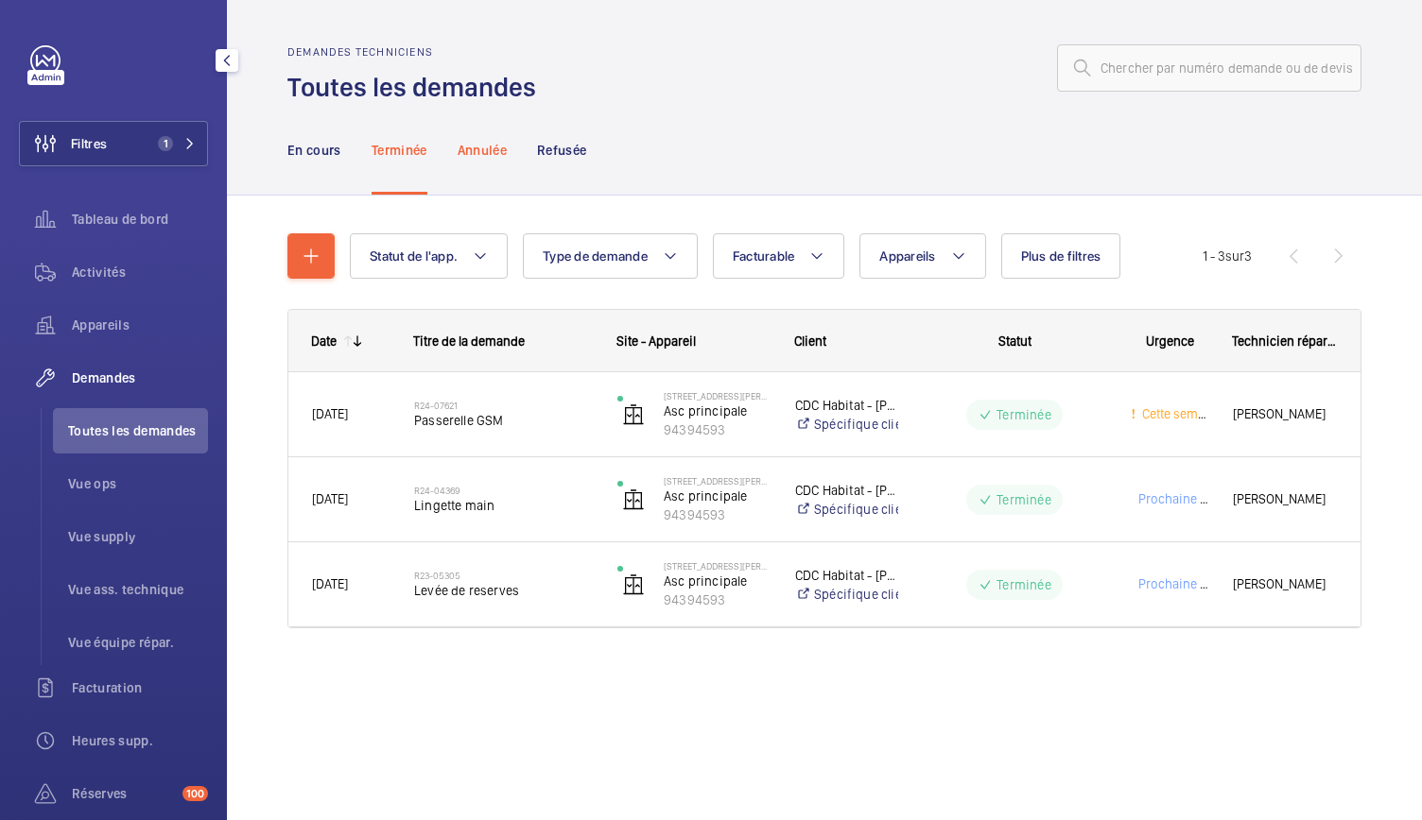
click at [490, 143] on p "Annulée" at bounding box center [481, 150] width 49 height 19
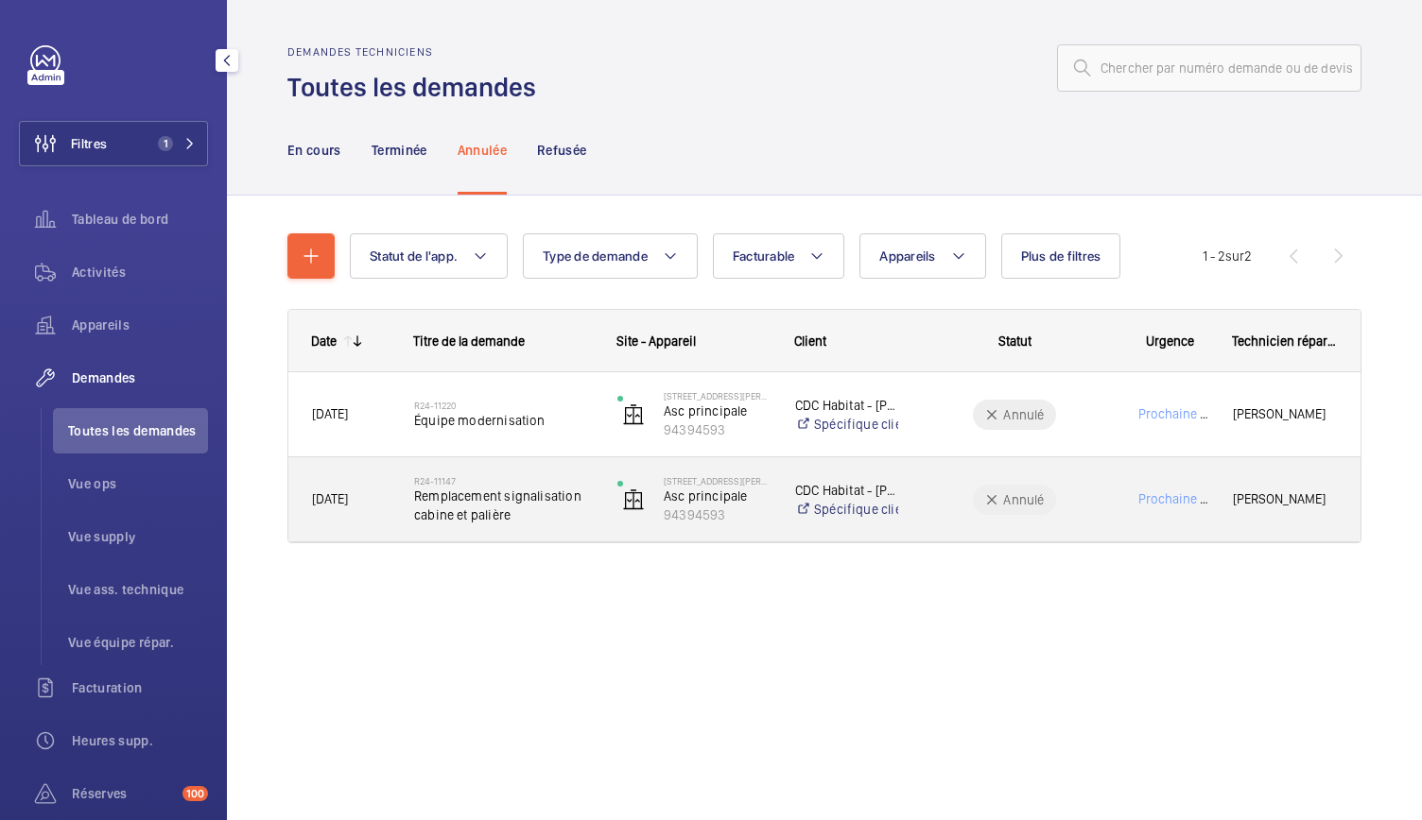
click at [564, 499] on span "Remplacement signalisation cabine et palière" at bounding box center [503, 506] width 179 height 38
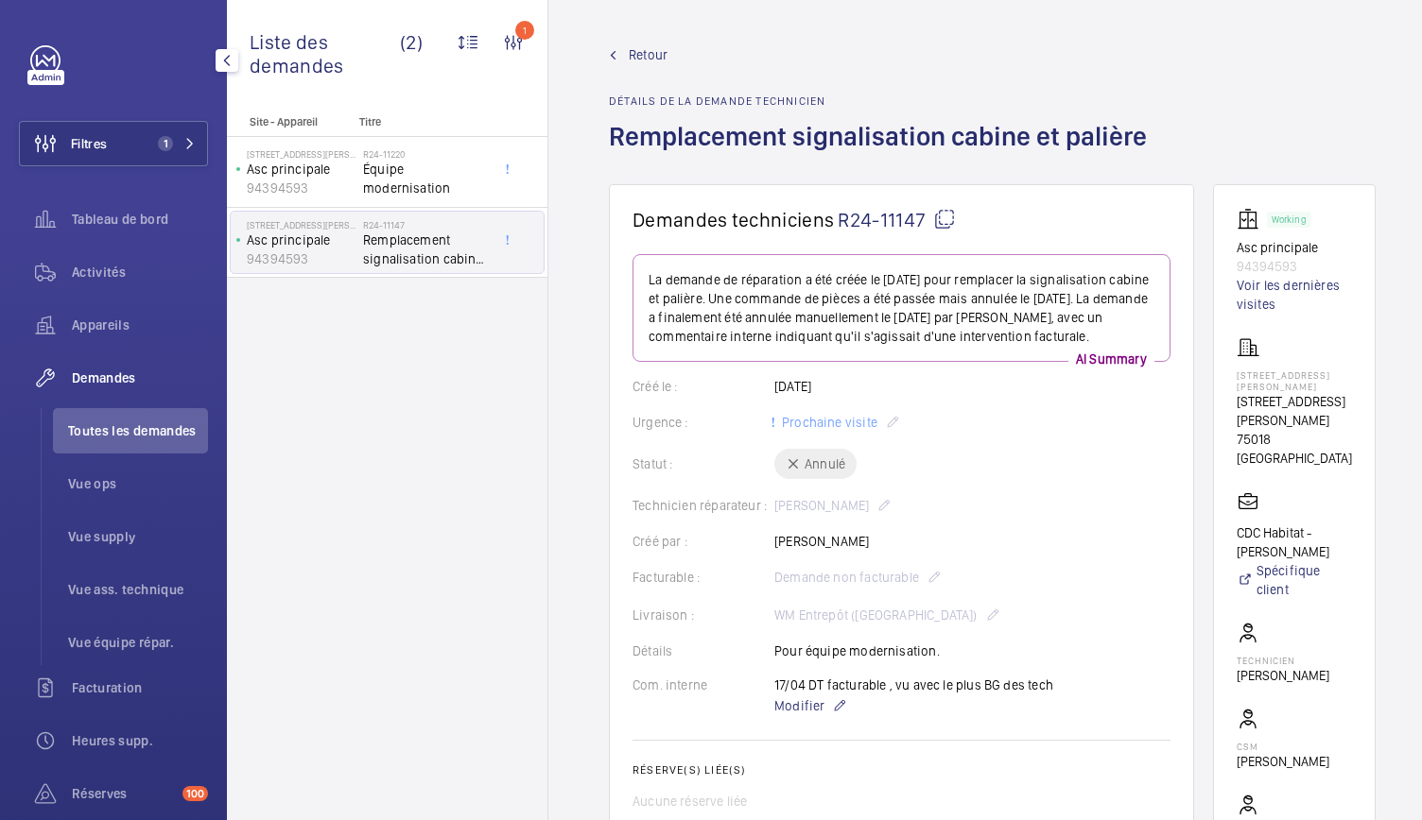
click at [646, 45] on span "Retour" at bounding box center [648, 54] width 39 height 19
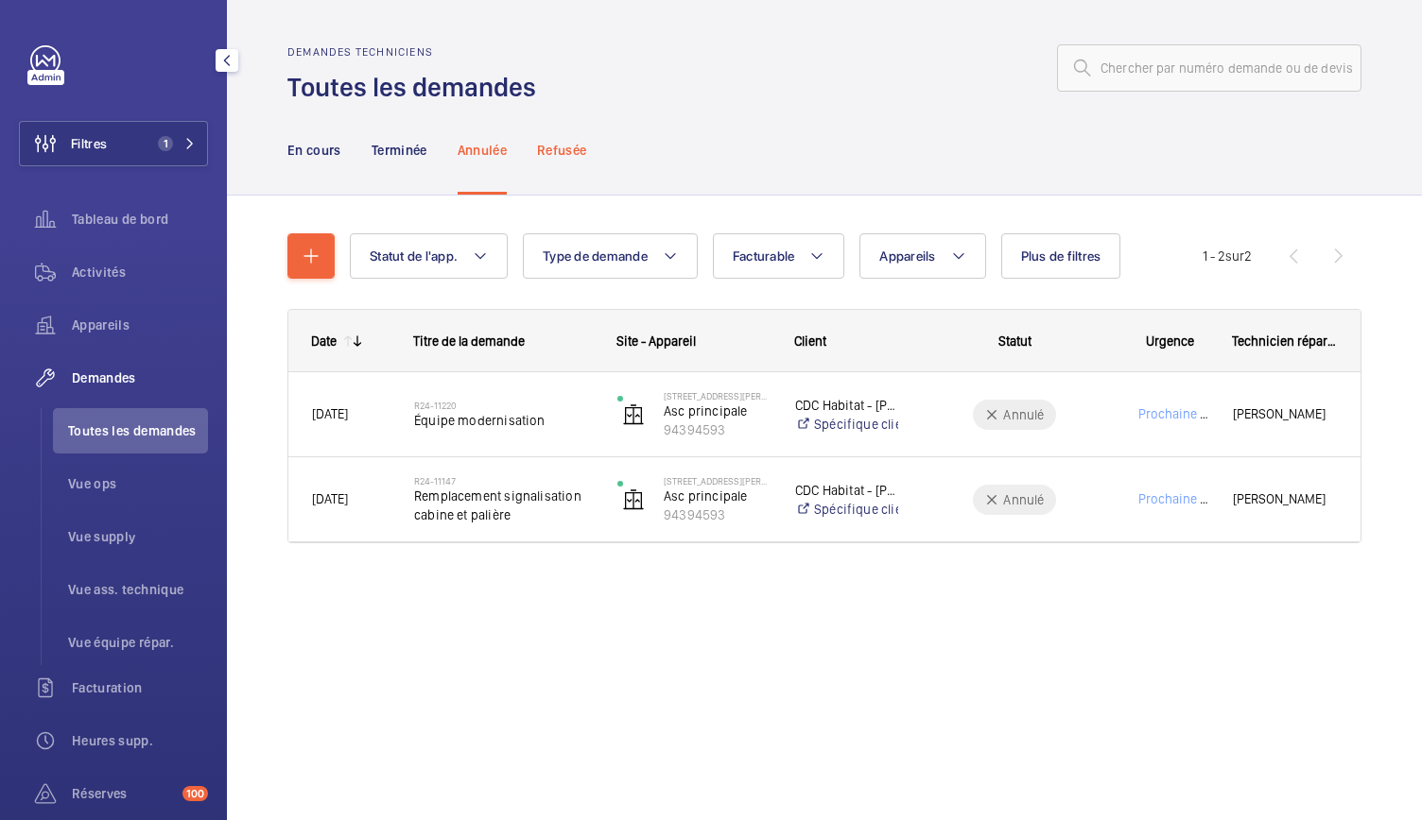
click at [556, 134] on div "Refusée" at bounding box center [561, 150] width 49 height 90
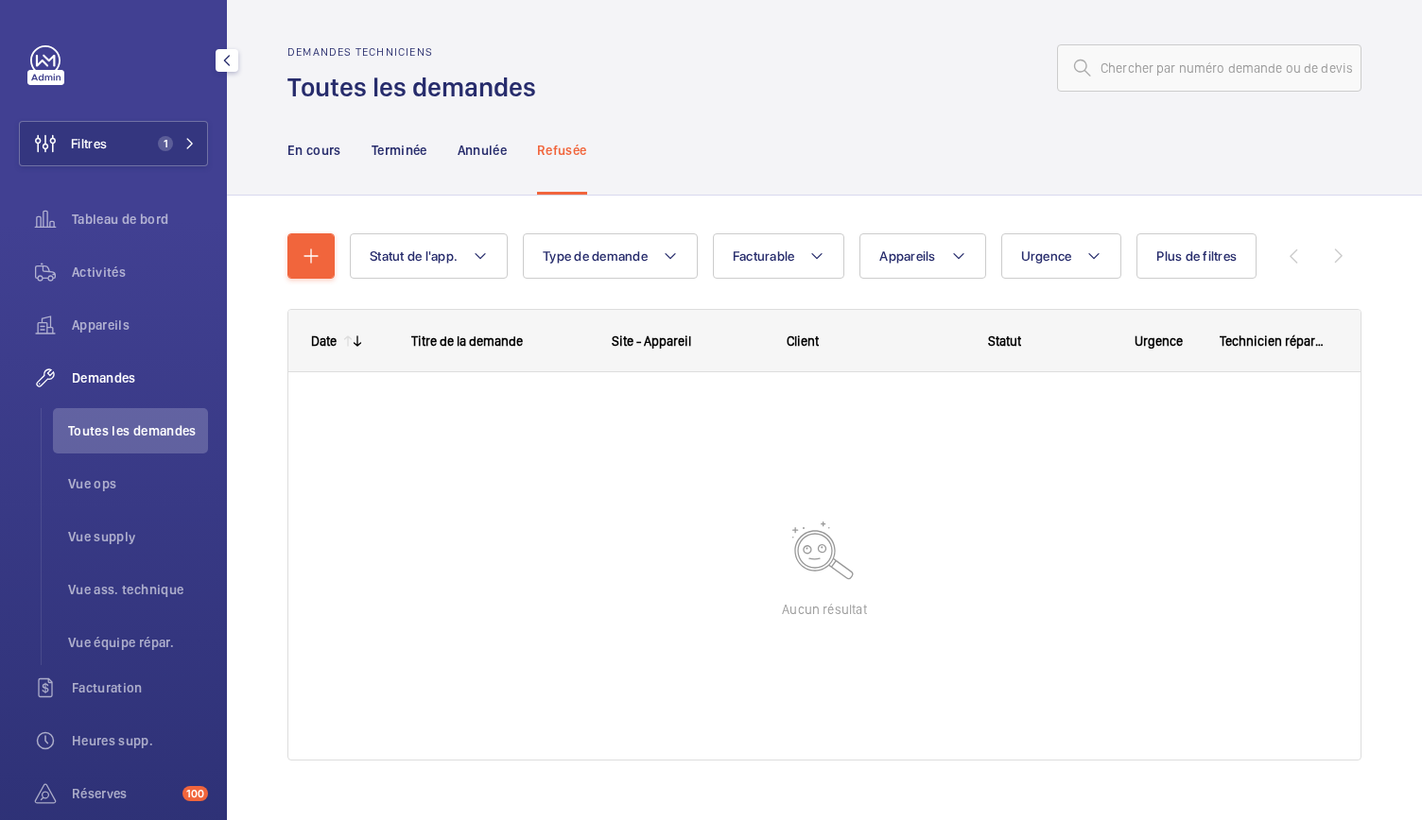
click at [514, 151] on nav "En cours Terminée Annulée Refusée" at bounding box center [437, 150] width 300 height 90
click at [497, 150] on p "Annulée" at bounding box center [481, 150] width 49 height 19
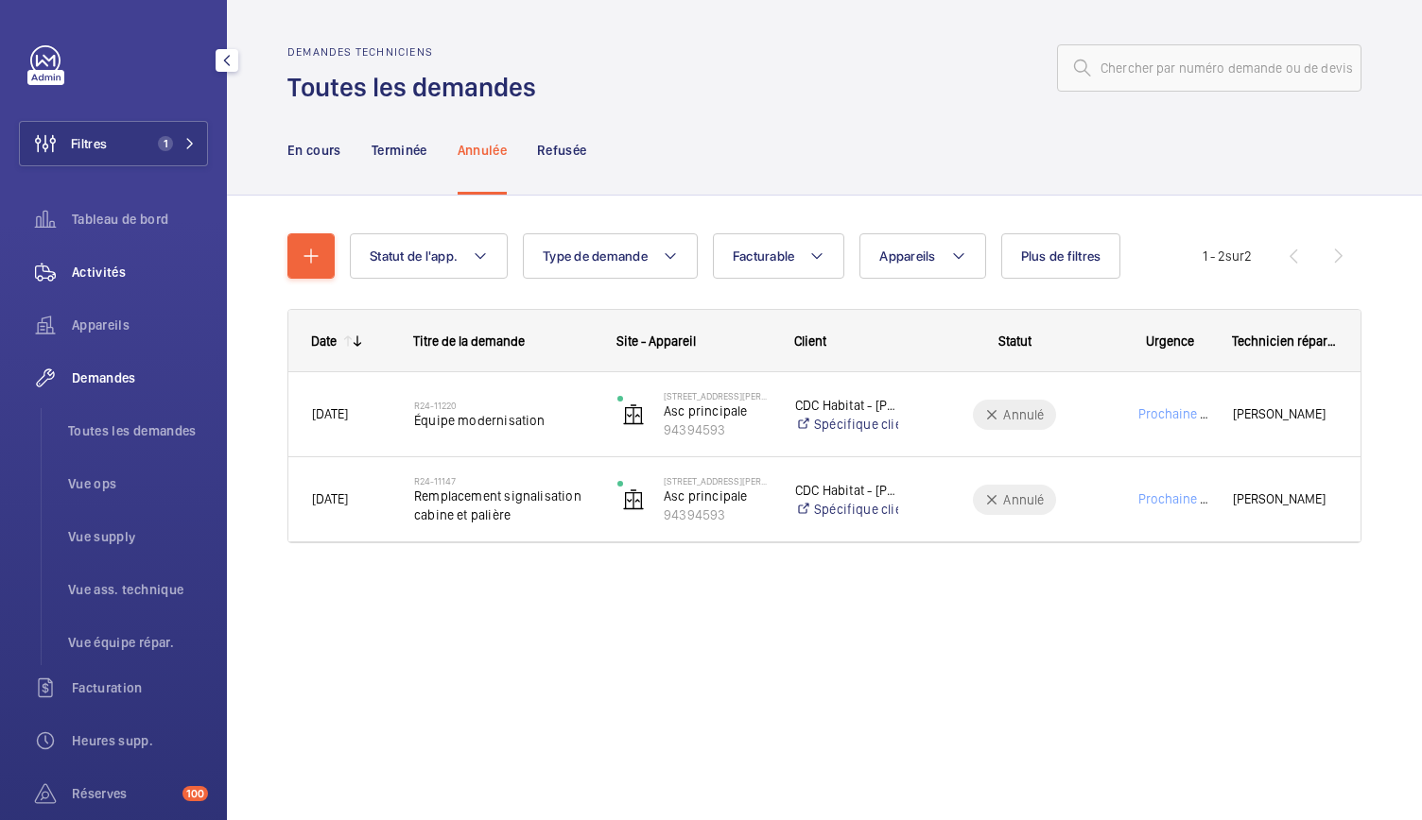
click at [113, 286] on div "Activités" at bounding box center [113, 272] width 189 height 45
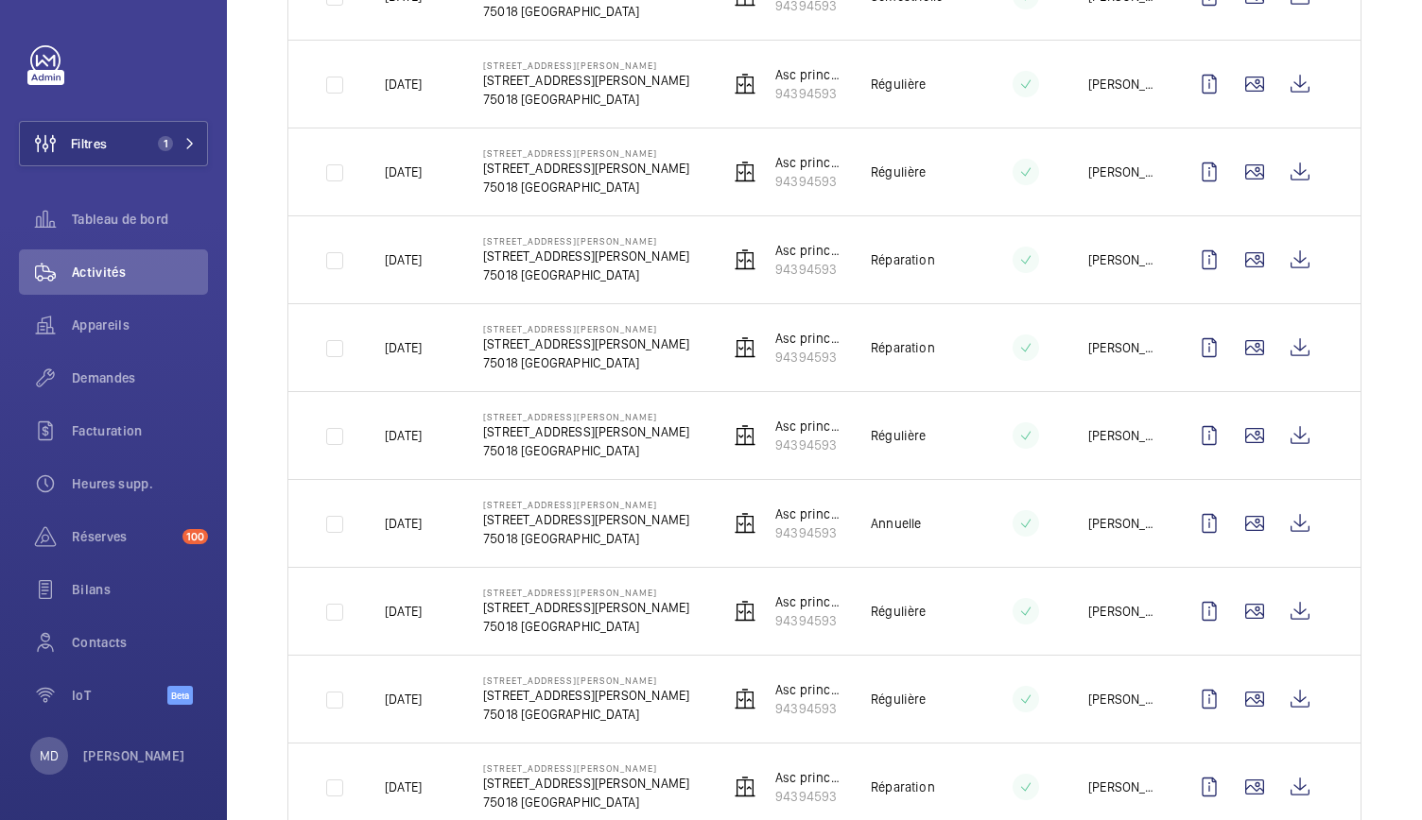
scroll to position [633, 0]
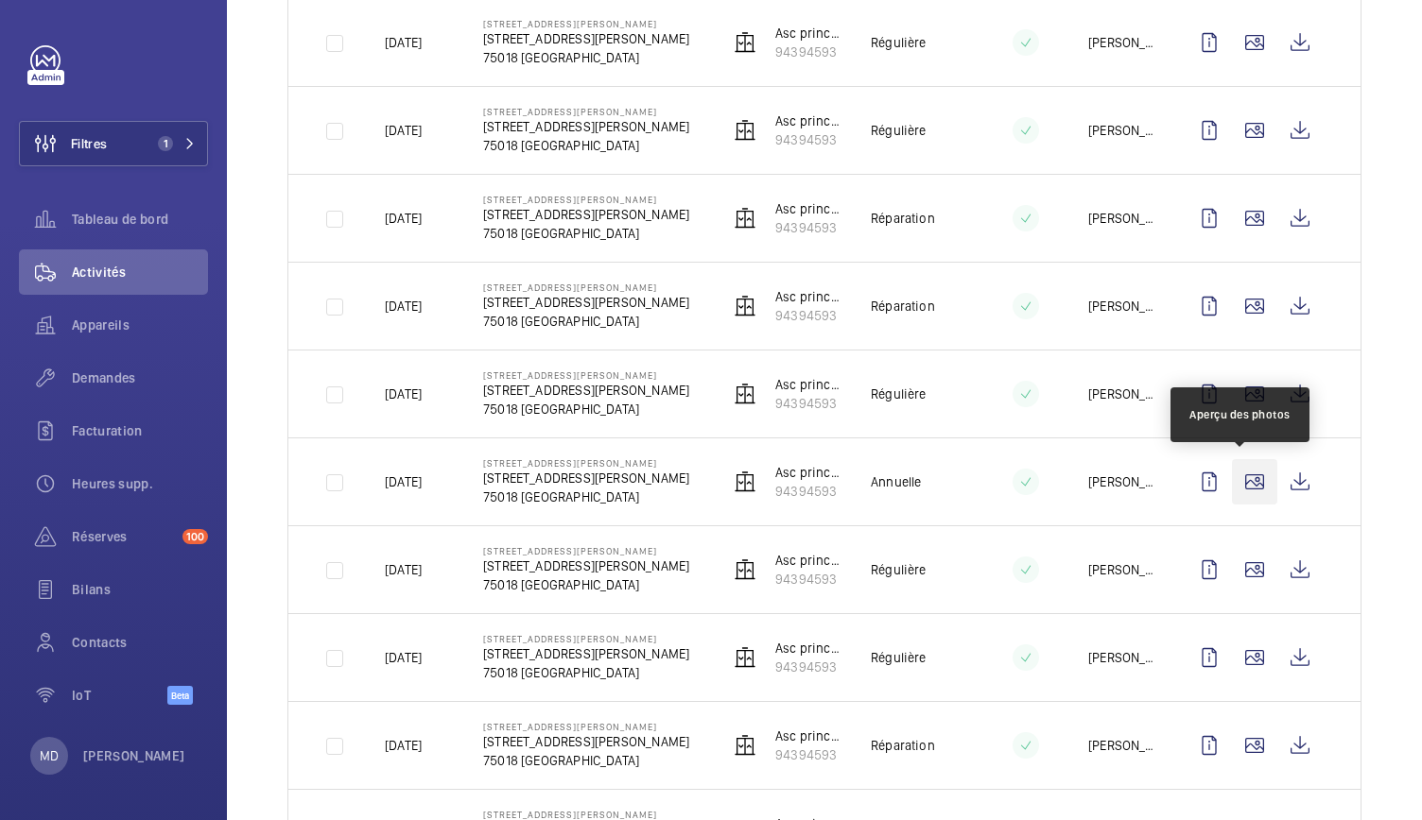
click at [1232, 483] on wm-front-icon-button at bounding box center [1254, 481] width 45 height 45
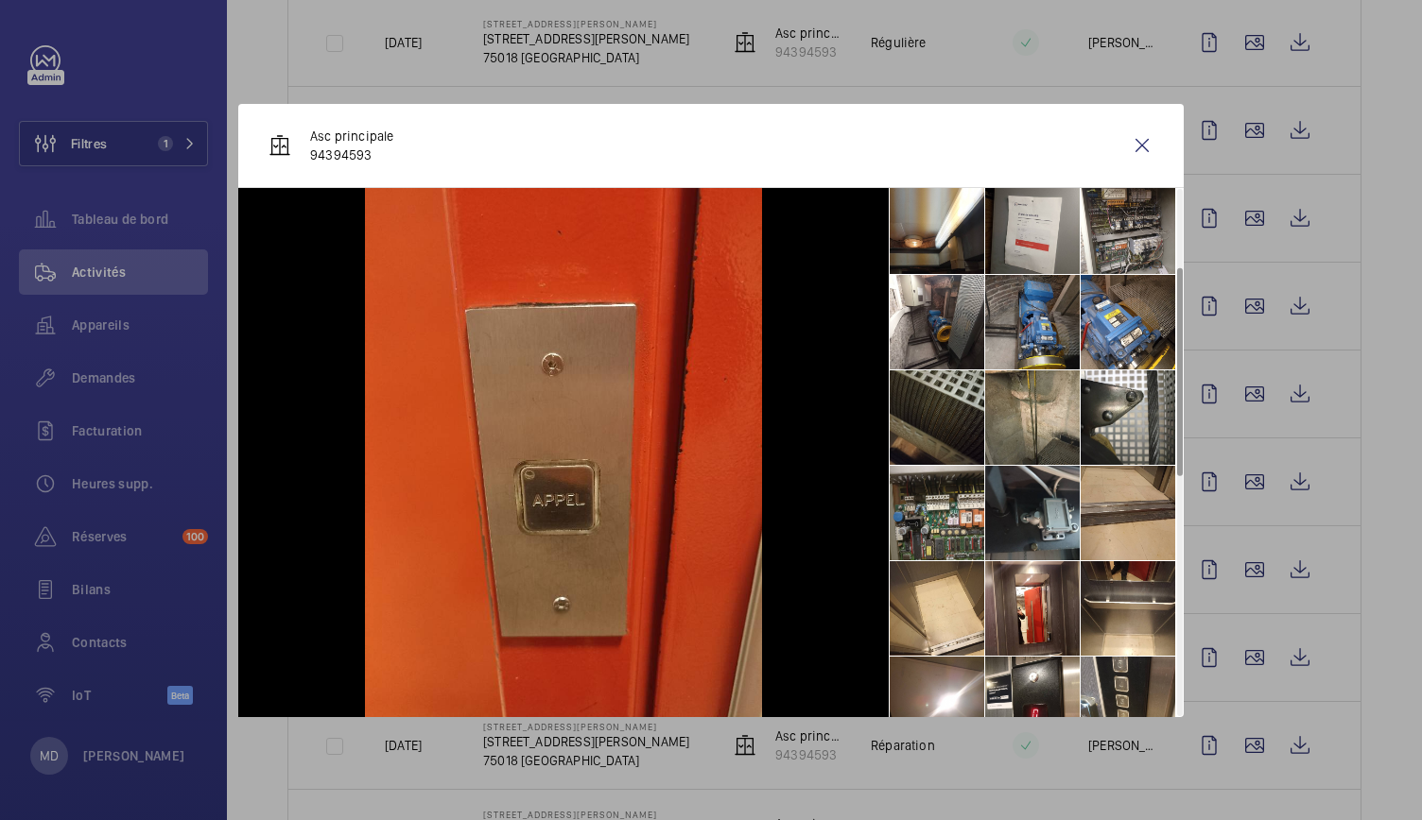
scroll to position [348, 0]
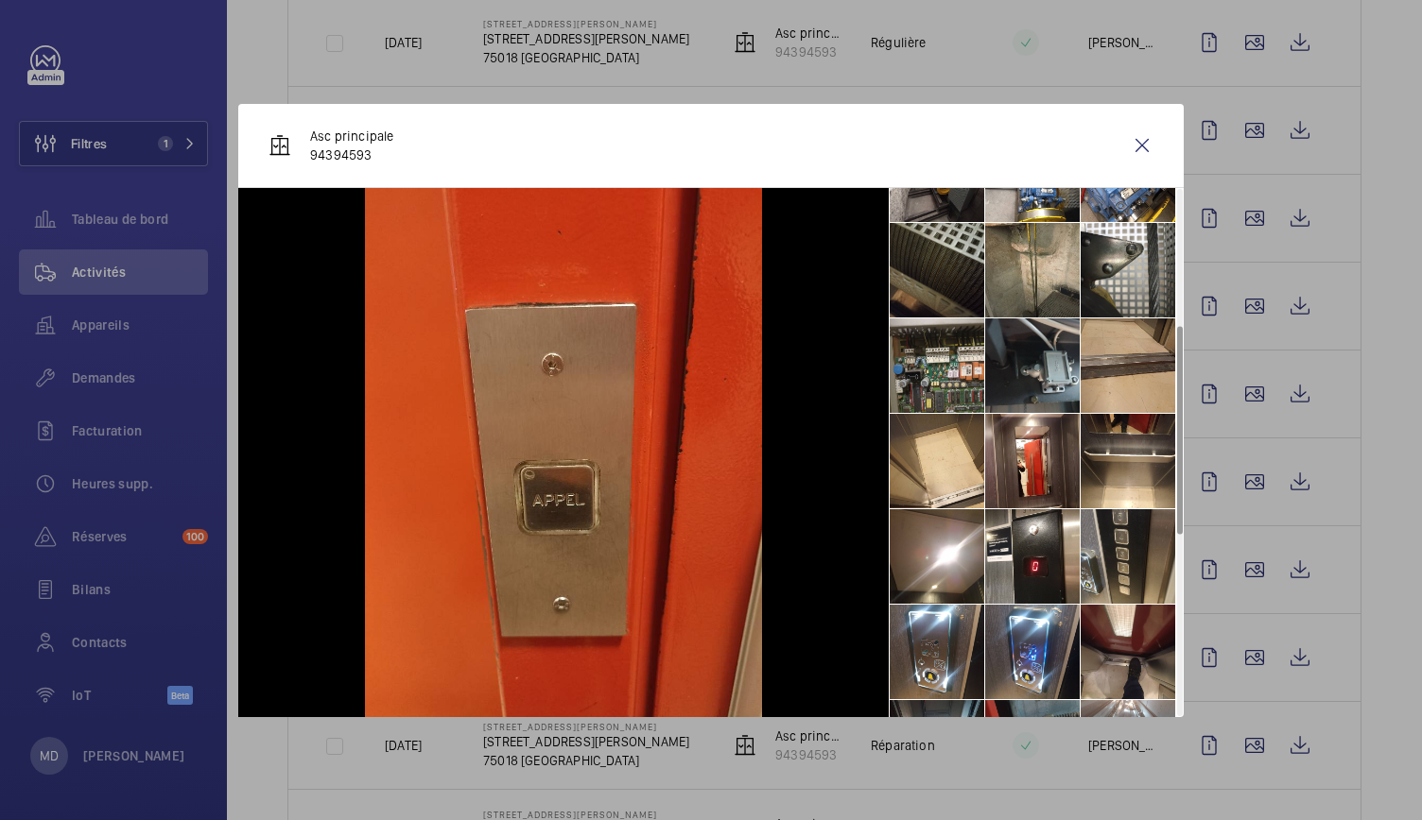
click at [1132, 561] on li at bounding box center [1127, 556] width 95 height 95
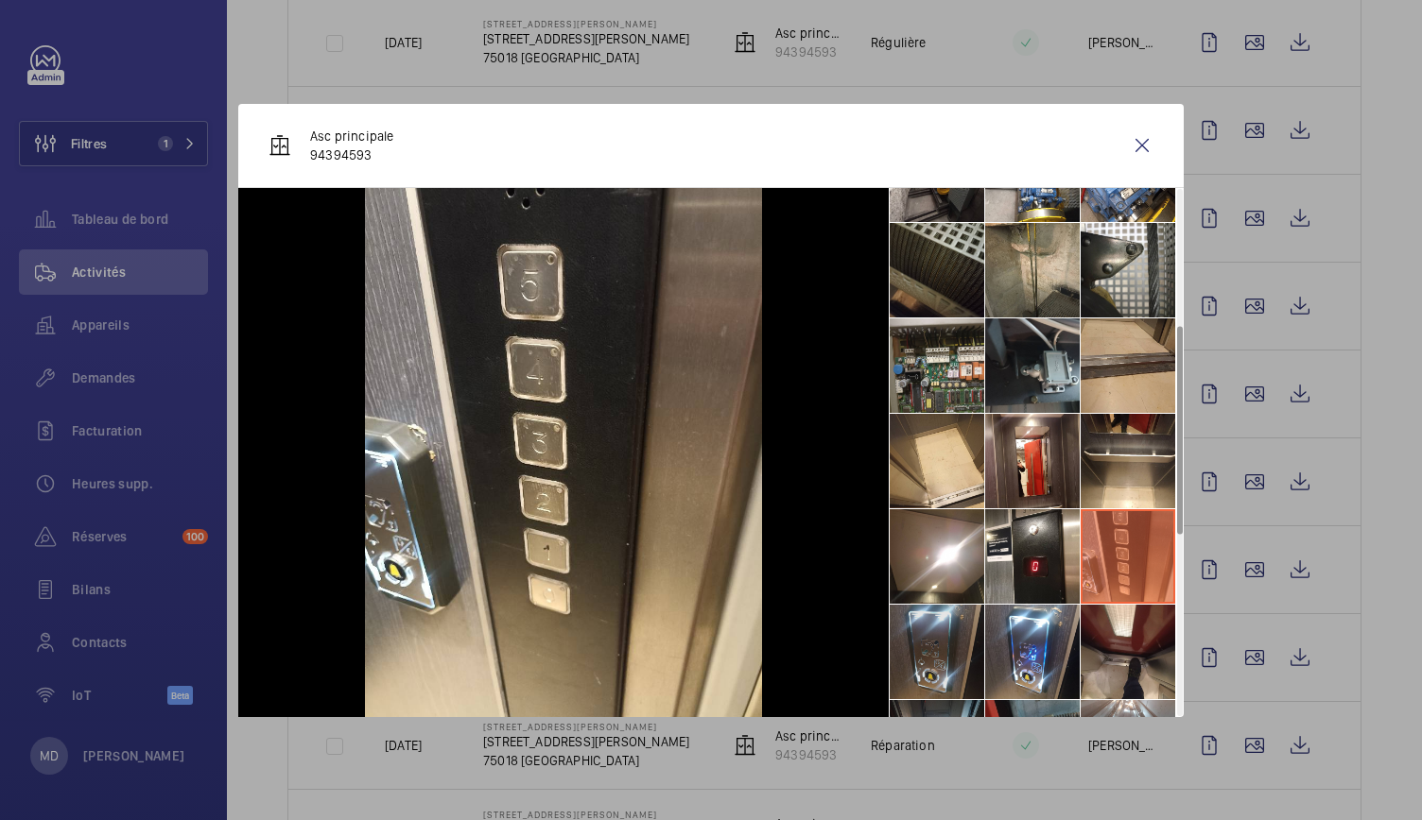
click at [946, 641] on li at bounding box center [936, 652] width 95 height 95
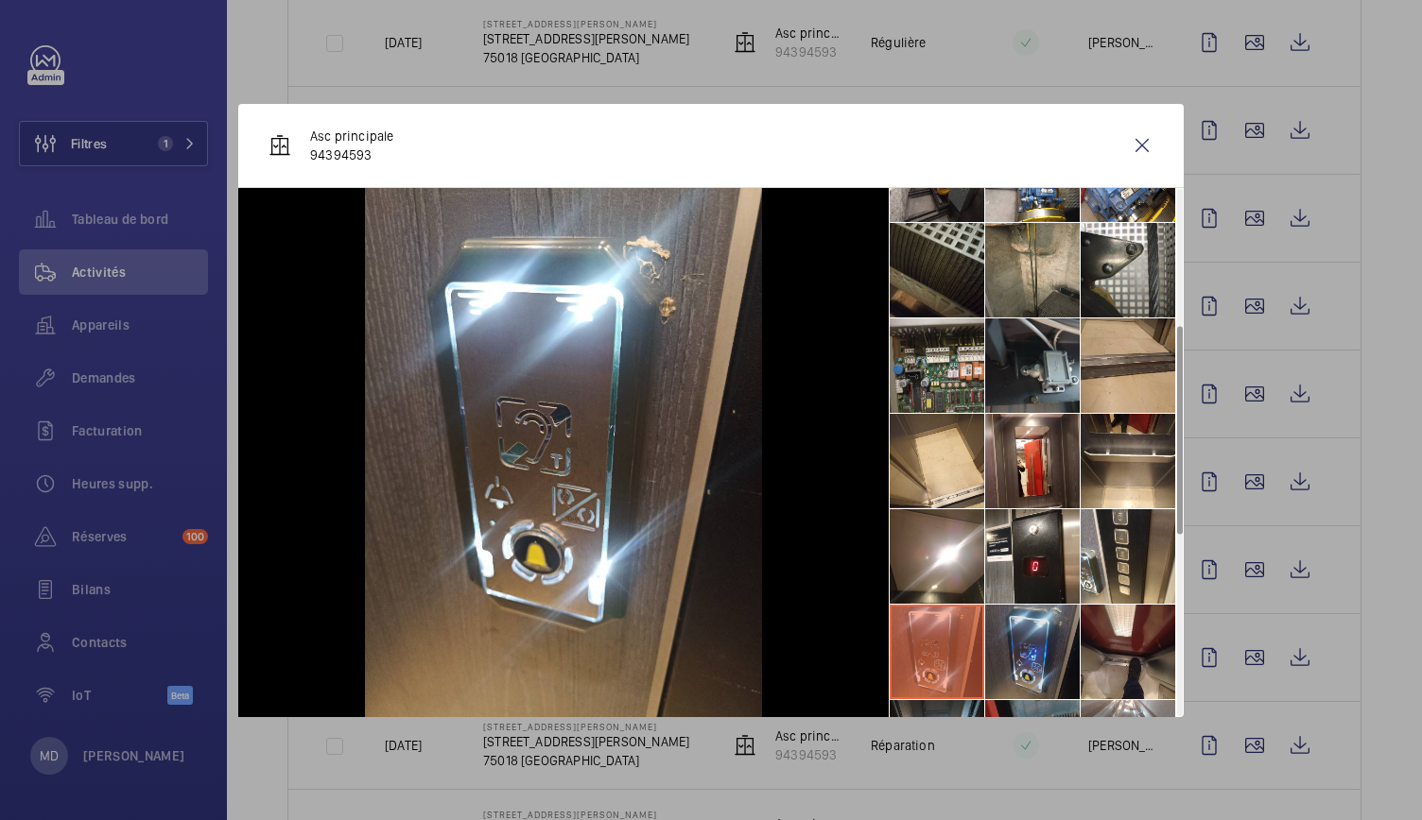
click at [1019, 647] on li at bounding box center [1032, 652] width 95 height 95
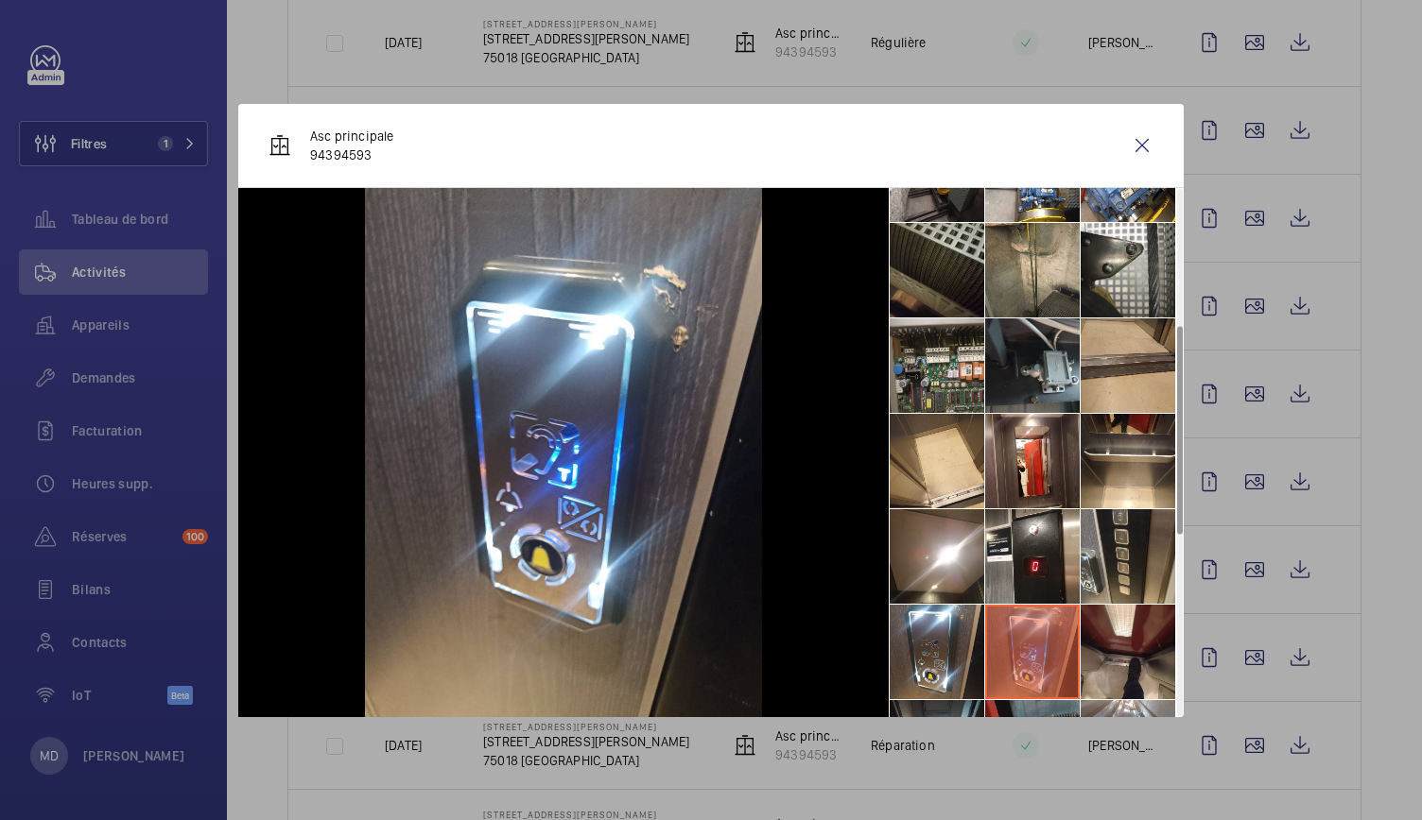
click at [1093, 594] on li at bounding box center [1127, 556] width 95 height 95
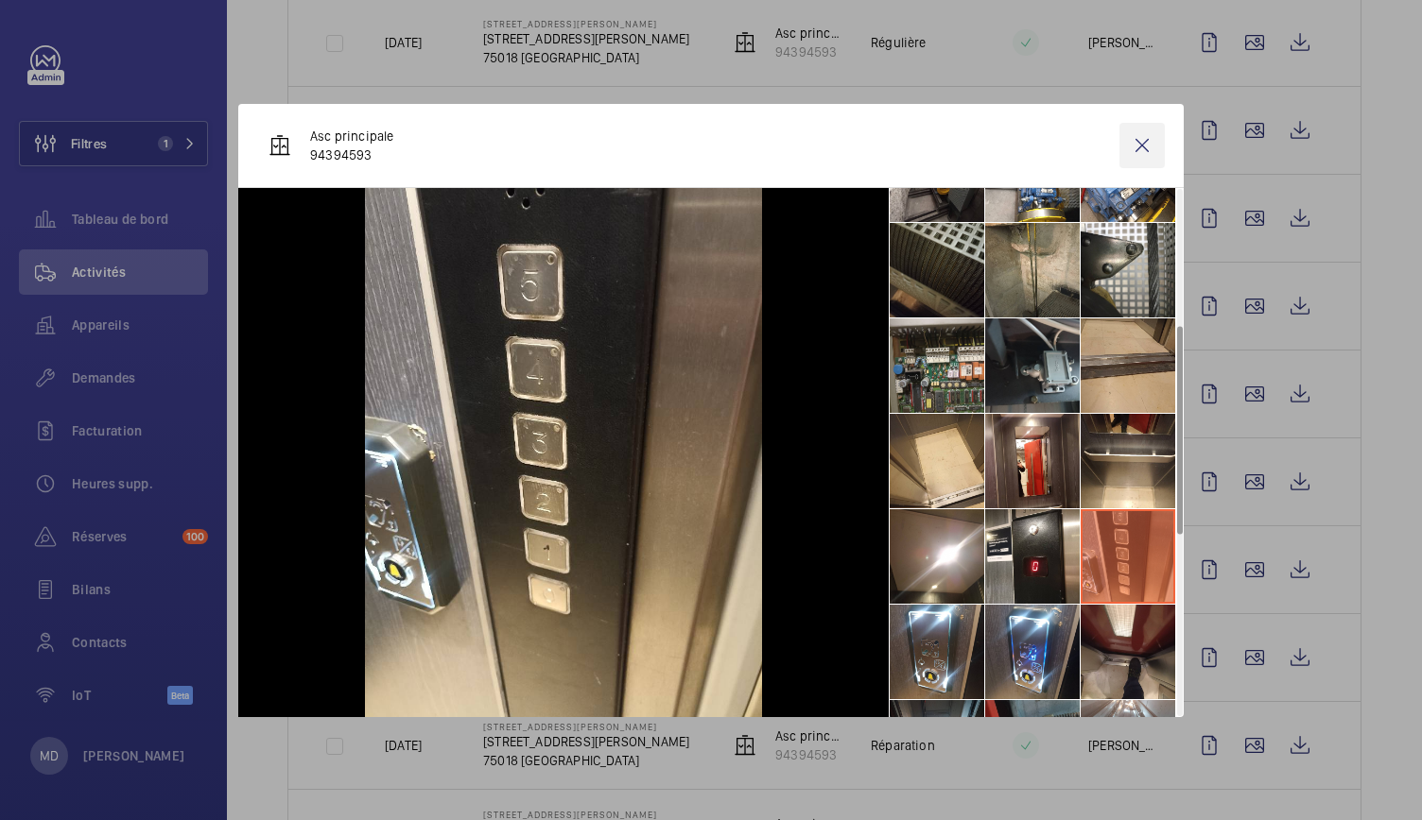
click at [1151, 145] on wm-front-icon-button at bounding box center [1141, 145] width 45 height 45
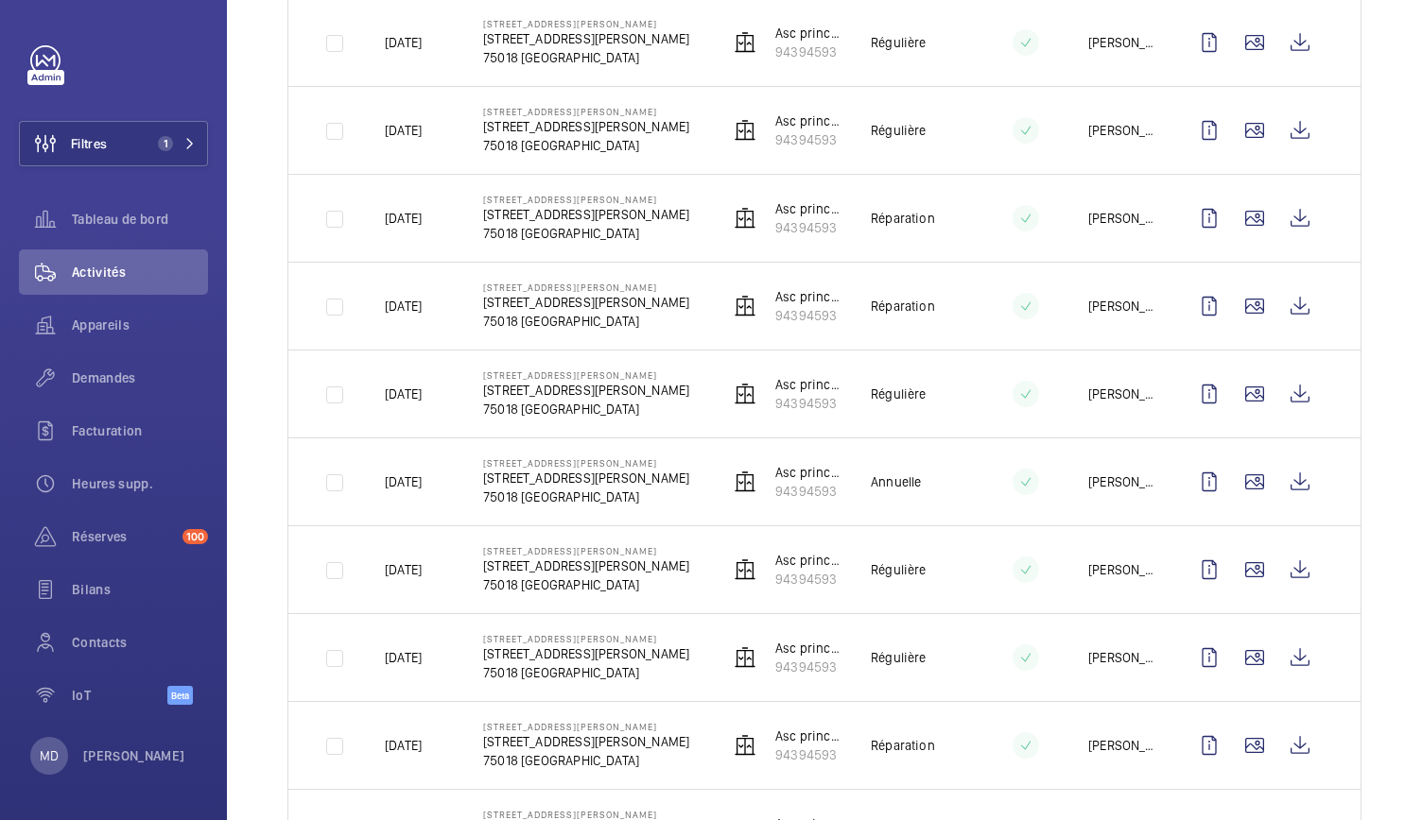
scroll to position [0, 0]
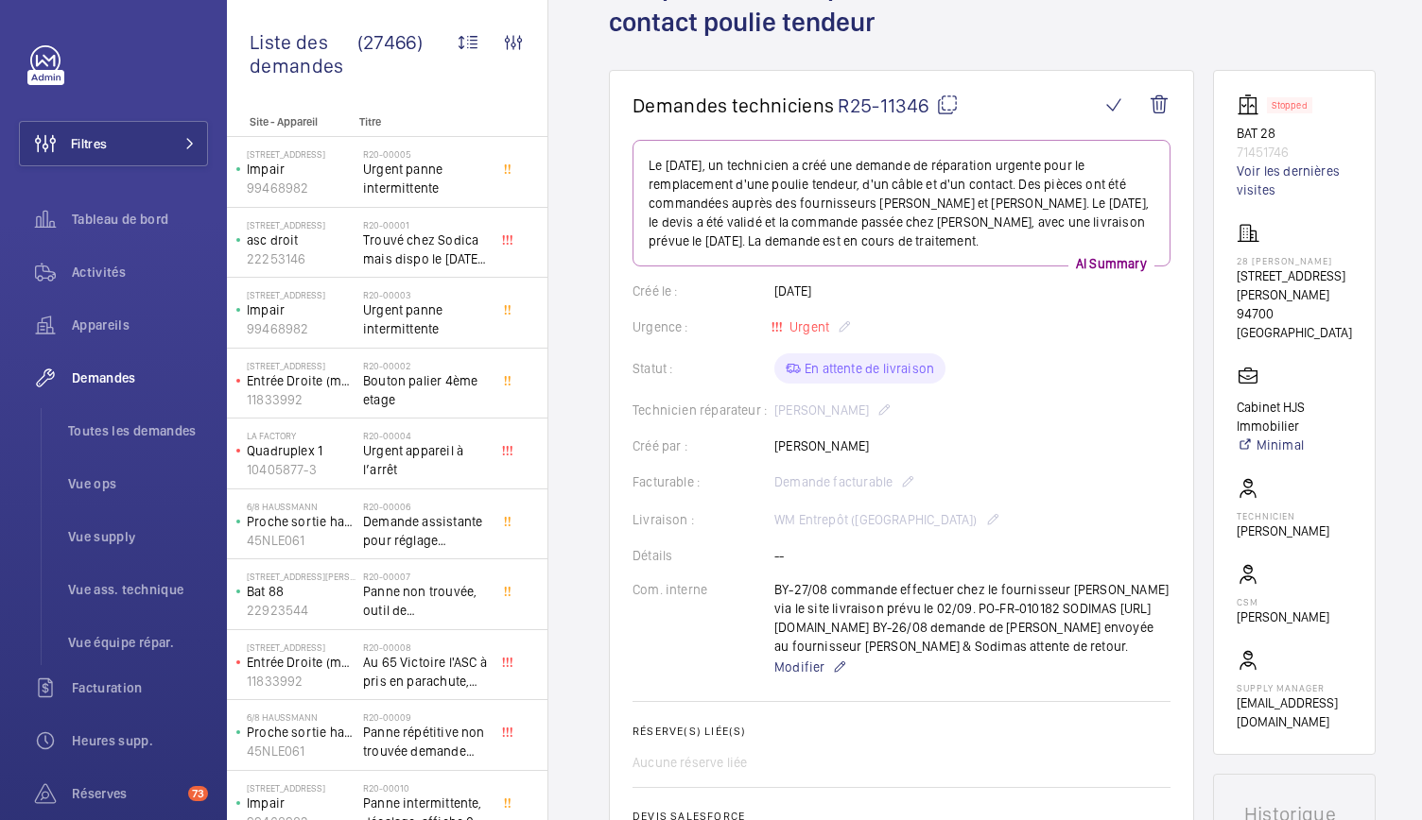
scroll to position [147, 0]
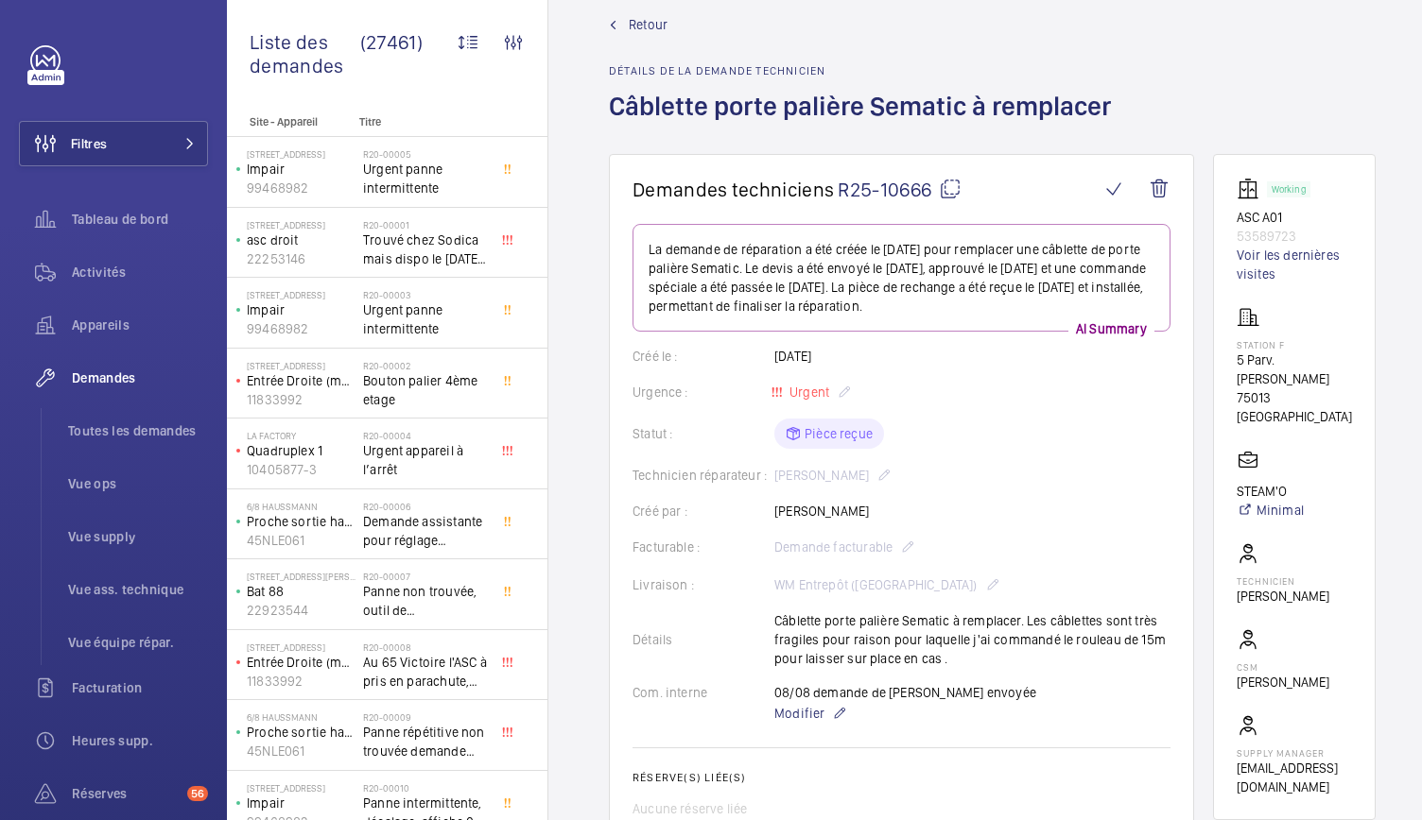
scroll to position [52, 0]
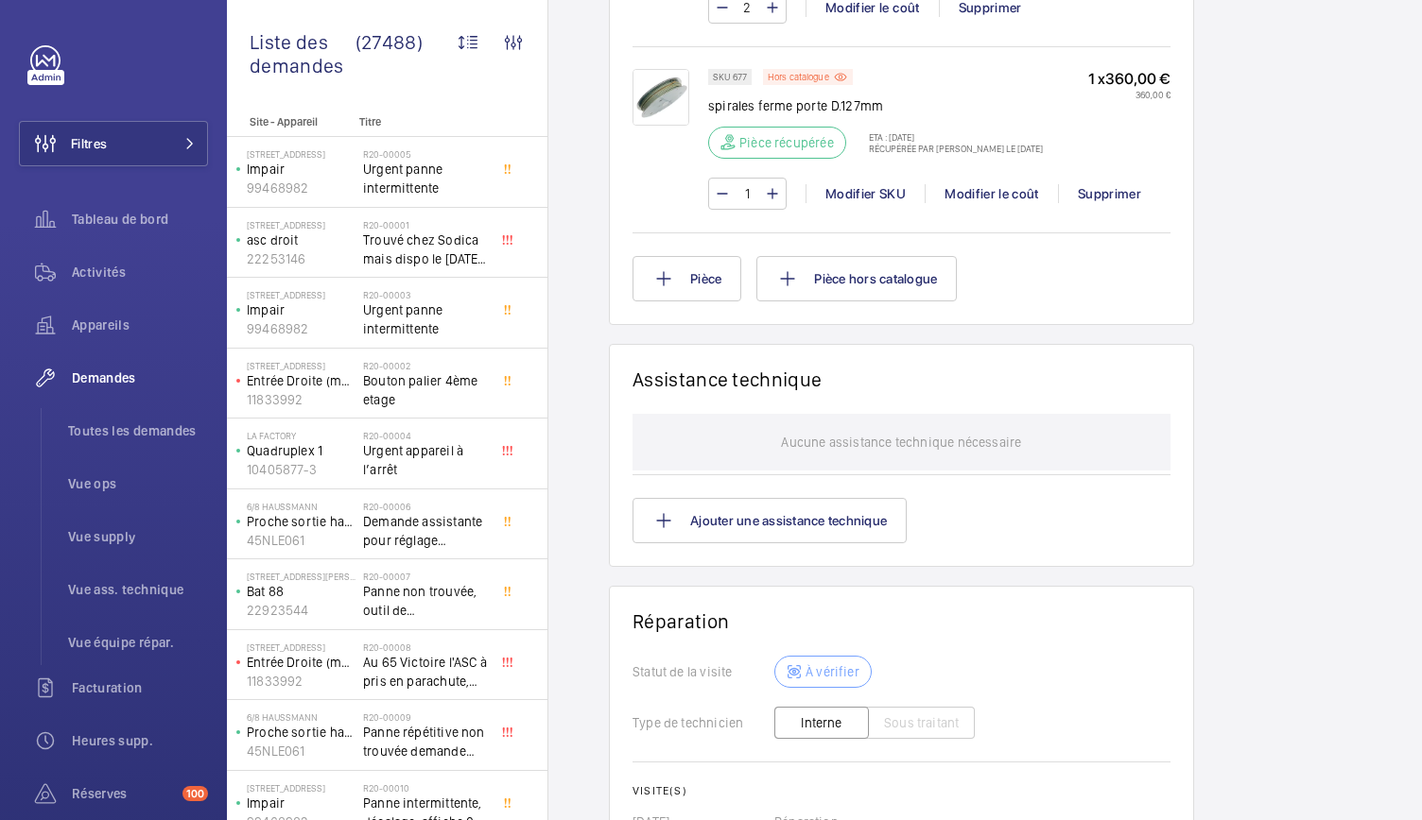
scroll to position [1417, 0]
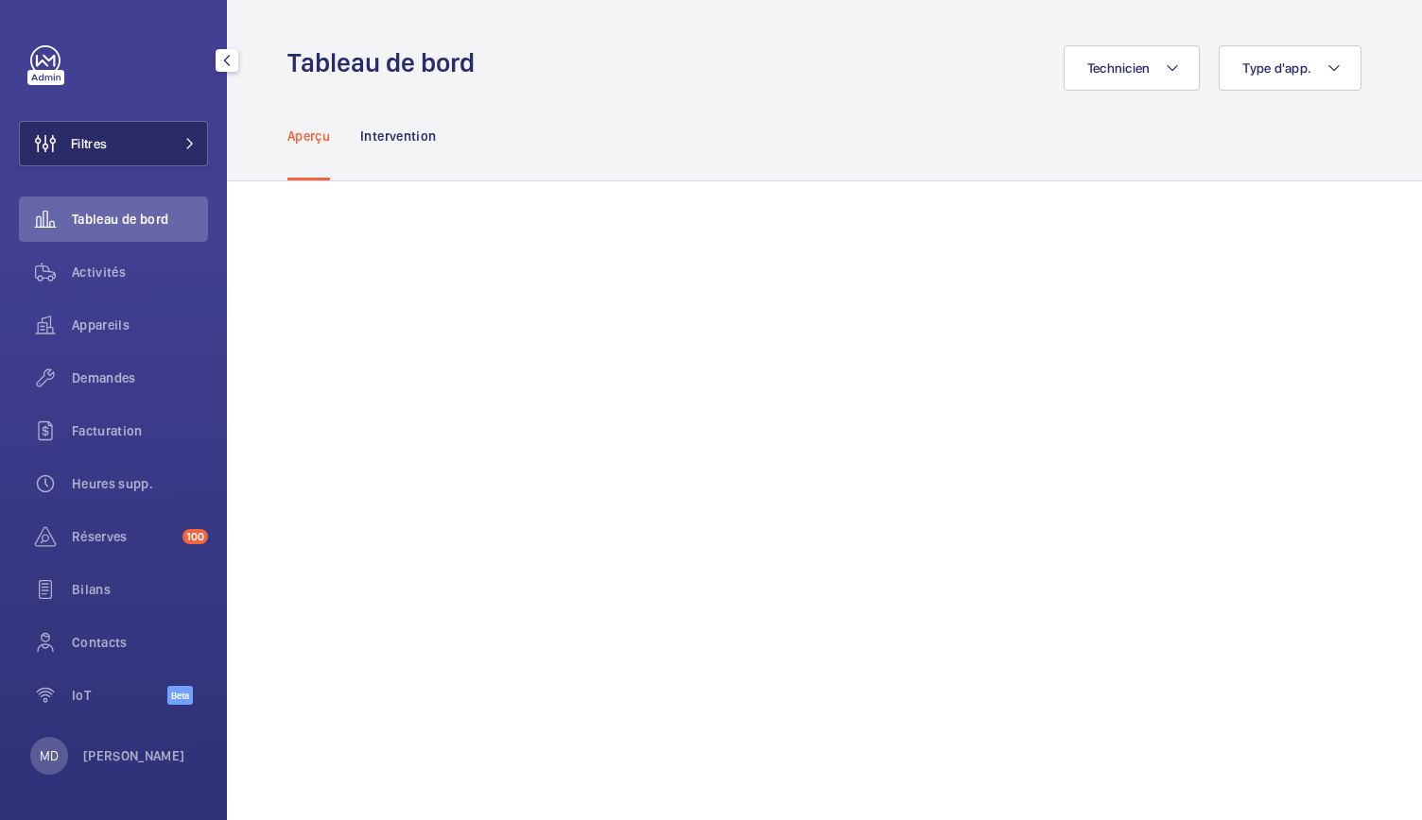
click at [198, 150] on button "Filtres" at bounding box center [113, 143] width 189 height 45
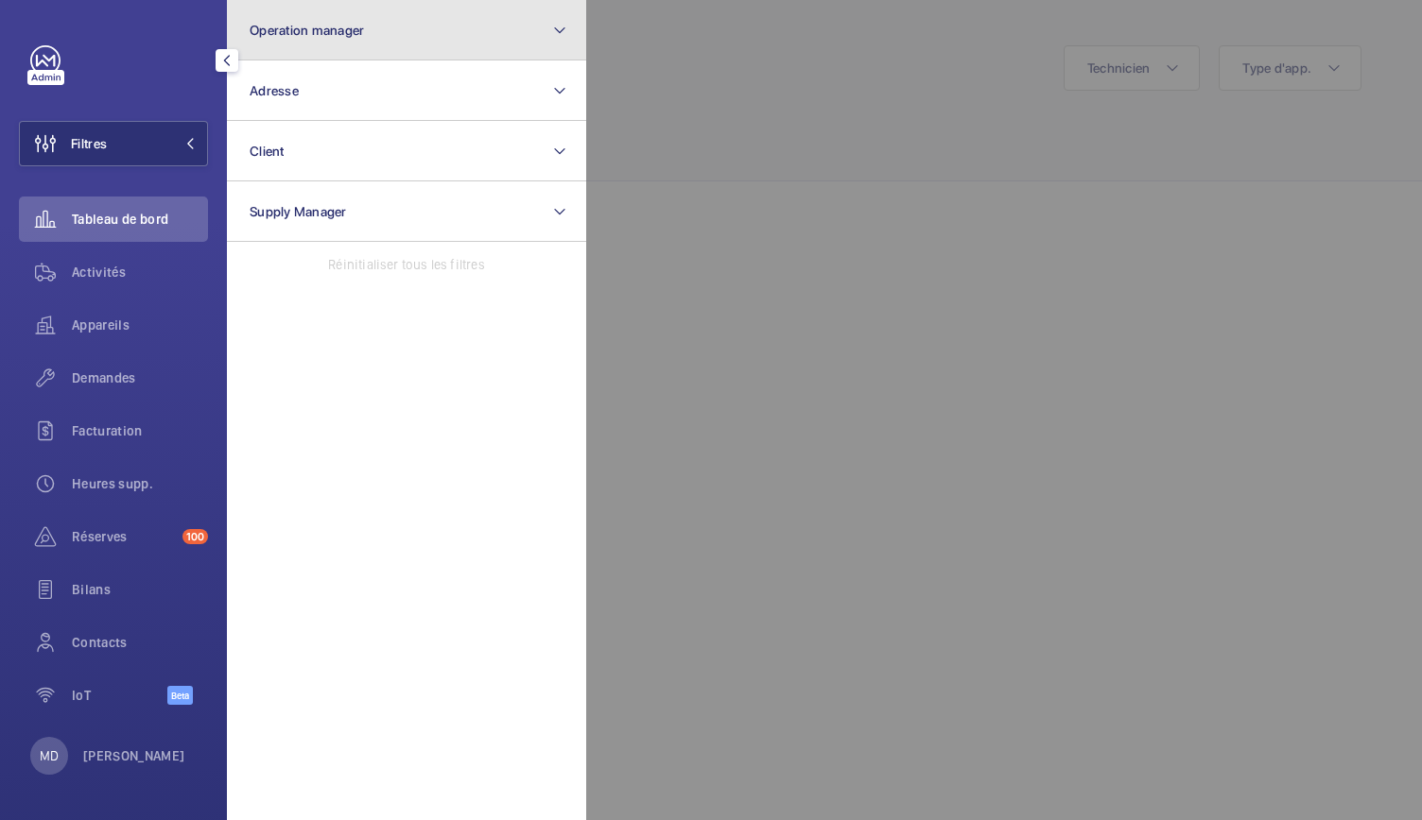
click at [342, 41] on button "Operation manager" at bounding box center [406, 30] width 359 height 60
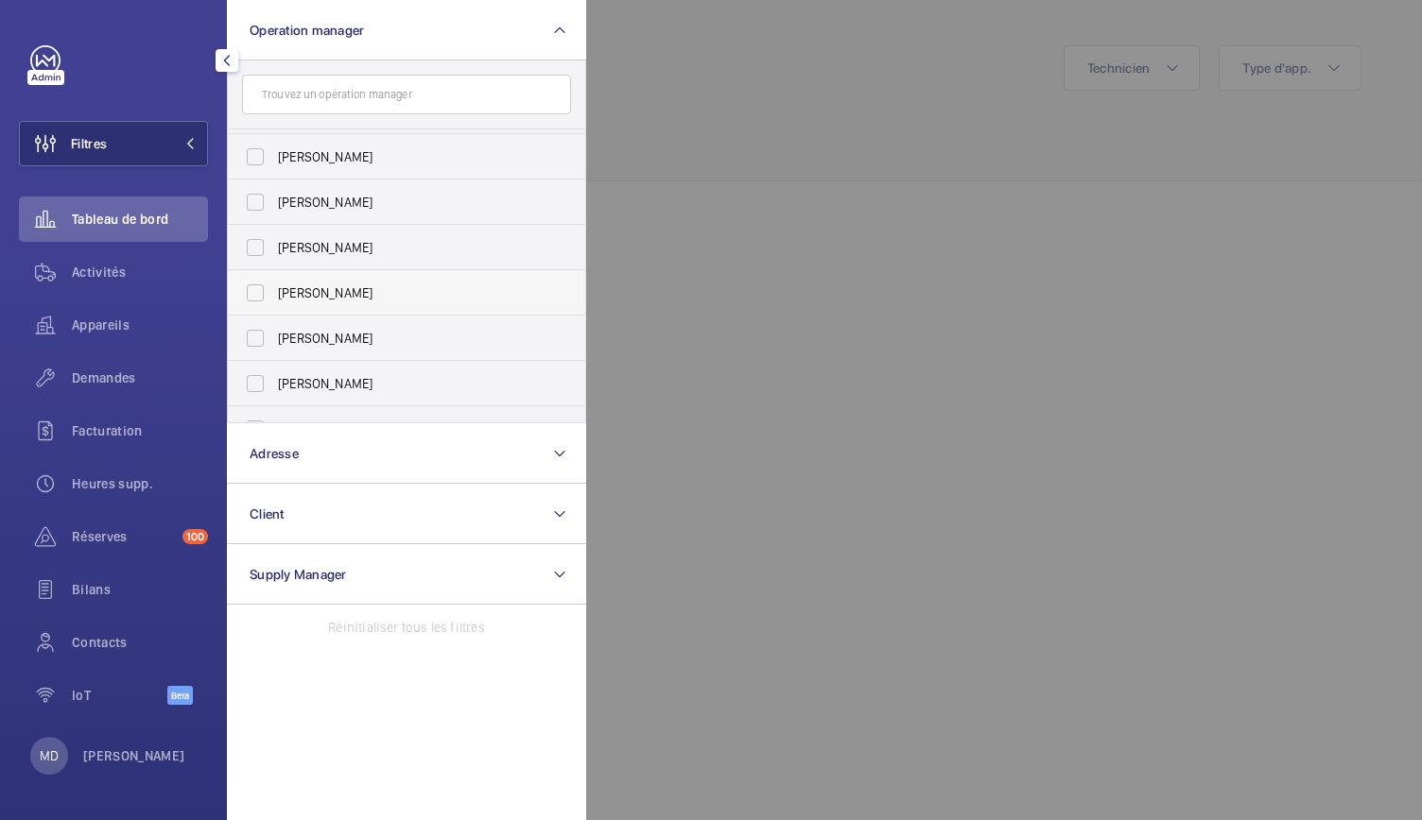
scroll to position [42, 0]
click at [258, 298] on label "Caroline Diallo" at bounding box center [392, 291] width 329 height 45
click at [258, 298] on input "Caroline Diallo" at bounding box center [255, 292] width 38 height 38
checkbox input "true"
click at [258, 249] on label "Karim Kaced" at bounding box center [392, 246] width 329 height 45
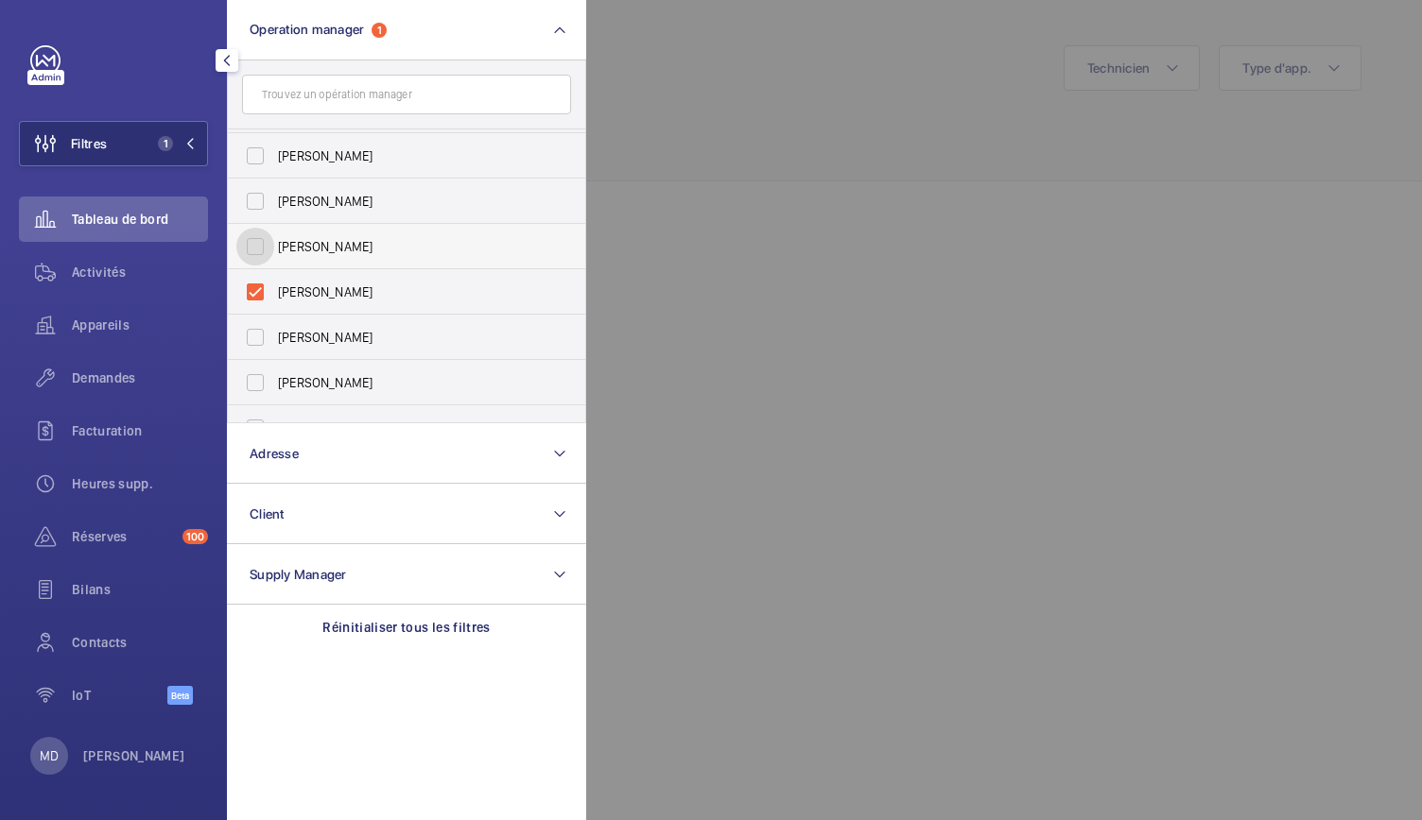
click at [258, 249] on input "Karim Kaced" at bounding box center [255, 247] width 38 height 38
checkbox input "true"
click at [260, 209] on label "Anthony Mouchez" at bounding box center [392, 201] width 329 height 45
click at [260, 209] on input "Anthony Mouchez" at bounding box center [255, 201] width 38 height 38
checkbox input "true"
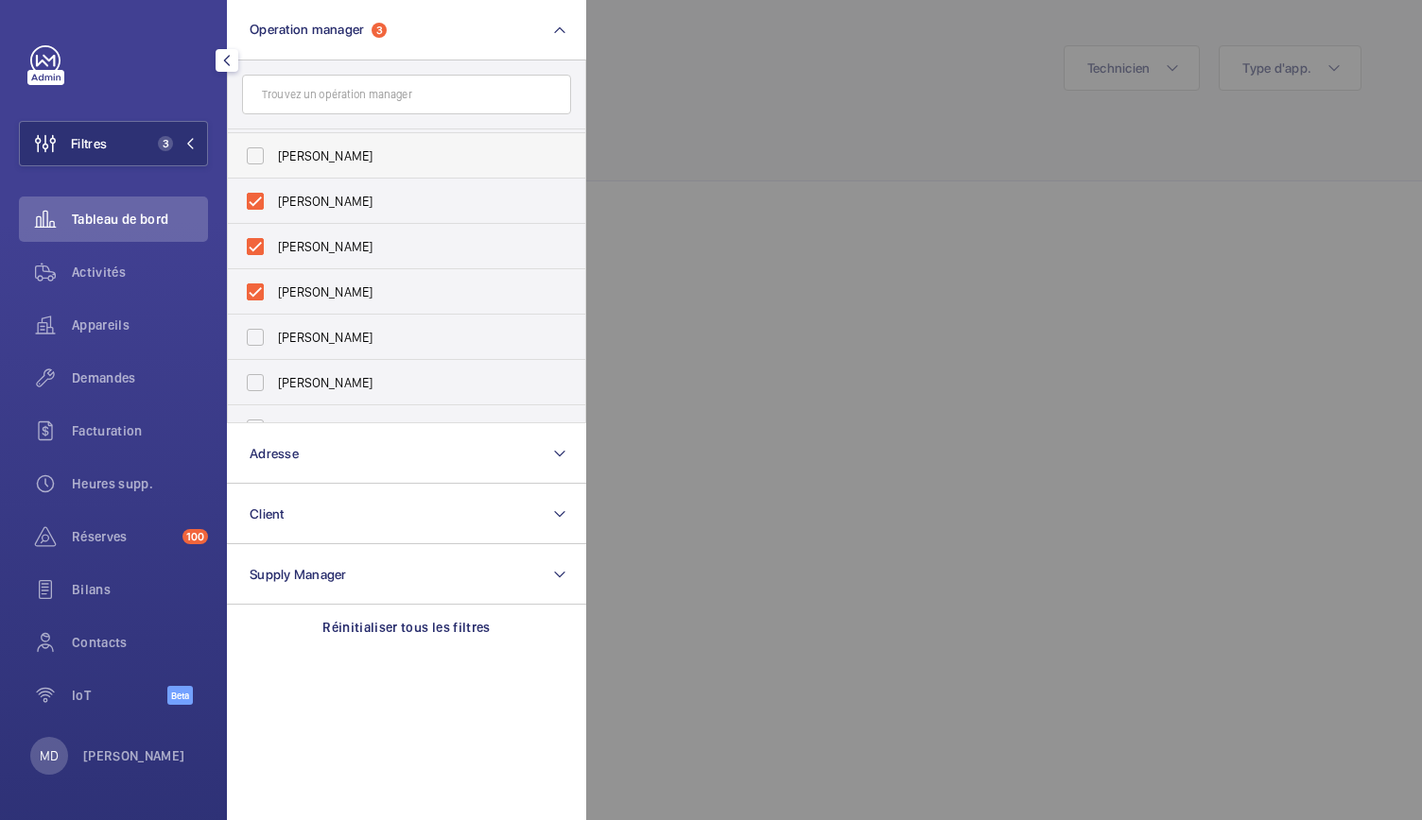
click at [264, 148] on label "Zohra Hamdani" at bounding box center [392, 155] width 329 height 45
click at [264, 148] on input "Zohra Hamdani" at bounding box center [255, 156] width 38 height 38
checkbox input "true"
click at [264, 148] on label "Florence Dulin" at bounding box center [392, 151] width 329 height 45
click at [264, 148] on input "Florence Dulin" at bounding box center [255, 152] width 38 height 38
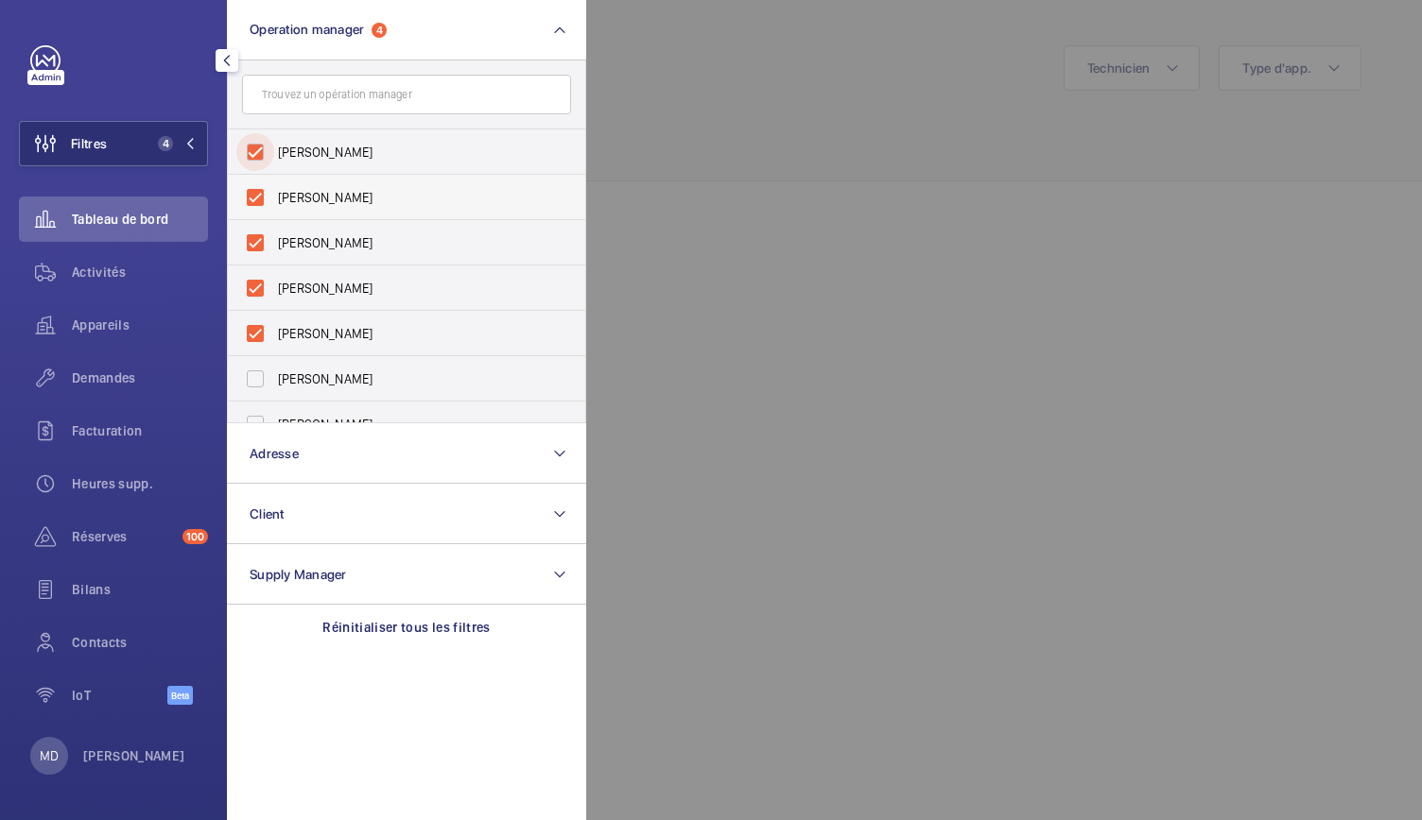
checkbox input "true"
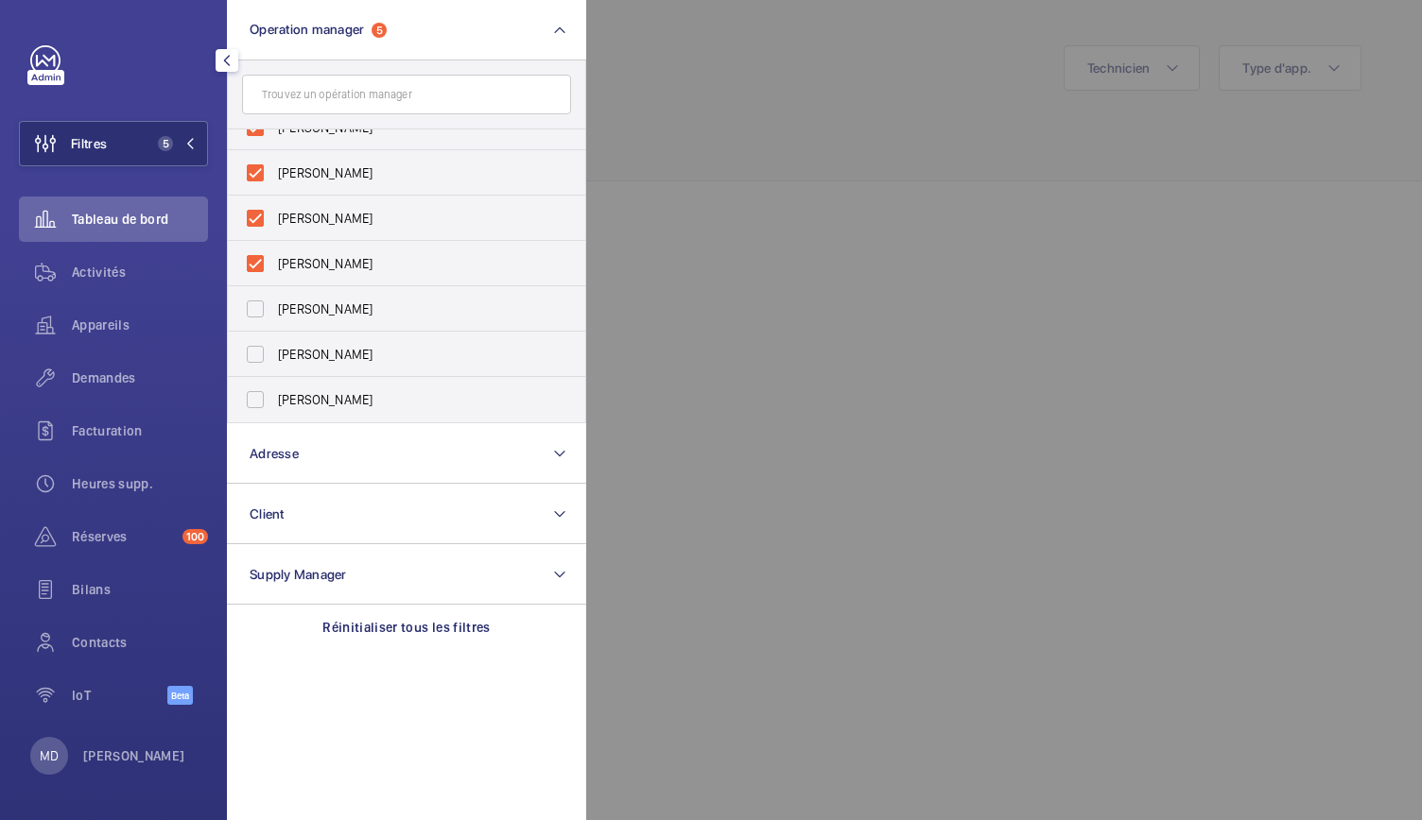
click at [698, 280] on div at bounding box center [1297, 410] width 1422 height 820
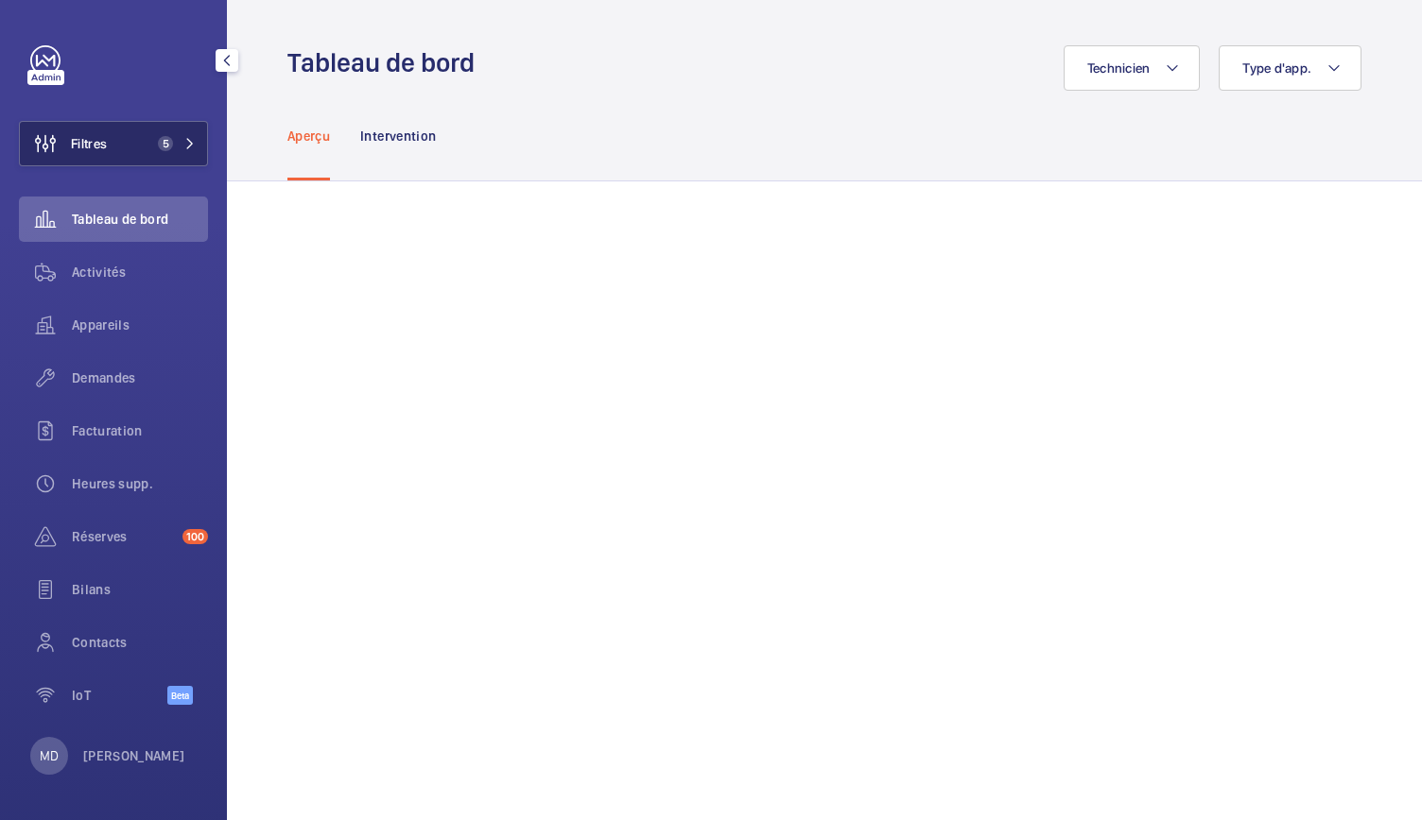
click at [177, 136] on span "5" at bounding box center [172, 143] width 45 height 15
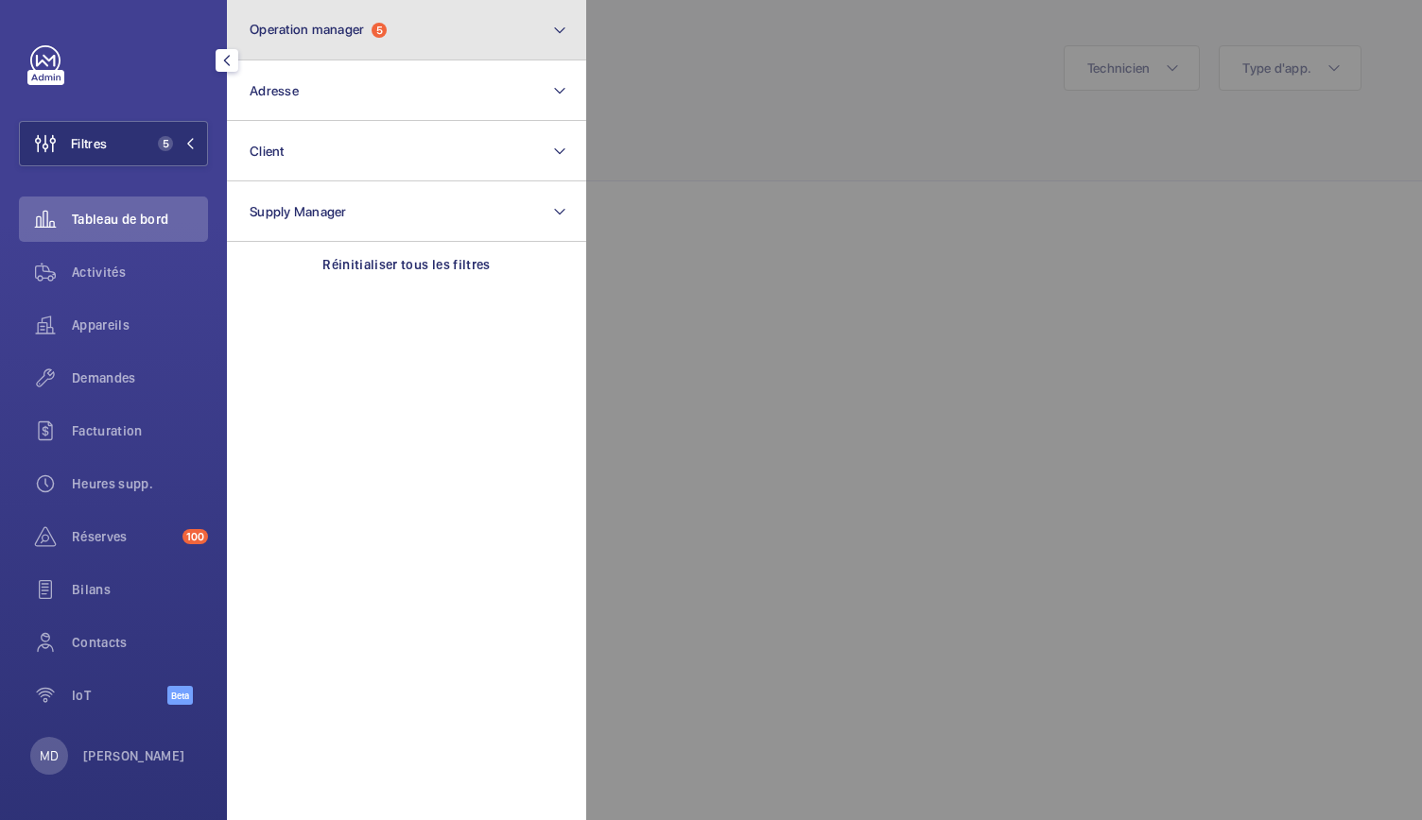
click at [391, 24] on button "Operation manager 5" at bounding box center [406, 30] width 359 height 60
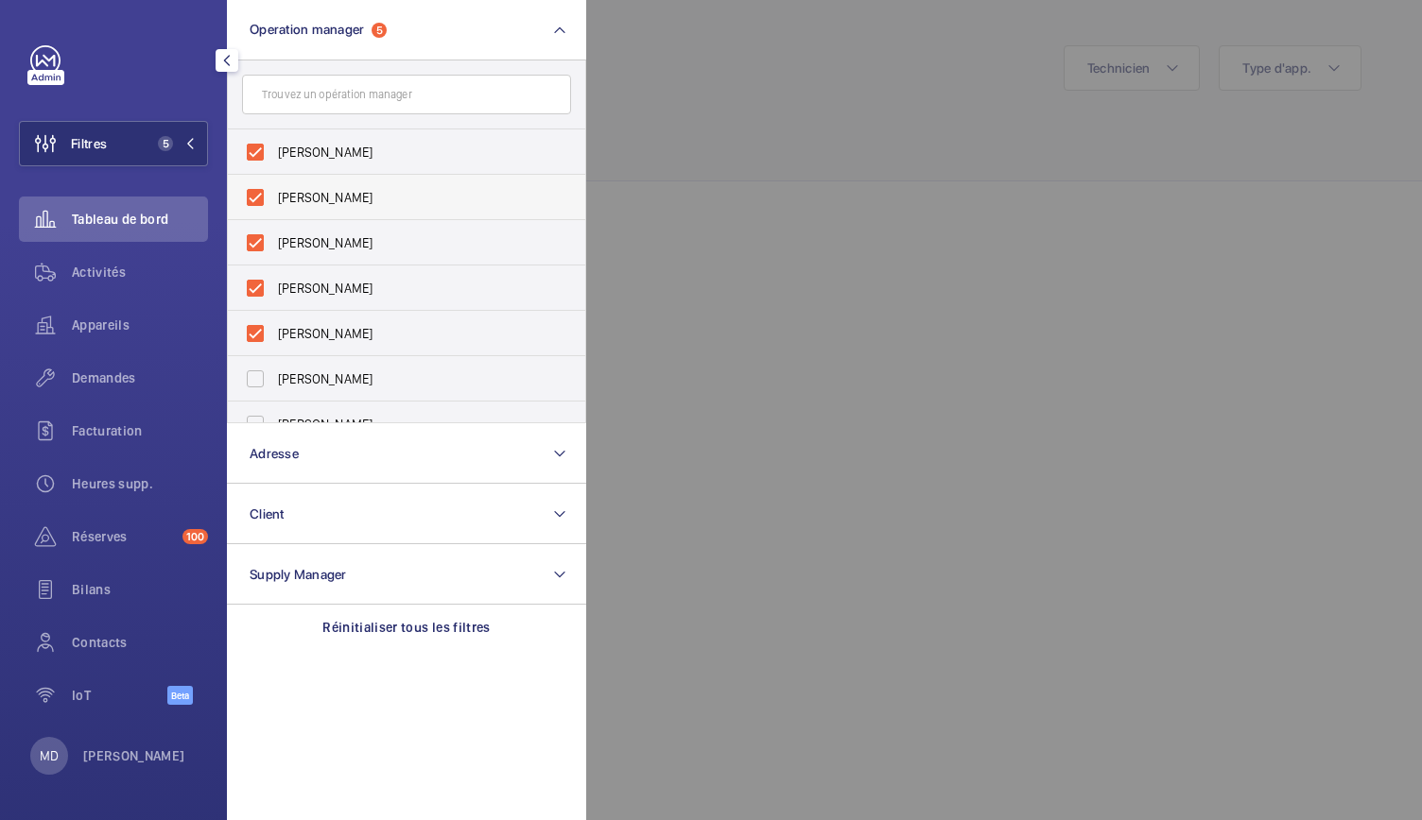
click at [260, 193] on label "[PERSON_NAME]" at bounding box center [392, 197] width 329 height 45
click at [260, 193] on input "[PERSON_NAME]" at bounding box center [255, 198] width 38 height 38
checkbox input "false"
click at [261, 230] on label "Karim Kaced" at bounding box center [392, 242] width 329 height 45
click at [261, 230] on input "[PERSON_NAME]" at bounding box center [255, 243] width 38 height 38
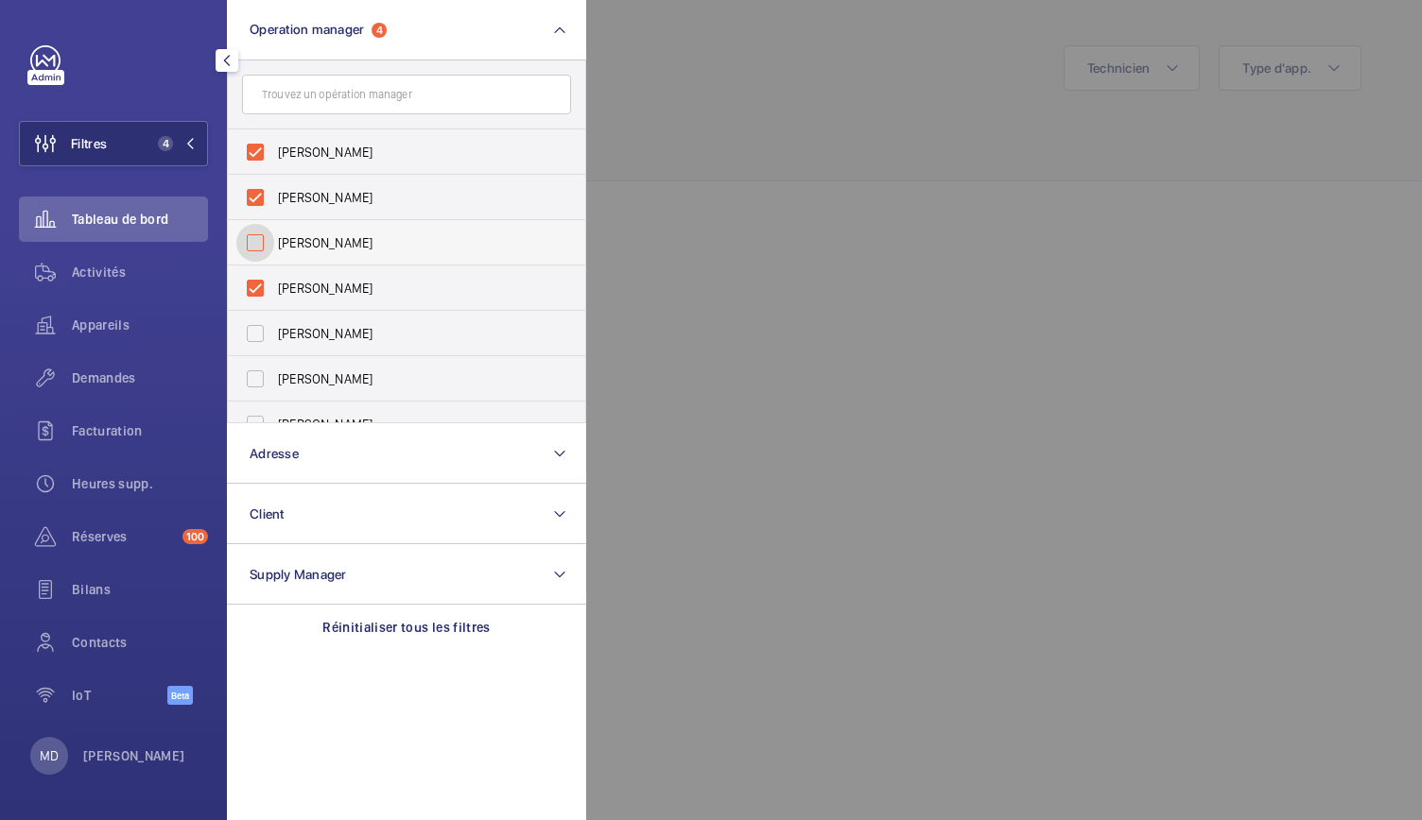
checkbox input "false"
click at [261, 203] on label "Anthony Mouchez" at bounding box center [392, 197] width 329 height 45
click at [261, 203] on input "Anthony Mouchez" at bounding box center [255, 198] width 38 height 38
checkbox input "false"
click at [259, 205] on label "Caroline Diallo" at bounding box center [392, 197] width 329 height 45
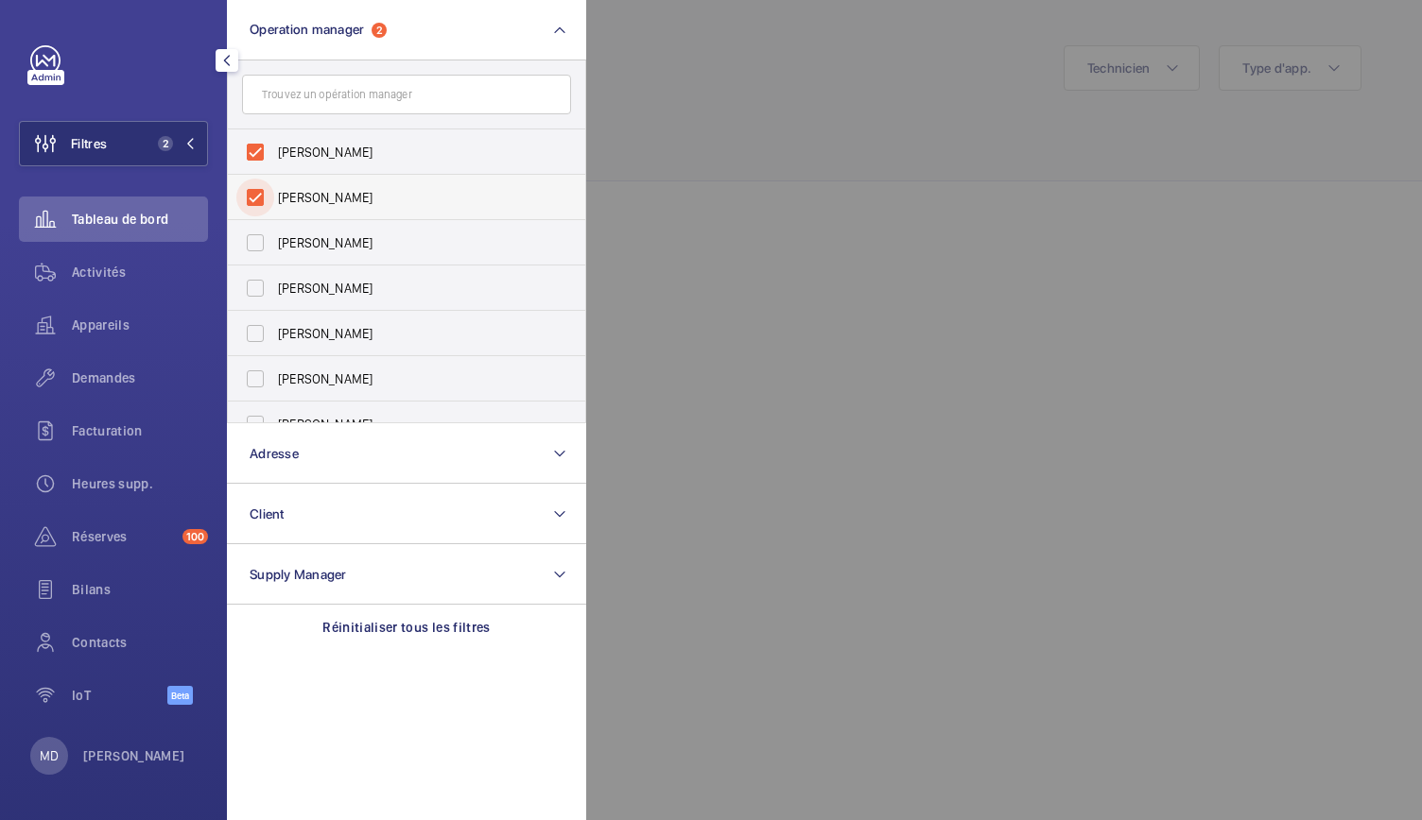
click at [259, 205] on input "Caroline Diallo" at bounding box center [255, 198] width 38 height 38
checkbox input "false"
click at [684, 156] on div at bounding box center [1297, 410] width 1422 height 820
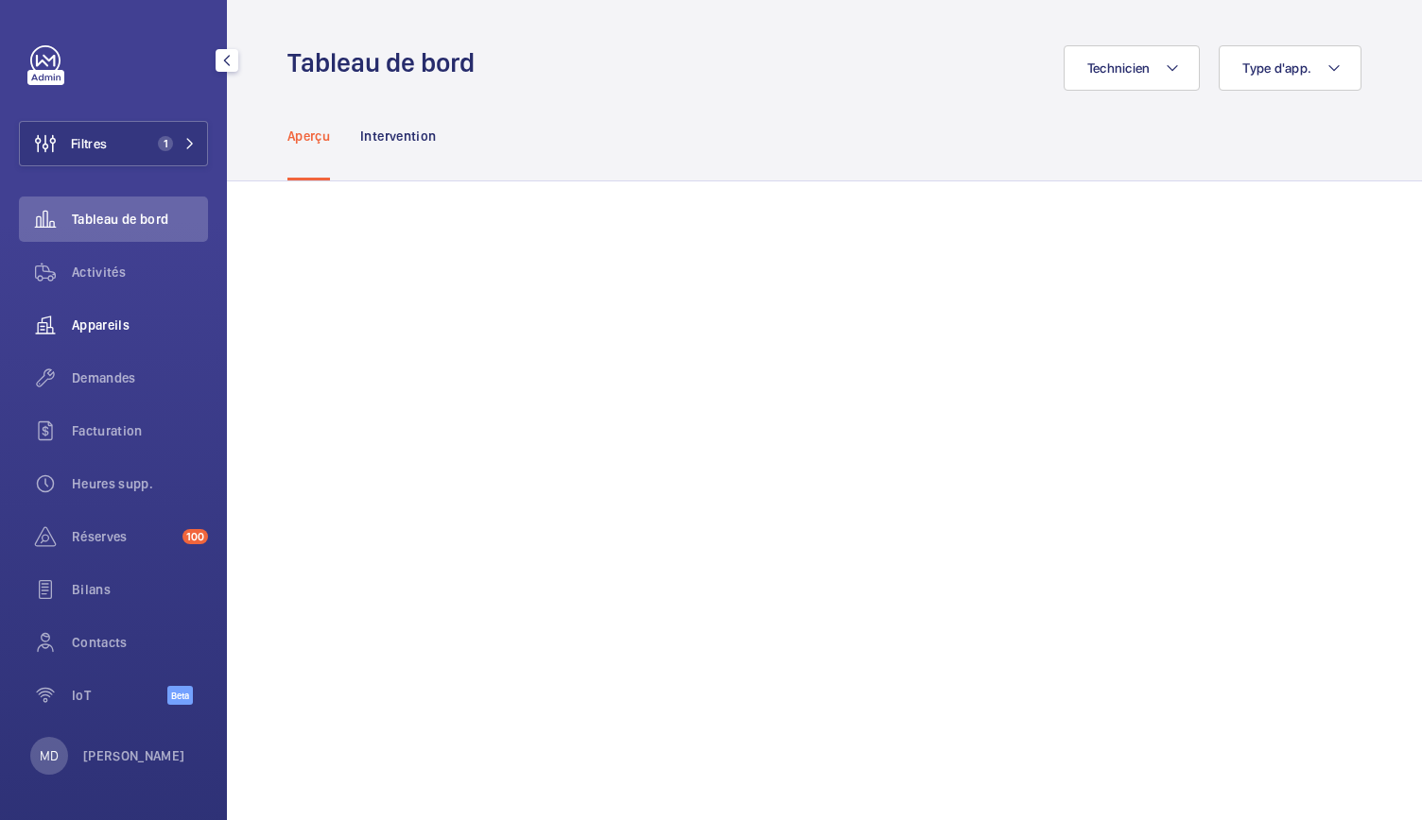
click at [115, 323] on span "Appareils" at bounding box center [140, 325] width 136 height 19
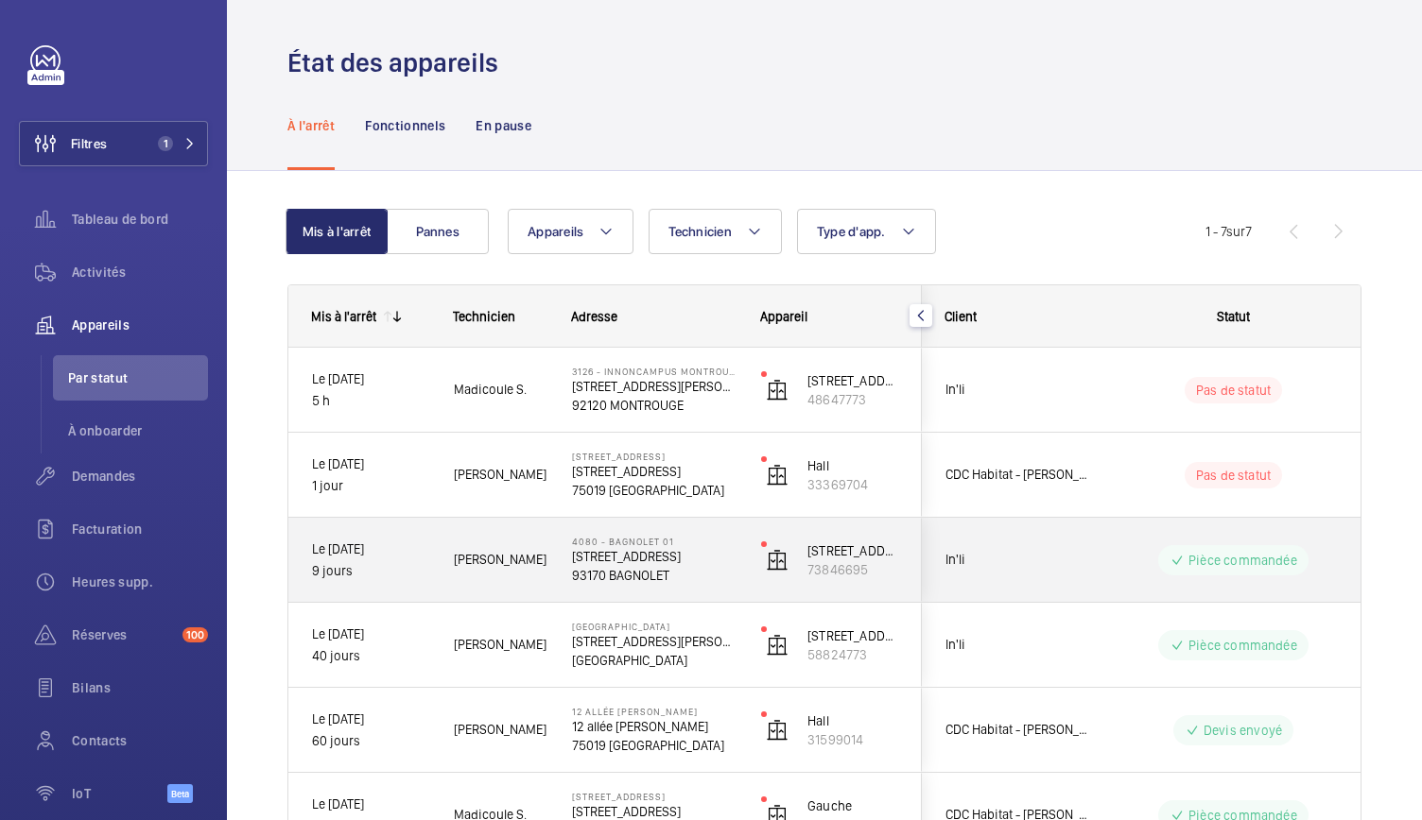
click at [639, 569] on p "93170 BAGNOLET" at bounding box center [654, 575] width 164 height 19
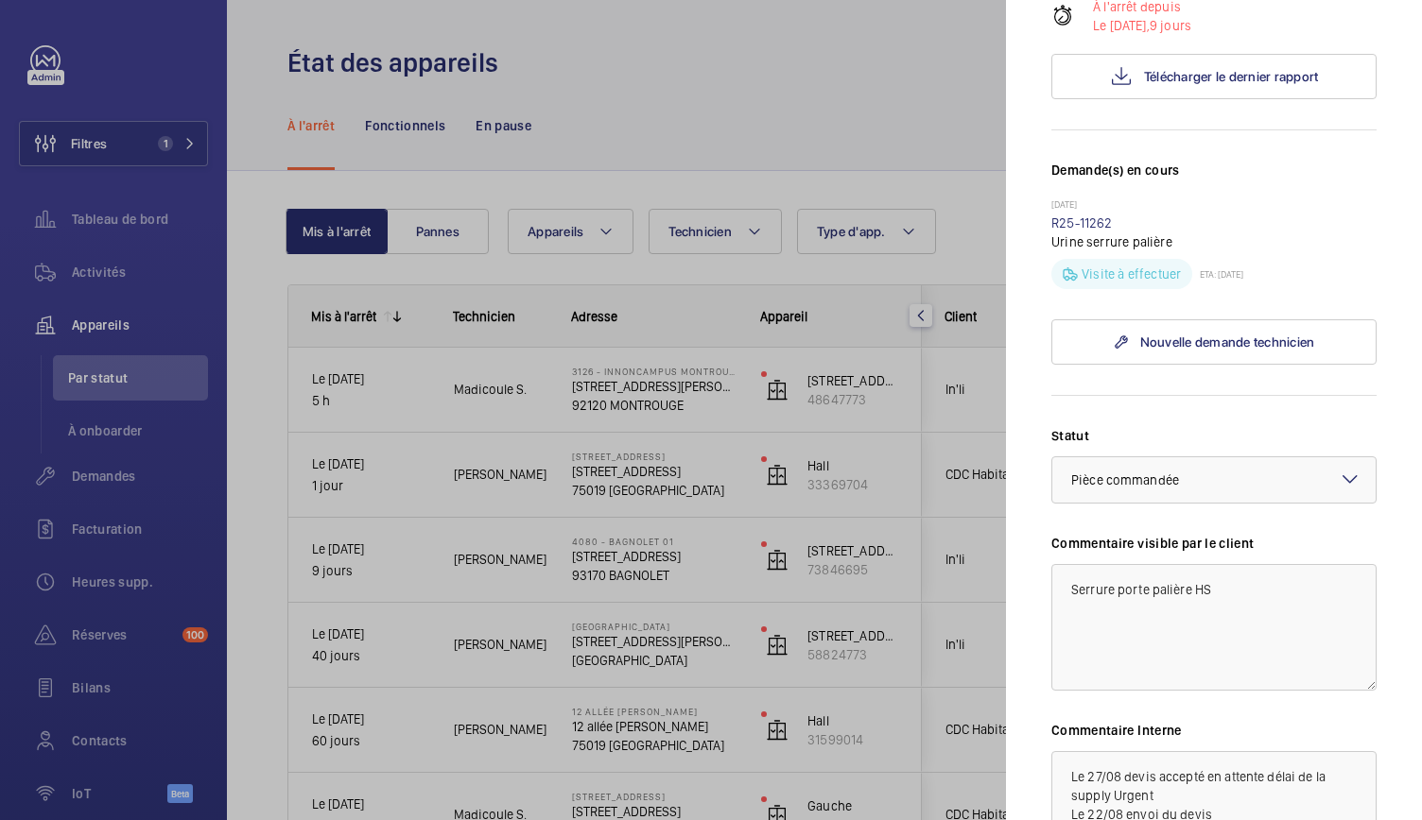
scroll to position [338, 0]
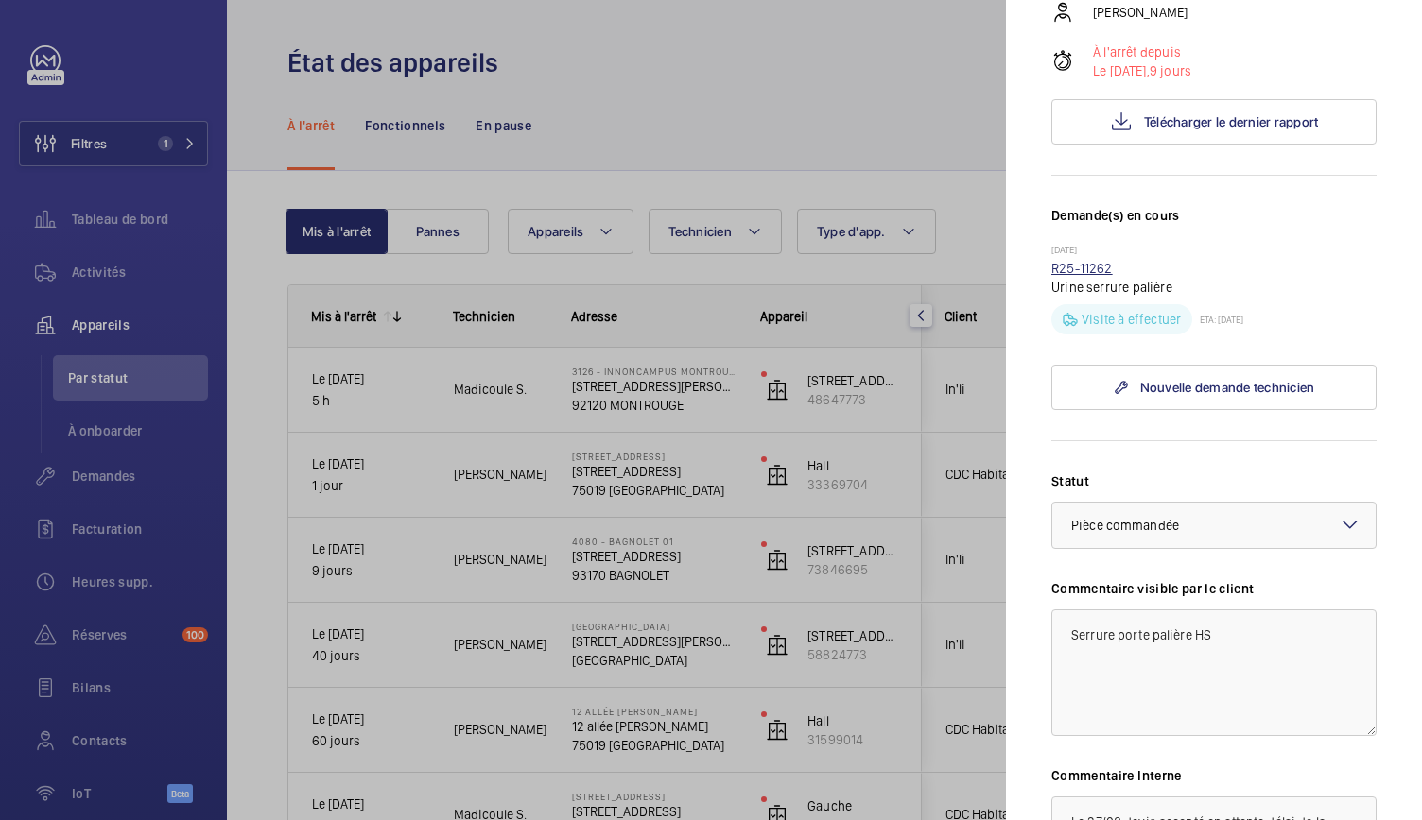
click at [1092, 276] on link "R25-11262" at bounding box center [1081, 268] width 61 height 15
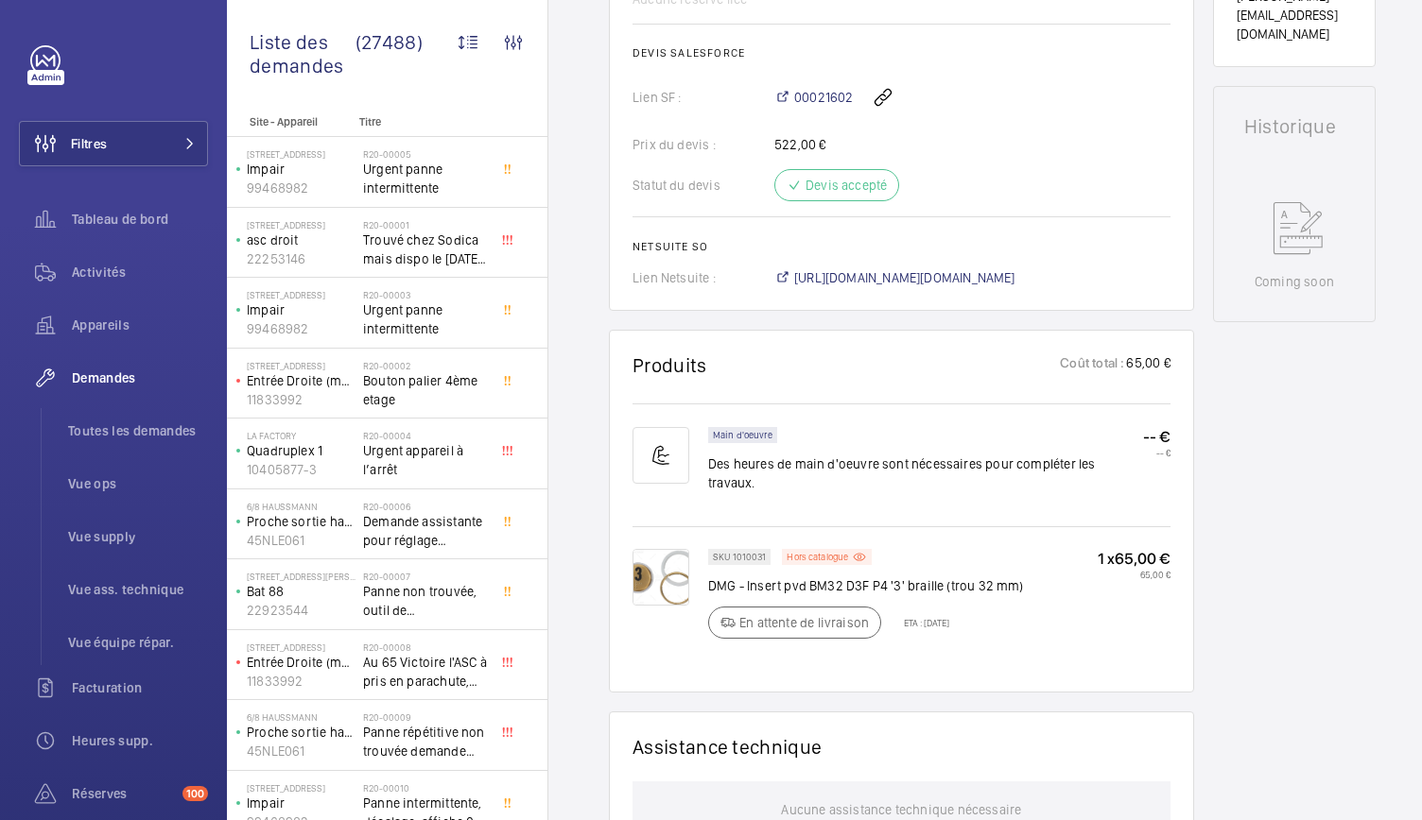
scroll to position [797, 0]
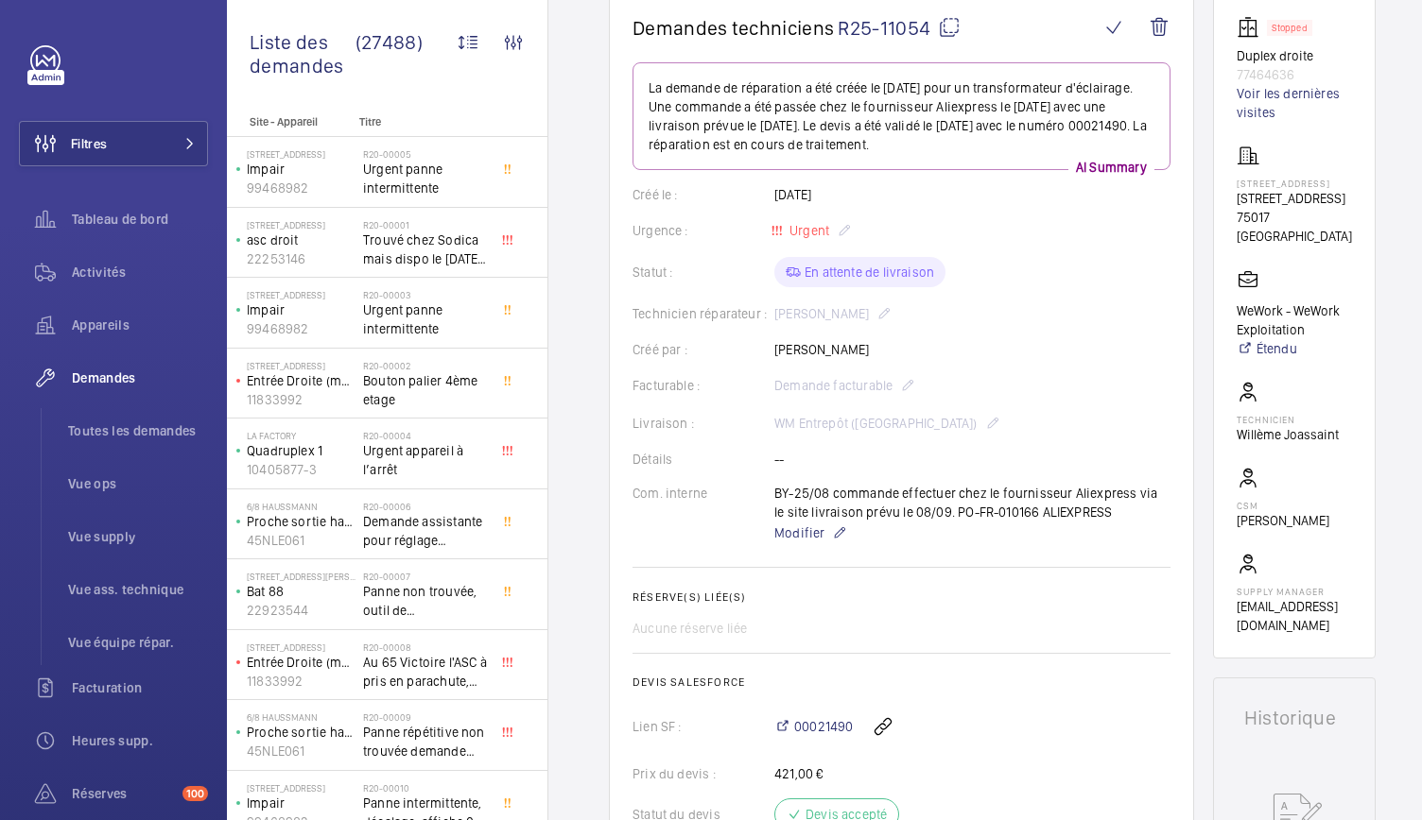
scroll to position [51, 0]
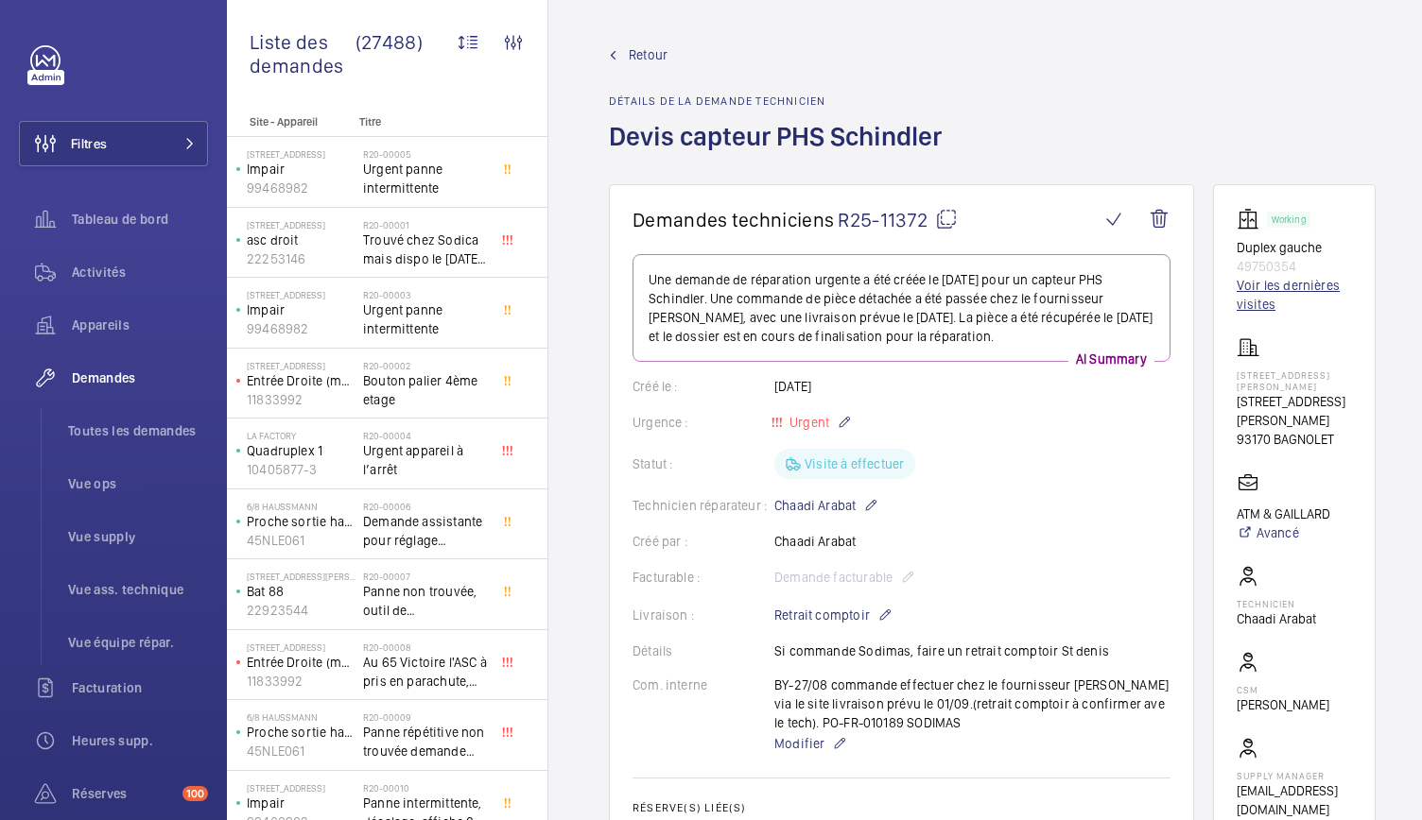
click at [1261, 294] on link "Voir les dernières visites" at bounding box center [1293, 295] width 115 height 38
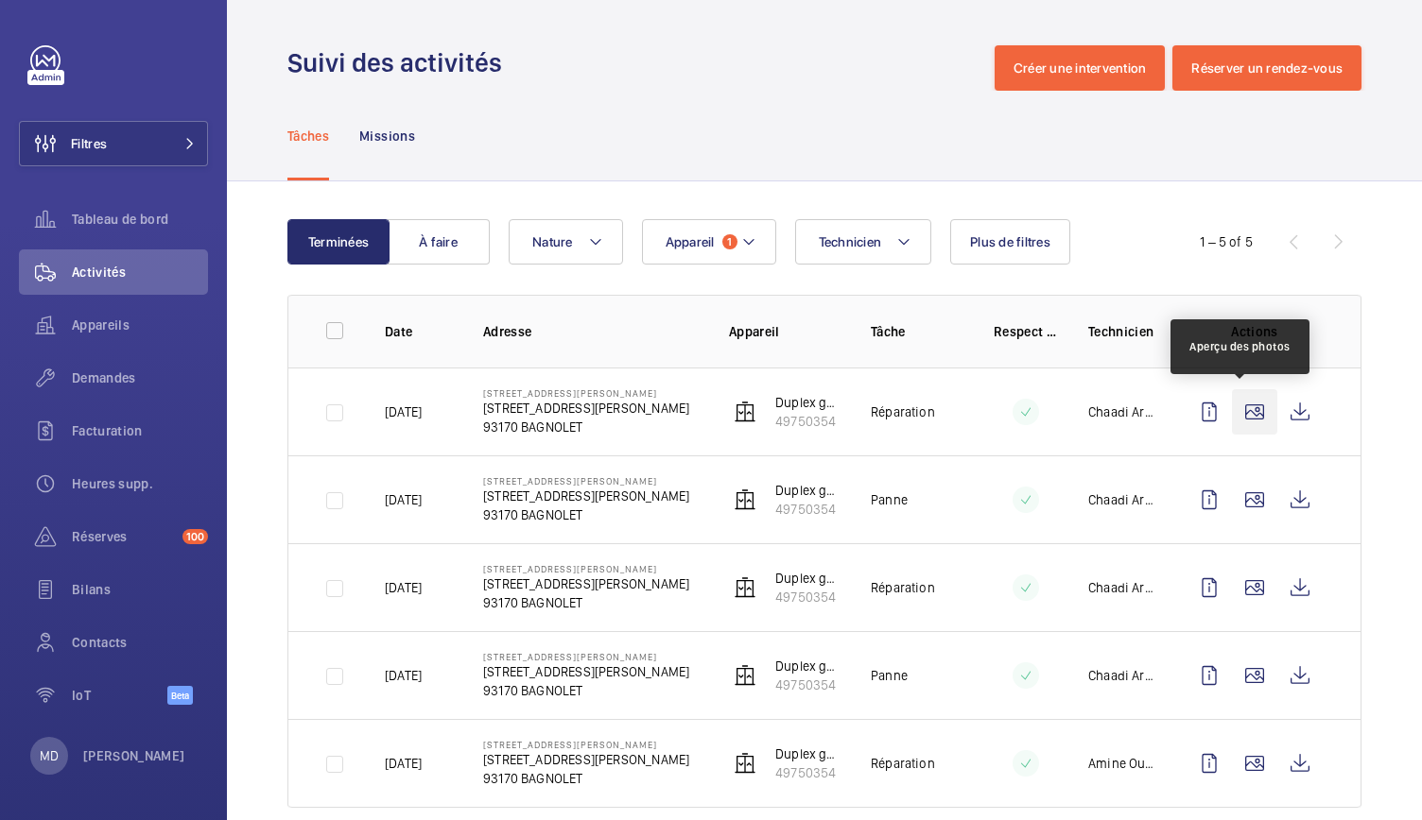
click at [1246, 428] on wm-front-icon-button at bounding box center [1254, 411] width 45 height 45
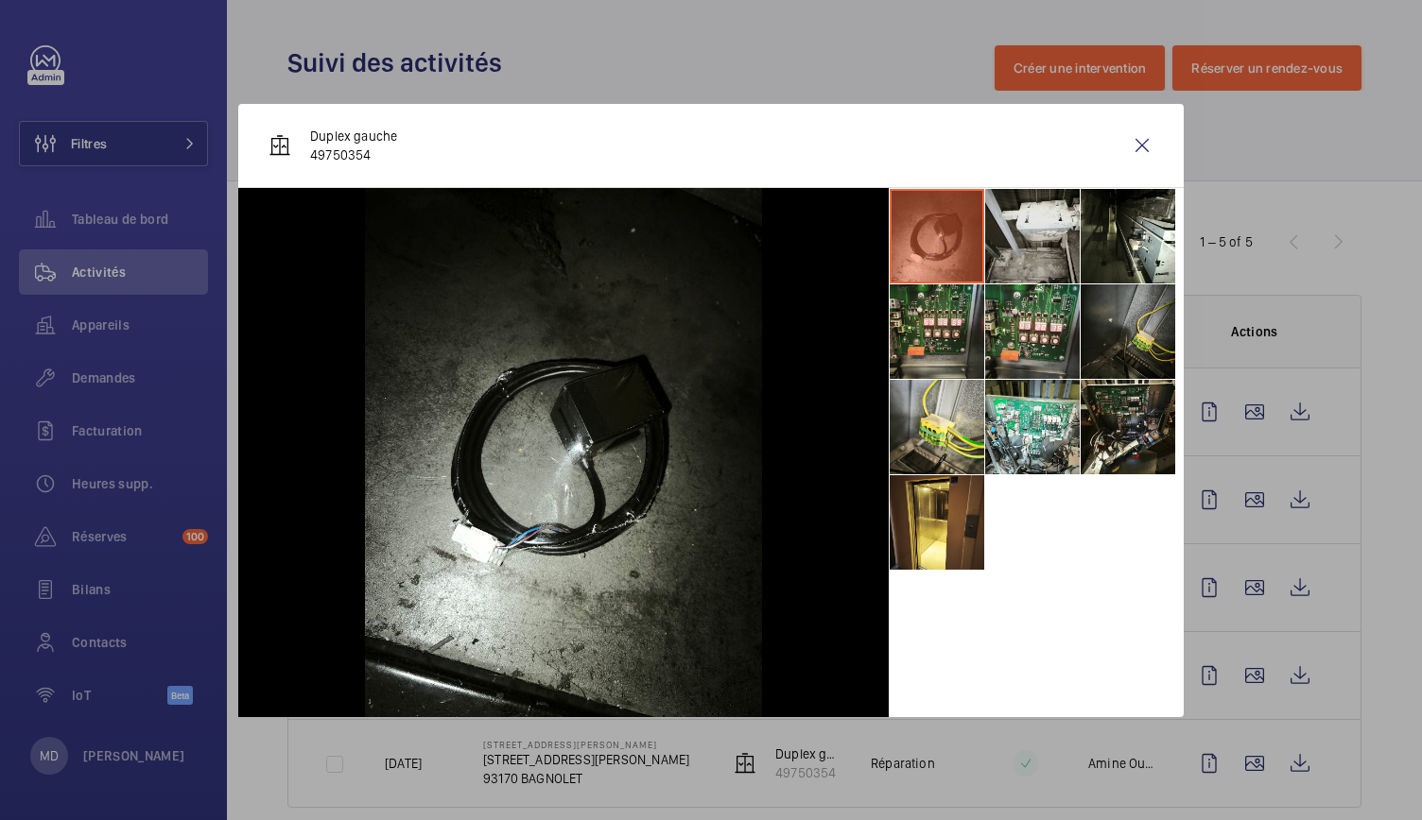
click at [1059, 249] on li at bounding box center [1032, 236] width 95 height 95
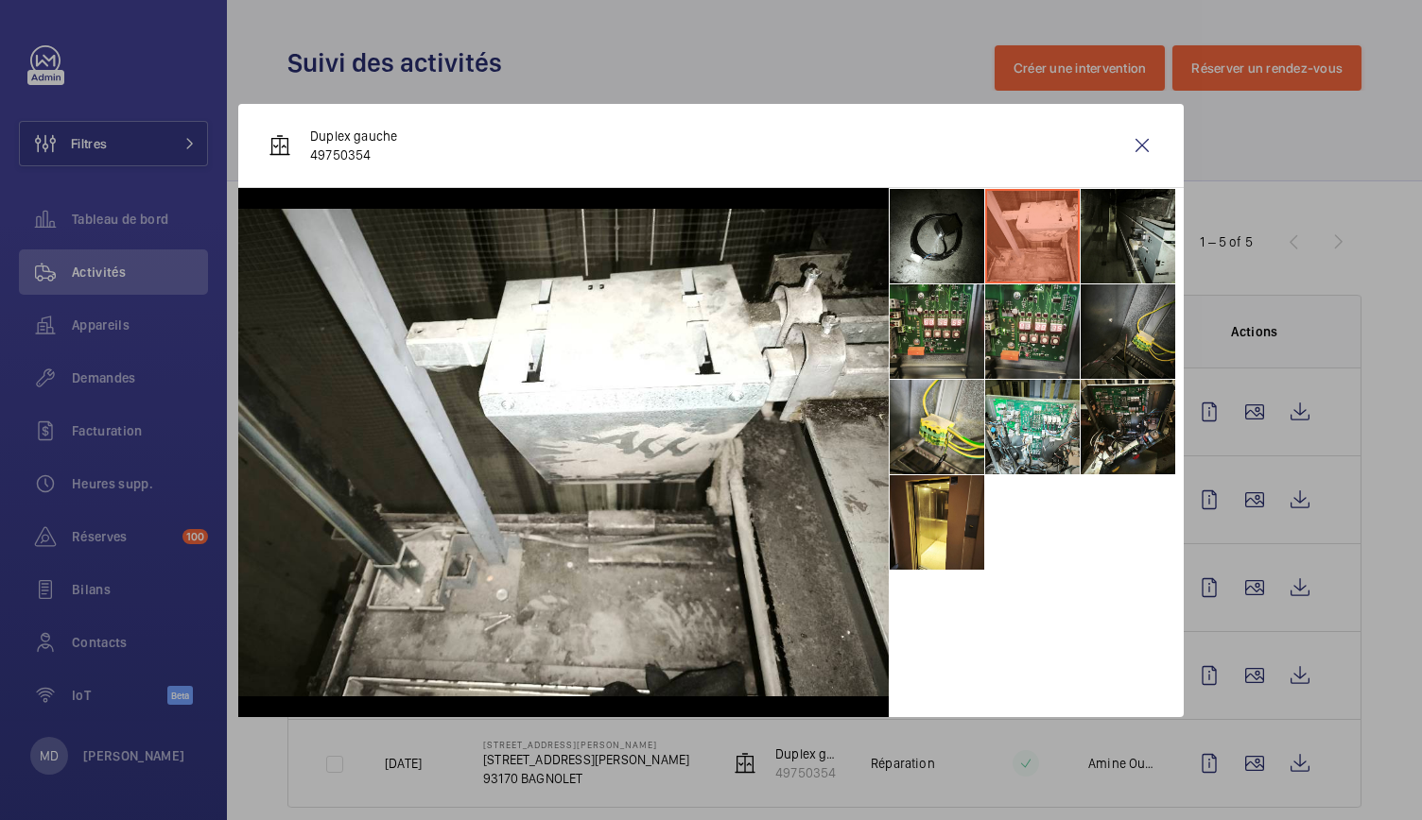
click at [1127, 244] on li at bounding box center [1127, 236] width 95 height 95
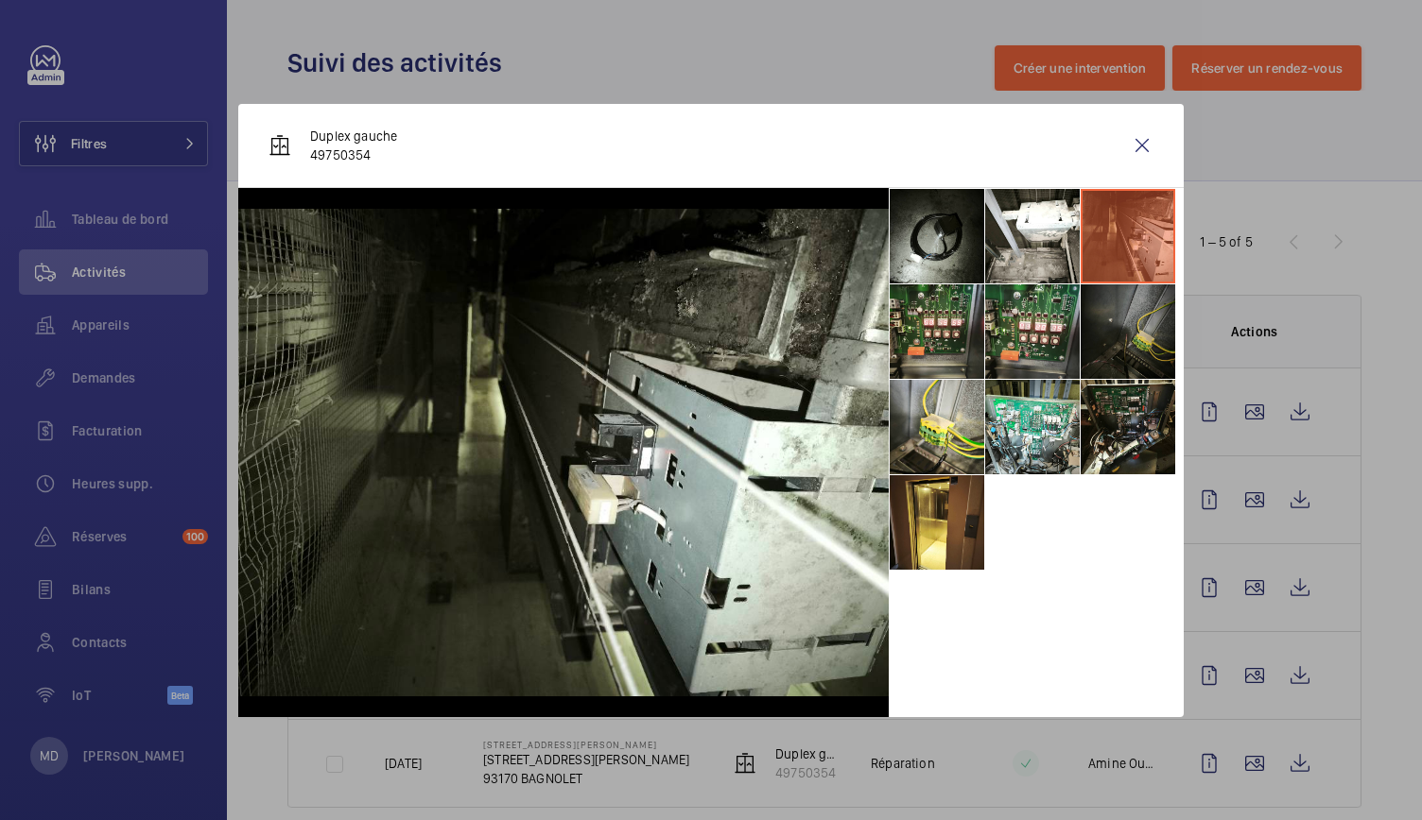
click at [1125, 307] on li at bounding box center [1127, 331] width 95 height 95
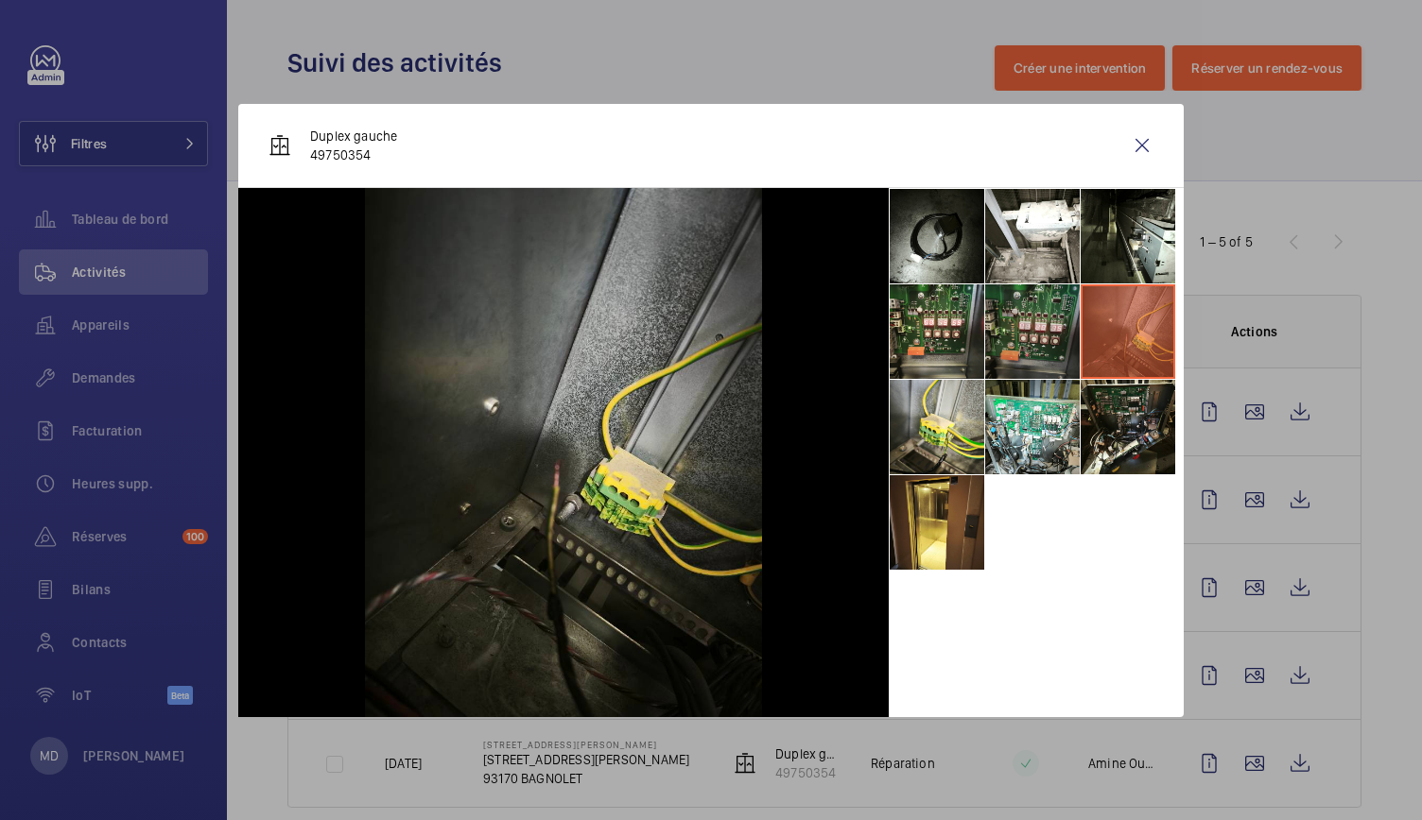
click at [1015, 327] on li at bounding box center [1032, 331] width 95 height 95
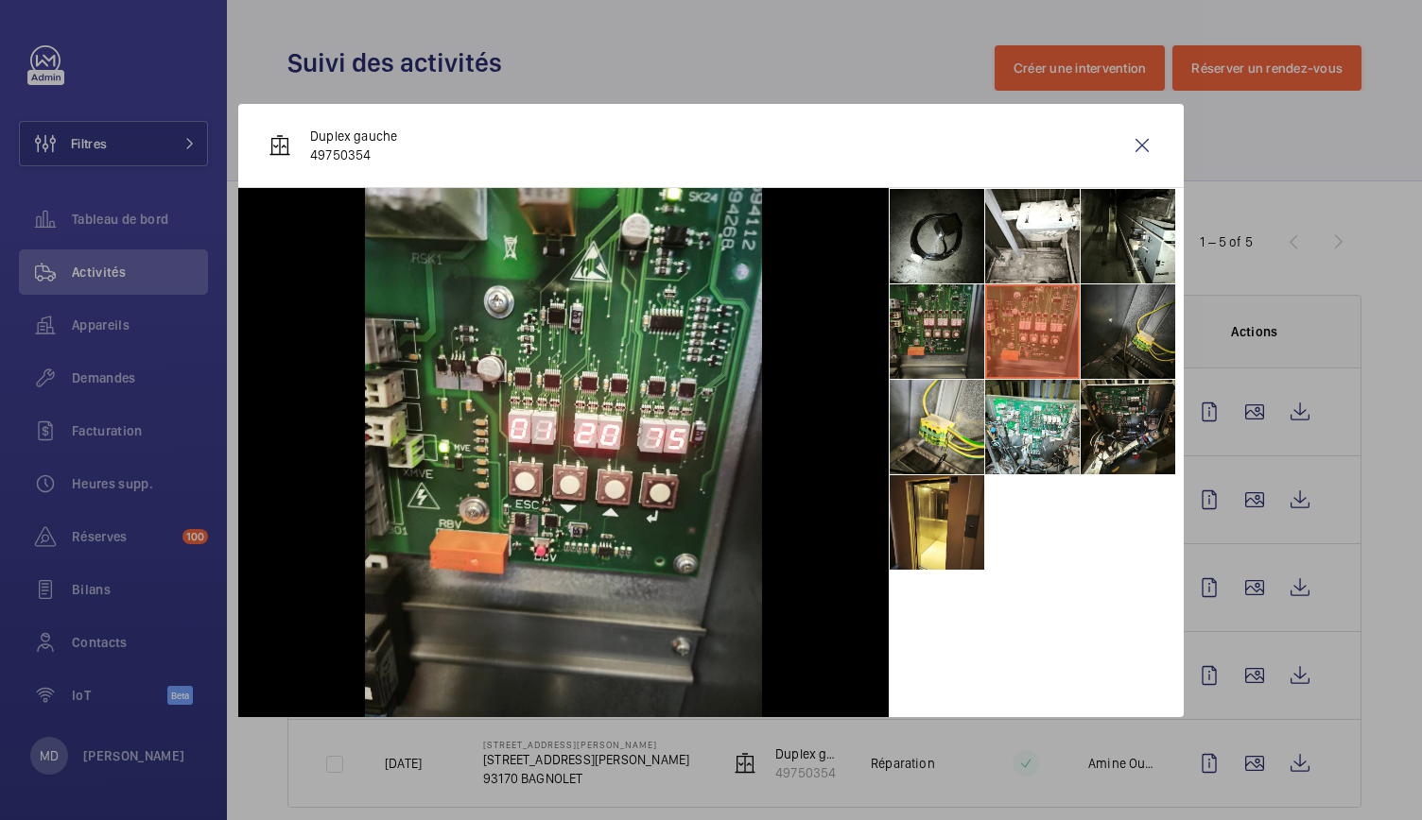
click at [959, 328] on li at bounding box center [936, 331] width 95 height 95
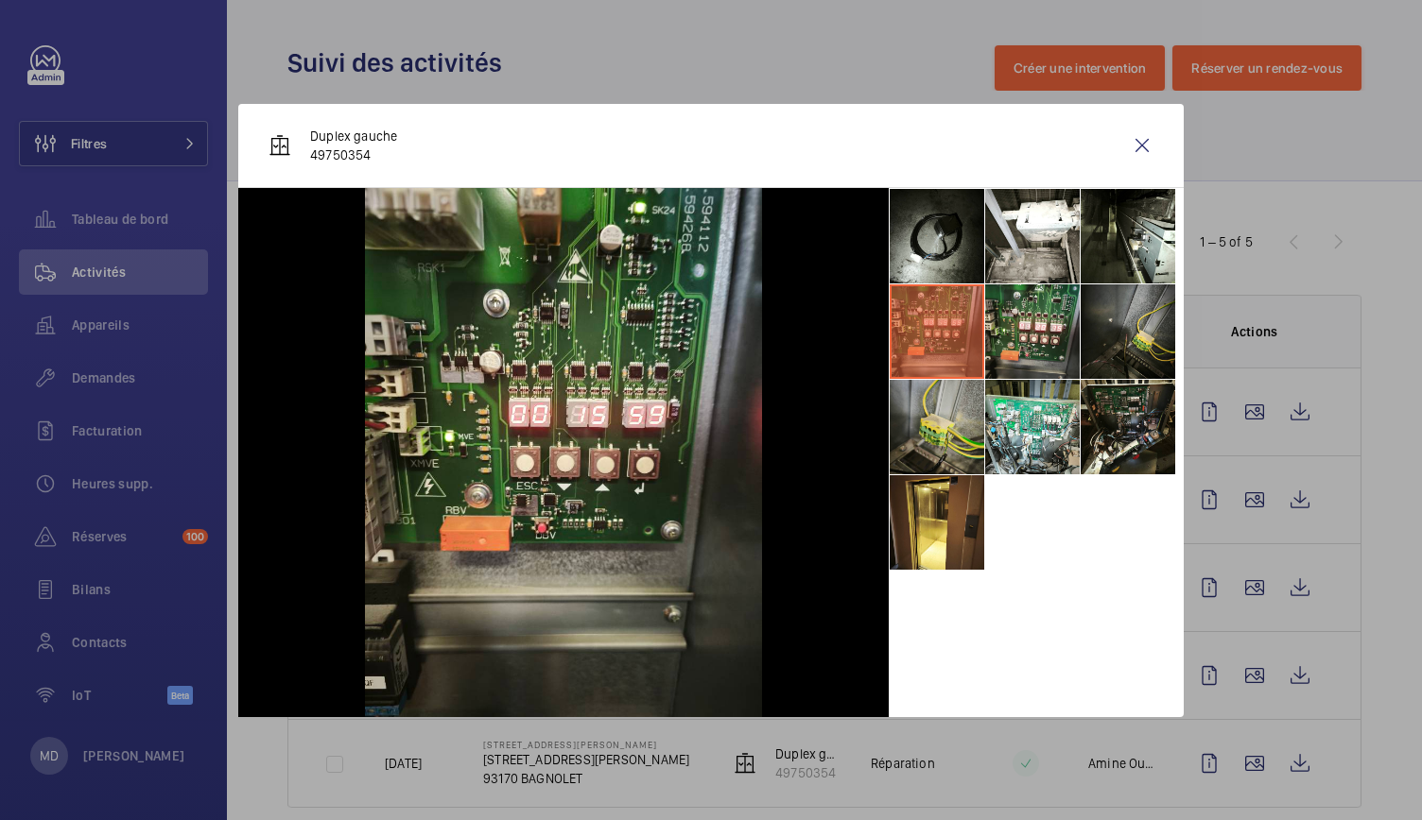
click at [955, 397] on li at bounding box center [936, 427] width 95 height 95
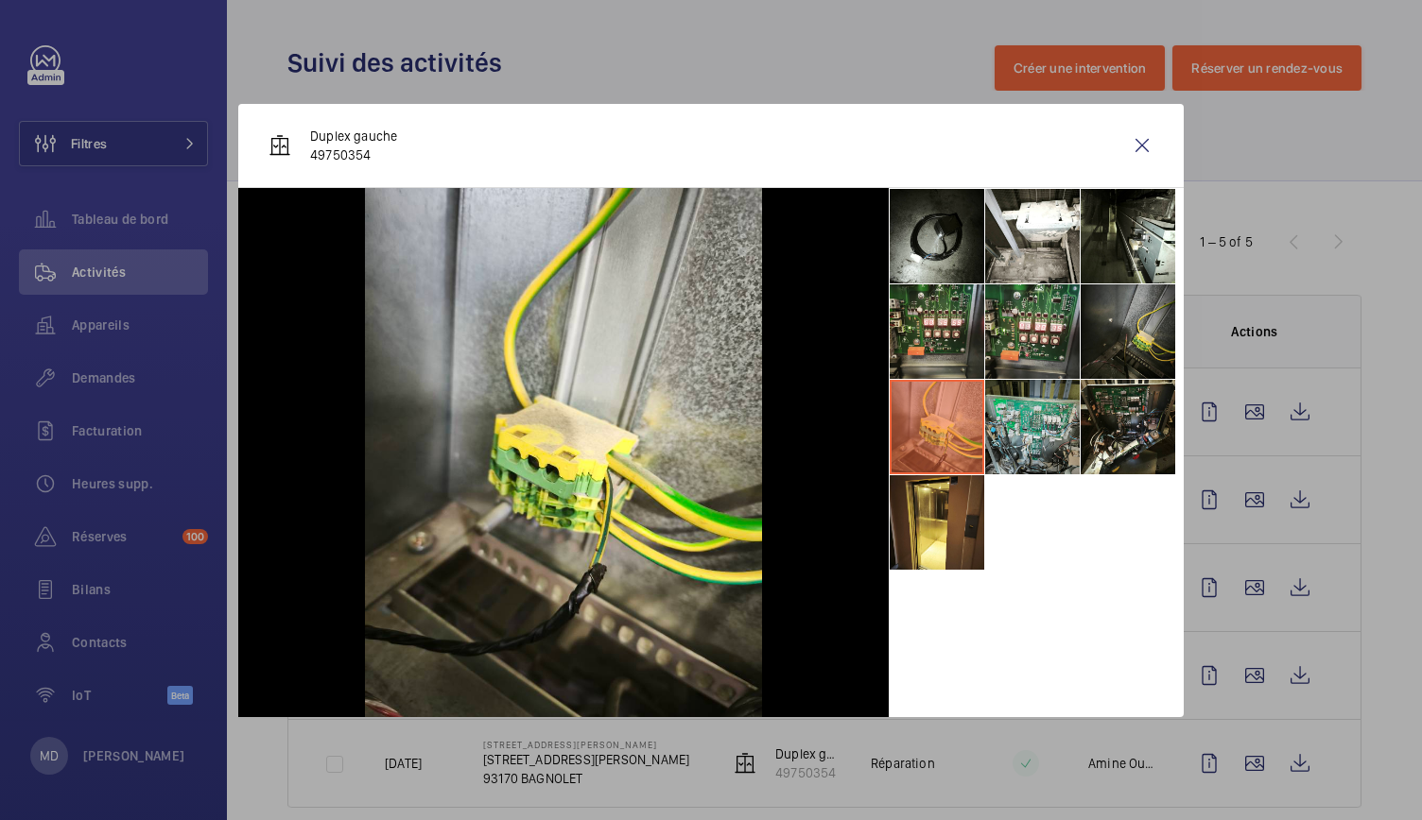
click at [1028, 407] on li at bounding box center [1032, 427] width 95 height 95
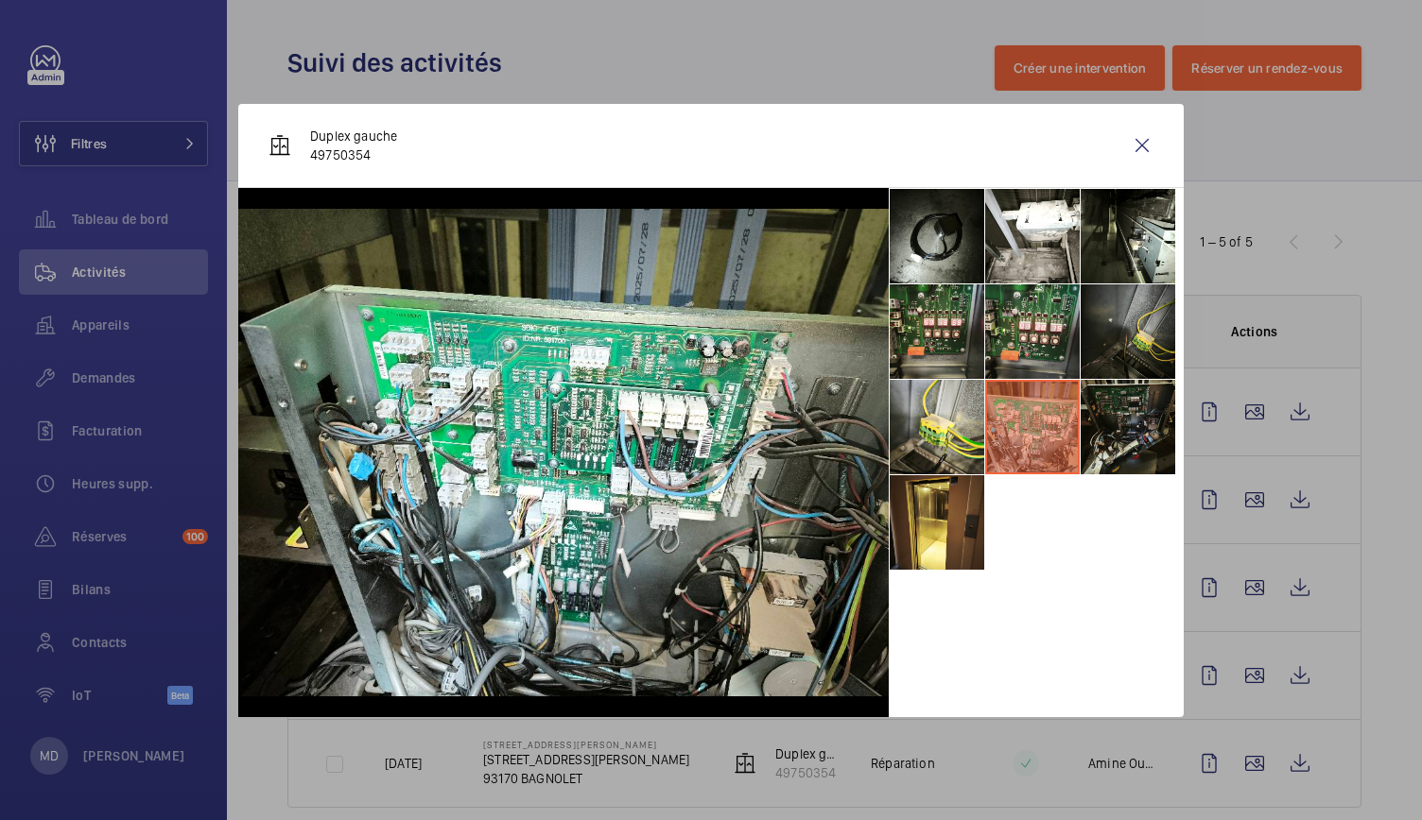
click at [1098, 396] on li at bounding box center [1127, 427] width 95 height 95
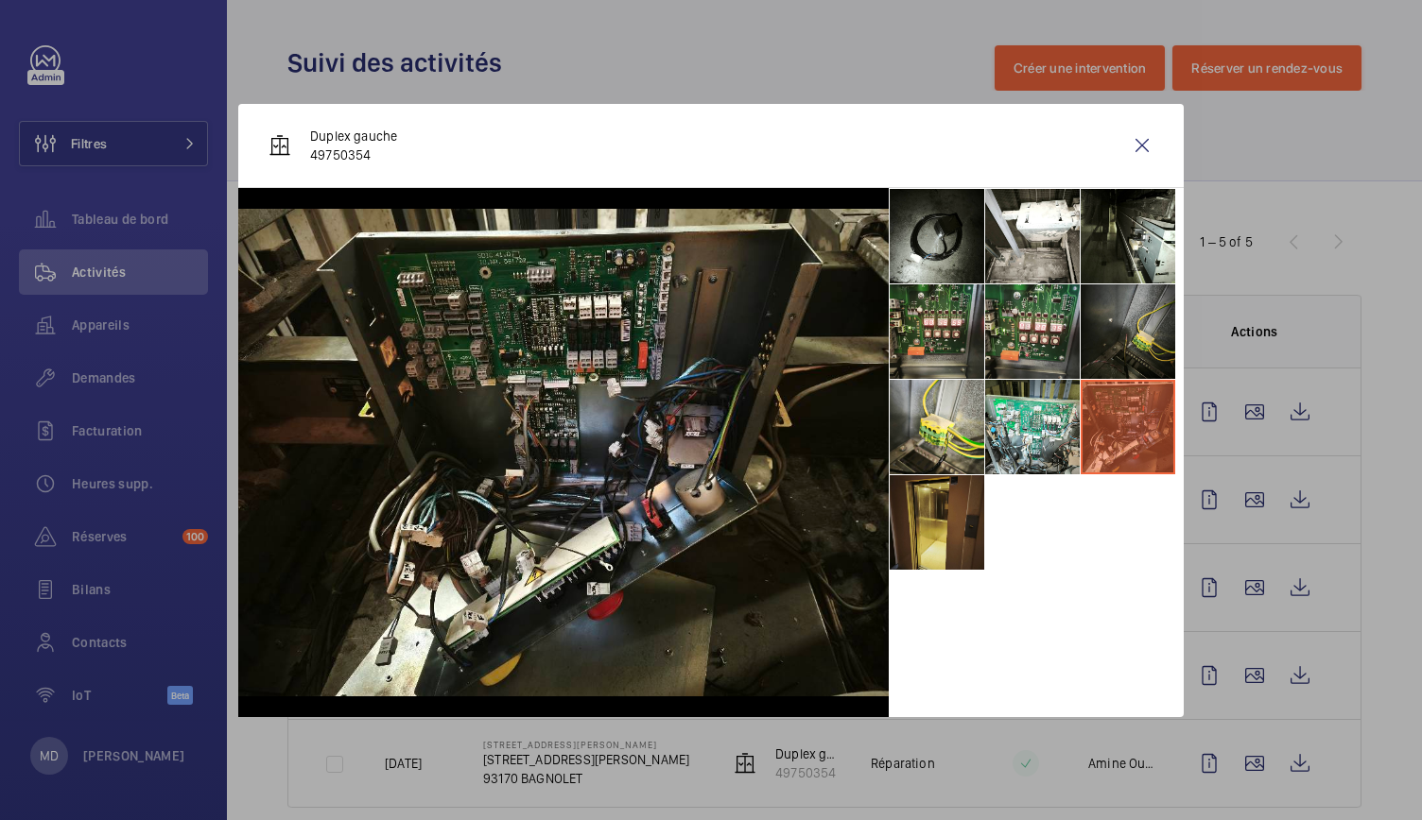
click at [953, 504] on li at bounding box center [936, 522] width 95 height 95
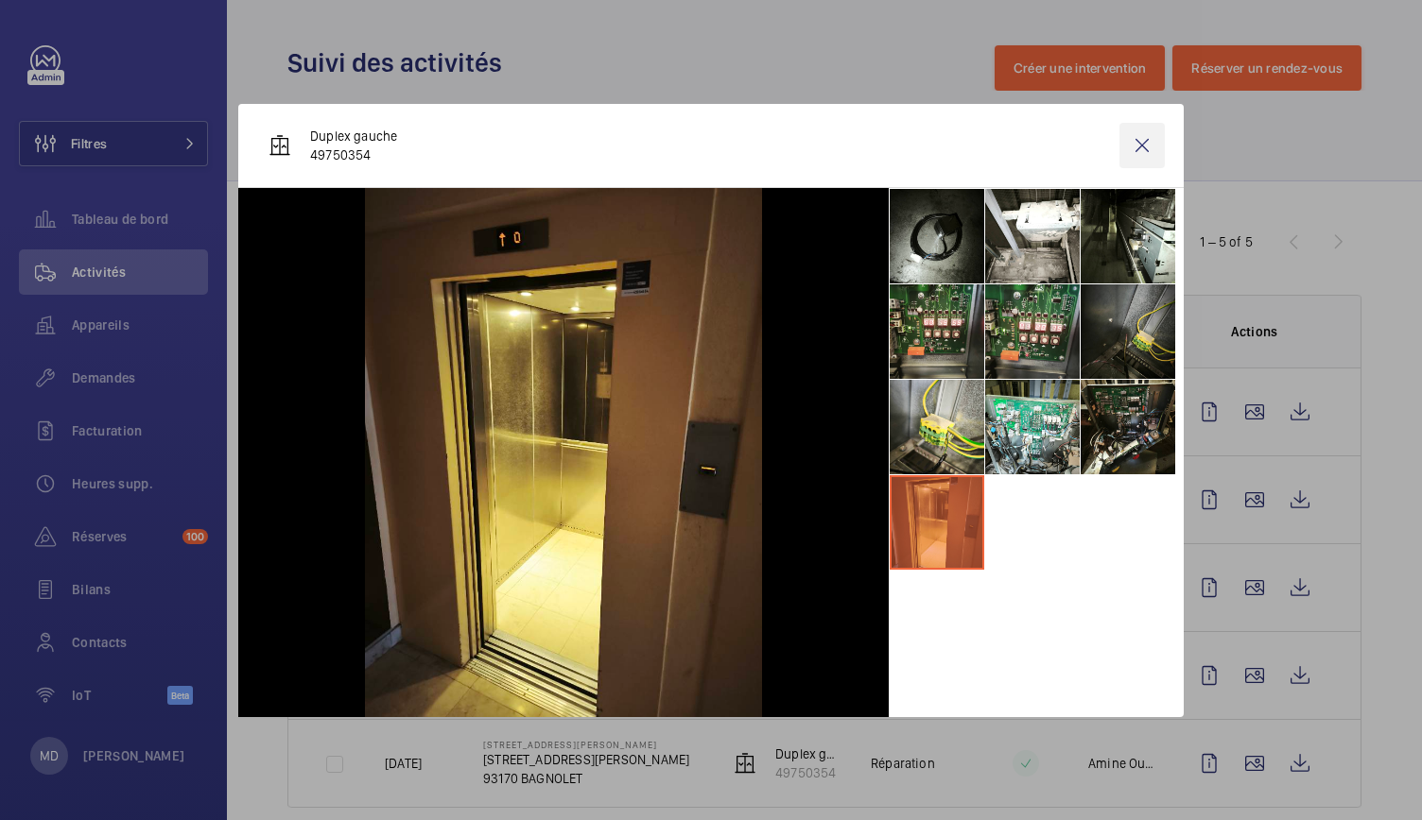
click at [1150, 139] on wm-front-icon-button at bounding box center [1141, 145] width 45 height 45
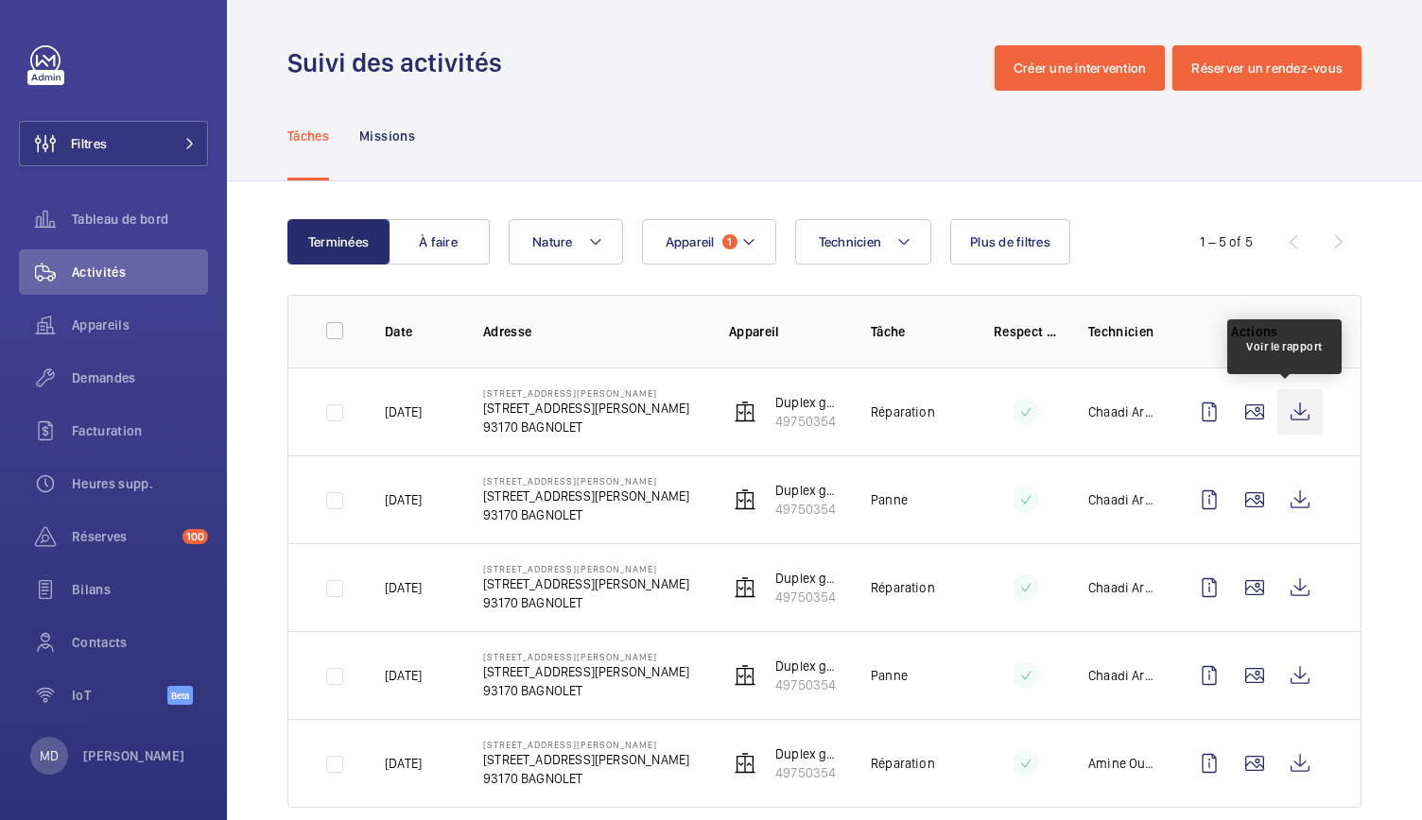
click at [1284, 416] on wm-front-icon-button at bounding box center [1299, 411] width 45 height 45
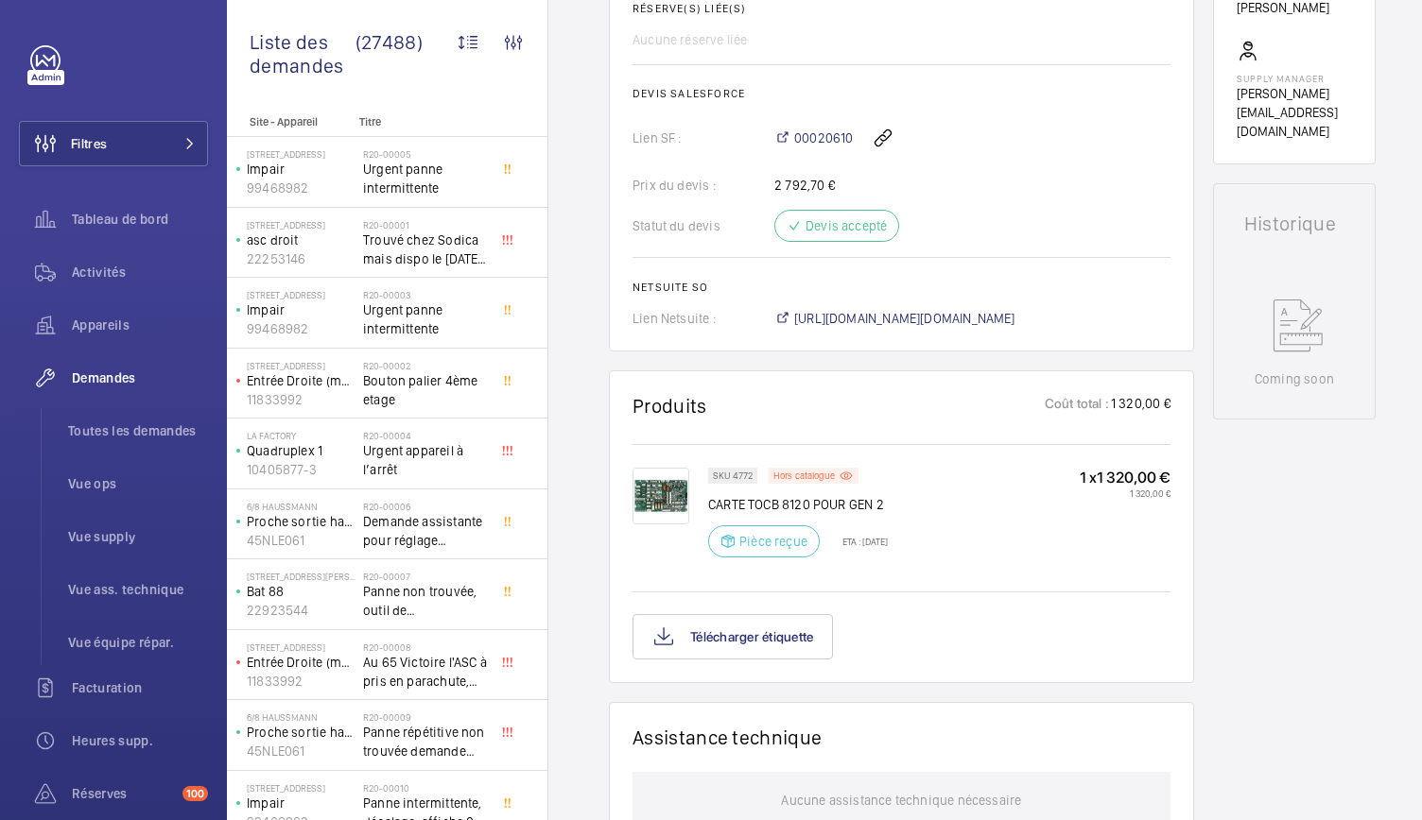
scroll to position [722, 0]
click at [650, 502] on img at bounding box center [660, 498] width 57 height 57
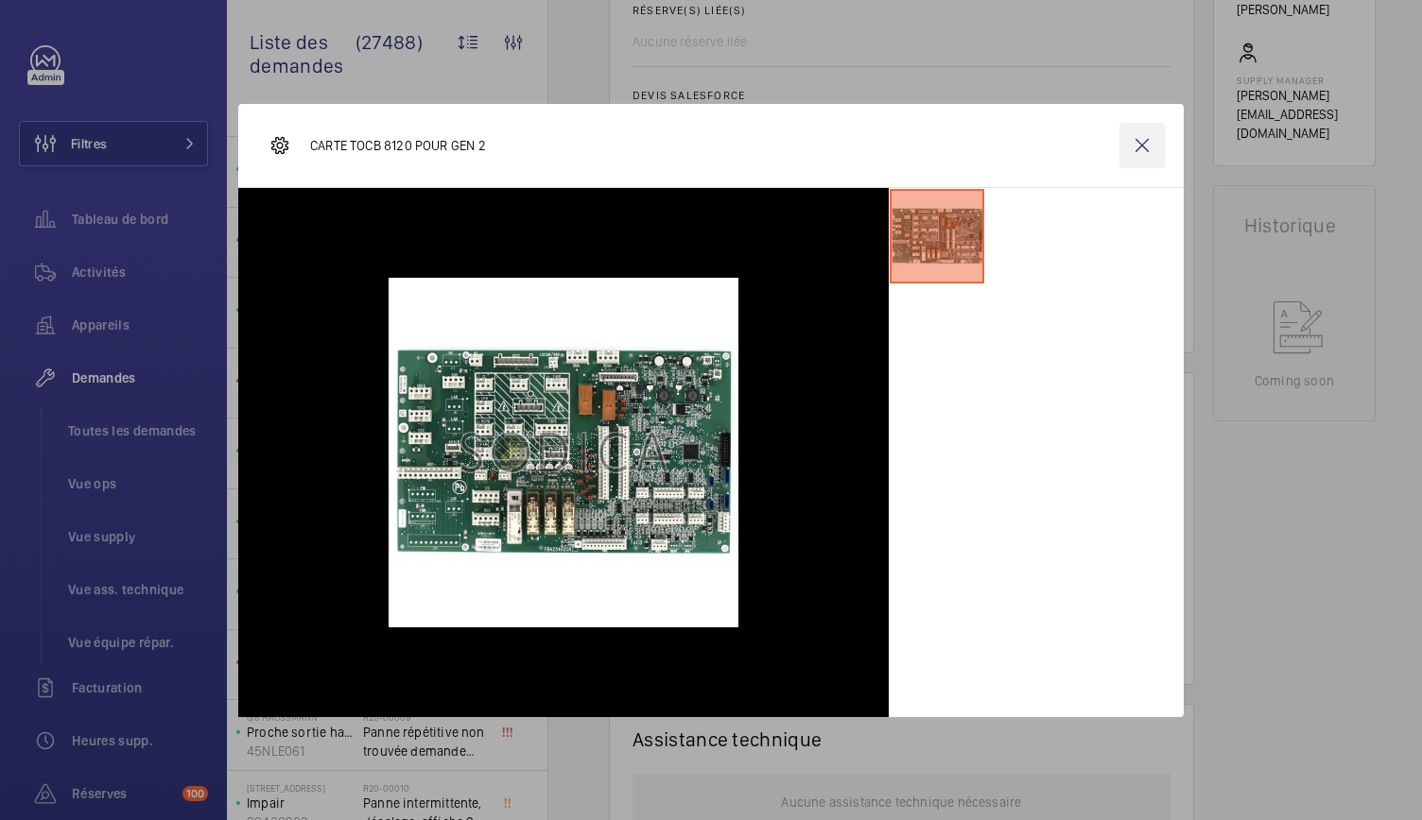
click at [1146, 145] on wm-front-icon-button at bounding box center [1141, 145] width 45 height 45
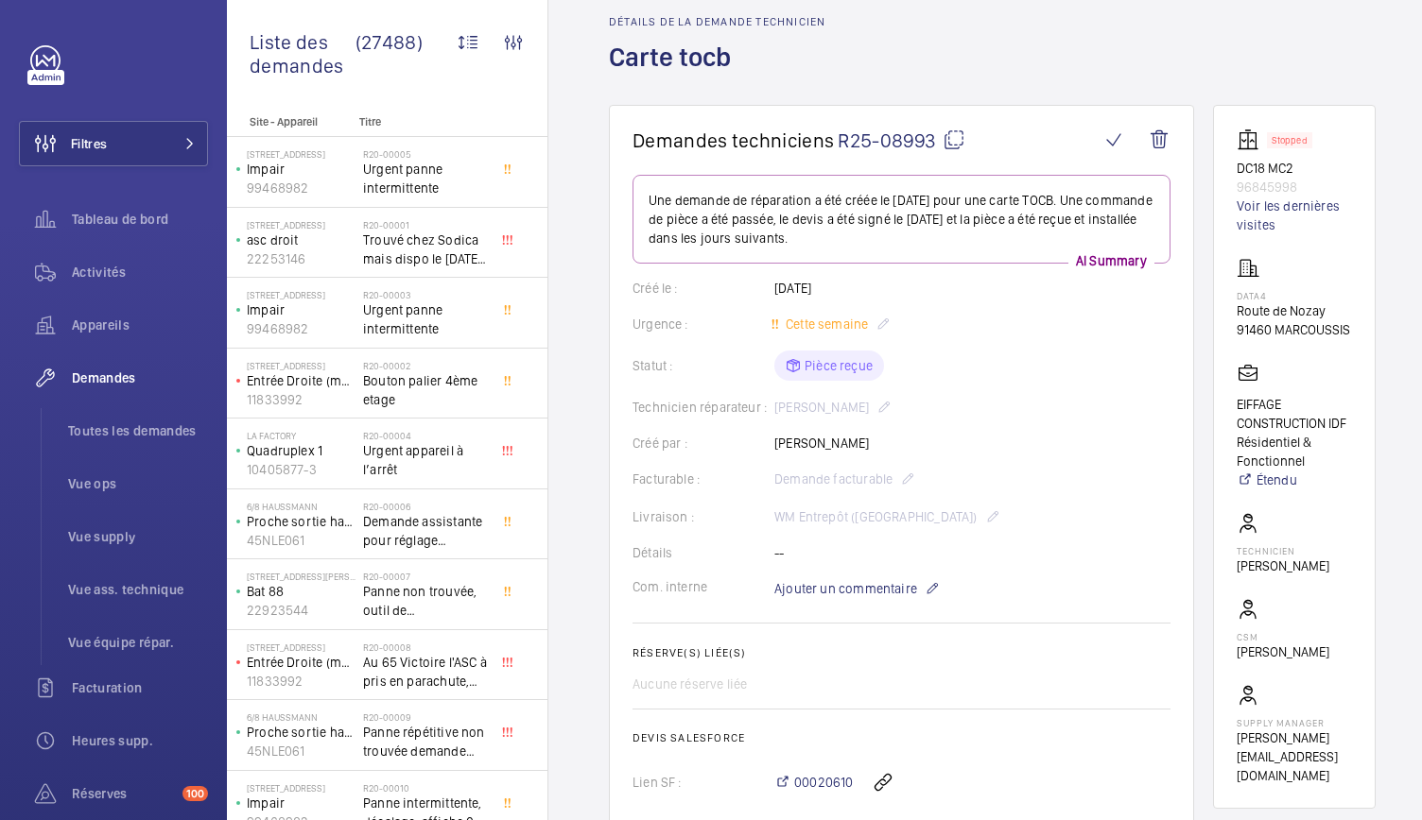
scroll to position [78, 0]
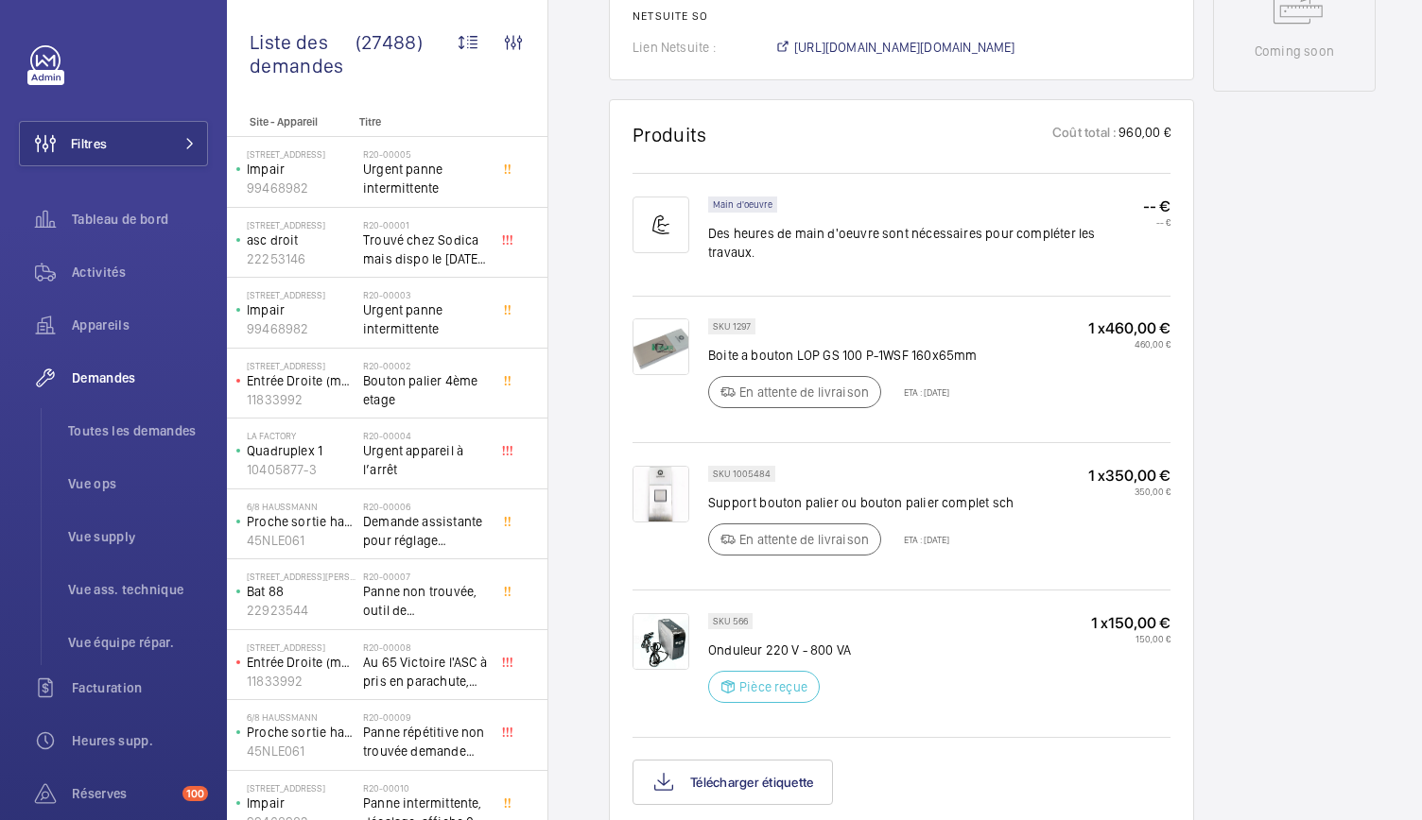
scroll to position [1053, 0]
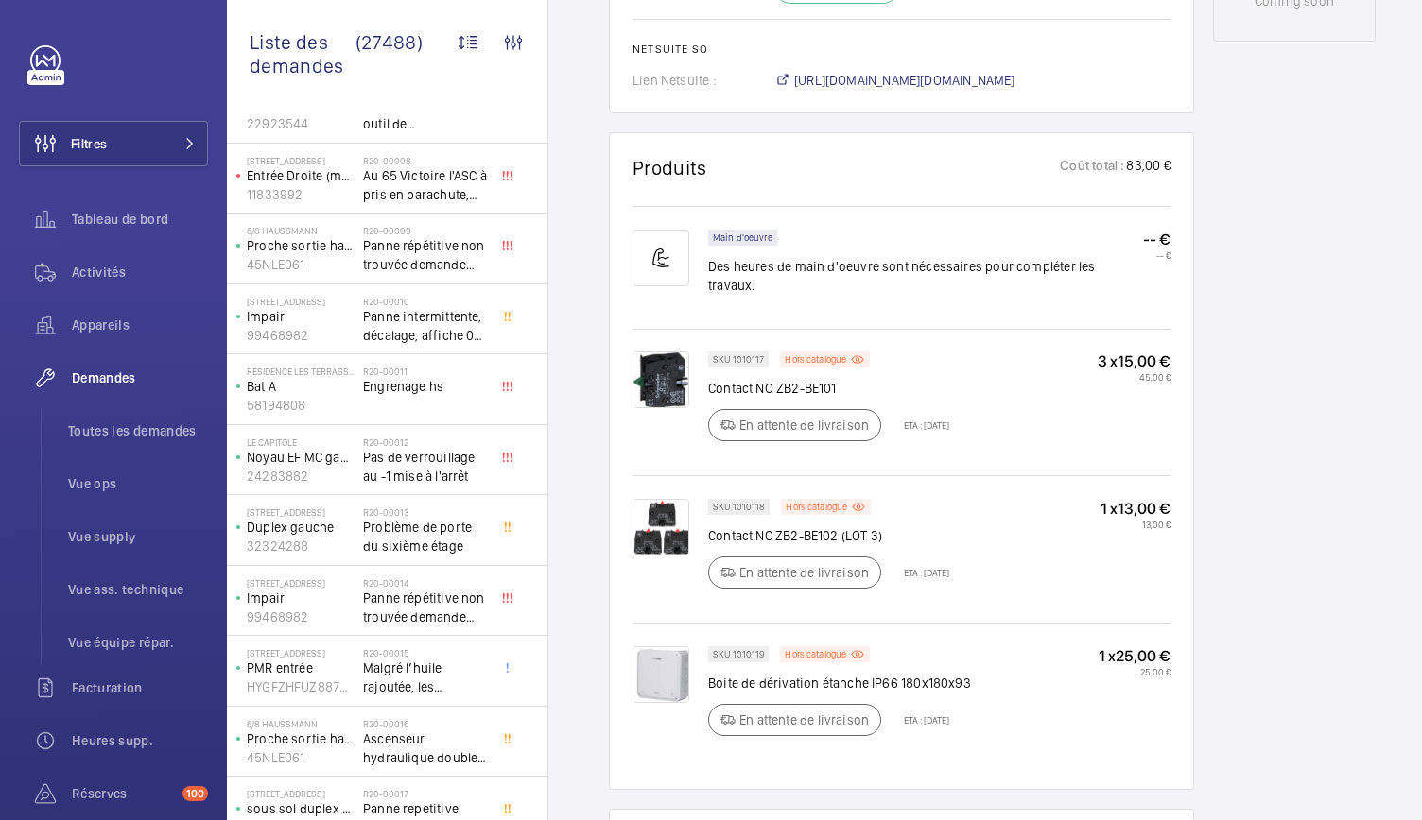
scroll to position [1082, 0]
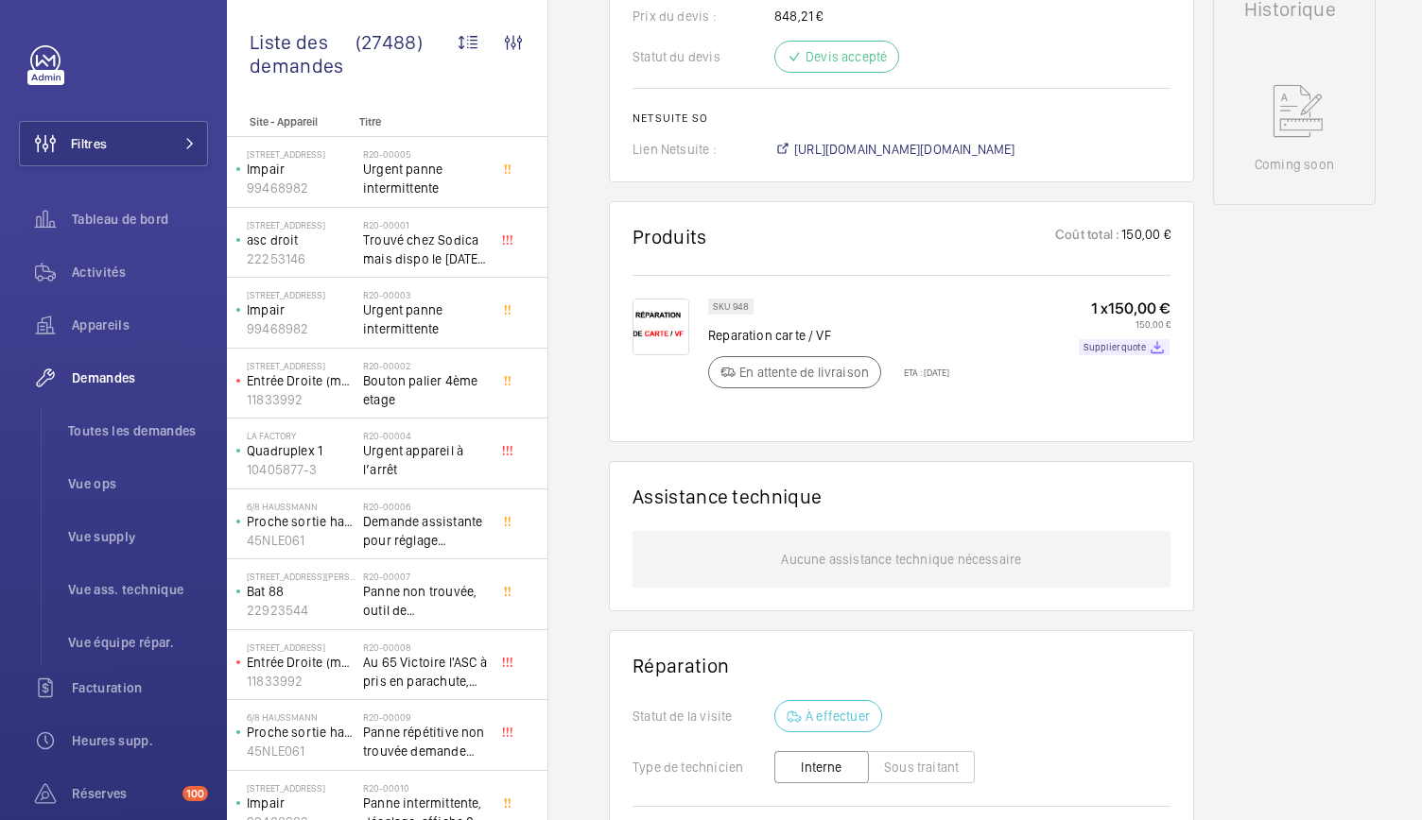
scroll to position [913, 0]
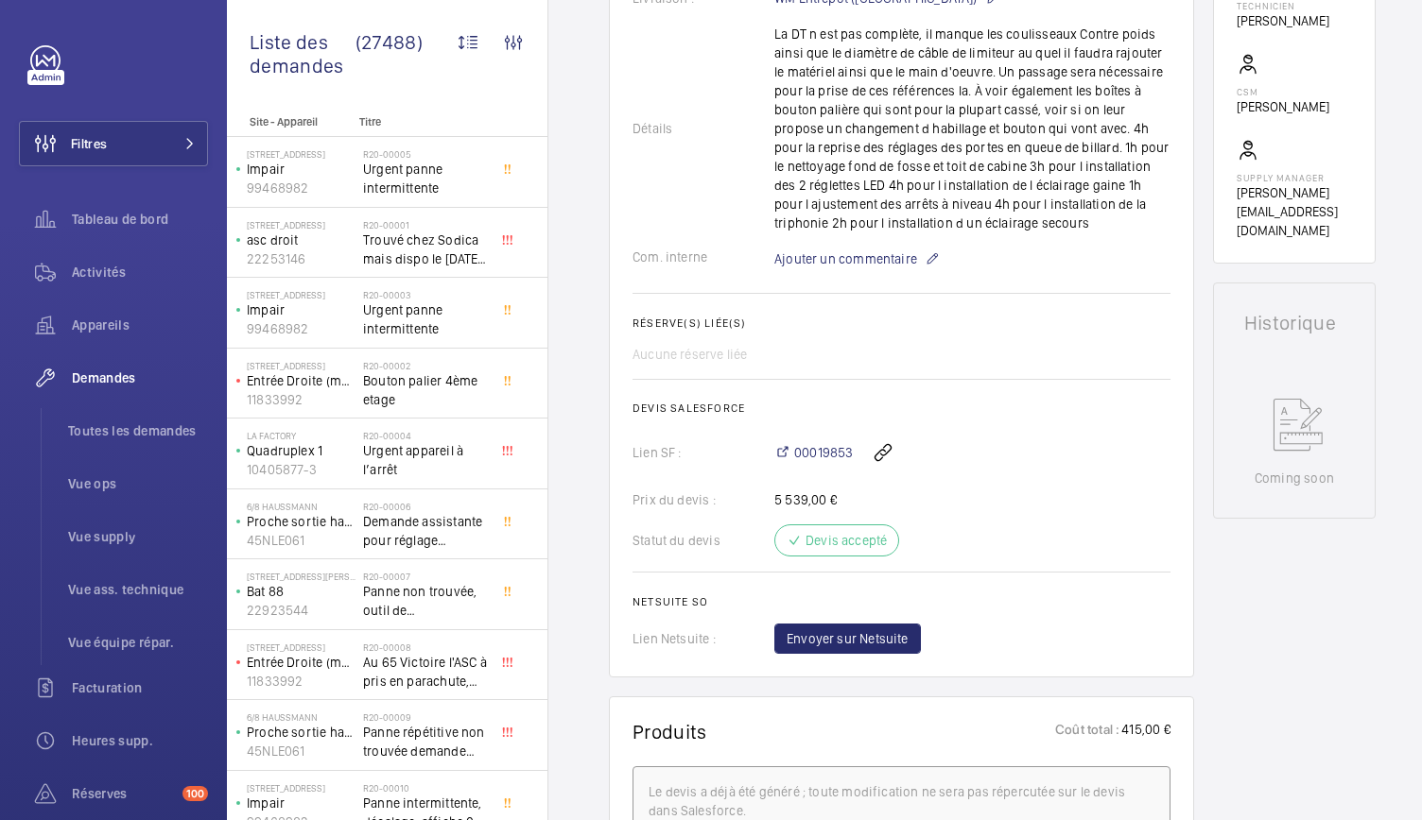
scroll to position [590, 0]
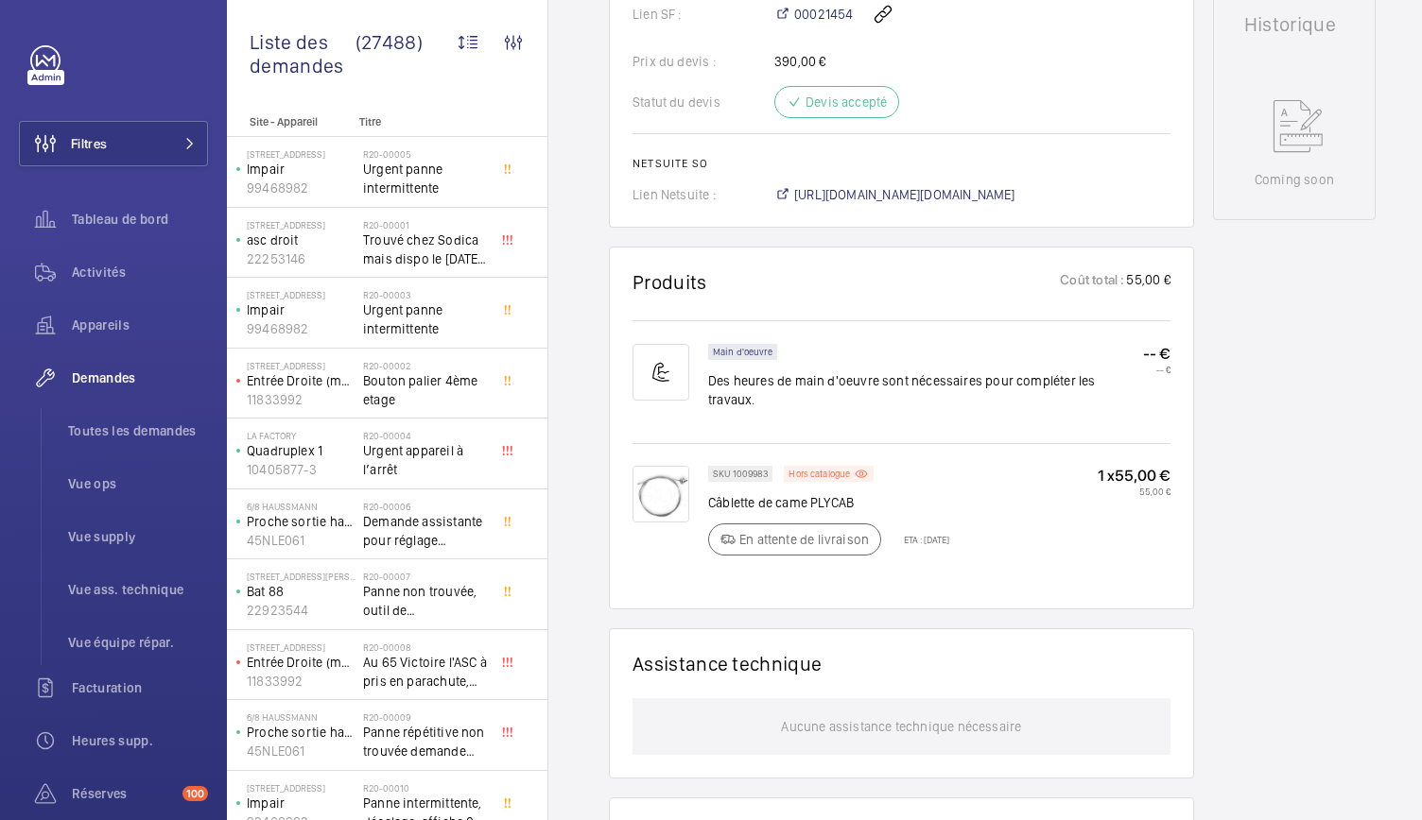
scroll to position [844, 0]
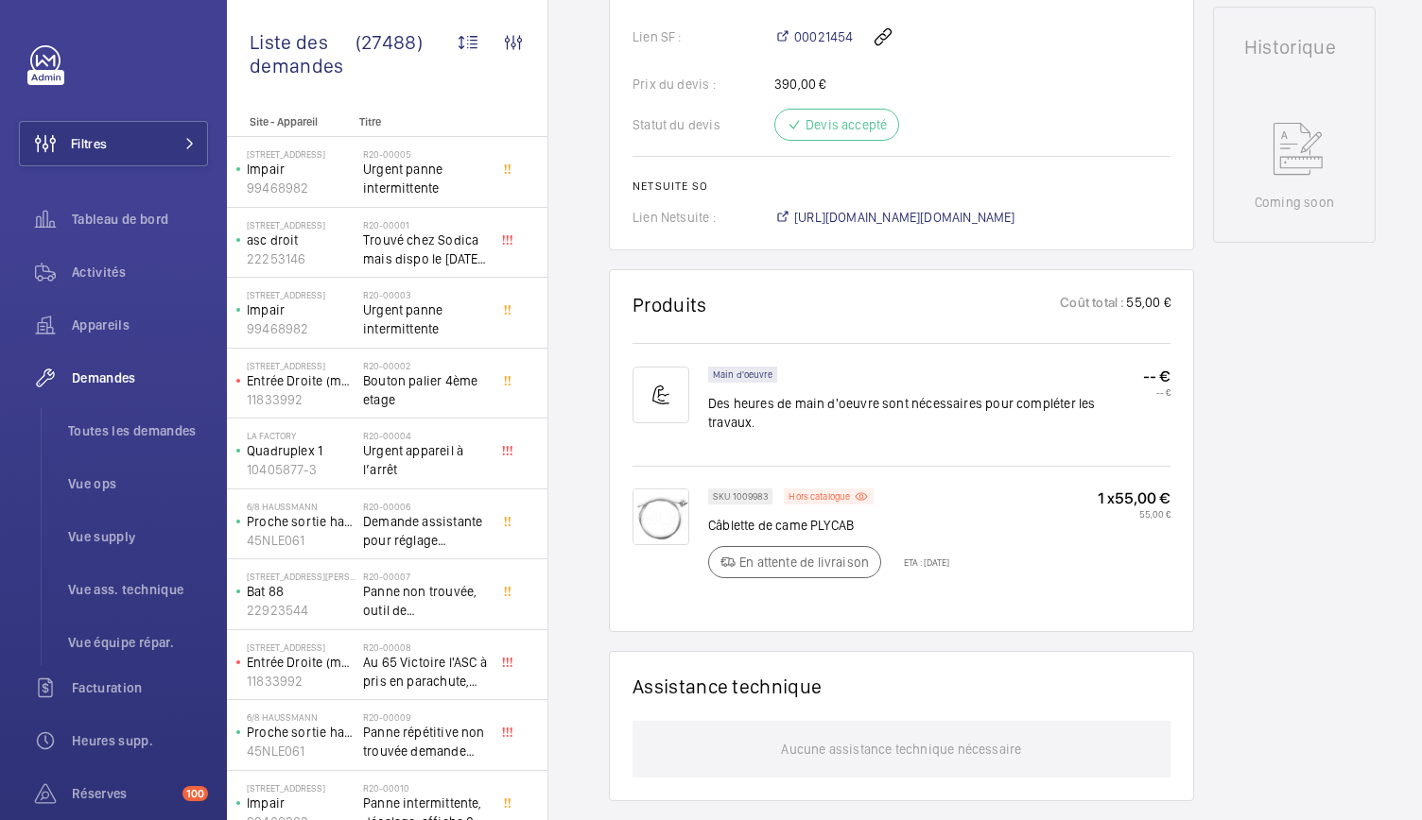
click at [668, 504] on img at bounding box center [660, 517] width 57 height 57
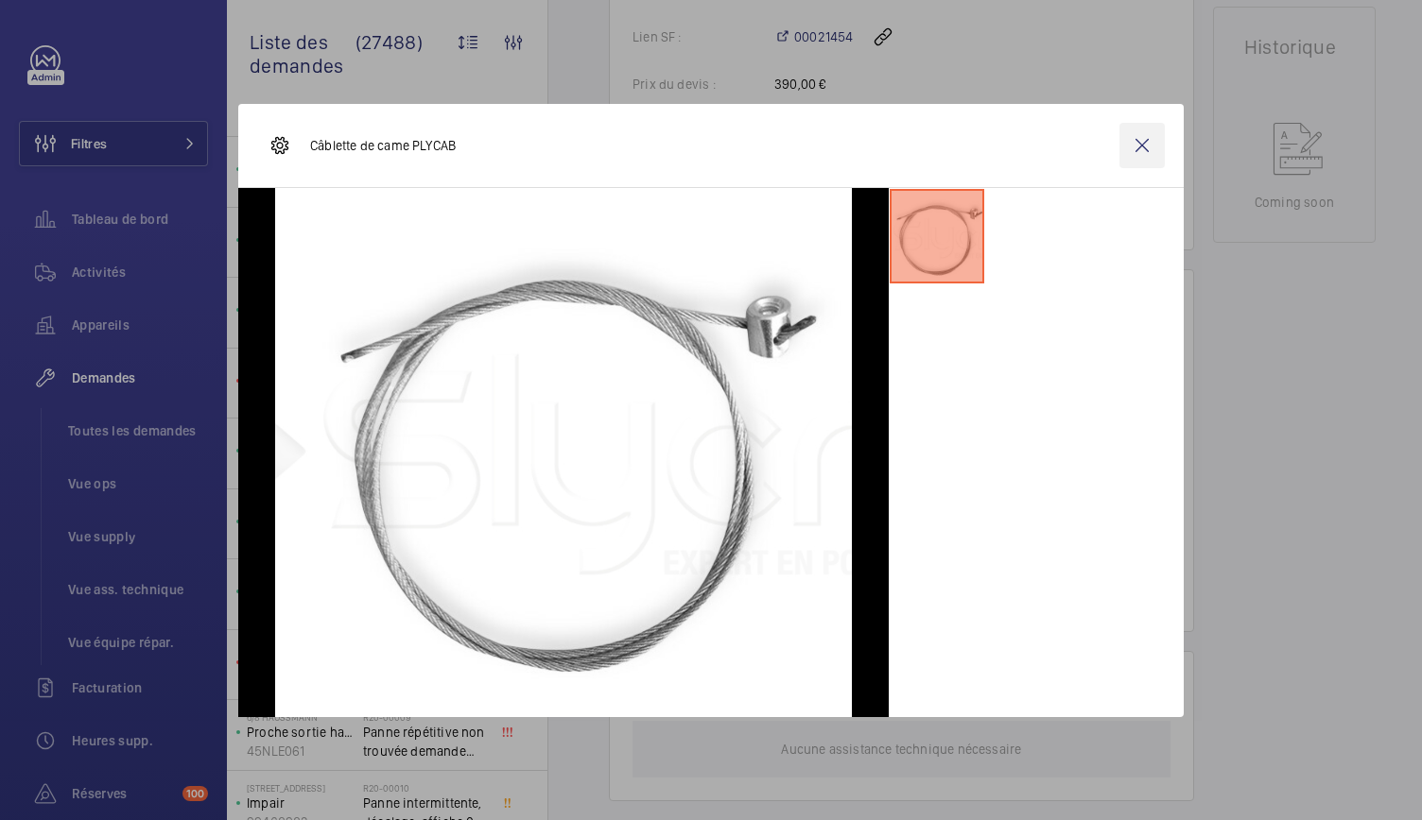
click at [1145, 146] on wm-front-icon-button at bounding box center [1141, 145] width 45 height 45
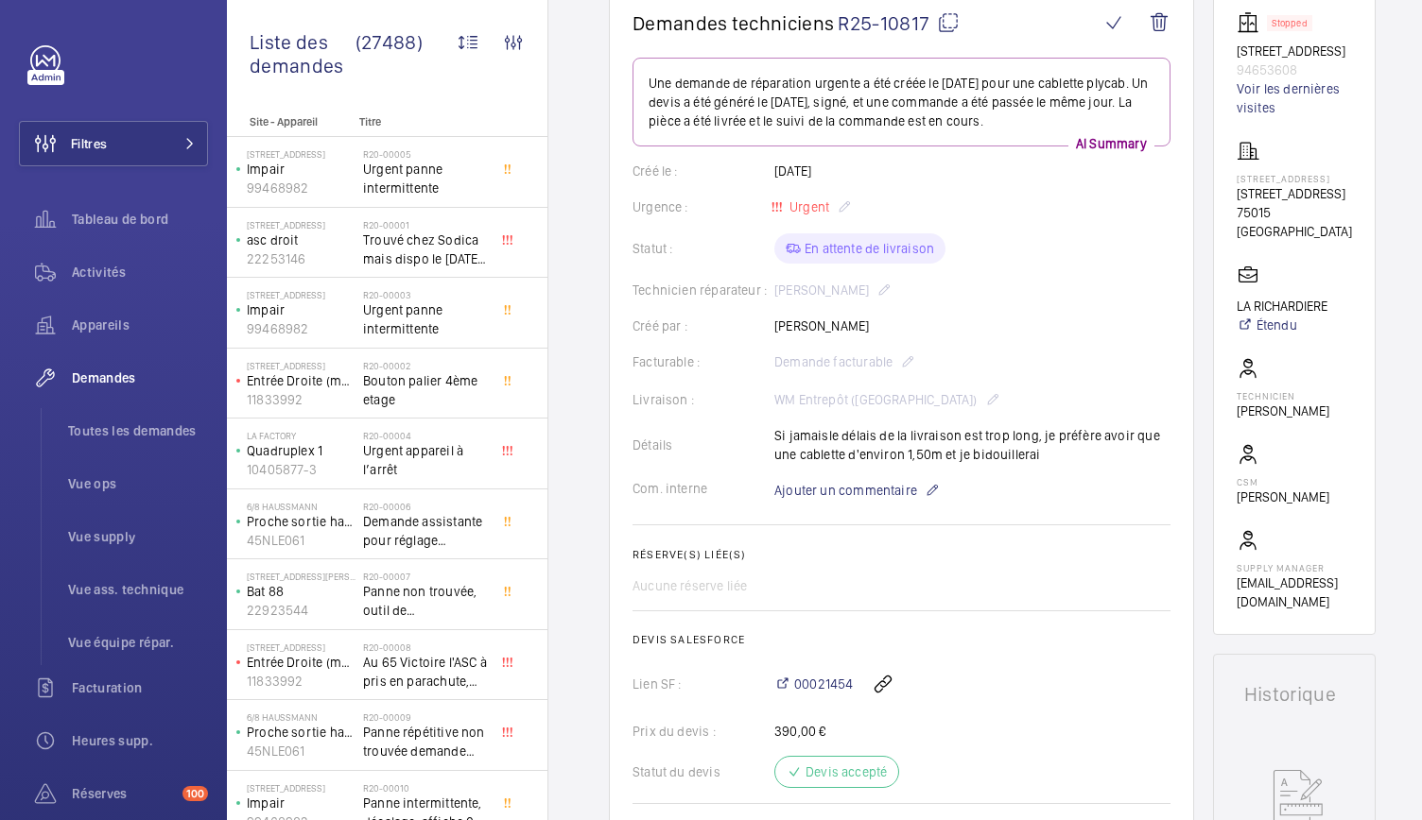
scroll to position [0, 0]
